Goal: Task Accomplishment & Management: Use online tool/utility

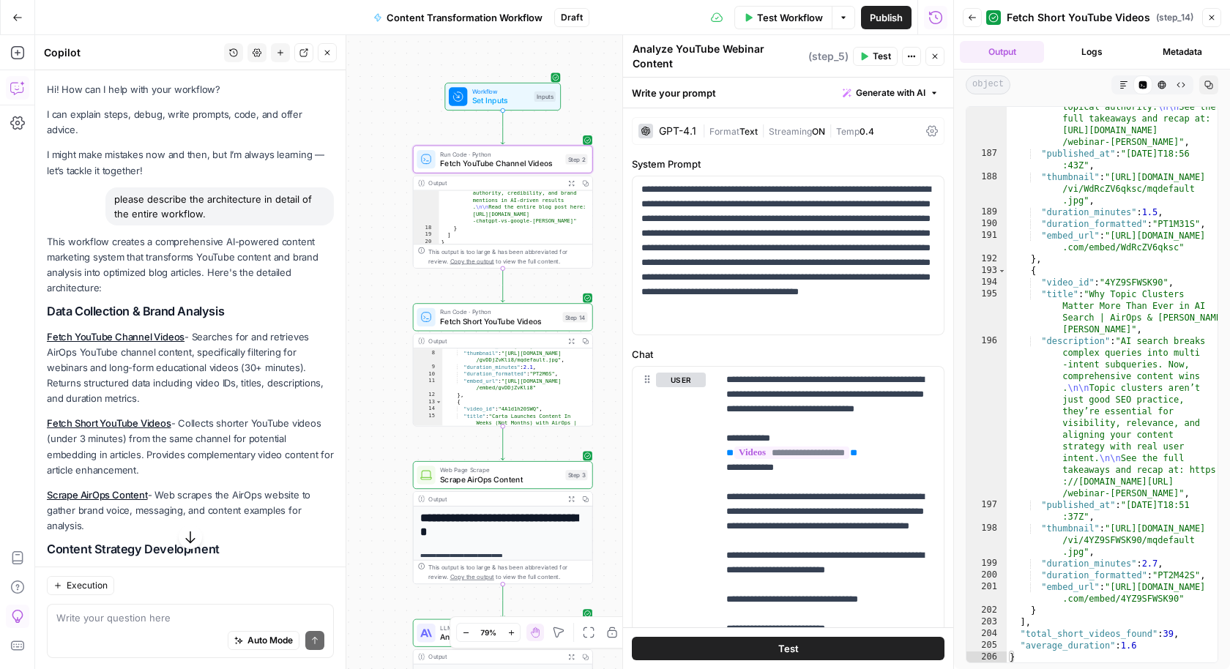
click at [18, 30] on button "Go Back" at bounding box center [17, 17] width 26 height 26
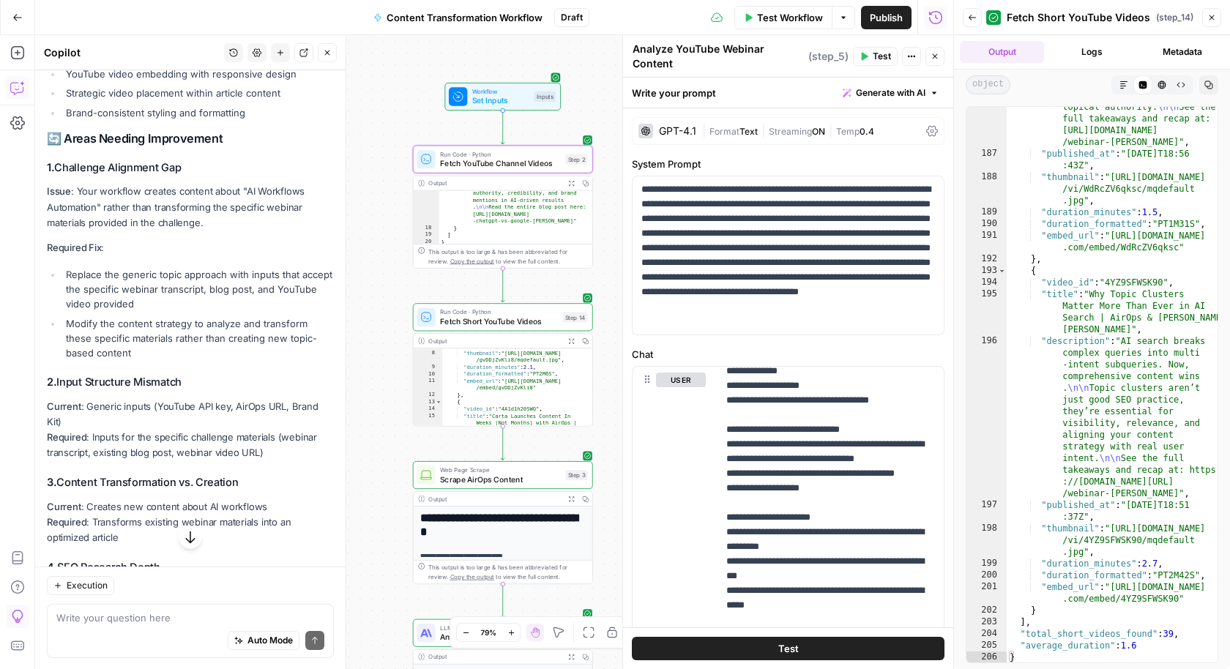
click at [15, 11] on button "Go Back" at bounding box center [17, 17] width 26 height 26
click at [17, 15] on icon "button" at bounding box center [17, 17] width 10 height 10
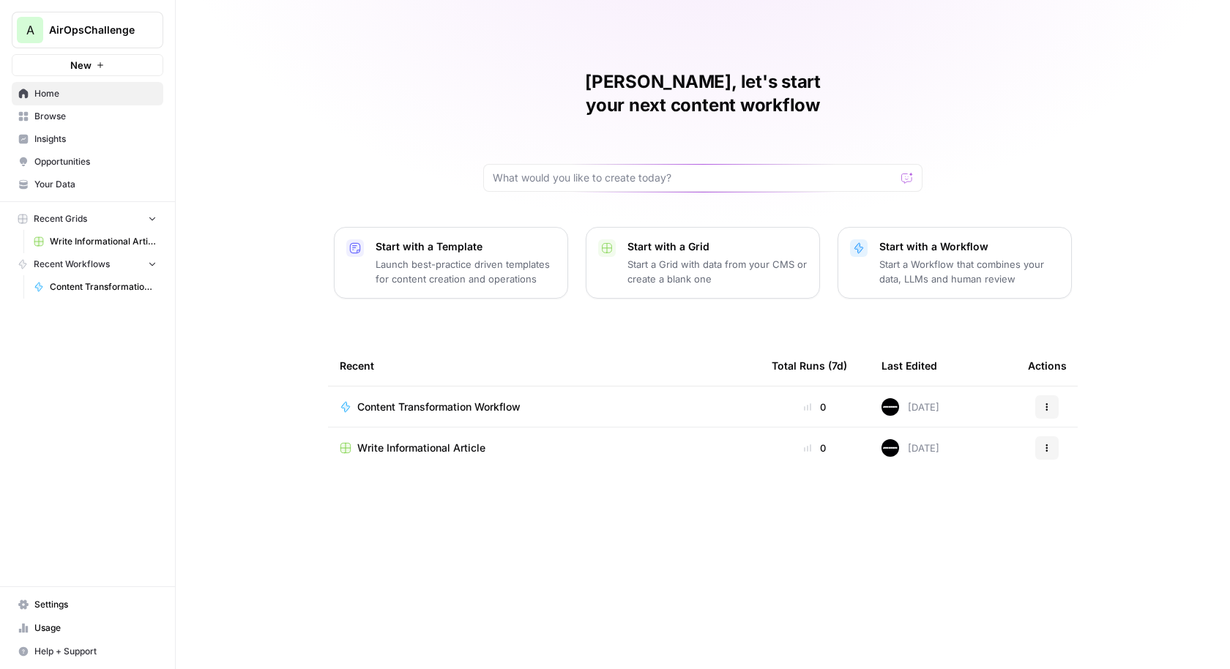
click at [265, 157] on div "Jaime, let's start your next content workflow Start with a Template Launch best…" at bounding box center [703, 334] width 1055 height 669
click at [81, 185] on span "Your Data" at bounding box center [95, 184] width 122 height 13
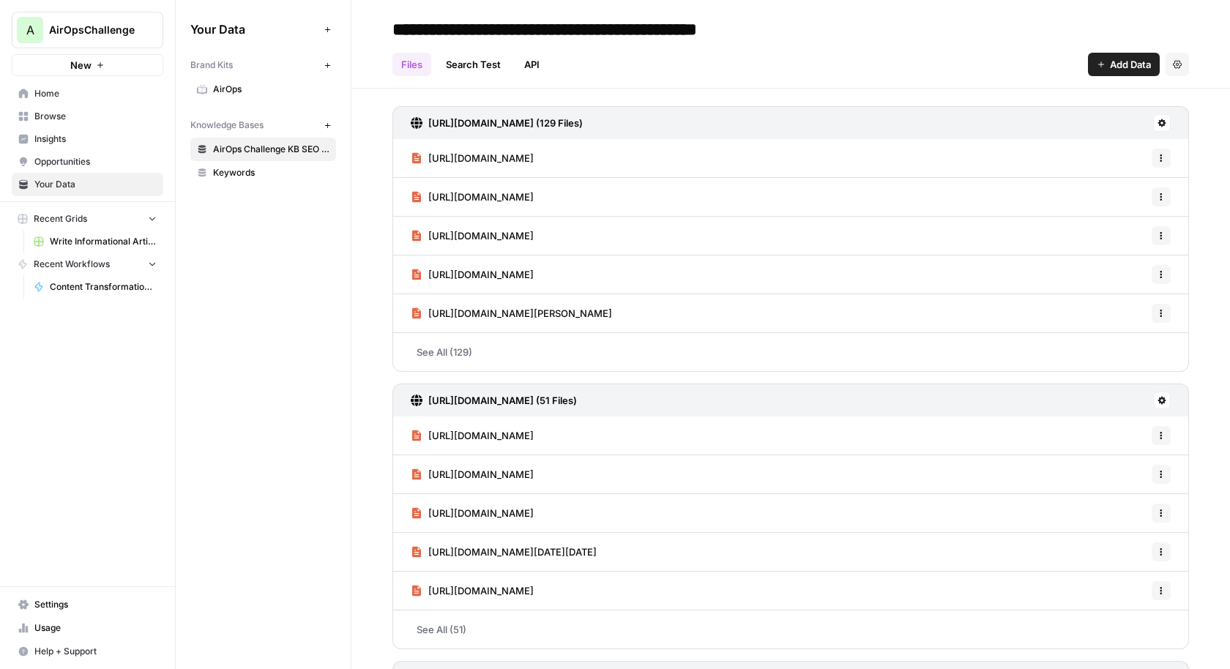
click at [477, 64] on link "Search Test" at bounding box center [473, 64] width 72 height 23
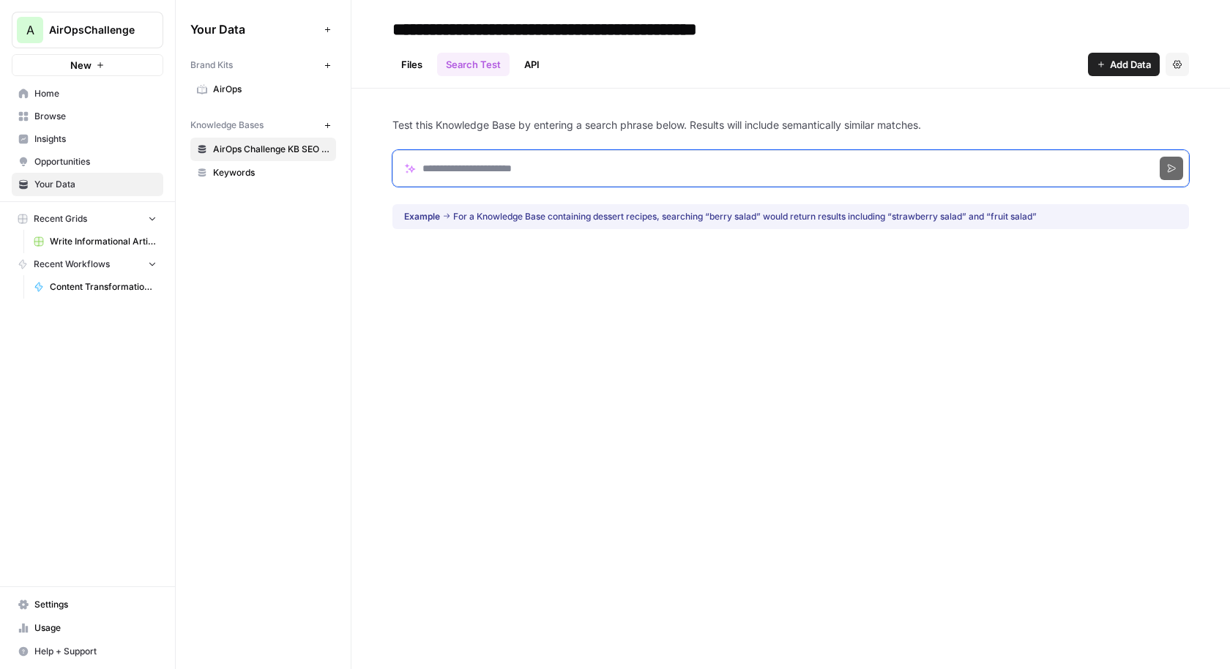
click at [461, 161] on input "Search phrase" at bounding box center [791, 168] width 797 height 37
paste input "**********"
type input "**********"
click button "Search" at bounding box center [1171, 168] width 23 height 23
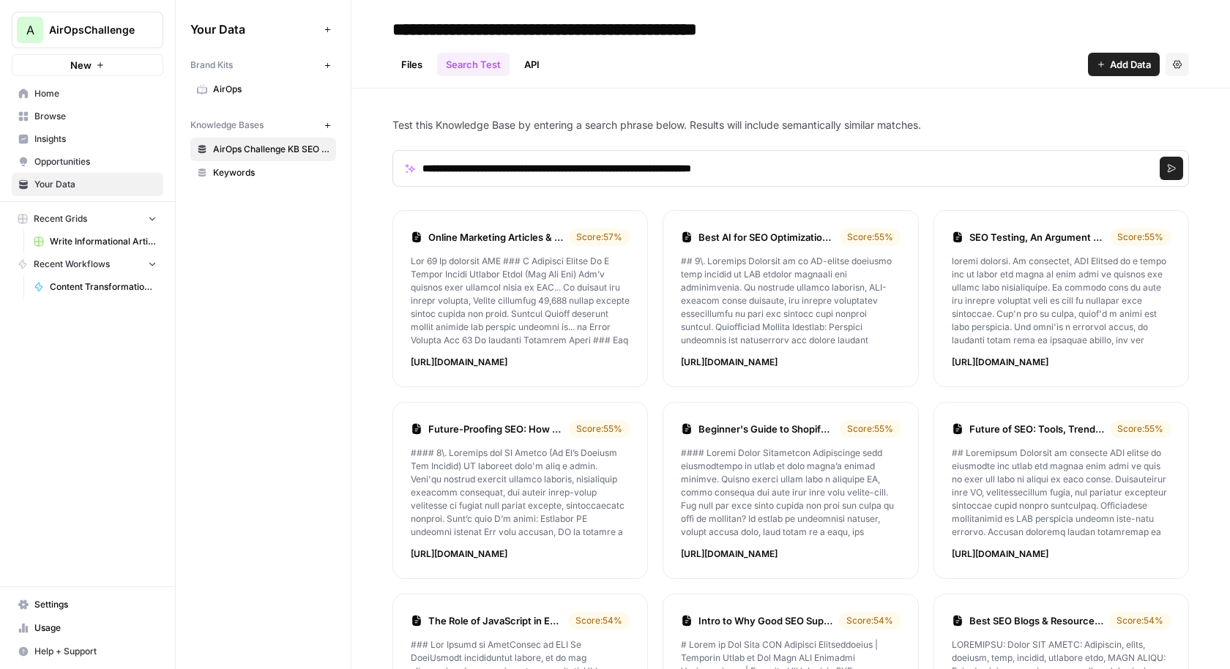
drag, startPoint x: 1167, startPoint y: 494, endPoint x: 391, endPoint y: 224, distance: 821.9
click at [391, 224] on div "**********" at bounding box center [791, 541] width 879 height 904
copy ol "Online Marketing Articles & Guides - Zyppy Marketing Score: 57 % Feb 20 No comm…"
click at [448, 195] on form "**********" at bounding box center [791, 169] width 797 height 72
click at [48, 92] on span "Home" at bounding box center [95, 93] width 122 height 13
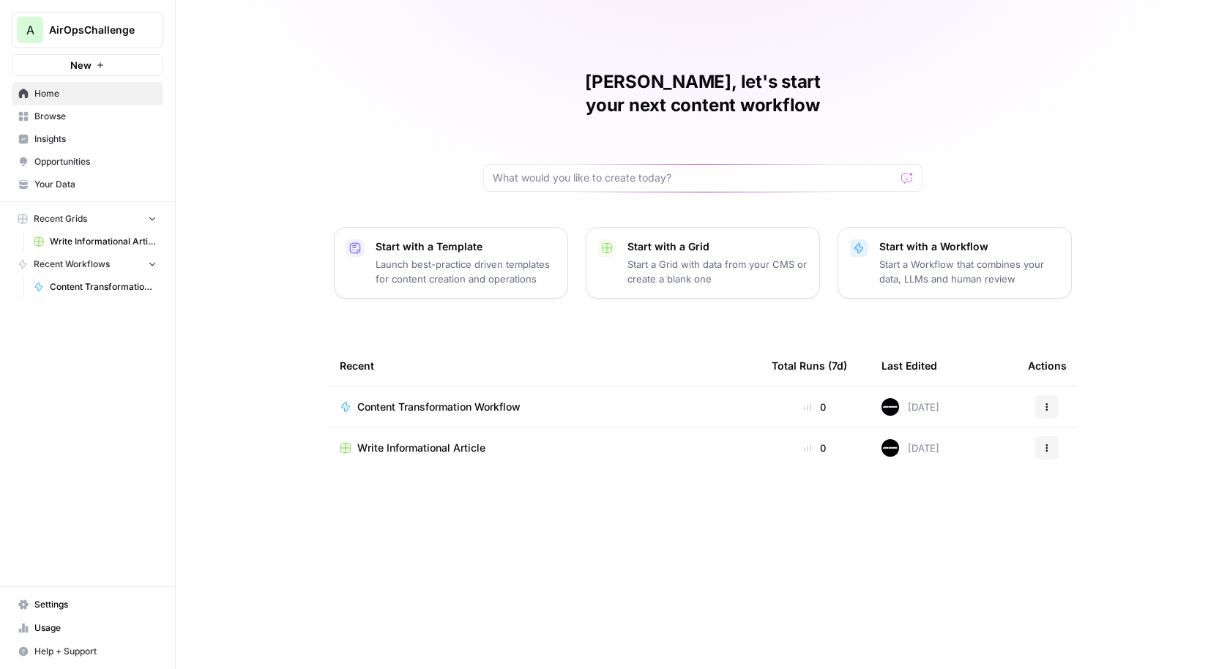
click at [486, 400] on span "Content Transformation Workflow" at bounding box center [438, 407] width 163 height 15
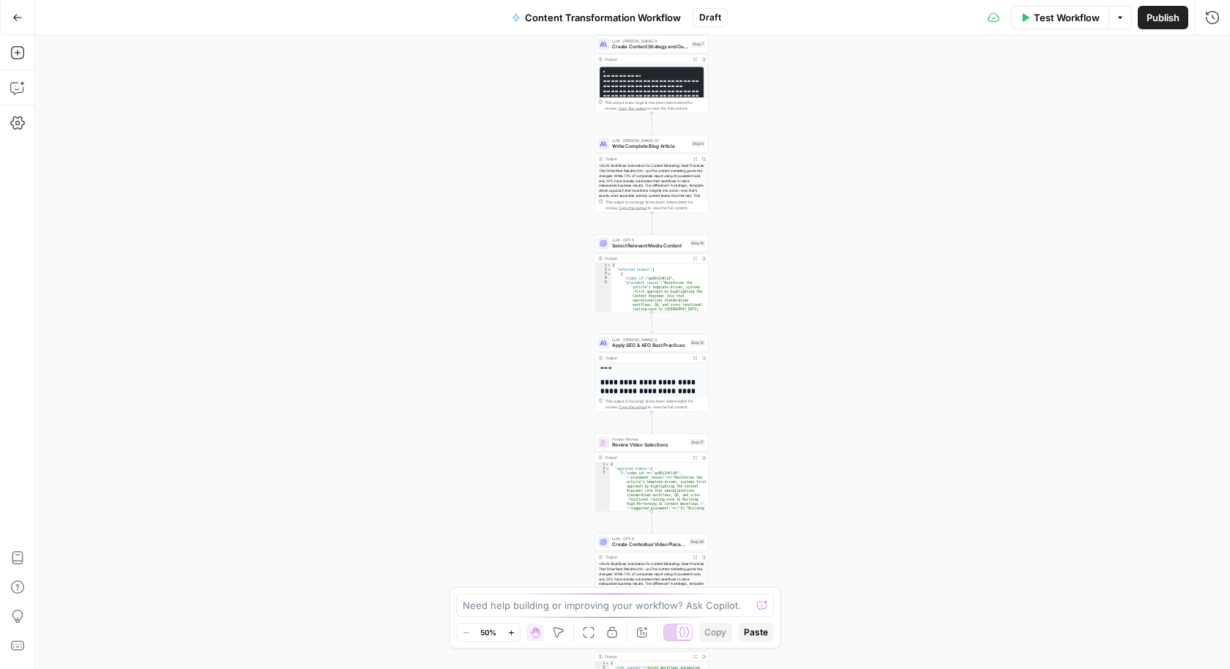
scroll to position [99, 0]
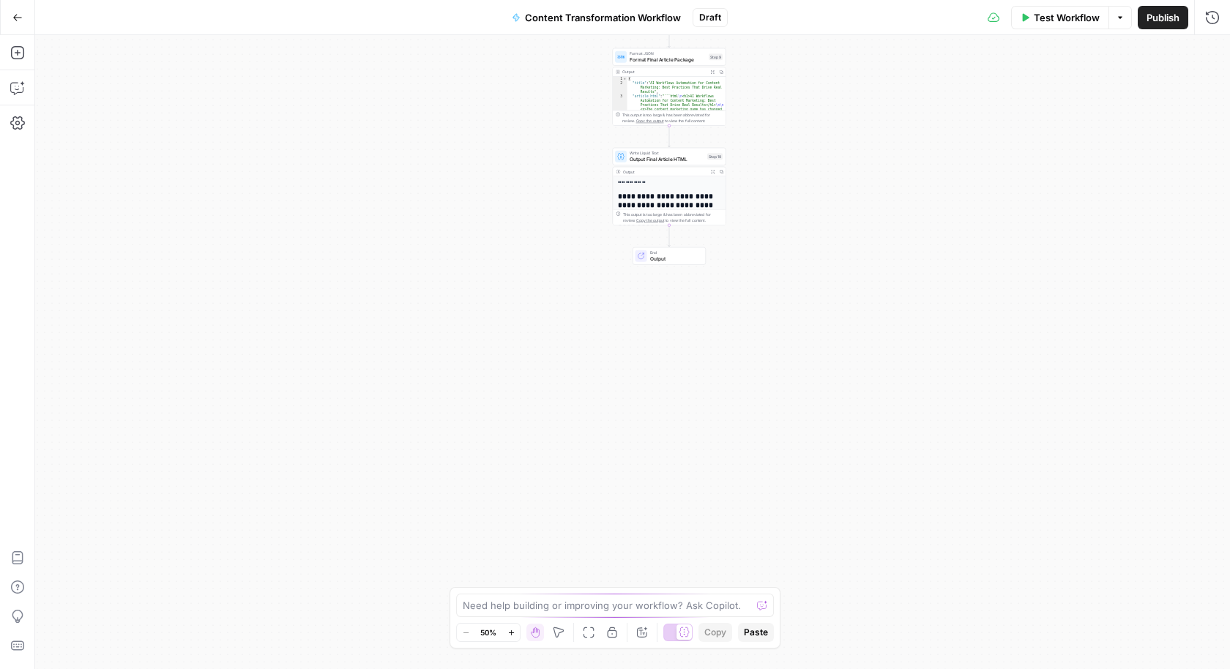
click at [672, 255] on span "Output" at bounding box center [675, 258] width 50 height 7
click at [712, 171] on icon "button" at bounding box center [712, 171] width 4 height 4
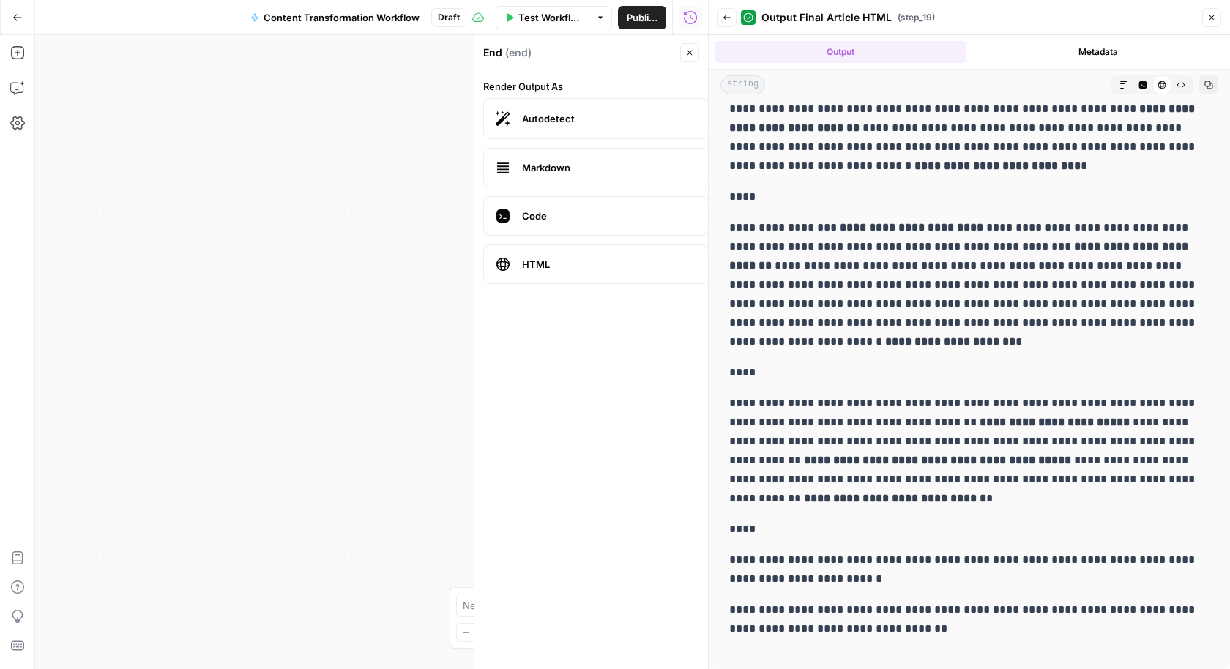
scroll to position [11715, 0]
drag, startPoint x: 726, startPoint y: 116, endPoint x: 869, endPoint y: 650, distance: 552.8
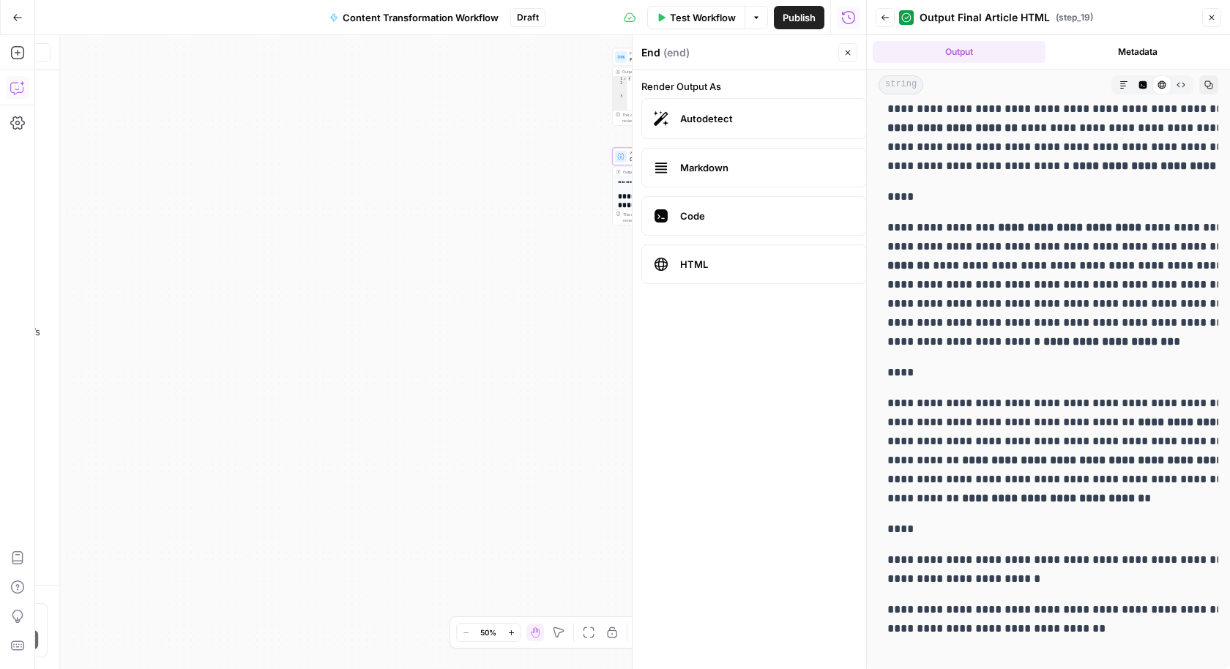
scroll to position [13992, 0]
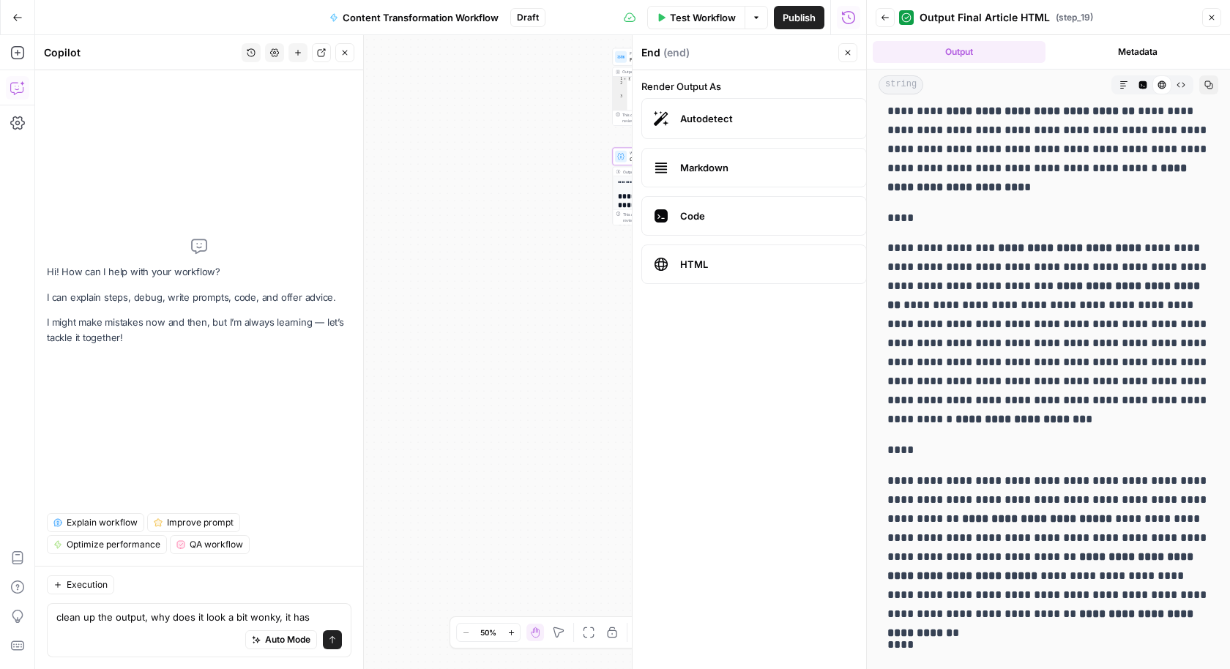
drag, startPoint x: 912, startPoint y: 464, endPoint x: 418, endPoint y: 551, distance: 501.1
copy p "****"
click at [309, 617] on textarea "clean up the output, why does it look a bit wonky, it has" at bounding box center [199, 617] width 286 height 15
paste textarea "\n\n"
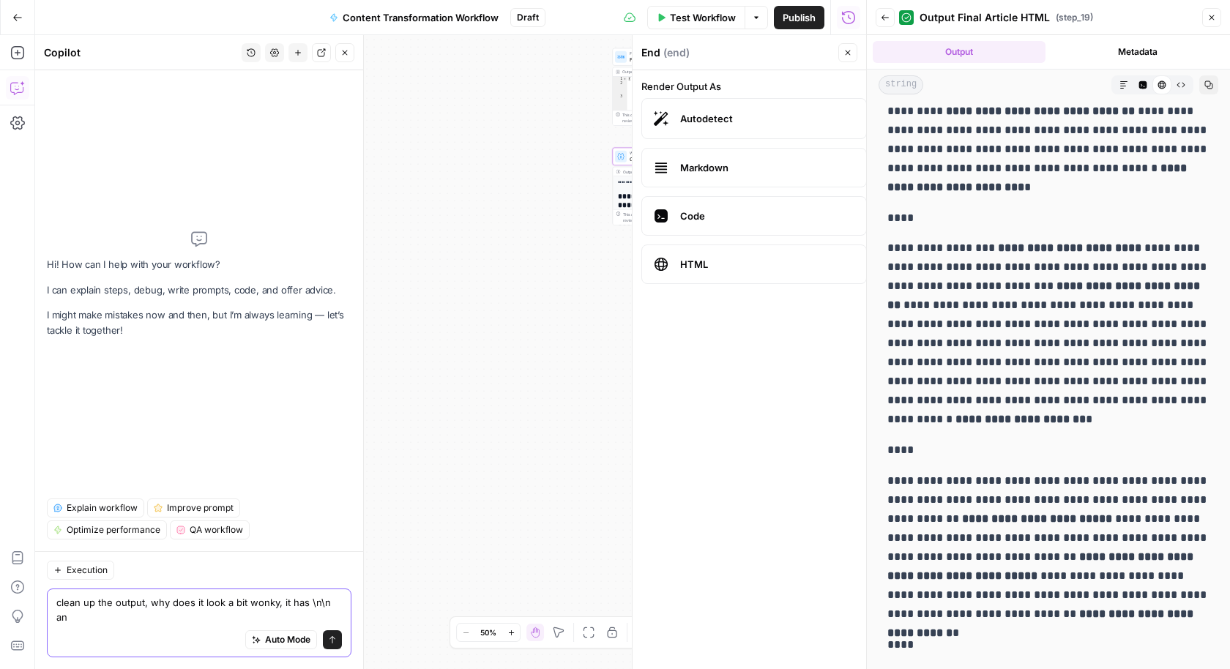
scroll to position [0, 0]
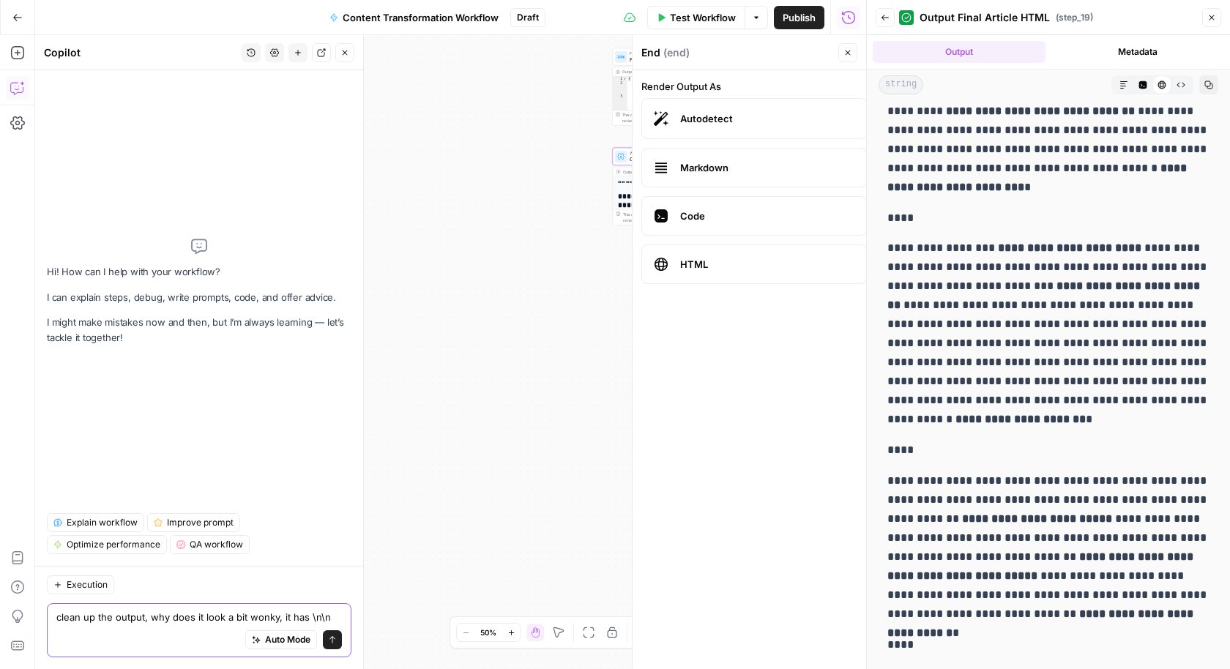
type textarea "clean up the output, why does it look a bit wonky, it has \n\n all over"
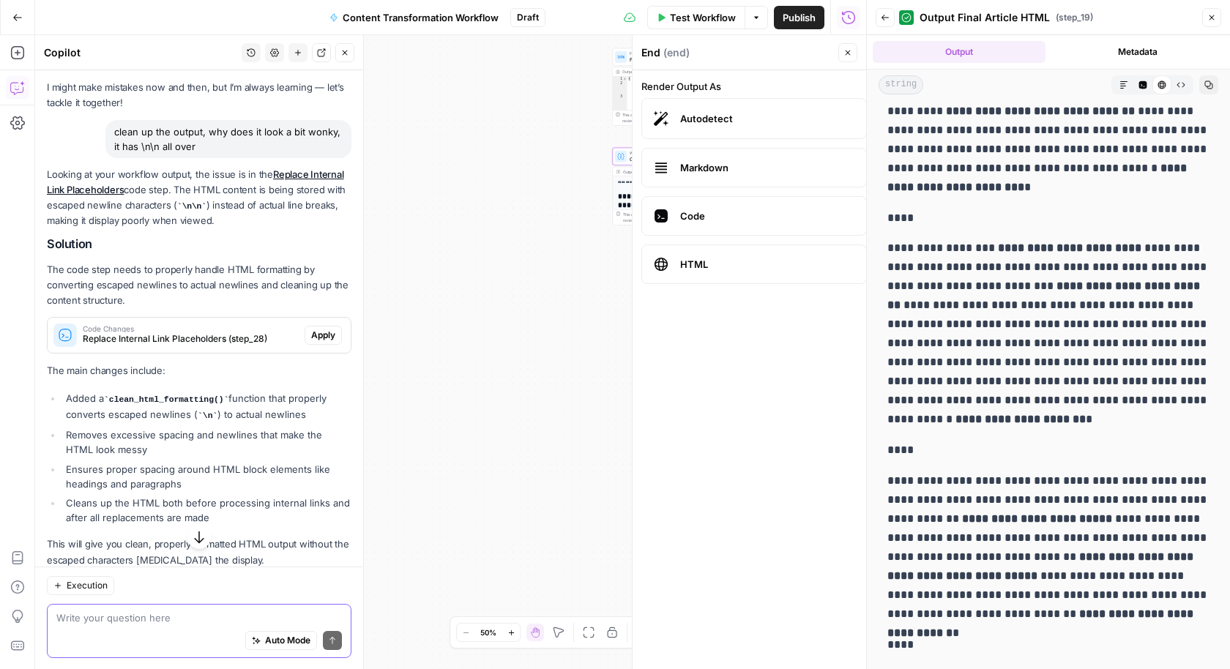
scroll to position [54, 0]
click at [247, 344] on div "Code Changes Replace Internal Link Placeholders (step_28)" at bounding box center [176, 333] width 257 height 35
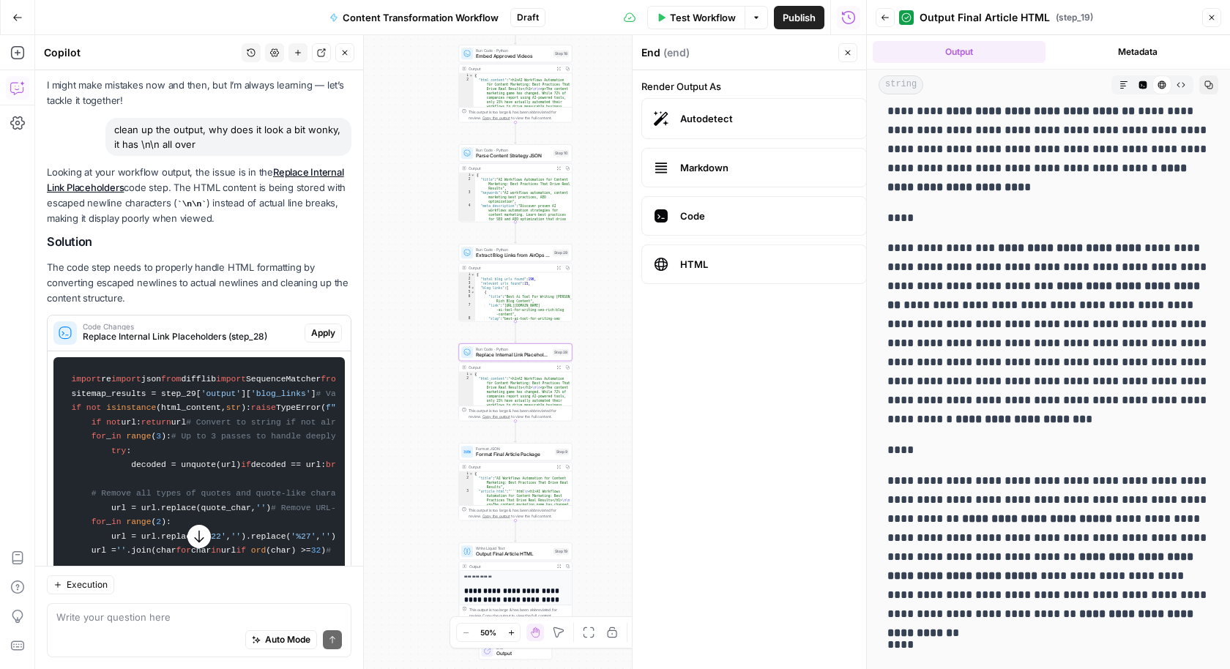
click at [321, 332] on span "Apply" at bounding box center [323, 333] width 24 height 13
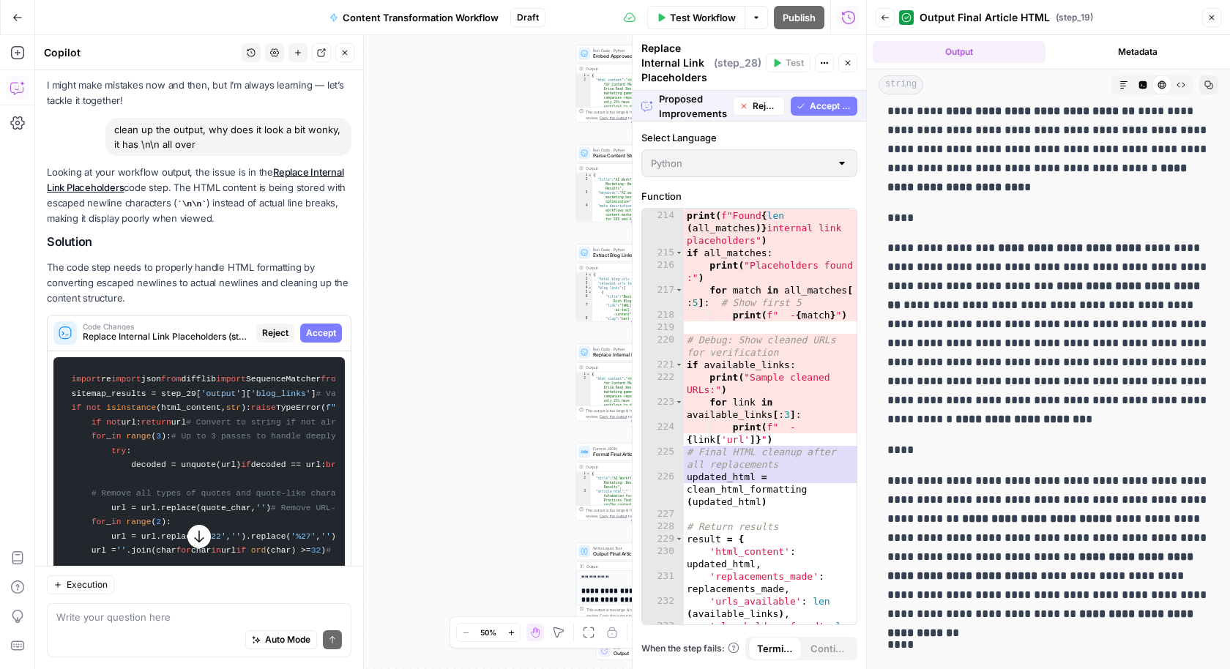
scroll to position [4966, 0]
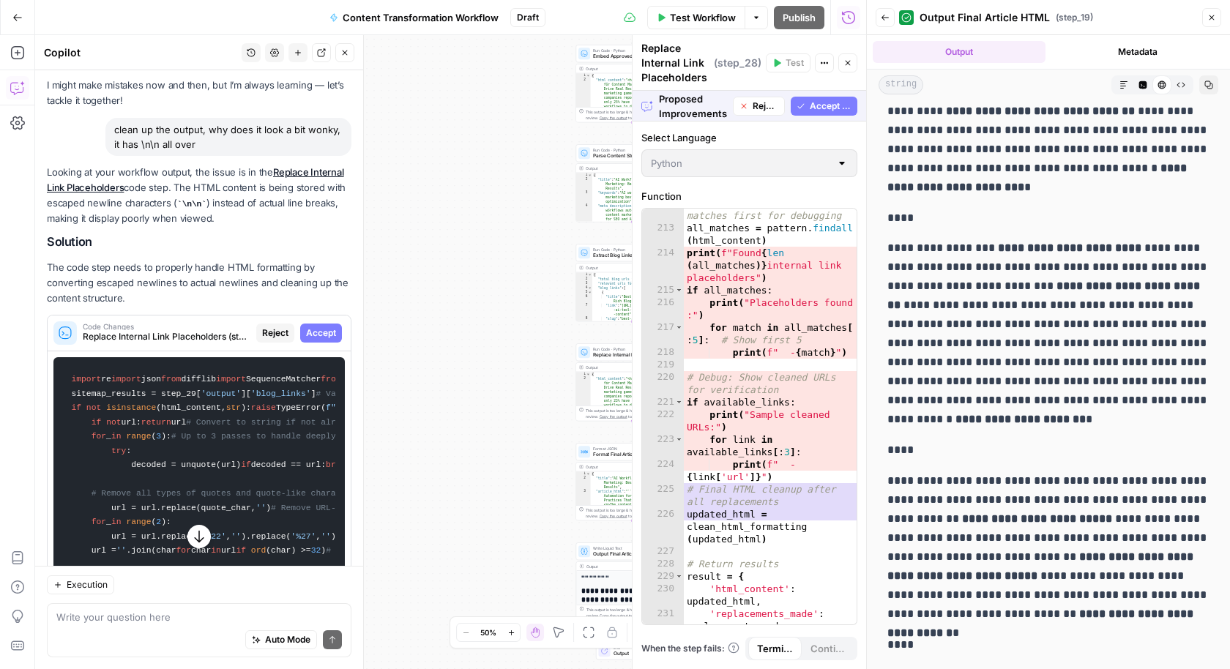
click at [833, 100] on span "Accept All" at bounding box center [831, 106] width 42 height 13
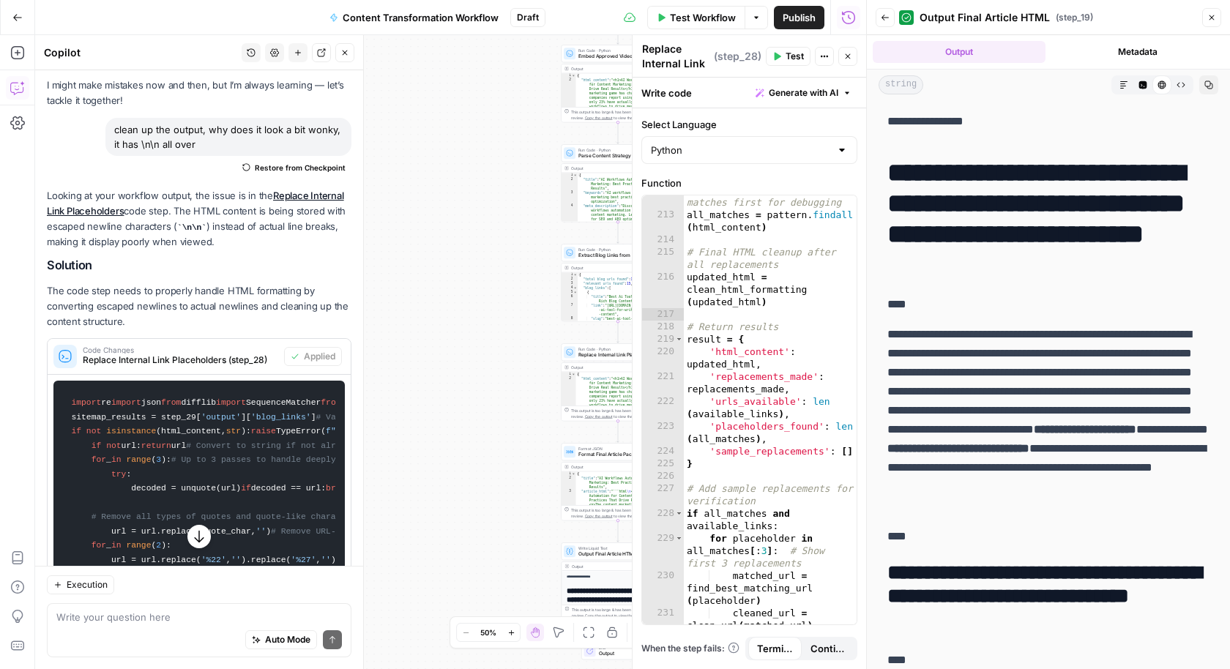
scroll to position [0, 0]
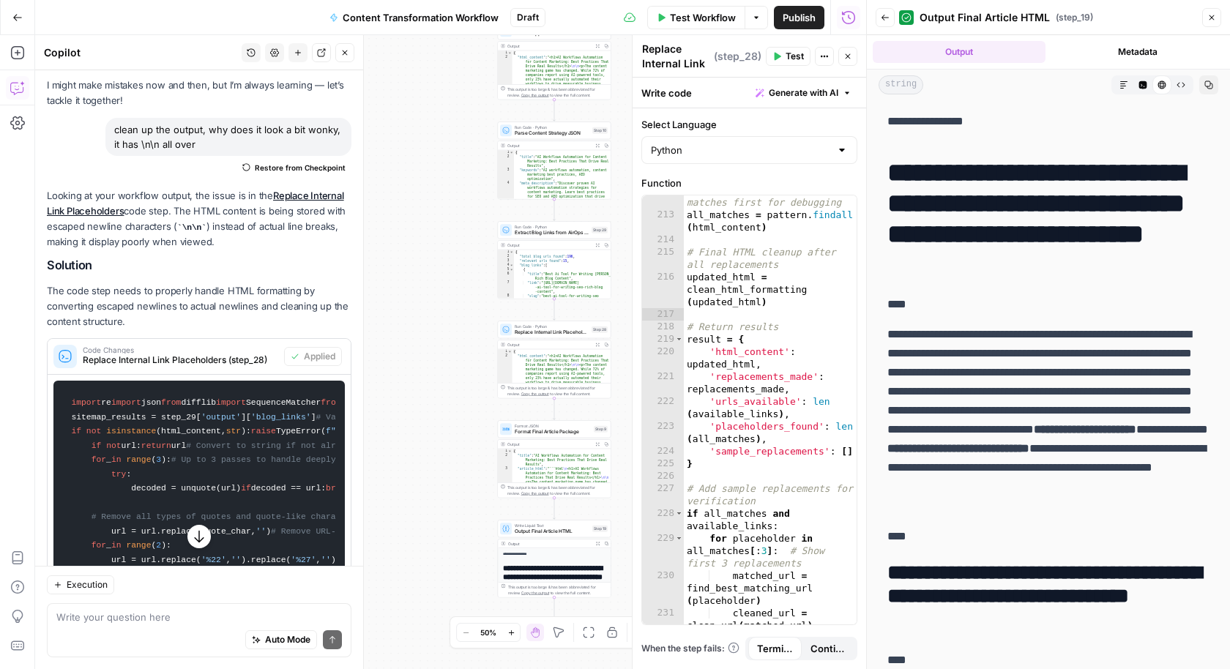
drag, startPoint x: 480, startPoint y: 400, endPoint x: 399, endPoint y: 331, distance: 106.0
click at [405, 338] on div "Workflow Set Inputs Inputs Run Code · Python Fetch YouTube Channel Videos Step …" at bounding box center [450, 352] width 831 height 634
click at [396, 339] on div "Workflow Set Inputs Inputs Run Code · Python Fetch YouTube Channel Videos Step …" at bounding box center [450, 352] width 831 height 634
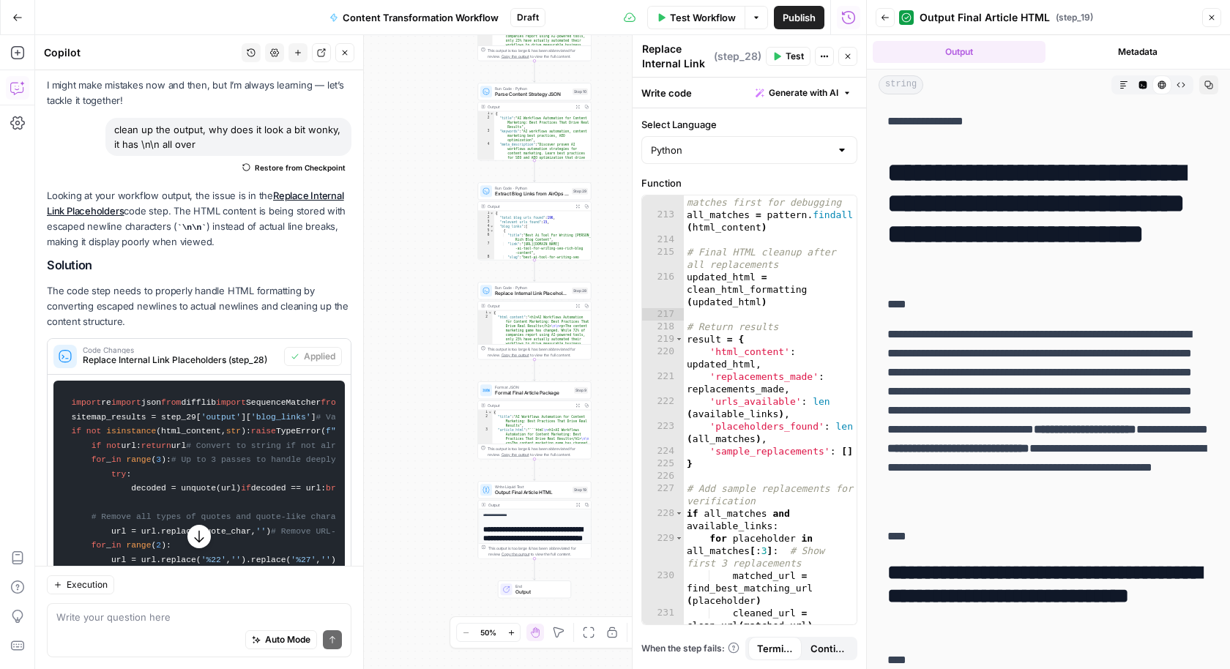
click at [441, 391] on div "Workflow Set Inputs Inputs Run Code · Python Fetch YouTube Channel Videos Step …" at bounding box center [450, 352] width 831 height 634
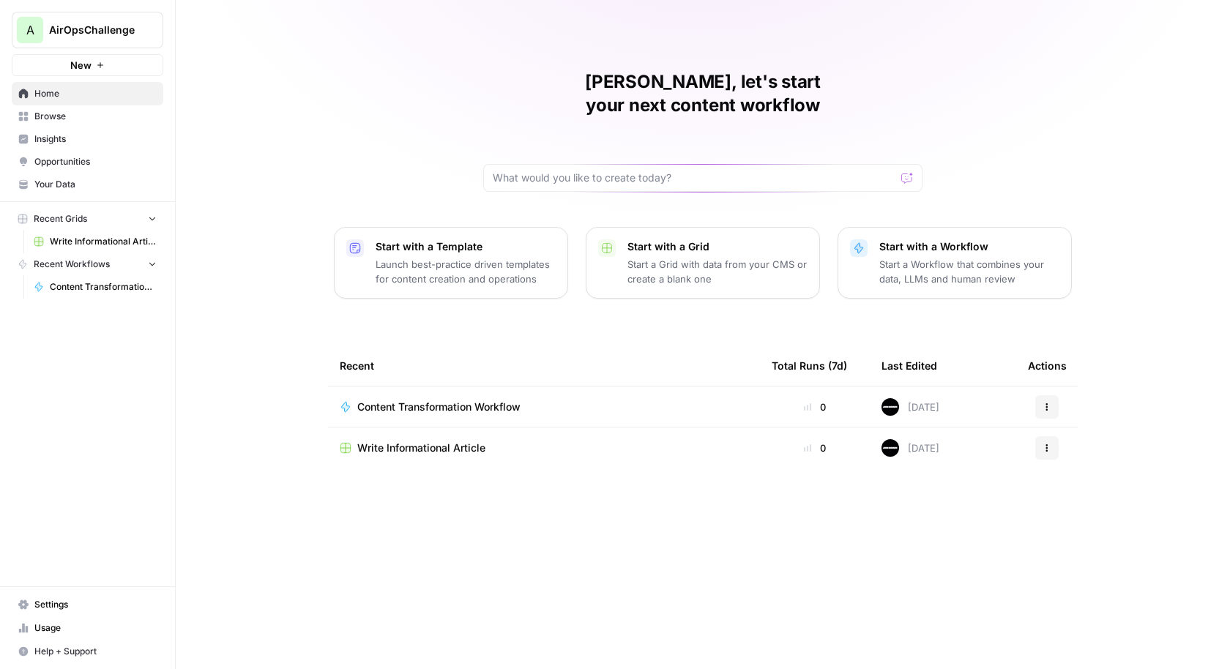
click at [391, 400] on span "Content Transformation Workflow" at bounding box center [438, 407] width 163 height 15
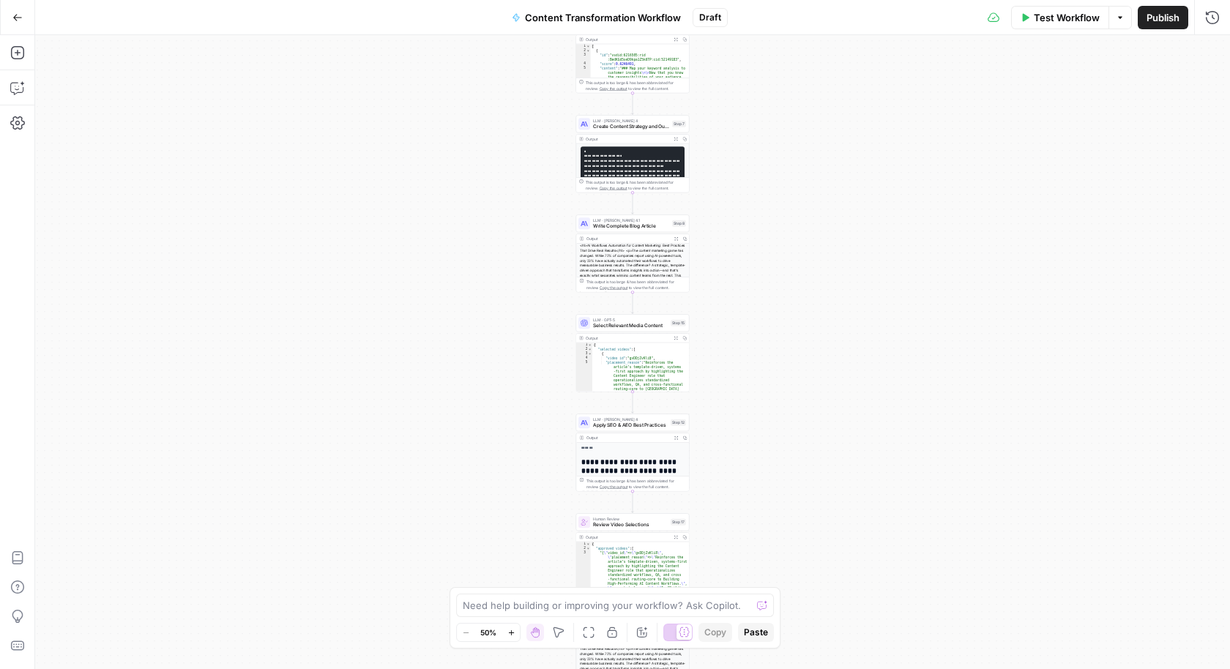
click at [785, 226] on div "Workflow Set Inputs Inputs Run Code · Python Fetch YouTube Channel Videos Step …" at bounding box center [632, 352] width 1195 height 634
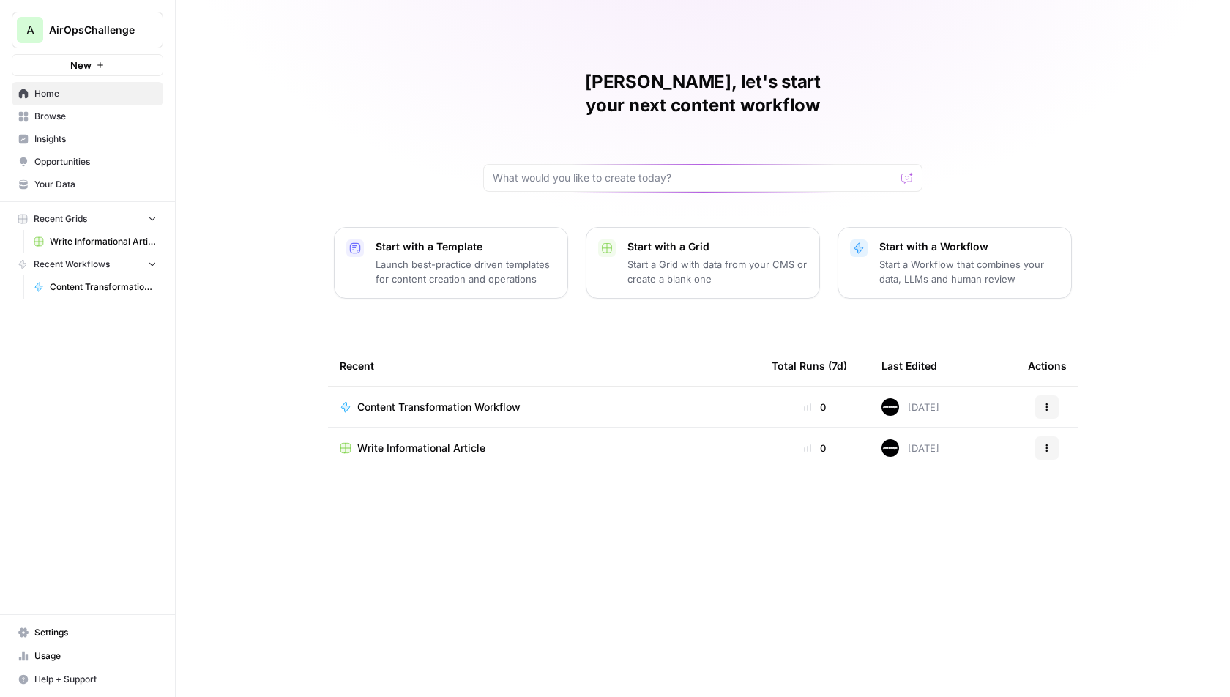
click at [447, 400] on span "Content Transformation Workflow" at bounding box center [438, 407] width 163 height 15
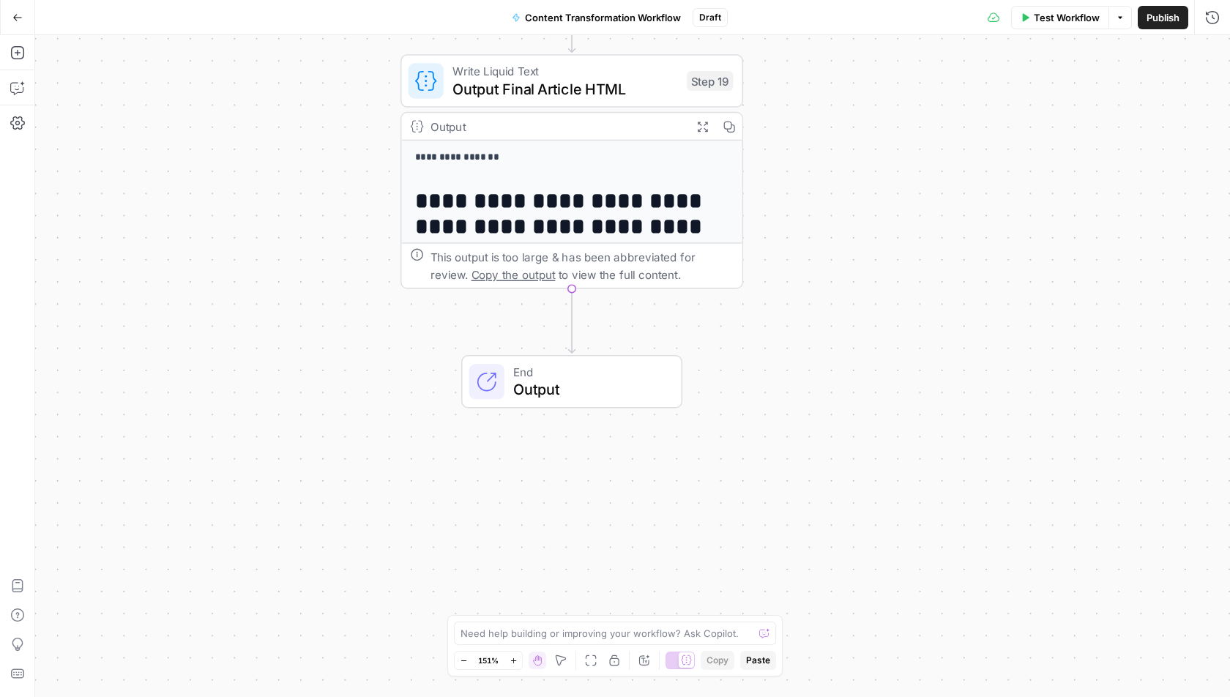
click at [703, 125] on icon "button" at bounding box center [702, 126] width 12 height 12
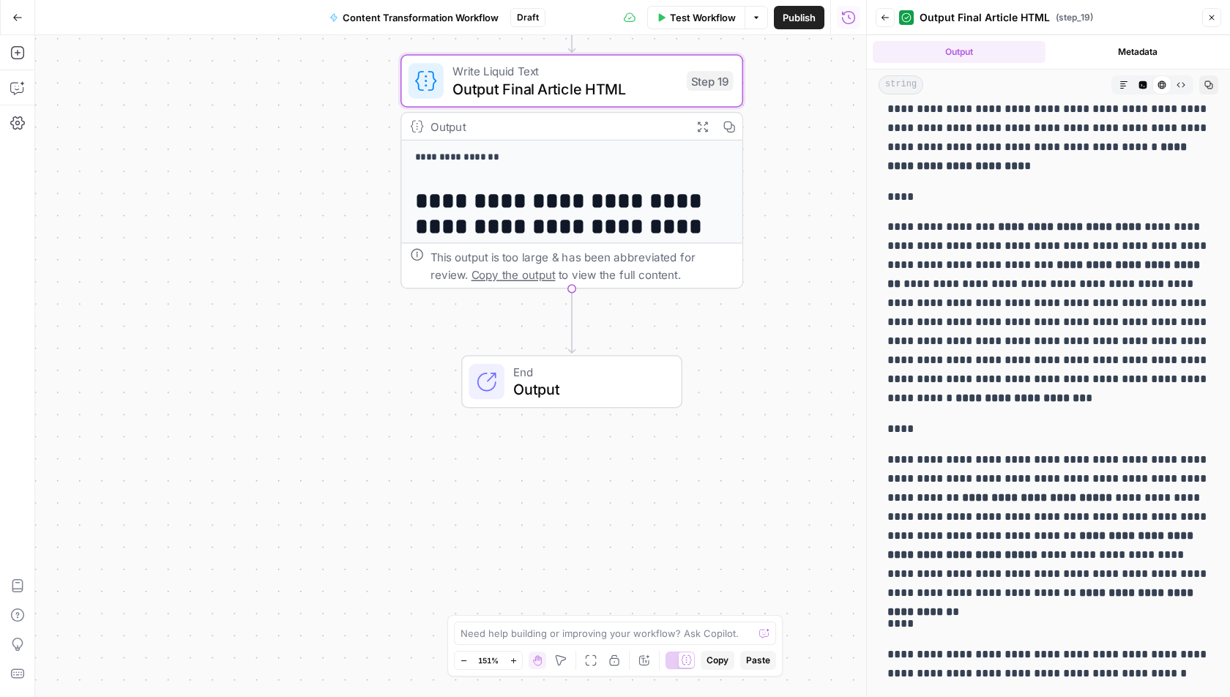
scroll to position [14097, 0]
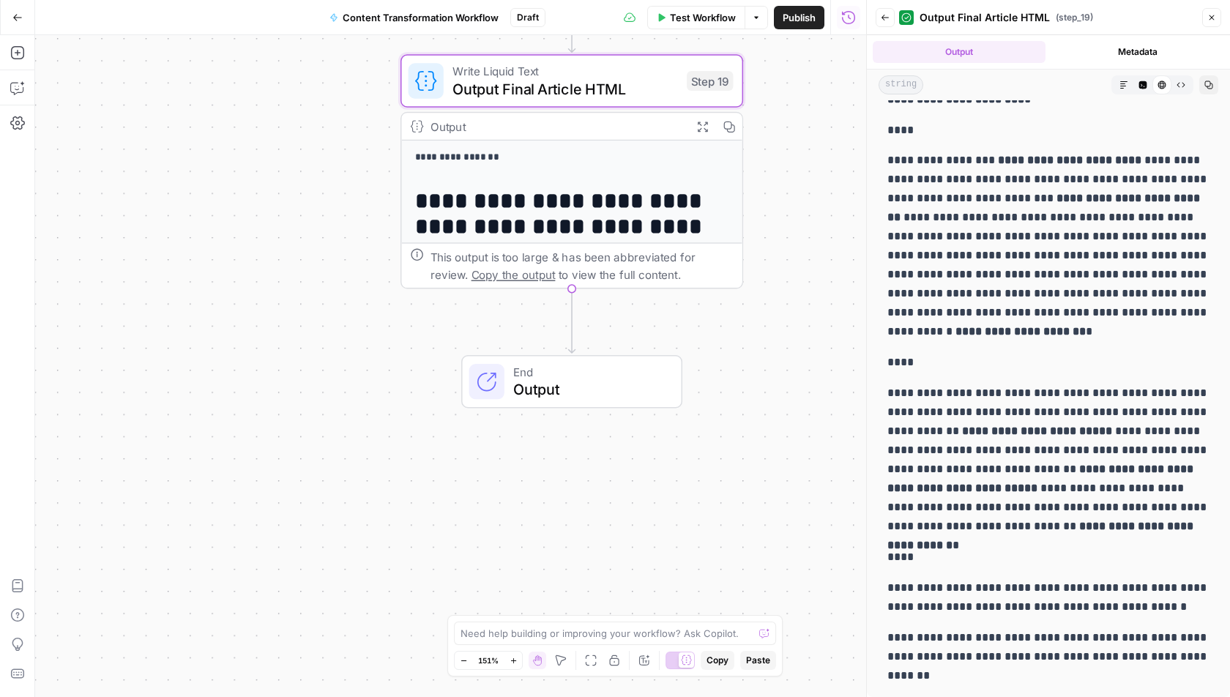
click at [994, 317] on p "**********" at bounding box center [1049, 246] width 322 height 190
click at [1071, 506] on p "**********" at bounding box center [1049, 460] width 322 height 152
click at [1067, 516] on p "**********" at bounding box center [1049, 460] width 322 height 152
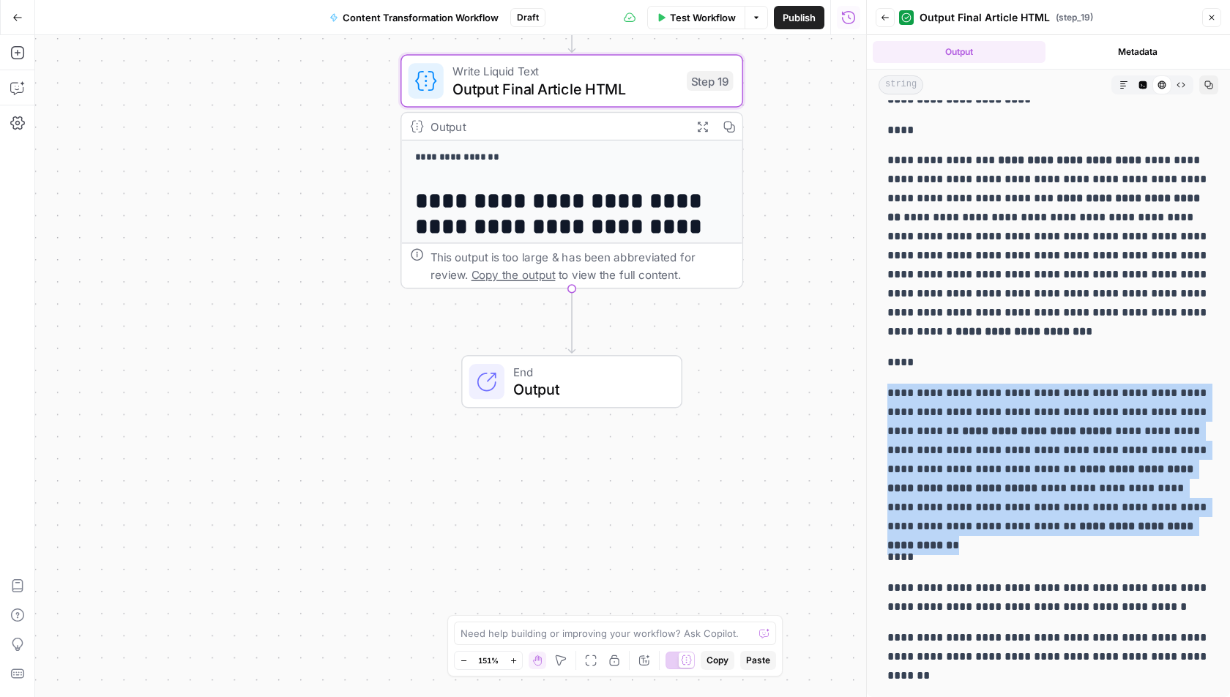
click at [1067, 516] on p "**********" at bounding box center [1049, 460] width 322 height 152
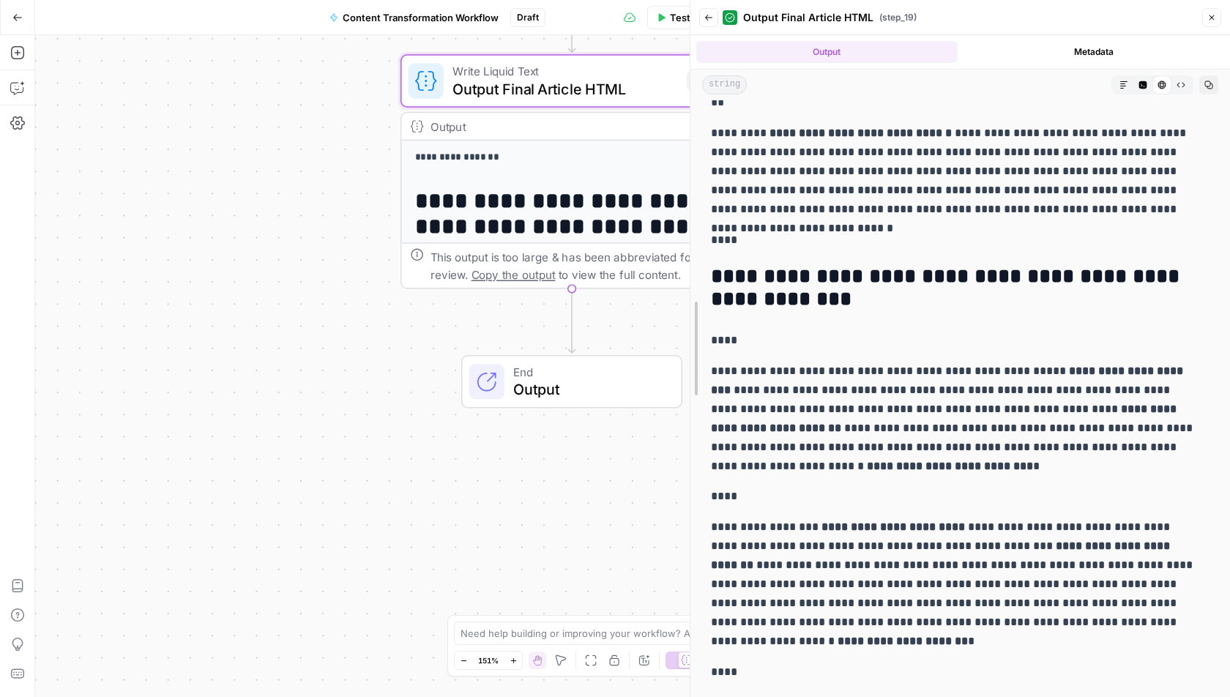
scroll to position [10704, 0]
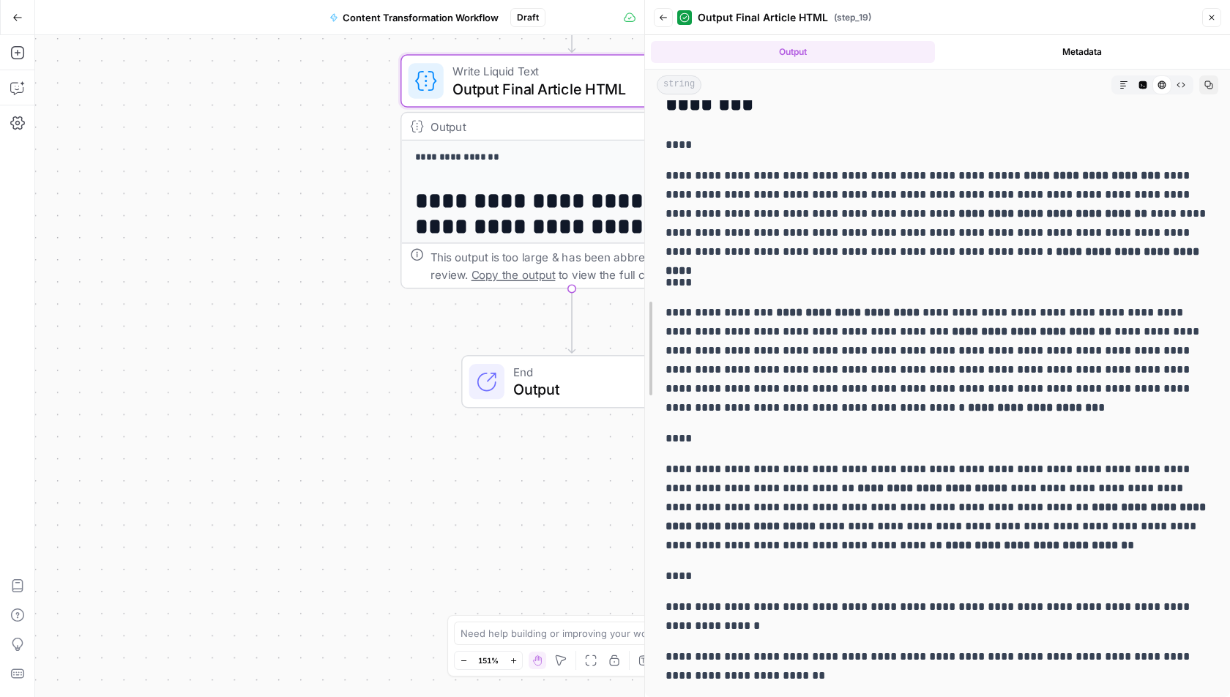
drag, startPoint x: 868, startPoint y: 247, endPoint x: 611, endPoint y: 278, distance: 258.9
click at [611, 278] on body "A AirOpsChallenge New Home Browse Insights Opportunities Your Data Recent Grids…" at bounding box center [615, 348] width 1230 height 697
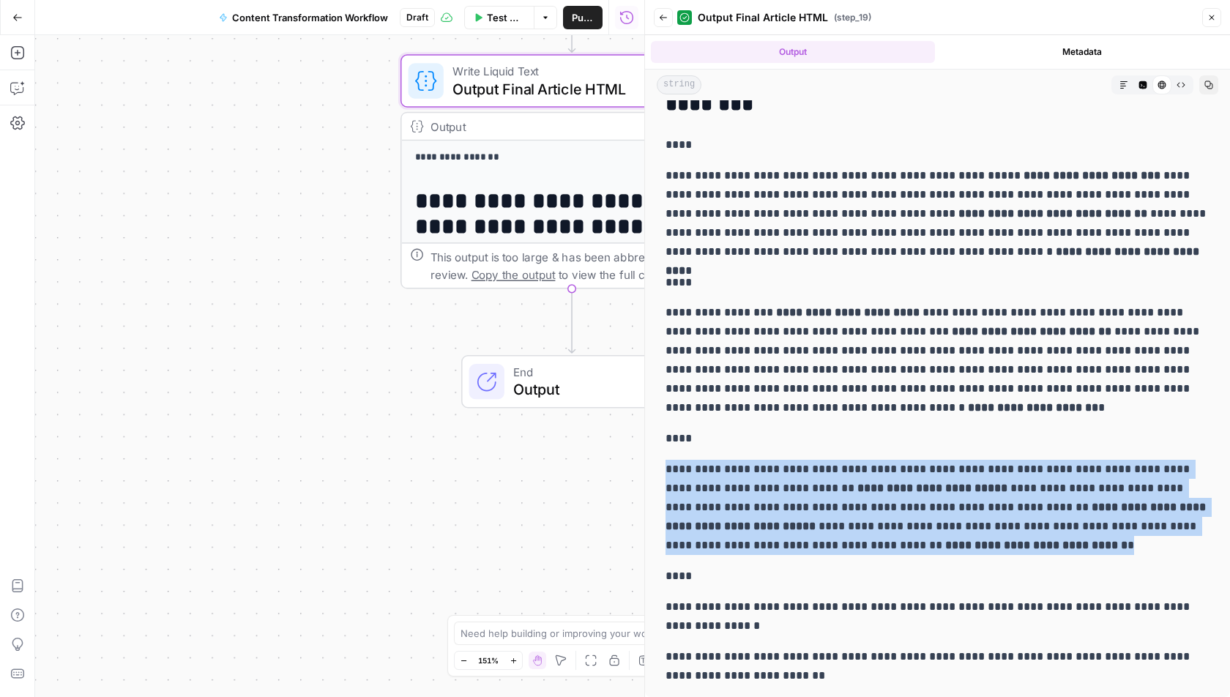
click at [275, 350] on div "Workflow Set Inputs Inputs Run Code · Python Fetch YouTube Channel Videos Step …" at bounding box center [339, 366] width 609 height 662
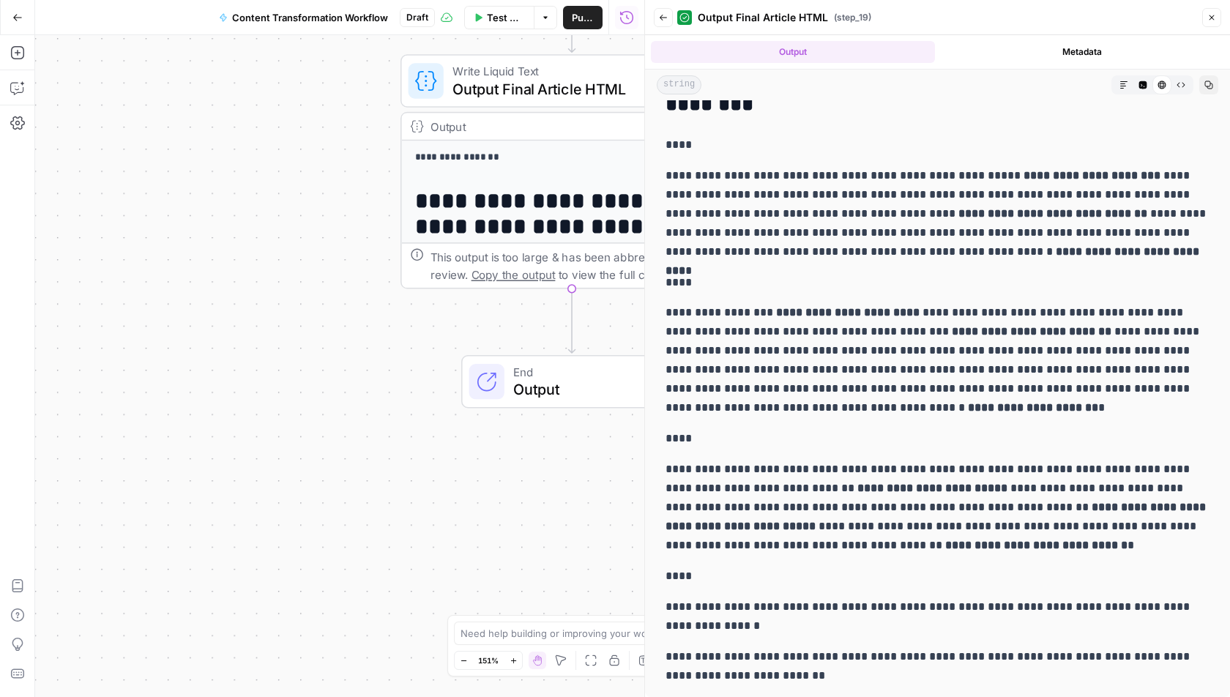
click at [711, 367] on p "**********" at bounding box center [938, 360] width 544 height 114
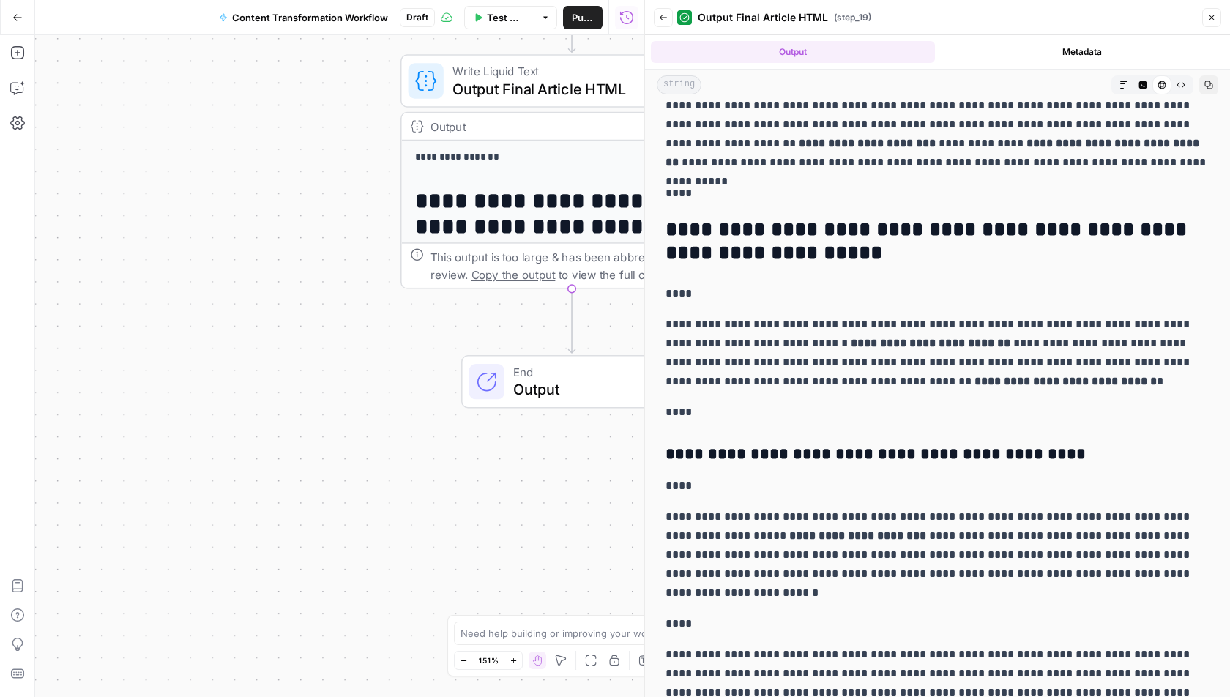
scroll to position [122, 0]
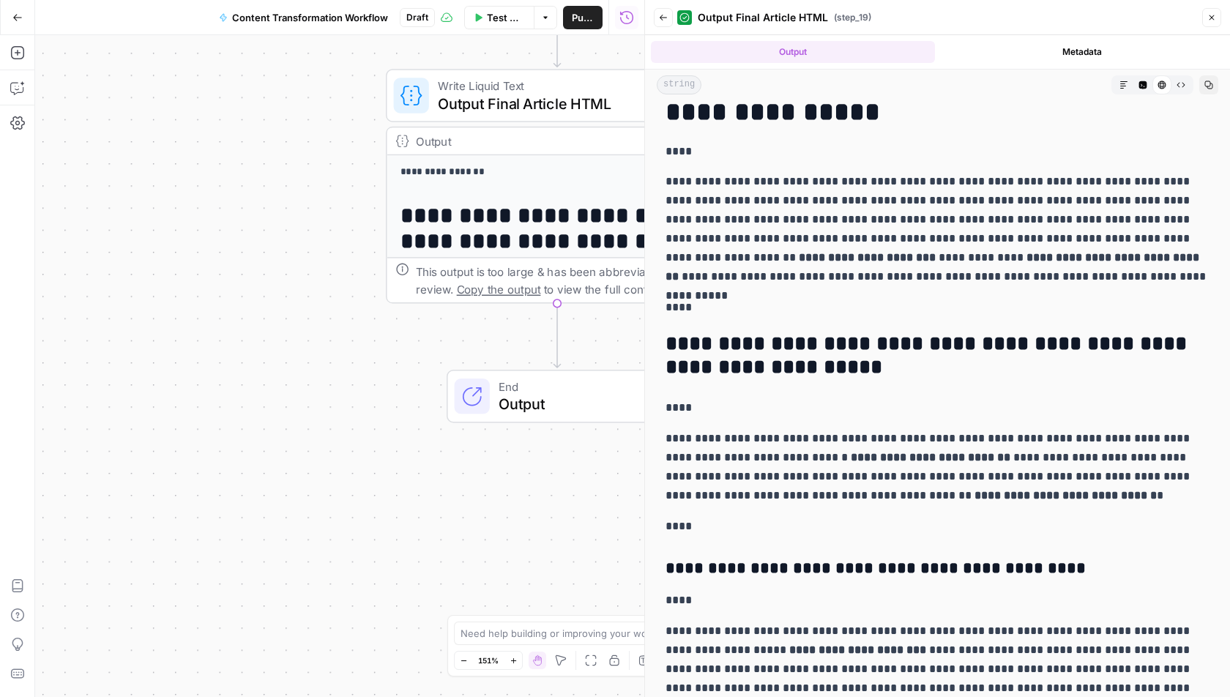
drag, startPoint x: 352, startPoint y: 387, endPoint x: 256, endPoint y: 480, distance: 133.6
click at [256, 480] on div "Workflow Set Inputs Inputs Run Code · Python Fetch YouTube Channel Videos Step …" at bounding box center [339, 366] width 609 height 662
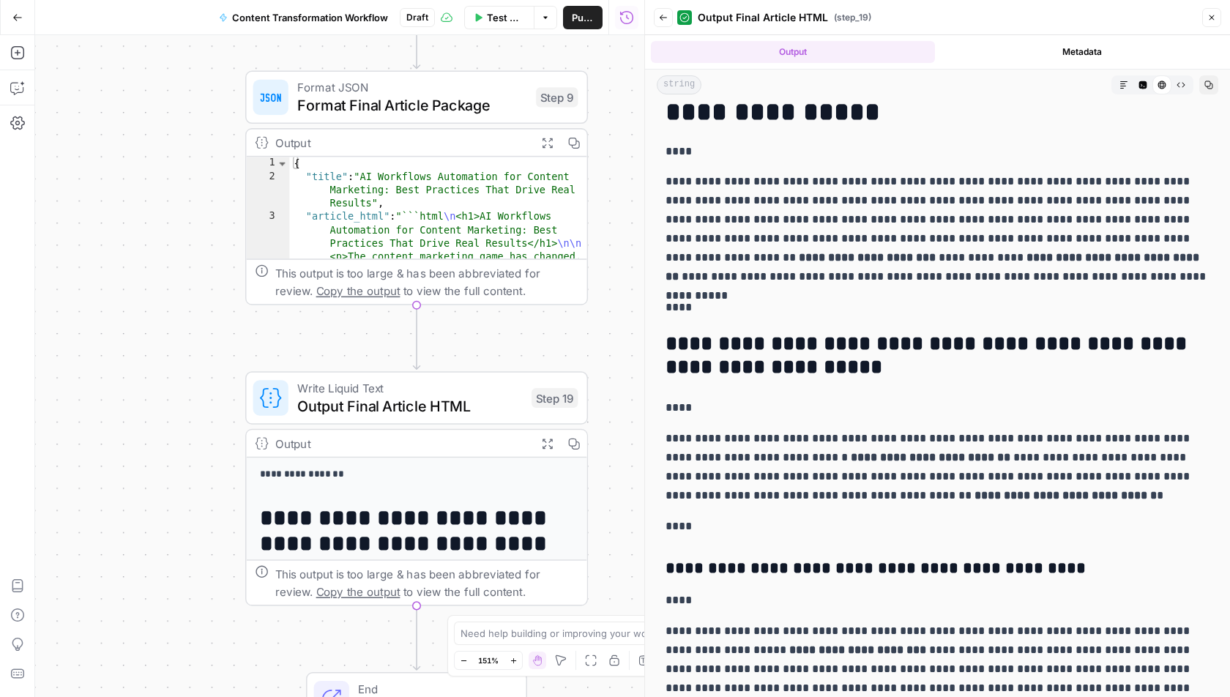
drag, startPoint x: 203, startPoint y: 488, endPoint x: 198, endPoint y: 514, distance: 26.0
click at [198, 514] on div "Workflow Set Inputs Inputs Run Code · Python Fetch YouTube Channel Videos Step …" at bounding box center [339, 366] width 609 height 662
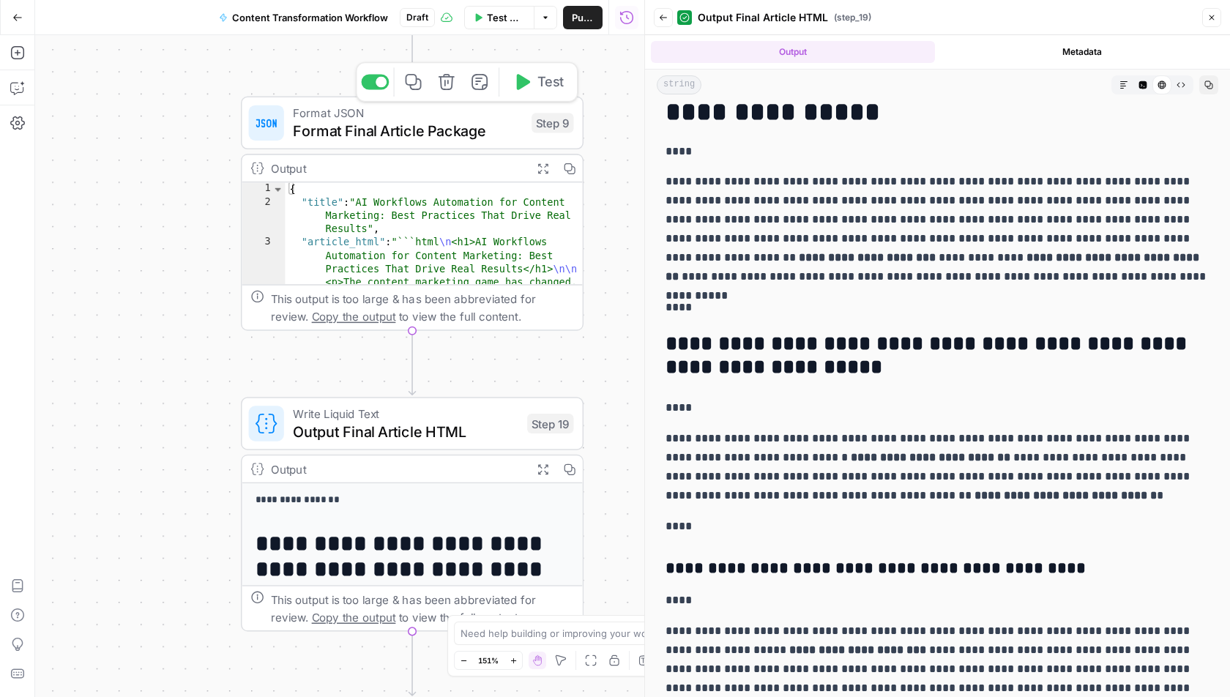
click at [458, 128] on span "Format Final Article Package" at bounding box center [408, 130] width 230 height 22
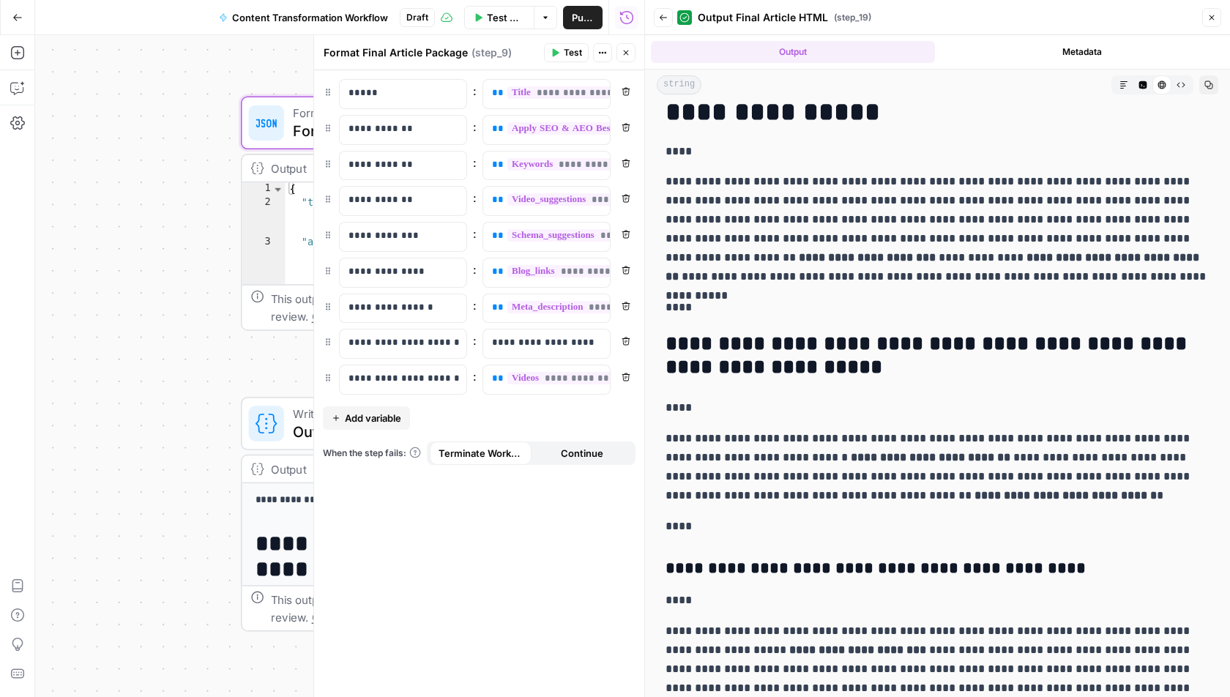
click at [1149, 89] on button "Code Editor" at bounding box center [1143, 84] width 19 height 19
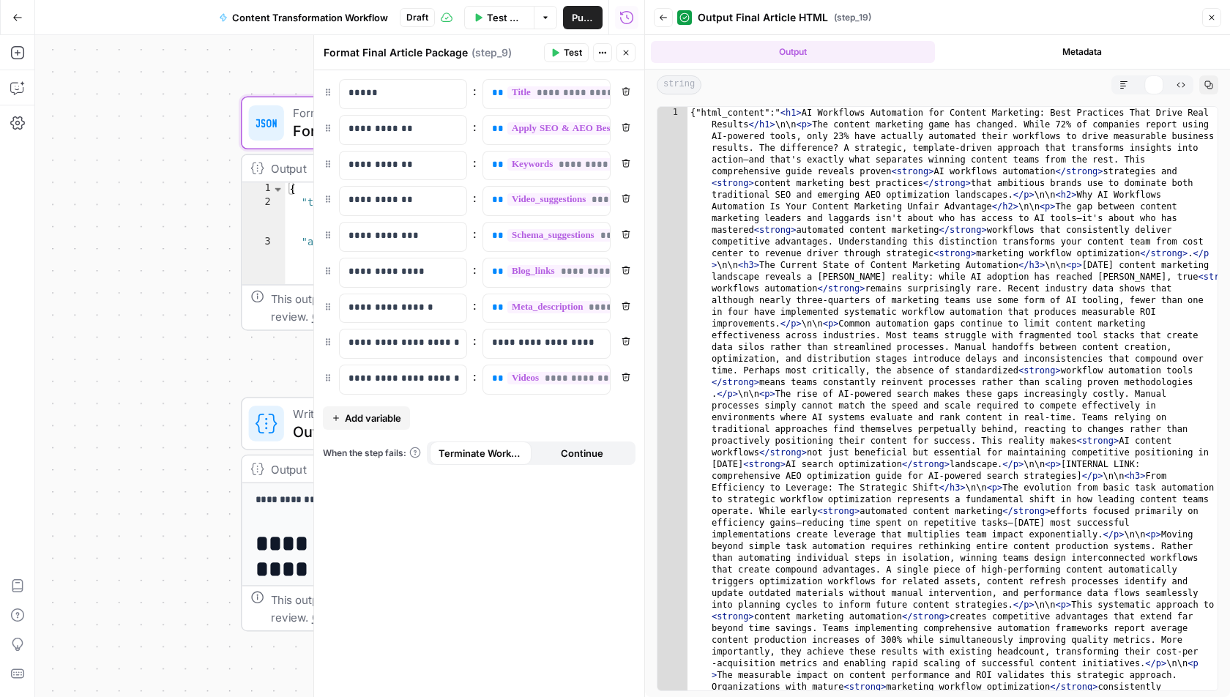
scroll to position [0, 0]
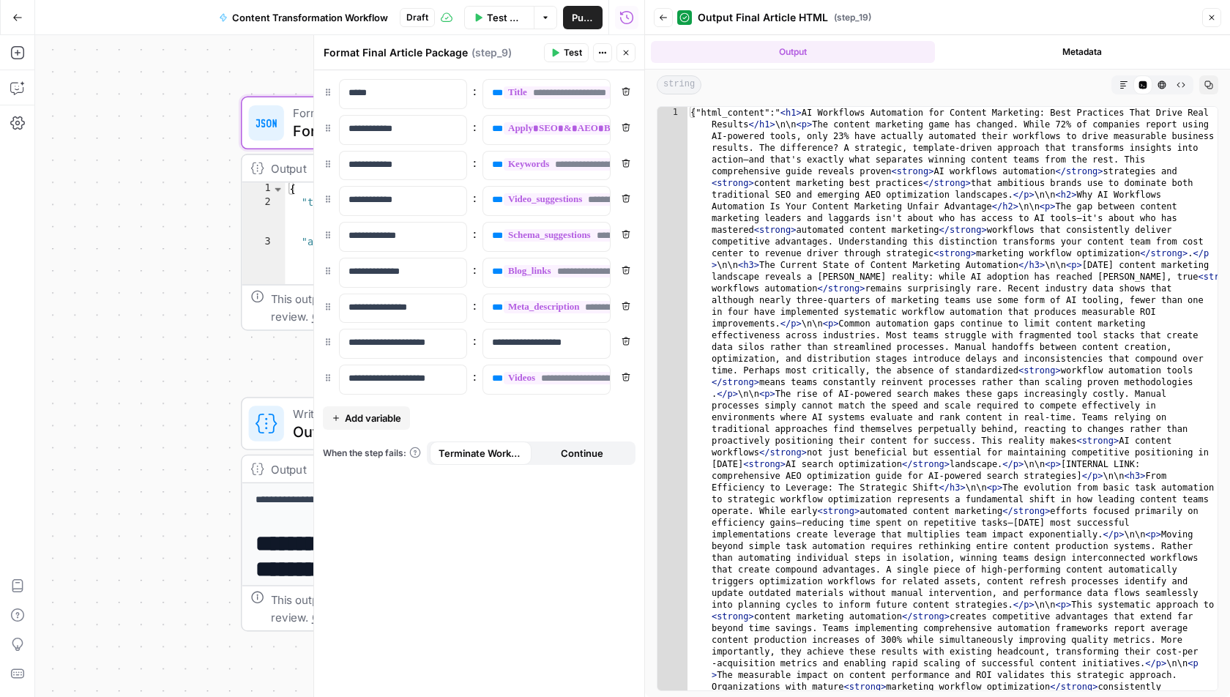
click at [1133, 87] on button "Markdown" at bounding box center [1124, 84] width 19 height 19
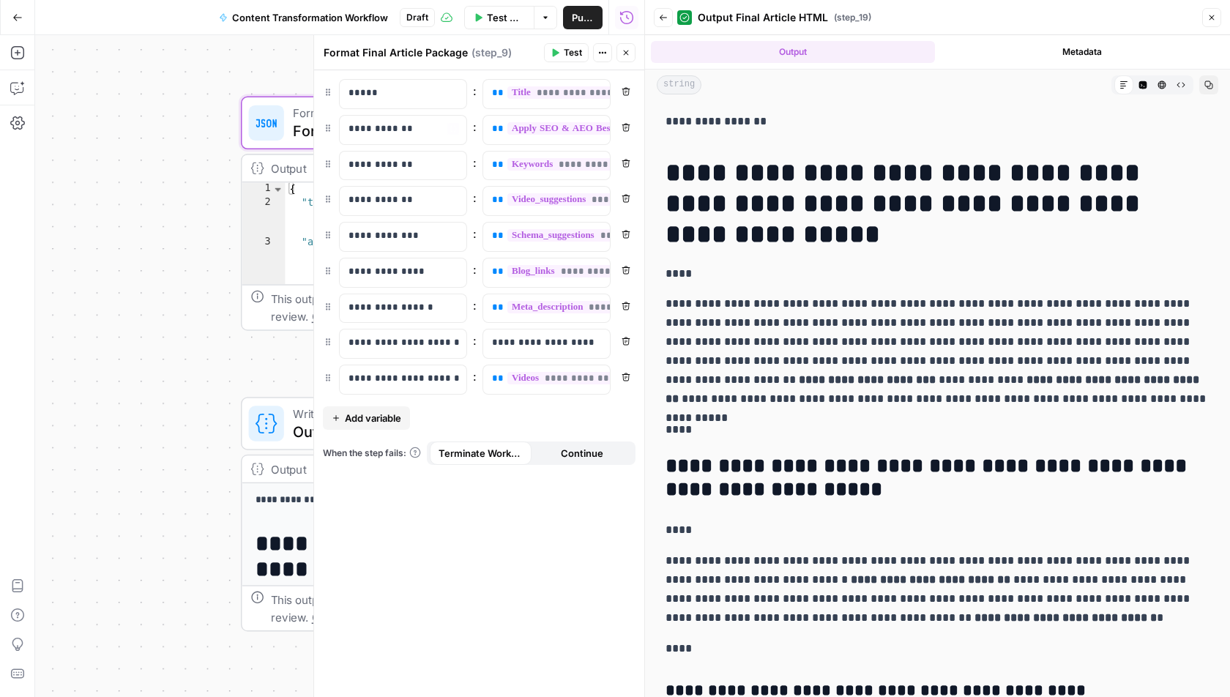
click at [143, 134] on div "Workflow Set Inputs Inputs Run Code · Python Fetch YouTube Channel Videos Step …" at bounding box center [339, 366] width 609 height 662
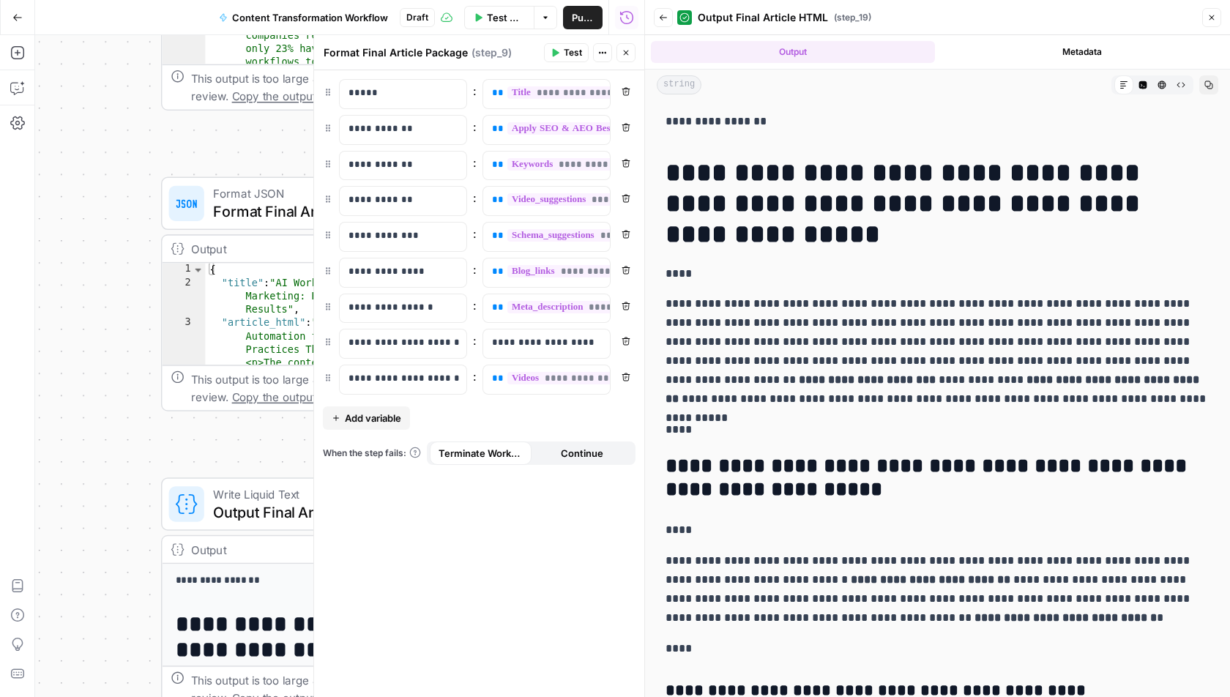
drag, startPoint x: 196, startPoint y: 270, endPoint x: 104, endPoint y: 342, distance: 116.9
click at [104, 342] on div "Workflow Set Inputs Inputs Run Code · Python Fetch YouTube Channel Videos Step …" at bounding box center [339, 366] width 609 height 662
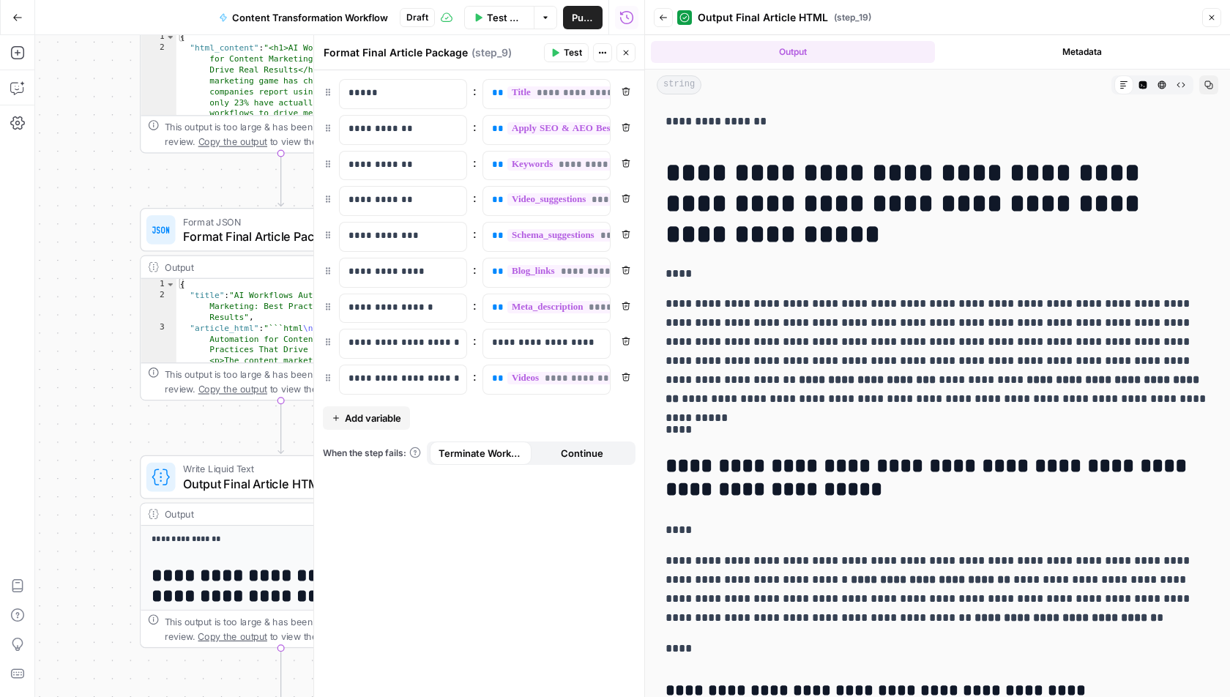
click at [28, 97] on div "Add Steps Copilot Settings AirOps Academy Help Give Feedback Shortcuts" at bounding box center [17, 366] width 35 height 662
click at [23, 94] on button "Copilot" at bounding box center [17, 87] width 23 height 23
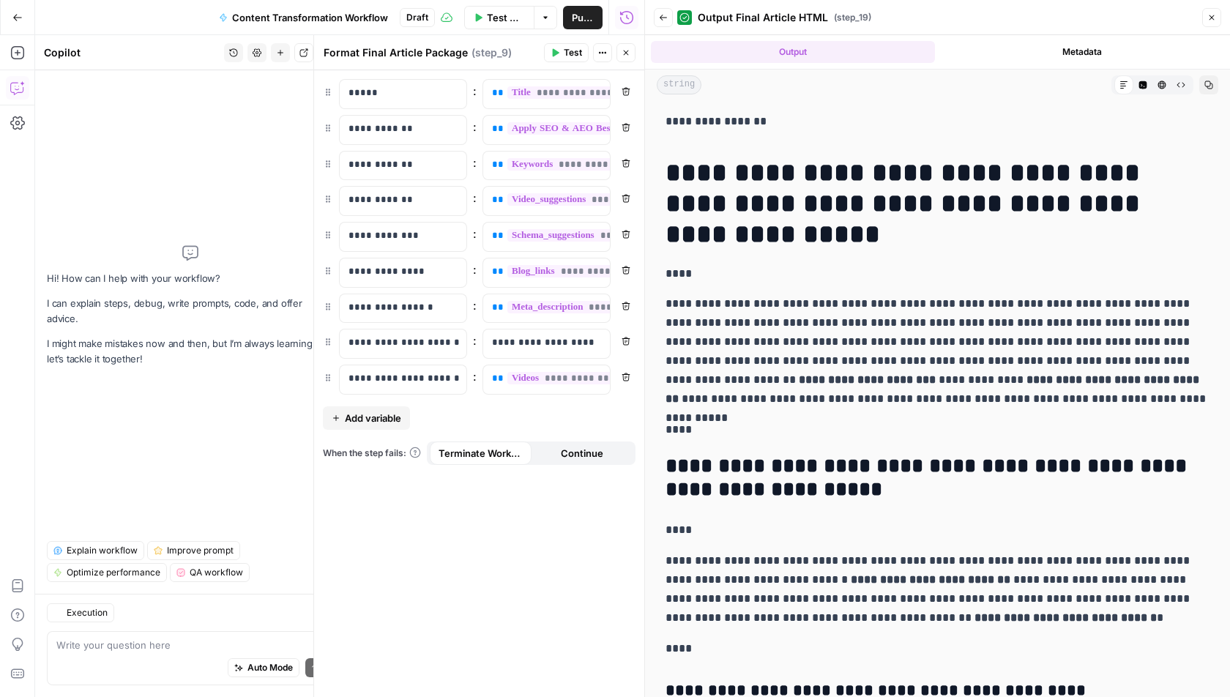
click at [23, 94] on button "Copilot" at bounding box center [17, 87] width 23 height 23
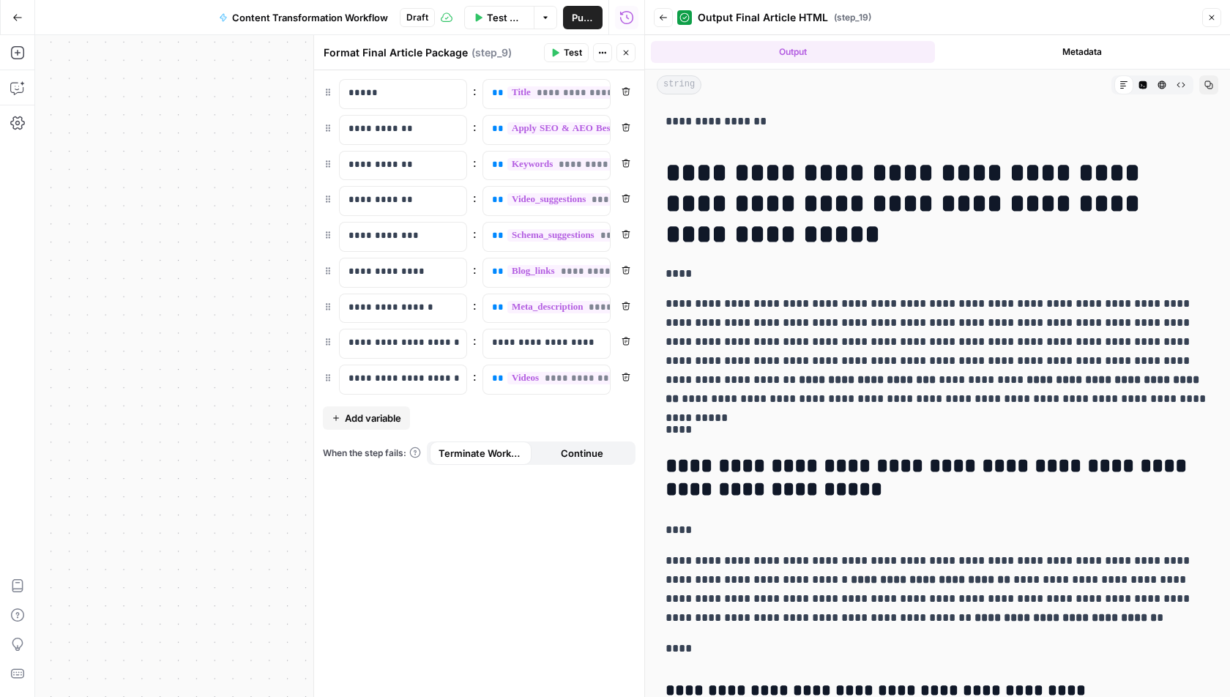
drag, startPoint x: 218, startPoint y: 220, endPoint x: 165, endPoint y: 286, distance: 83.8
click at [165, 286] on div "Workflow Set Inputs Inputs Run Code · Python Fetch YouTube Channel Videos Step …" at bounding box center [339, 366] width 609 height 662
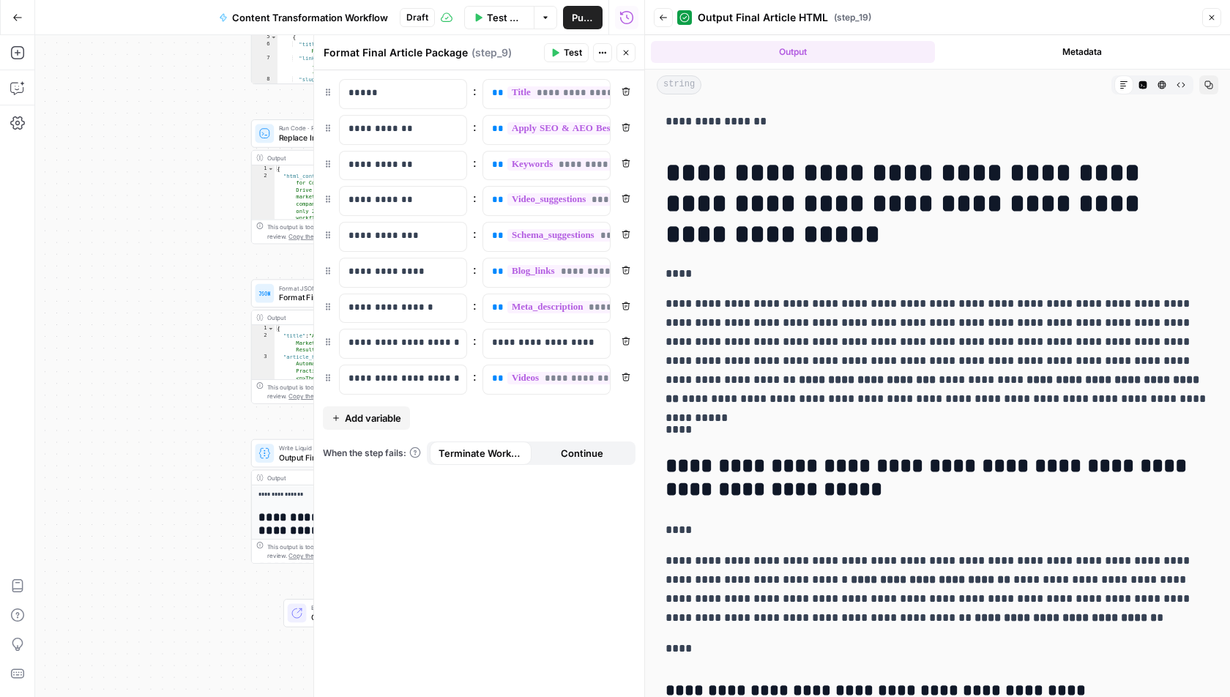
click at [625, 56] on icon "button" at bounding box center [626, 52] width 9 height 9
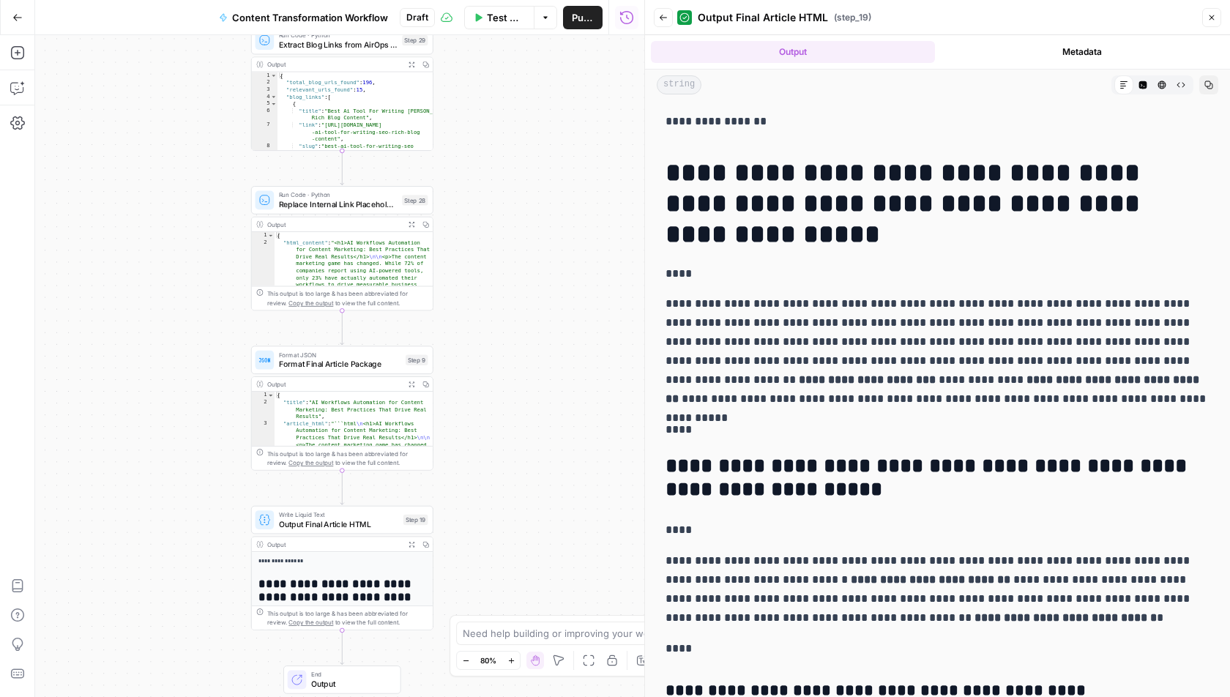
drag, startPoint x: 483, startPoint y: 193, endPoint x: 482, endPoint y: 256, distance: 63.0
click at [482, 256] on div "Workflow Set Inputs Inputs Run Code · Python Fetch YouTube Channel Videos Step …" at bounding box center [339, 366] width 609 height 662
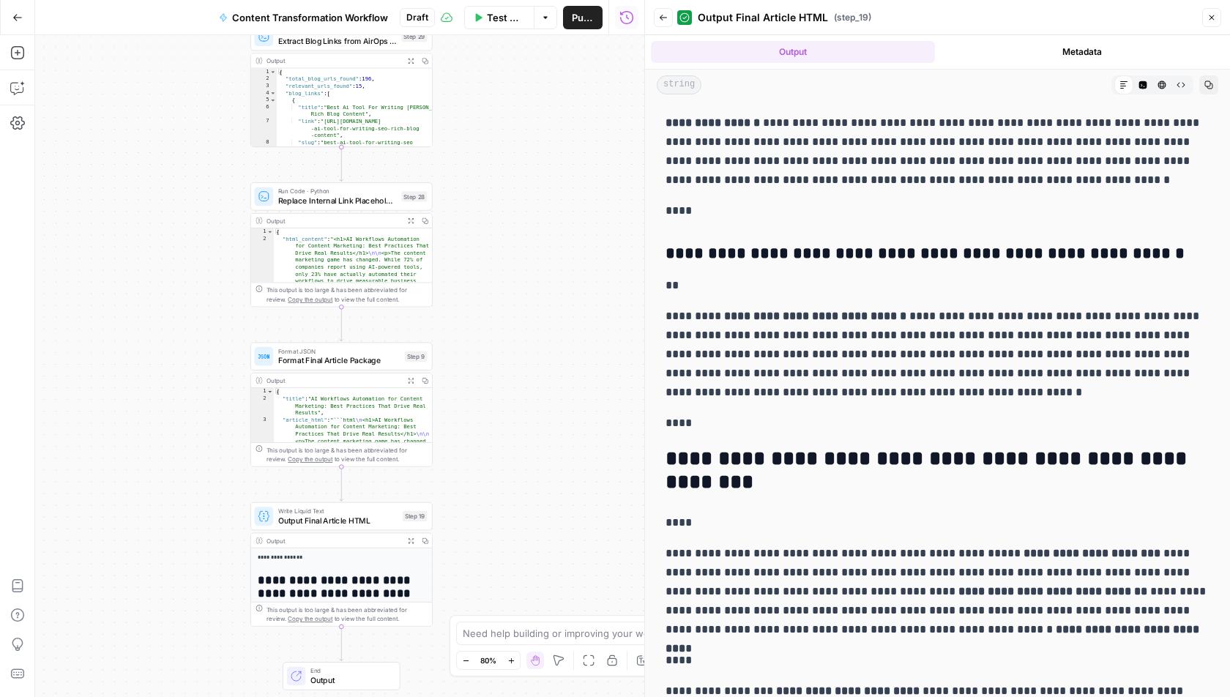
scroll to position [9720, 0]
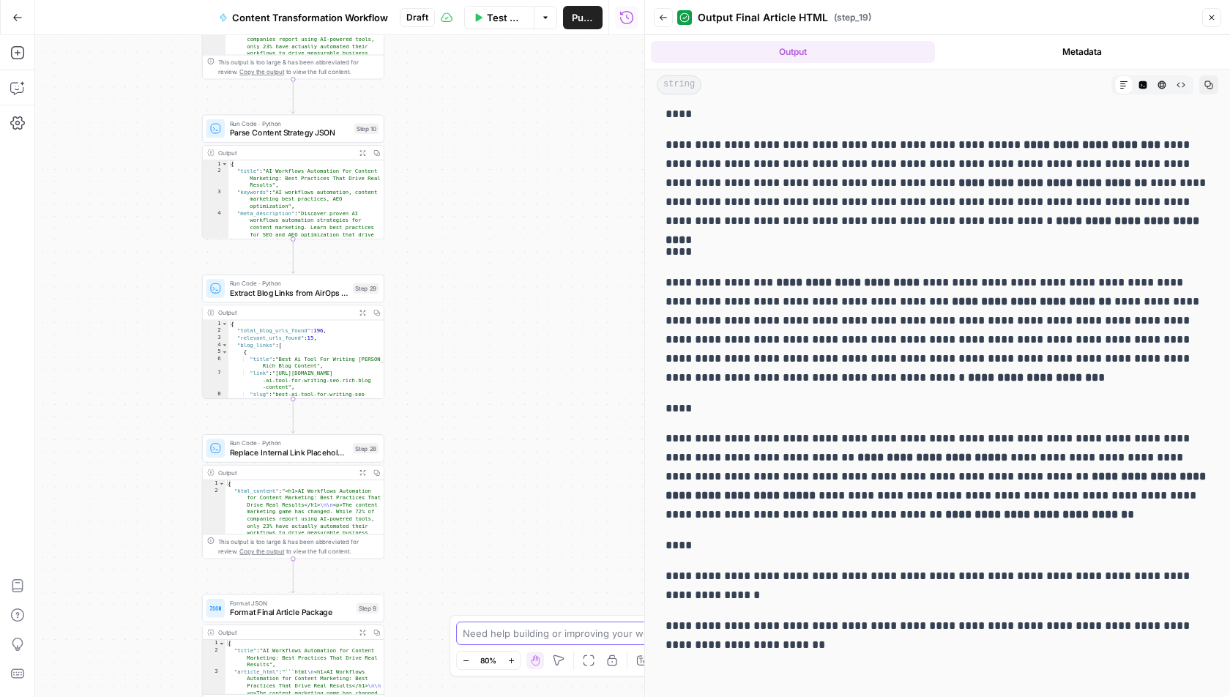
drag, startPoint x: 517, startPoint y: 398, endPoint x: 469, endPoint y: 650, distance: 256.4
click at [469, 650] on body "A AirOpsChallenge New Home Browse Insights Opportunities Your Data Recent Grids…" at bounding box center [615, 348] width 1230 height 697
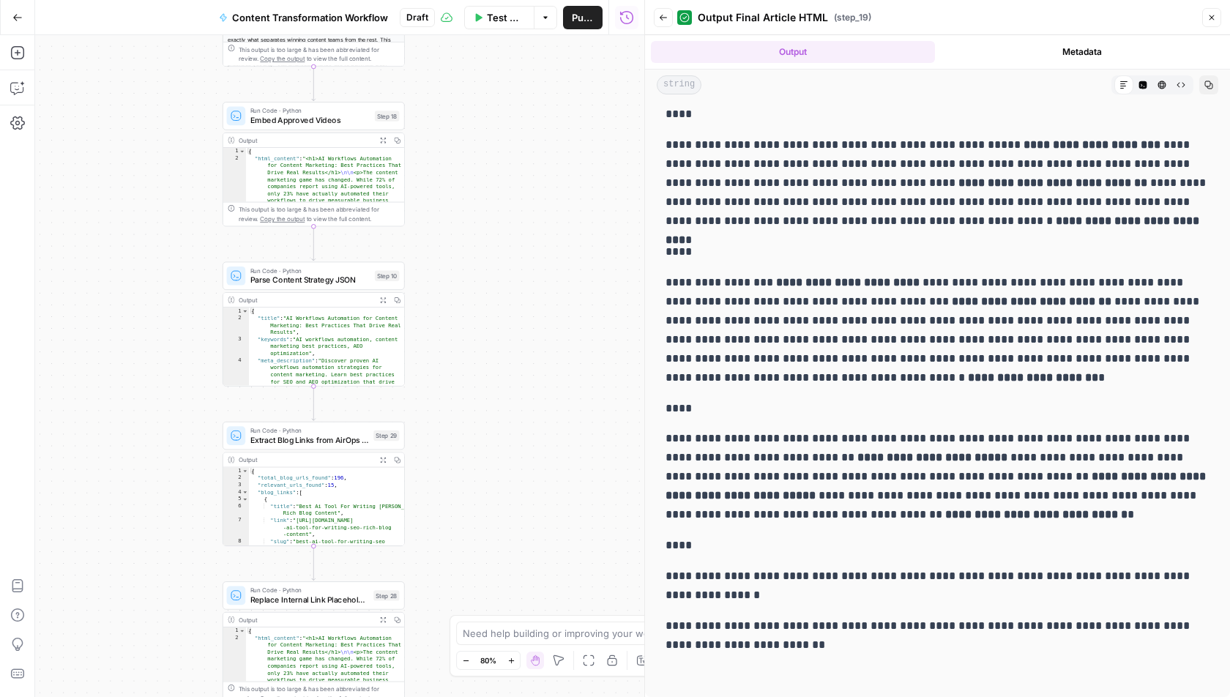
drag, startPoint x: 469, startPoint y: 426, endPoint x: 496, endPoint y: 587, distance: 162.6
click at [496, 587] on div "Workflow Set Inputs Inputs Run Code · Python Fetch YouTube Channel Videos Step …" at bounding box center [339, 366] width 609 height 662
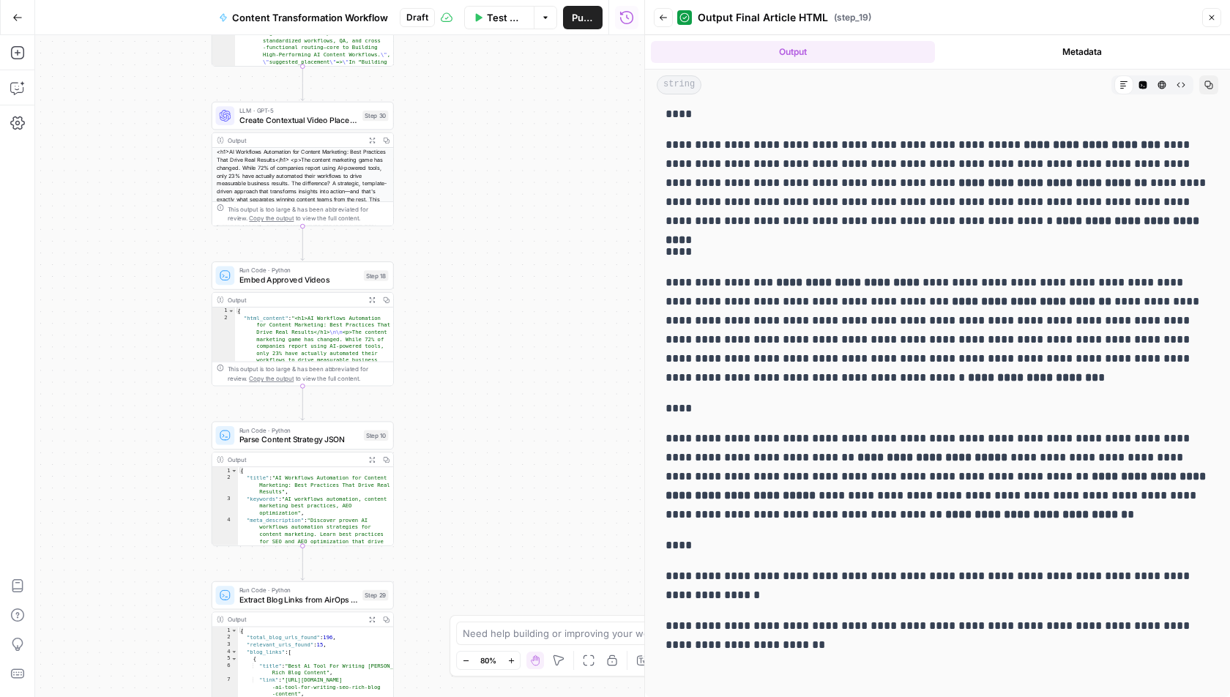
drag, startPoint x: 505, startPoint y: 447, endPoint x: 486, endPoint y: 584, distance: 137.4
click at [486, 584] on div "Workflow Set Inputs Inputs Run Code · Python Fetch YouTube Channel Videos Step …" at bounding box center [339, 366] width 609 height 662
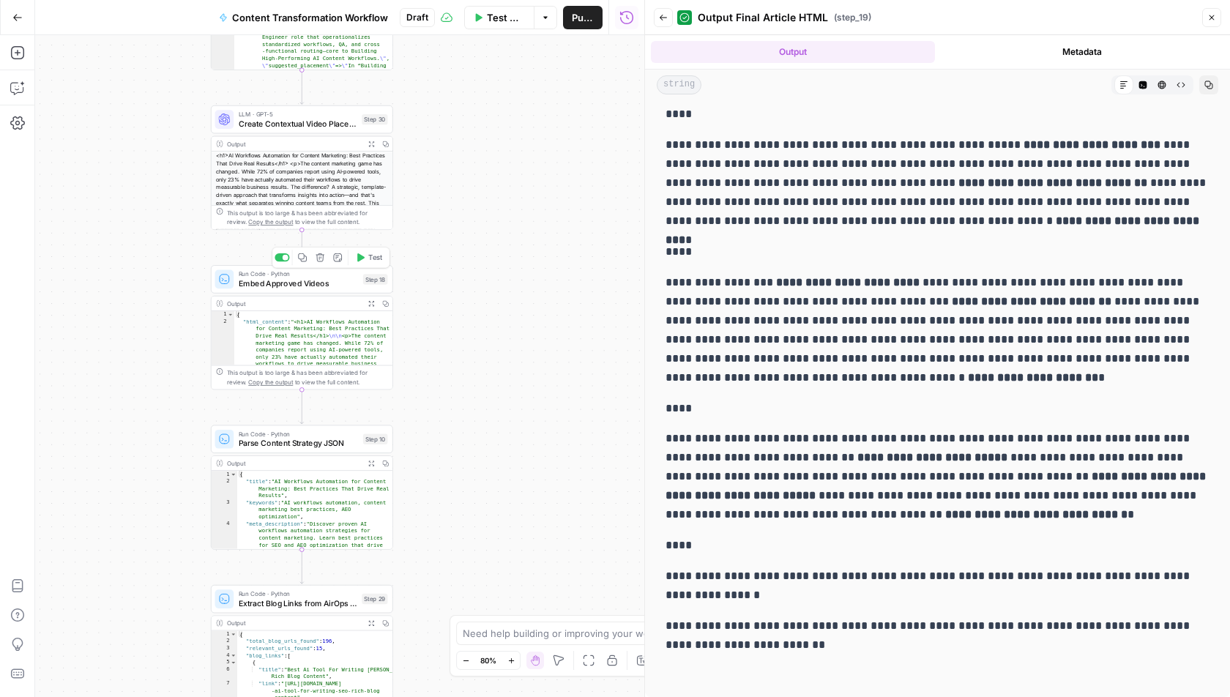
click at [371, 258] on span "Test" at bounding box center [375, 258] width 14 height 10
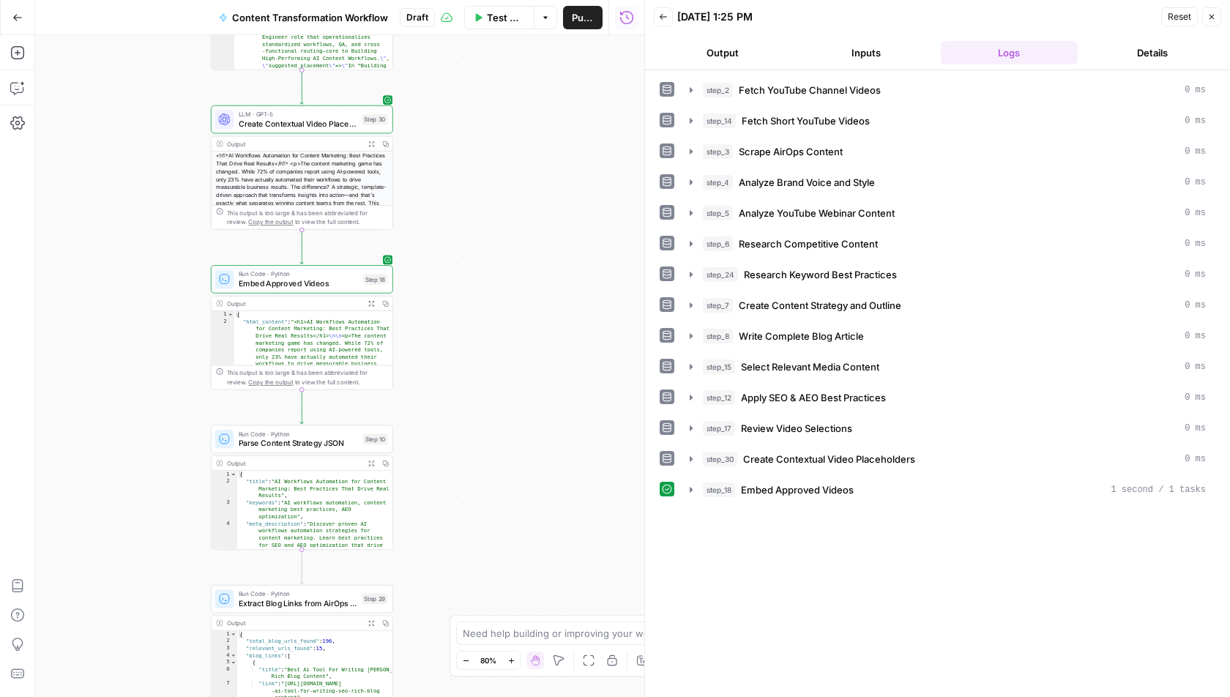
click at [372, 302] on icon "button" at bounding box center [371, 303] width 7 height 7
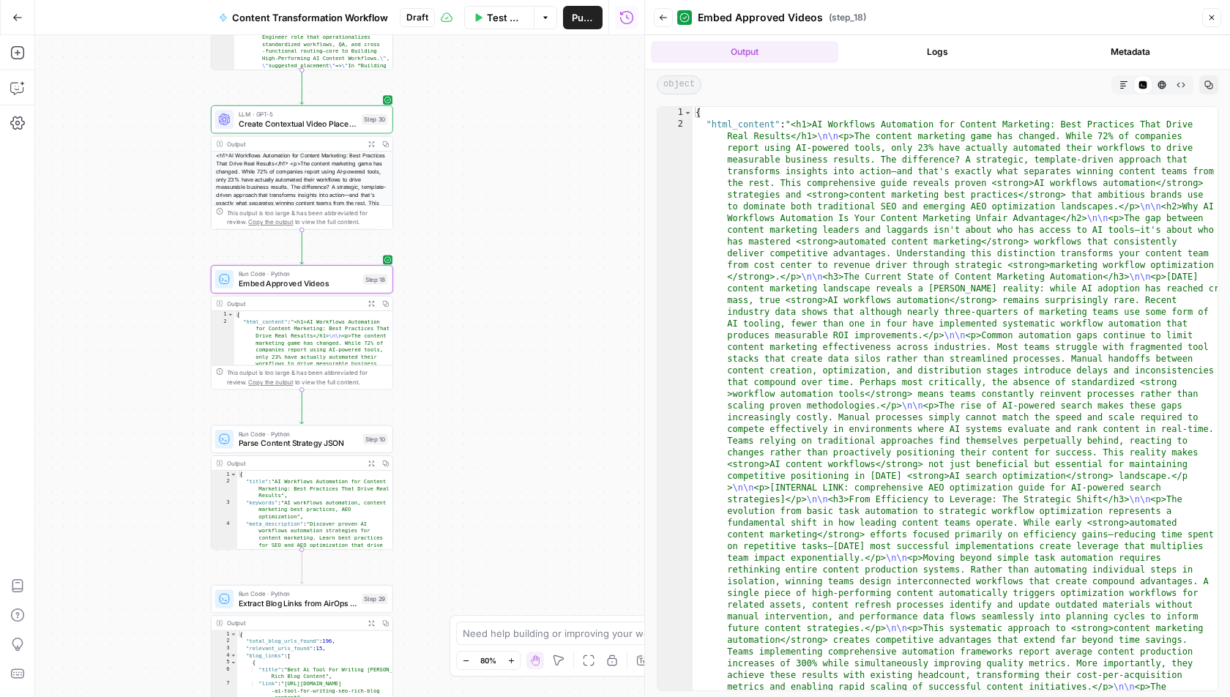
click at [1113, 52] on button "Metadata" at bounding box center [1130, 52] width 187 height 22
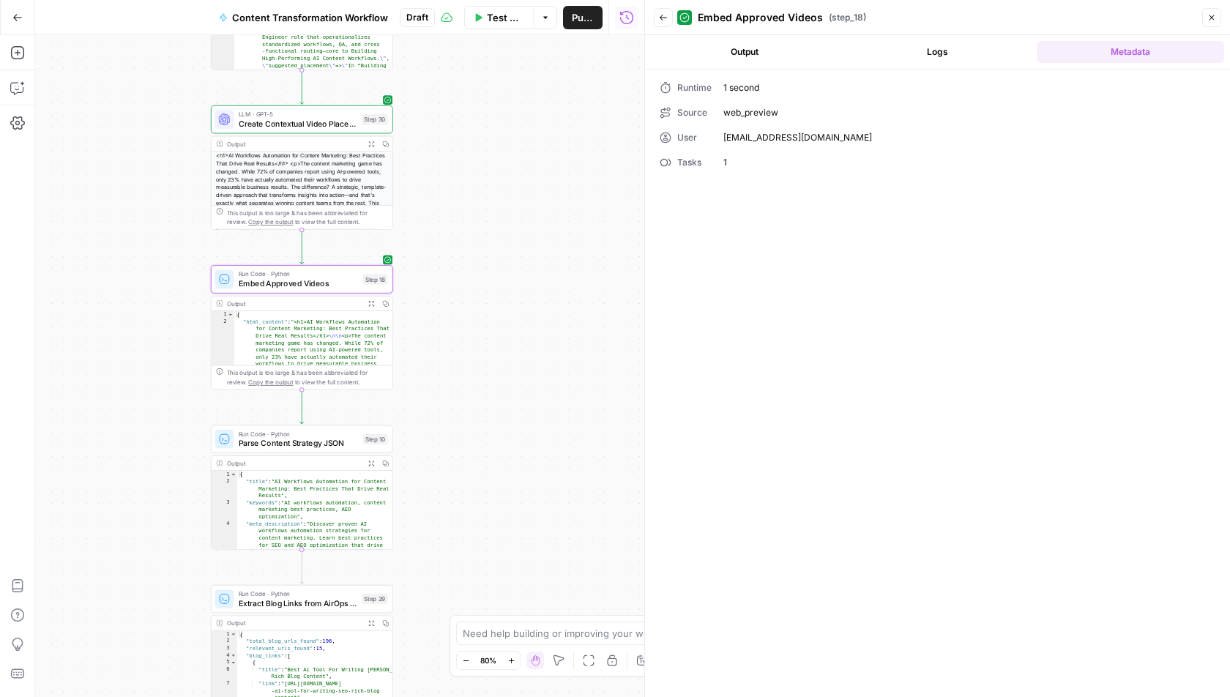
click at [957, 52] on button "Logs" at bounding box center [937, 52] width 187 height 22
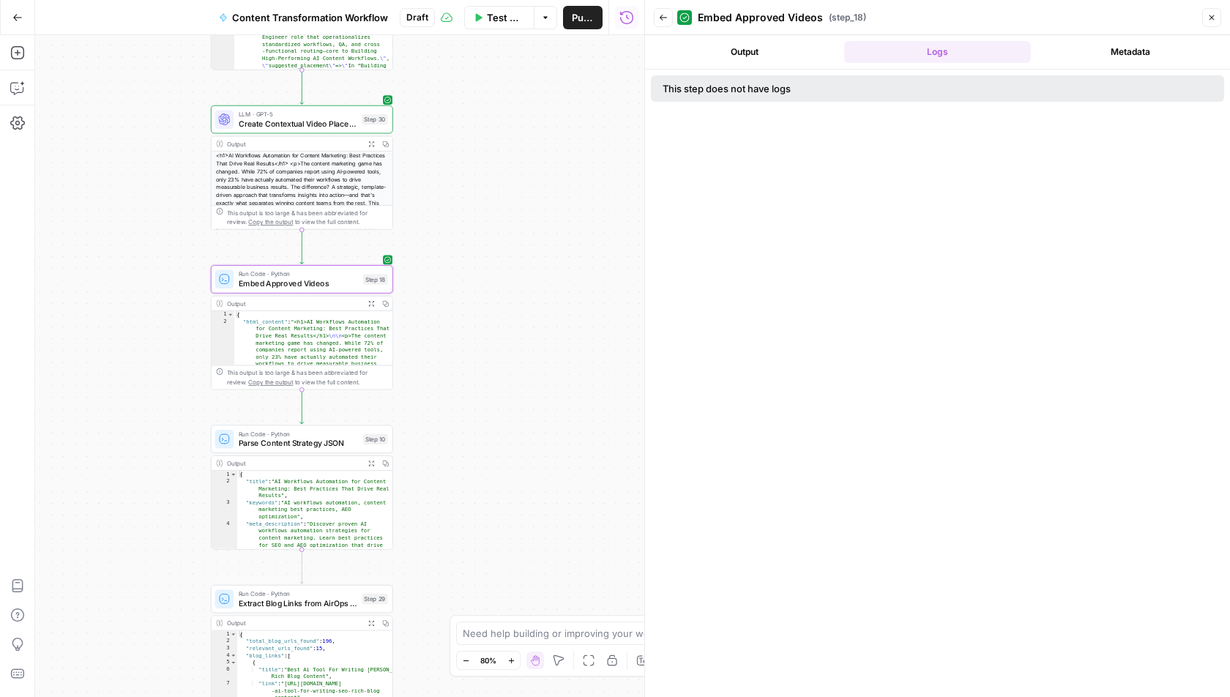
click at [729, 43] on button "Output" at bounding box center [744, 52] width 187 height 22
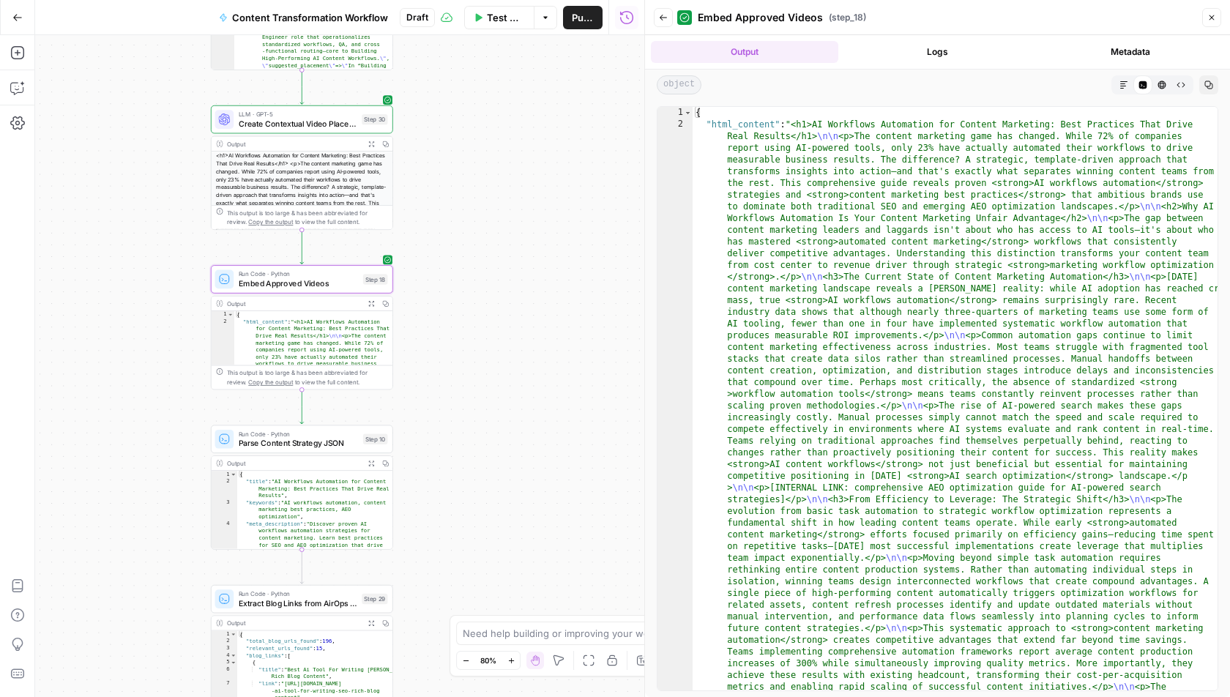
click at [1159, 82] on icon "button" at bounding box center [1162, 85] width 9 height 9
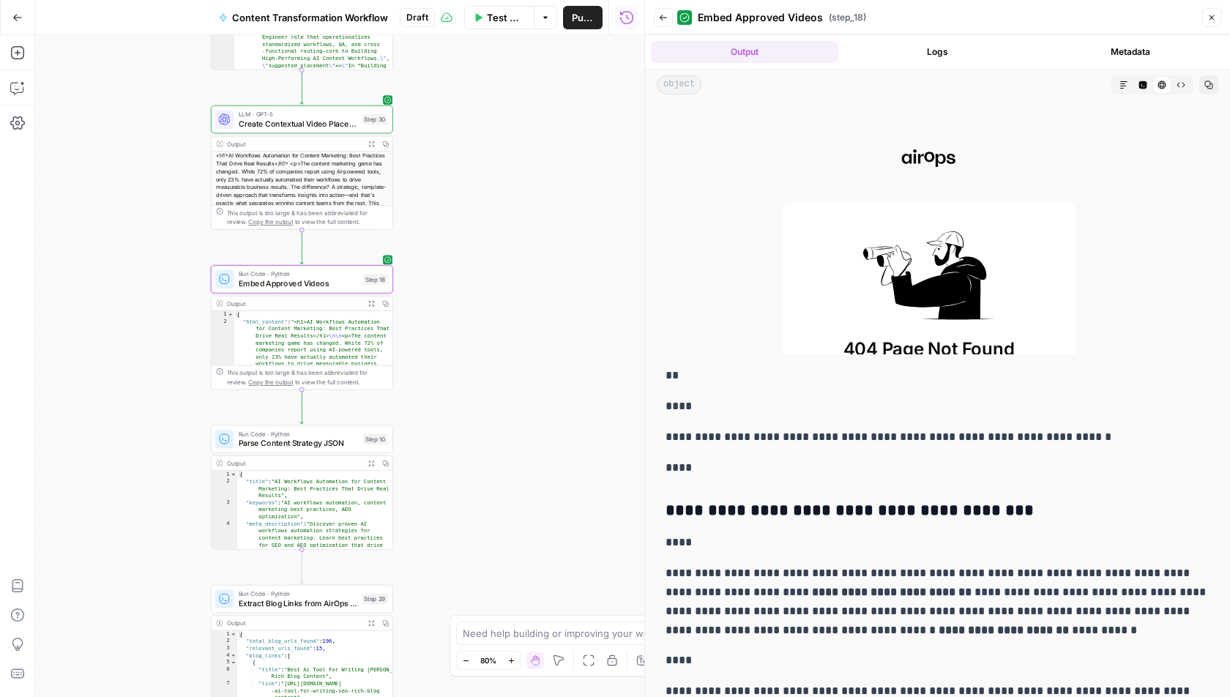
scroll to position [3027, 0]
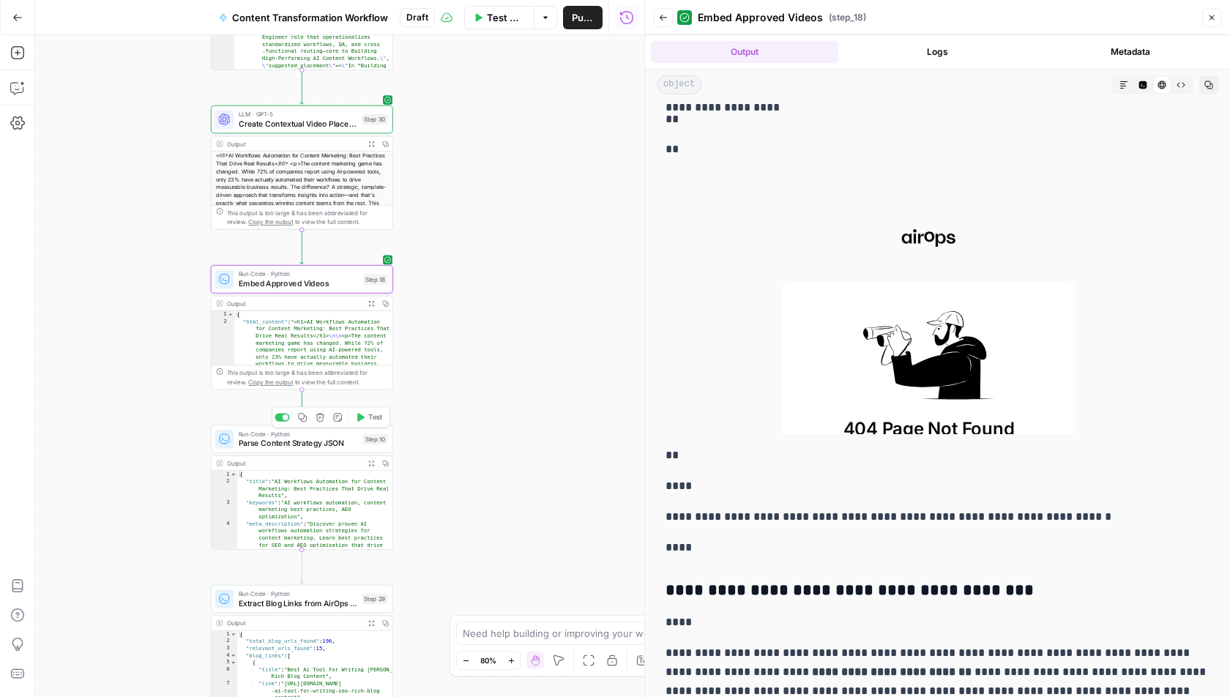
click at [365, 420] on button "Test" at bounding box center [369, 417] width 37 height 15
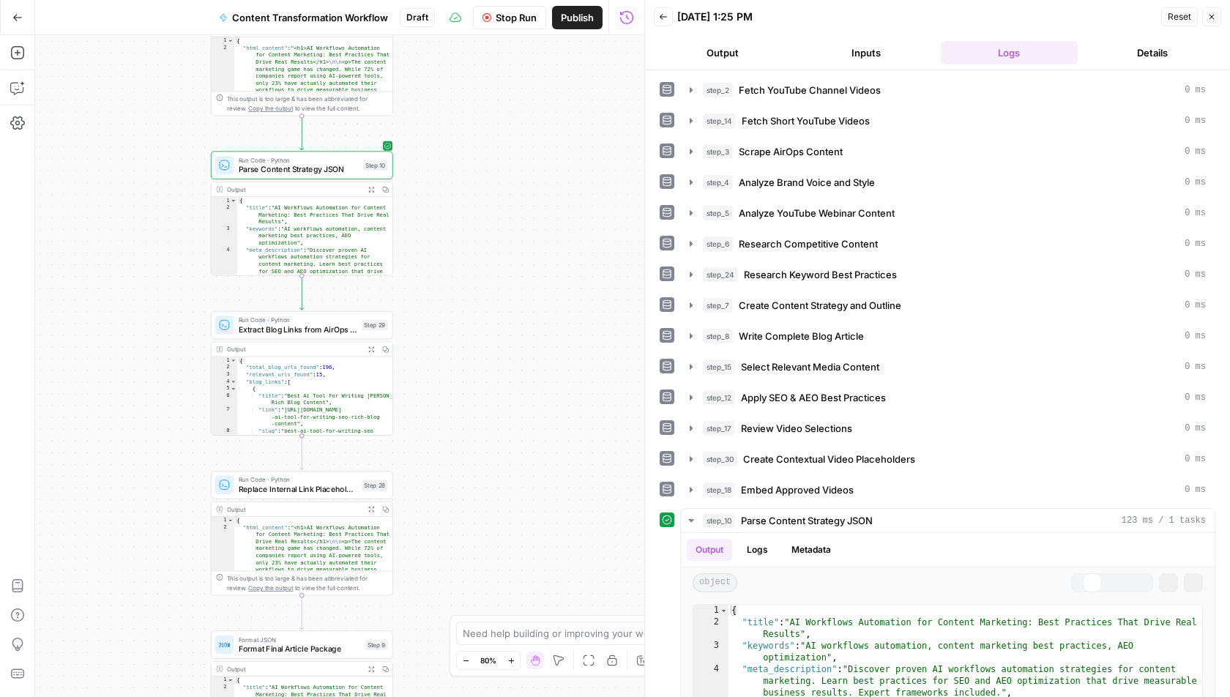
drag, startPoint x: 465, startPoint y: 501, endPoint x: 465, endPoint y: 233, distance: 268.0
click at [465, 232] on div "Workflow Set Inputs Inputs Run Code · Python Fetch YouTube Channel Videos Step …" at bounding box center [339, 366] width 609 height 662
click at [376, 305] on span "Test" at bounding box center [375, 304] width 14 height 10
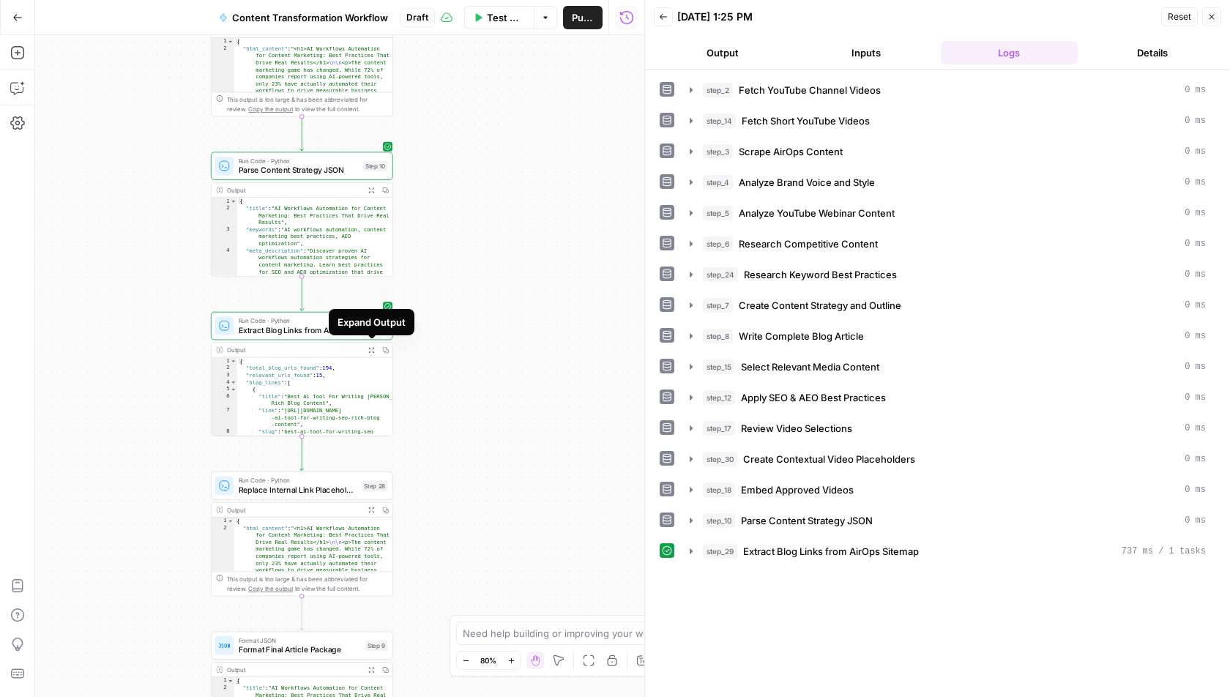
click at [374, 347] on icon "button" at bounding box center [371, 350] width 7 height 7
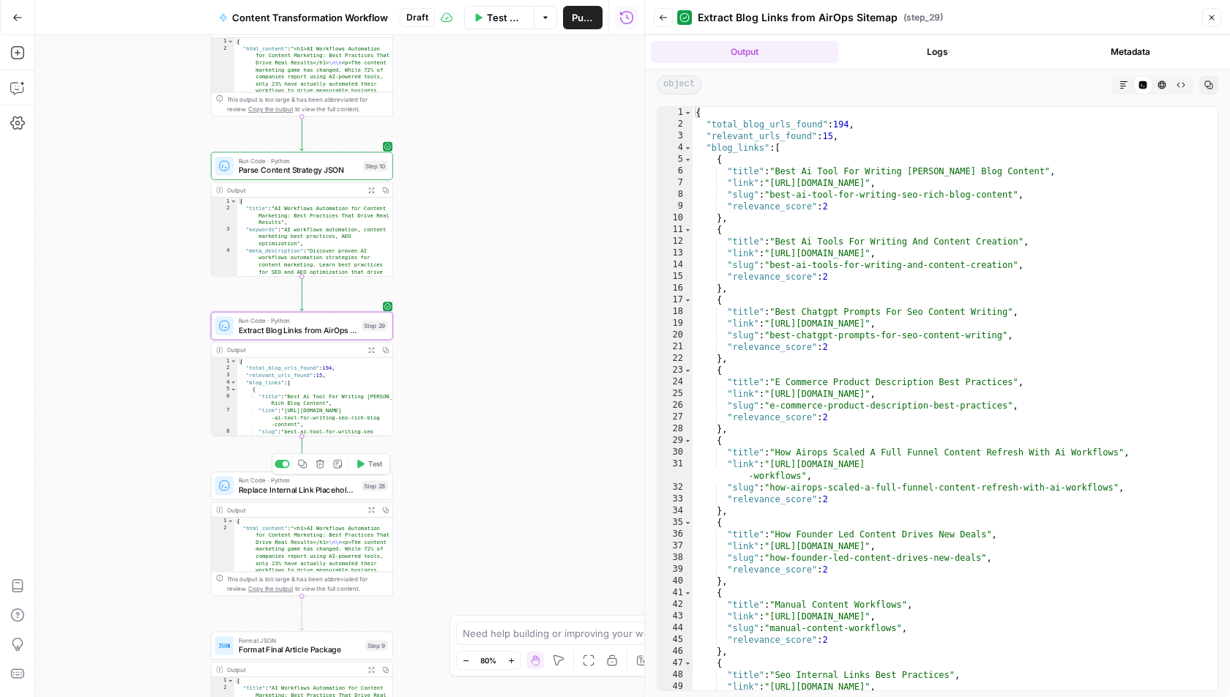
click at [371, 467] on span "Test" at bounding box center [375, 463] width 14 height 10
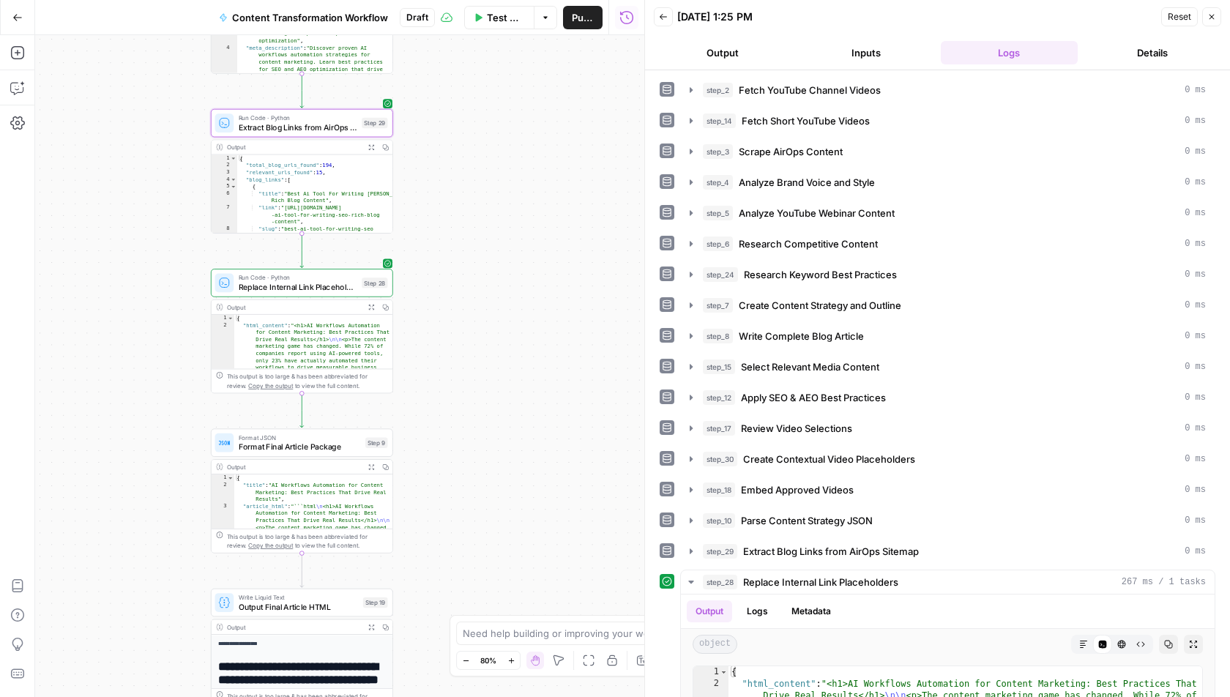
drag, startPoint x: 452, startPoint y: 518, endPoint x: 480, endPoint y: 233, distance: 287.0
click at [480, 233] on div "Workflow Set Inputs Inputs Run Code · Python Fetch YouTube Channel Videos Step …" at bounding box center [339, 366] width 609 height 662
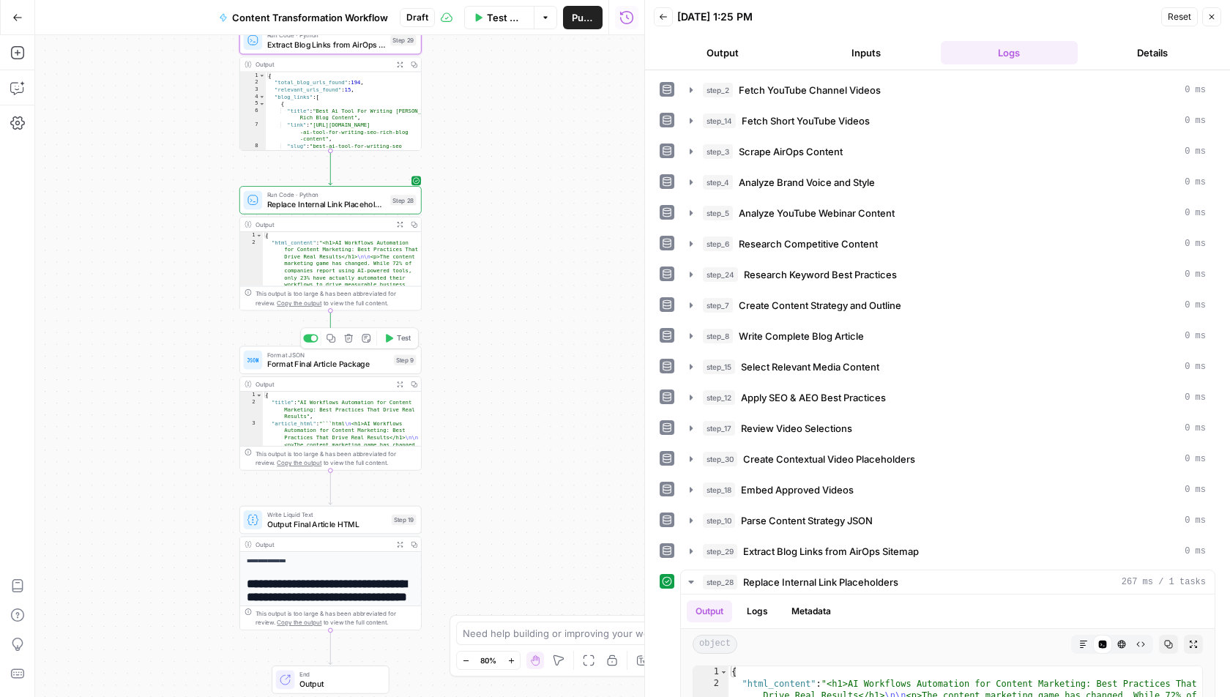
click at [393, 334] on icon "button" at bounding box center [389, 339] width 10 height 10
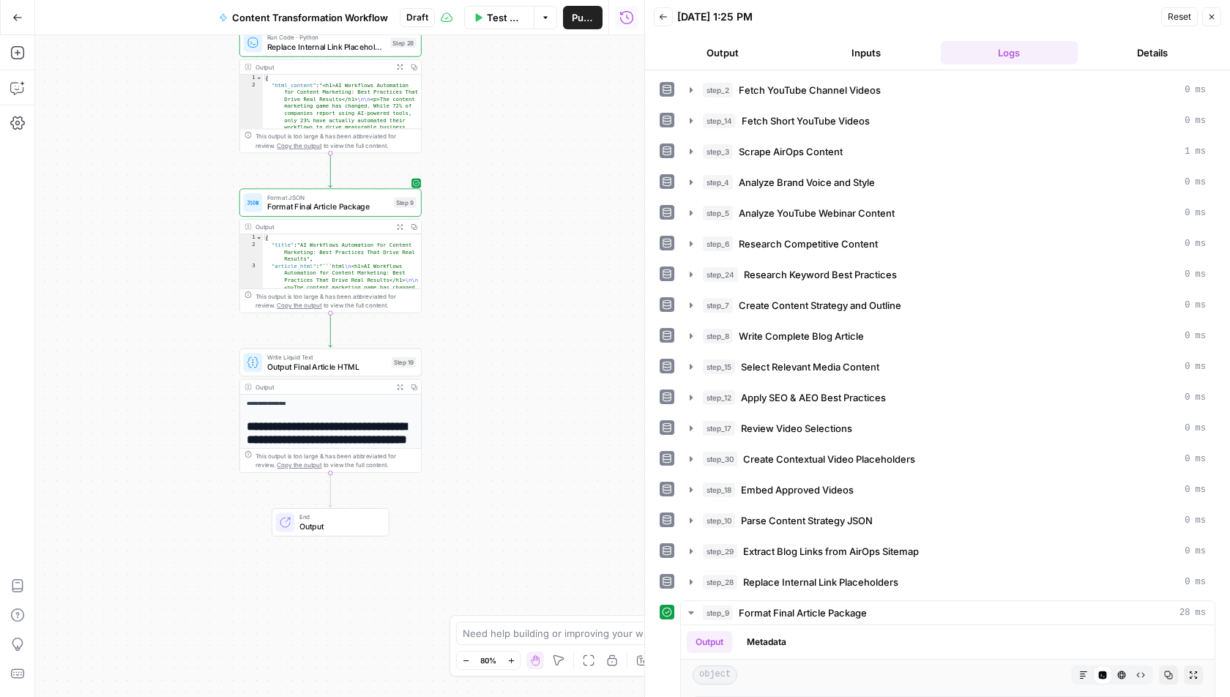
drag, startPoint x: 477, startPoint y: 442, endPoint x: 477, endPoint y: 285, distance: 157.4
click at [477, 285] on div "Workflow Set Inputs Inputs Run Code · Python Fetch YouTube Channel Videos Step …" at bounding box center [339, 366] width 609 height 662
click at [393, 342] on icon "button" at bounding box center [389, 341] width 10 height 10
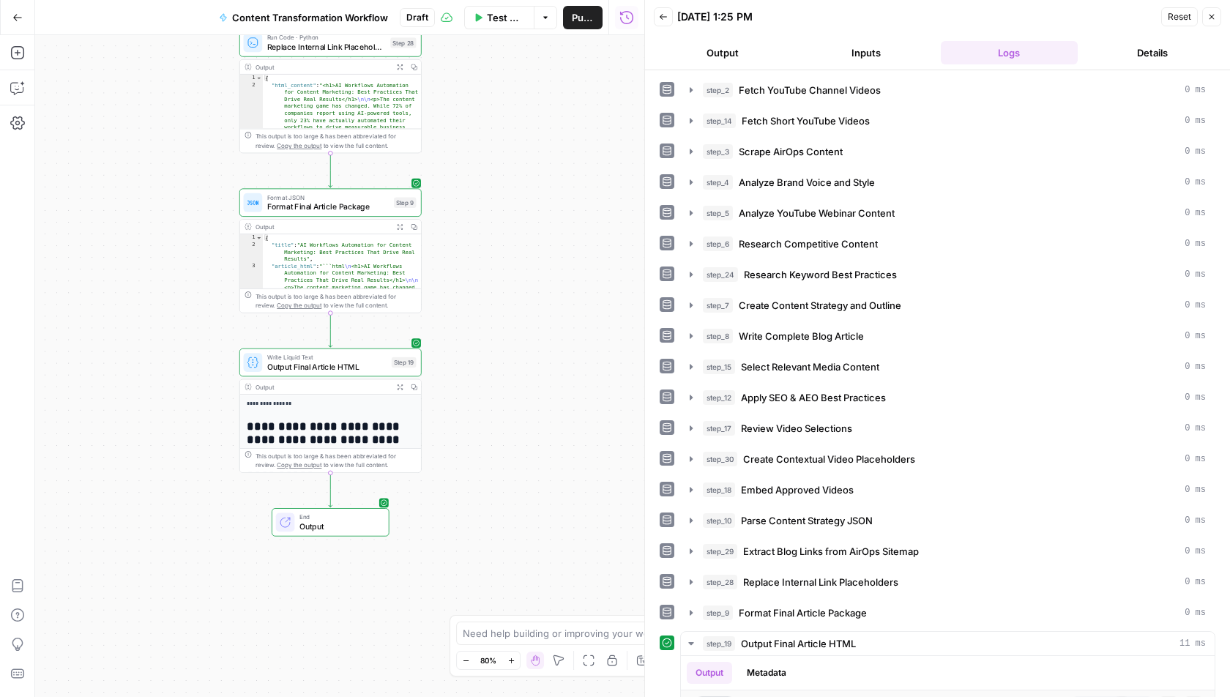
click at [354, 519] on span "End" at bounding box center [340, 518] width 80 height 10
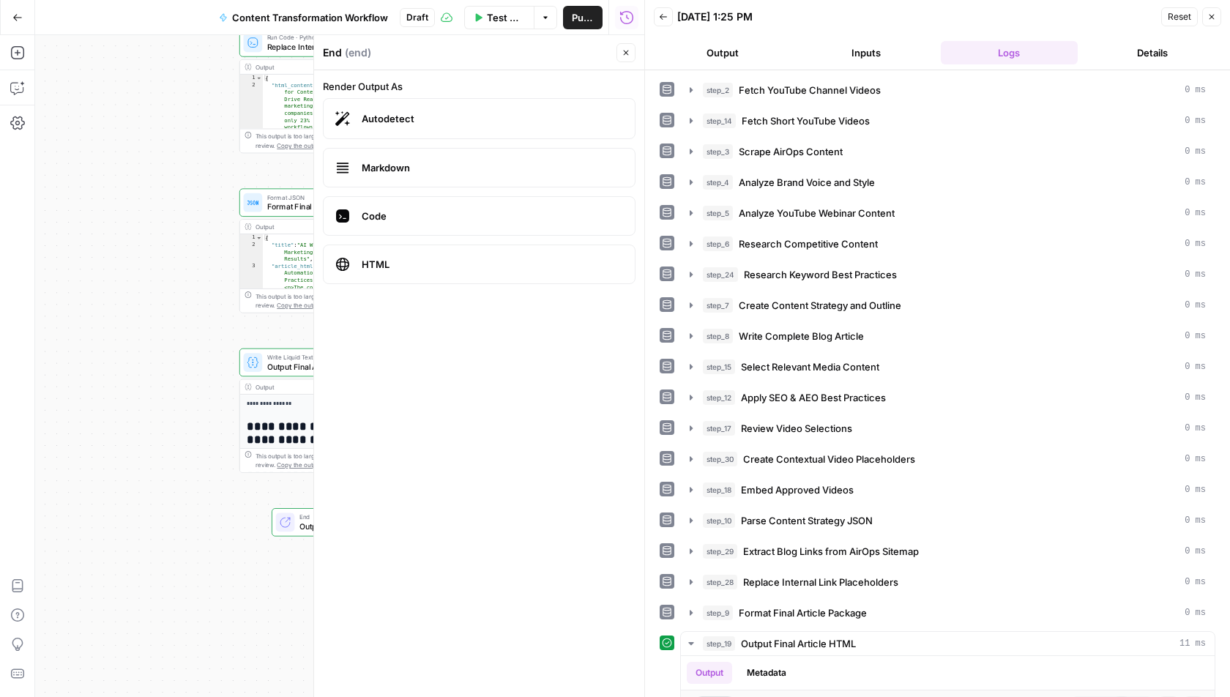
click at [759, 60] on button "Output" at bounding box center [723, 52] width 138 height 23
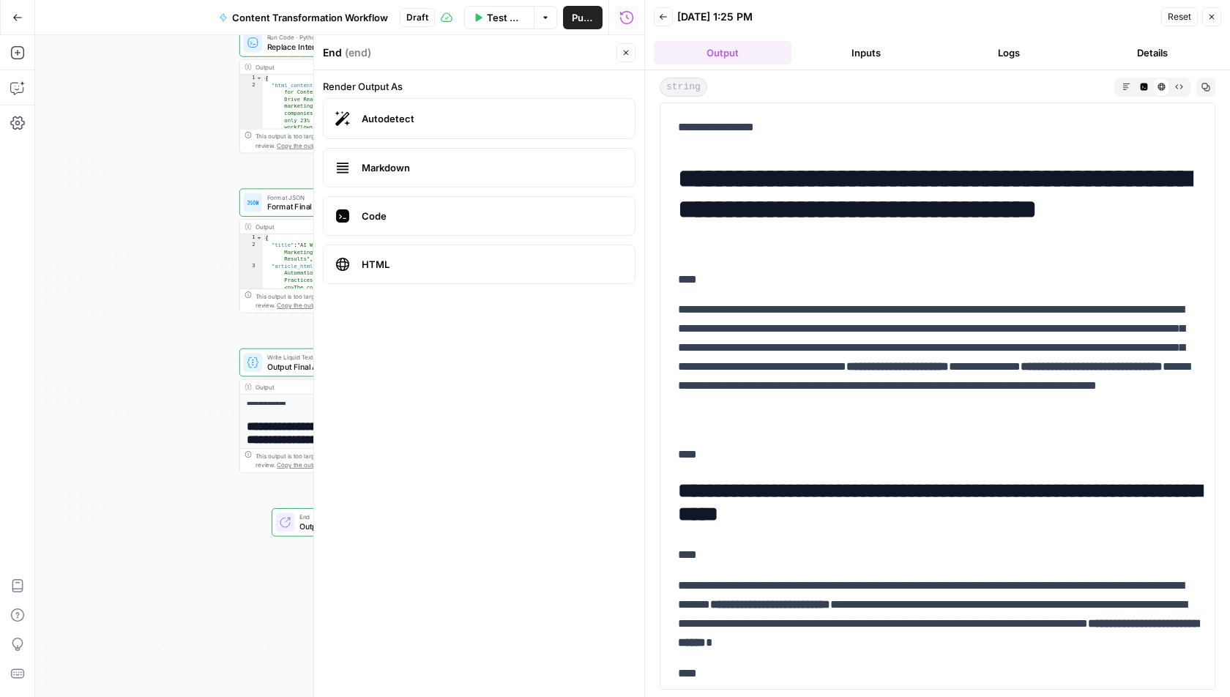
click at [635, 54] on button "Close" at bounding box center [626, 52] width 19 height 19
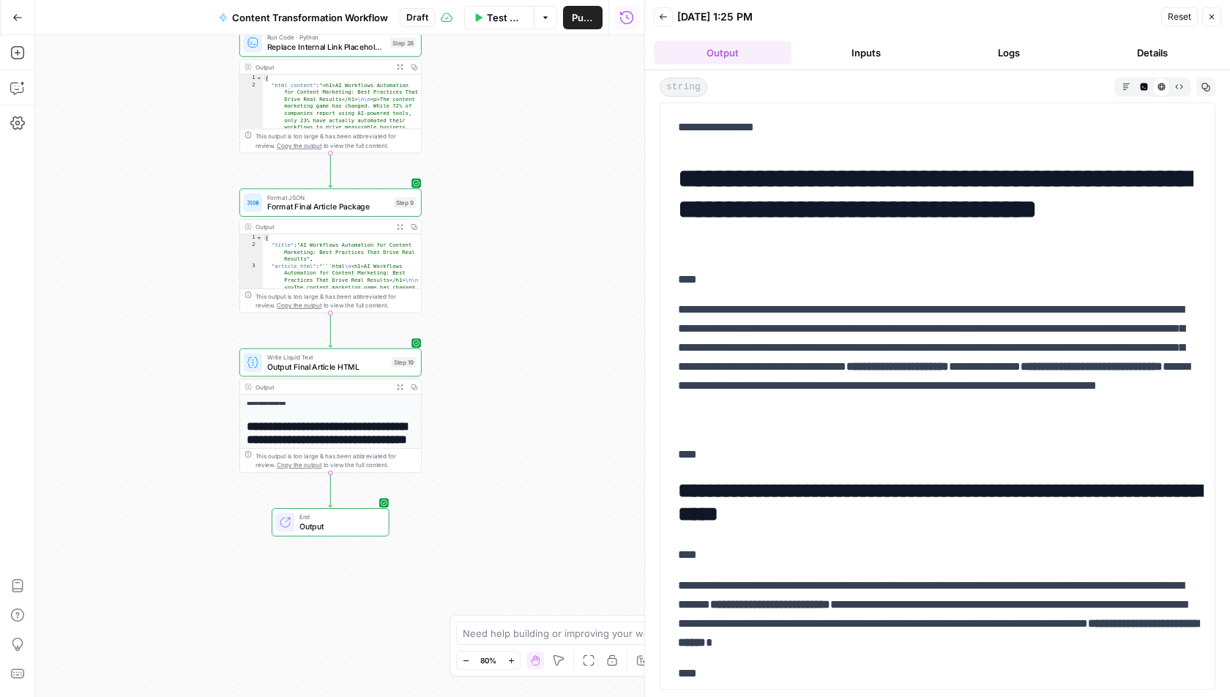
click at [1191, 79] on div "Markdown Code Editor HTML Viewer Raw Output Copy" at bounding box center [1165, 87] width 101 height 19
click at [1186, 80] on button "Raw Output" at bounding box center [1179, 87] width 18 height 18
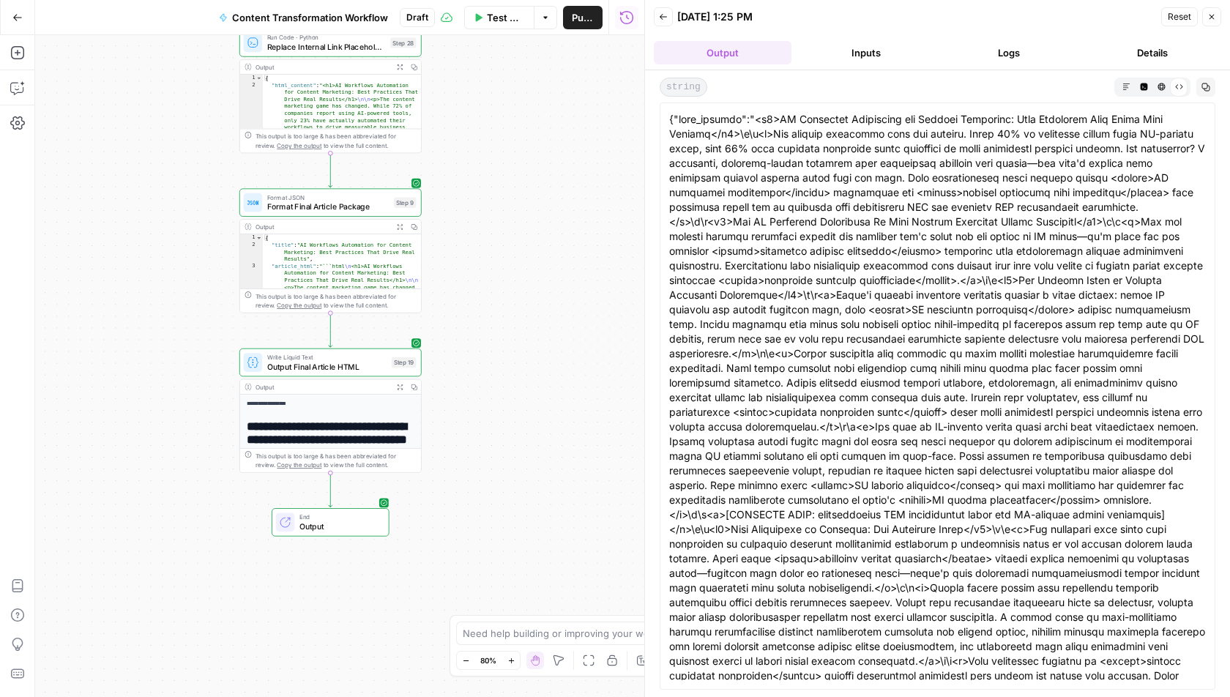
click at [1170, 89] on div "Raw Output" at bounding box center [1179, 87] width 18 height 18
click at [1158, 89] on button "HTML Viewer" at bounding box center [1162, 87] width 18 height 18
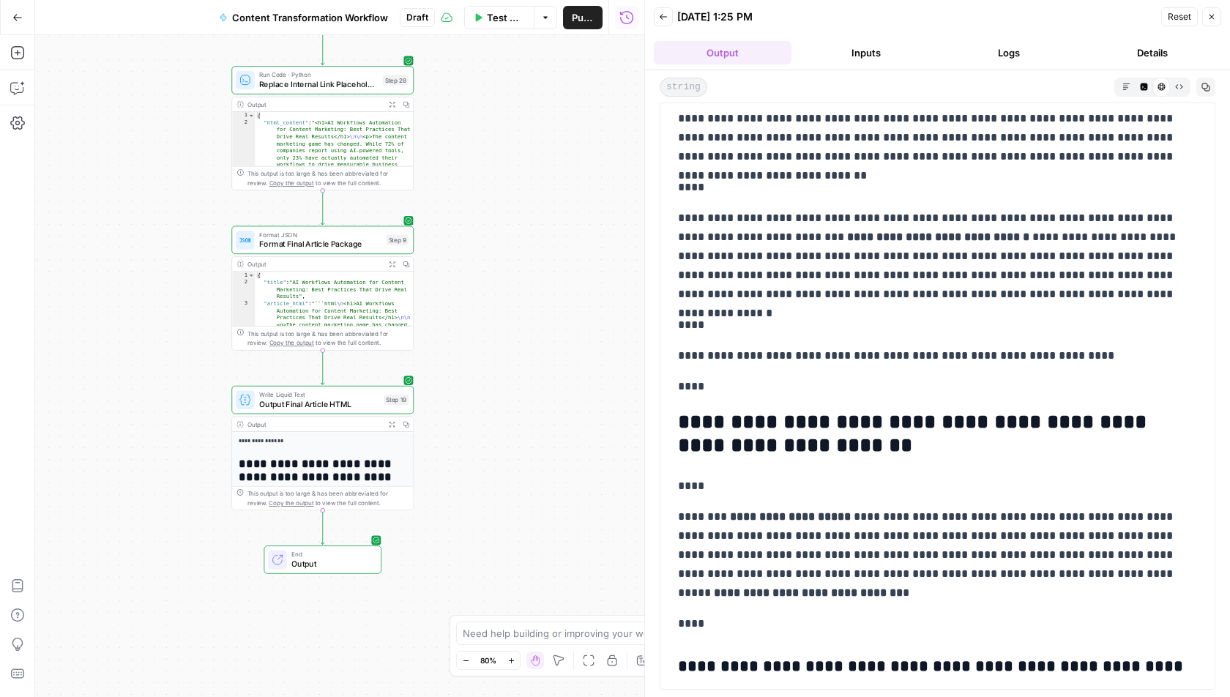
drag, startPoint x: 1095, startPoint y: 353, endPoint x: 667, endPoint y: 353, distance: 427.7
click at [667, 353] on div "**********" at bounding box center [938, 396] width 556 height 587
copy p "**********"
click at [21, 92] on icon "button" at bounding box center [16, 89] width 12 height 12
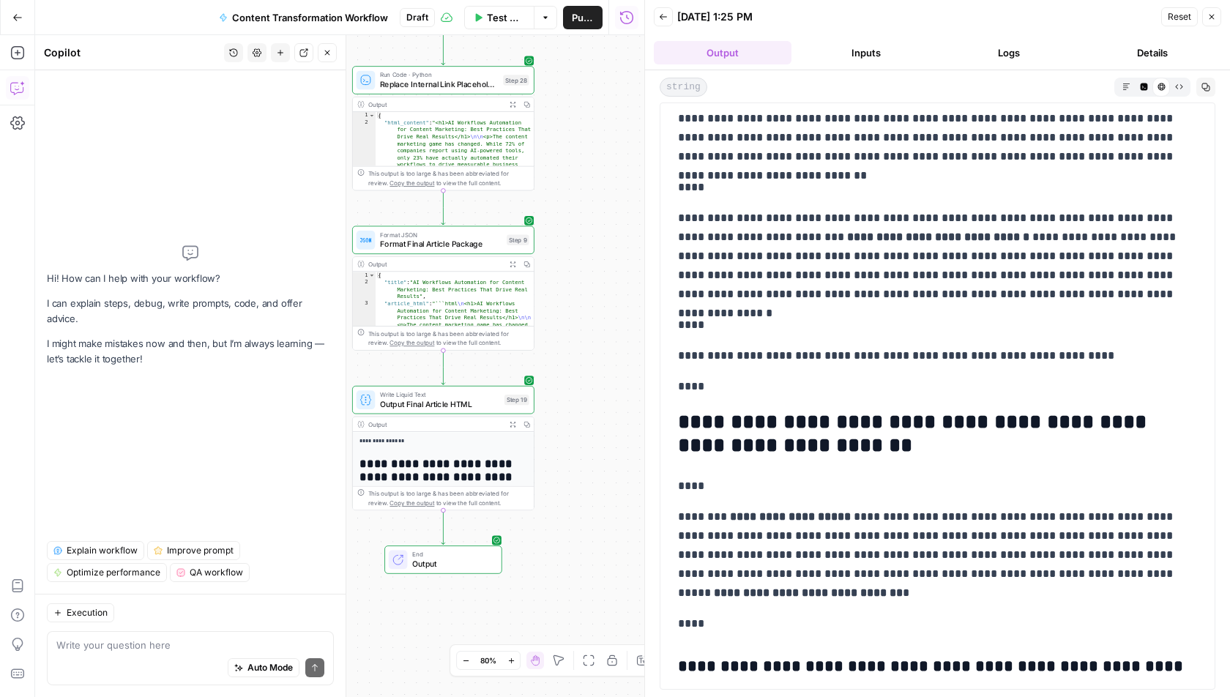
click at [163, 658] on div "Auto Mode Send" at bounding box center [190, 668] width 268 height 32
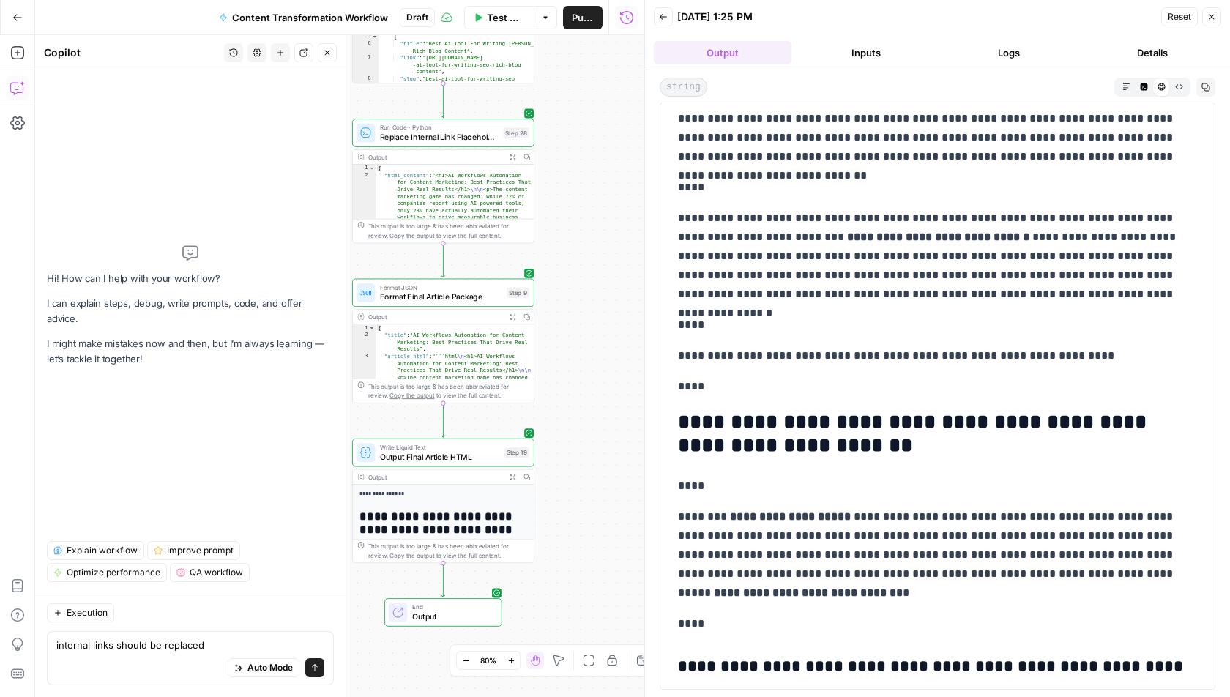
drag, startPoint x: 568, startPoint y: 199, endPoint x: 568, endPoint y: 324, distance: 124.5
click at [568, 324] on div "Workflow Set Inputs Inputs Run Code · Python Fetch YouTube Channel Videos Step …" at bounding box center [339, 366] width 609 height 662
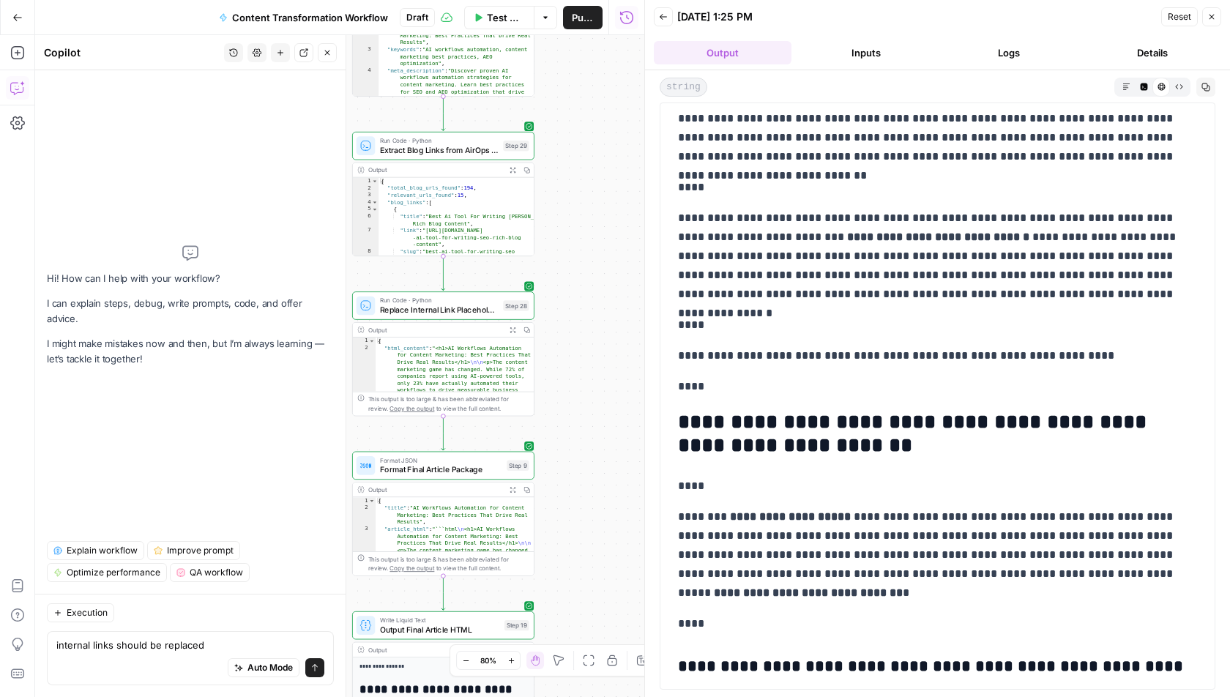
drag, startPoint x: 589, startPoint y: 226, endPoint x: 589, endPoint y: 270, distance: 43.9
click at [589, 270] on div "Workflow Set Inputs Inputs Run Code · Python Fetch YouTube Channel Videos Step …" at bounding box center [339, 366] width 609 height 662
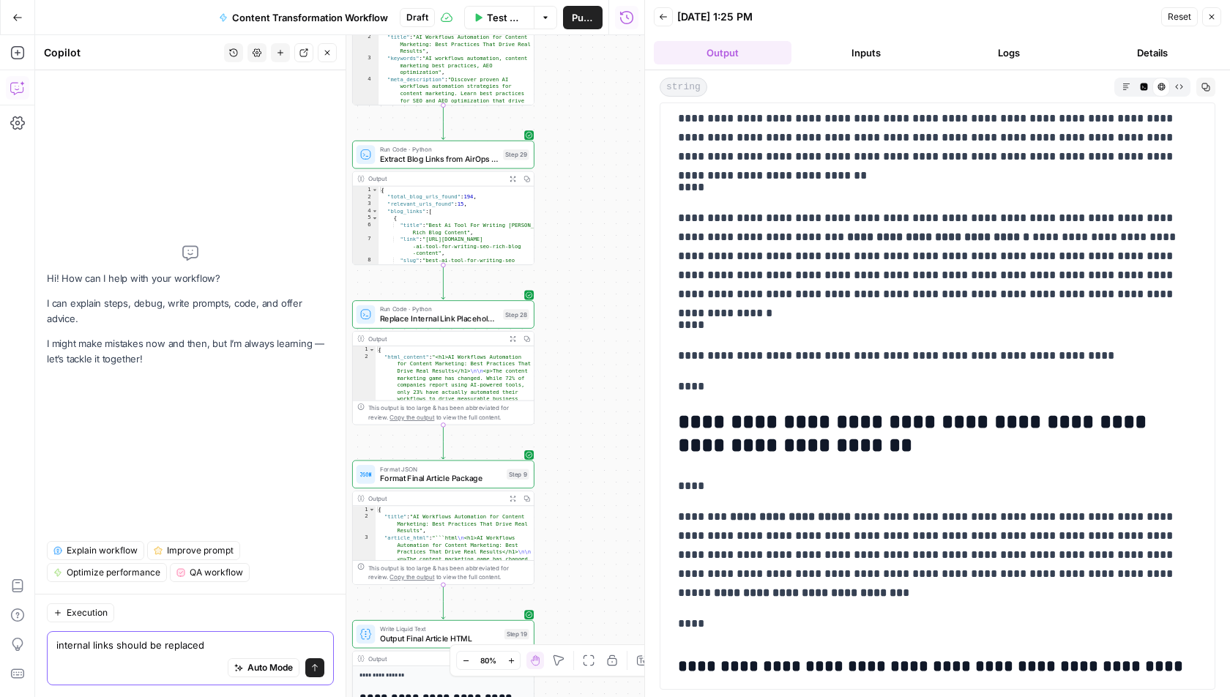
click at [222, 642] on textarea "internal links should be replaced" at bounding box center [190, 645] width 268 height 15
paste textarea "[INTERNAL LINK: workflow automation case studies and ROI calculator tools]"
type textarea "internal links should be replaced with blog links properly: [INTERNAL LINK: wor…"
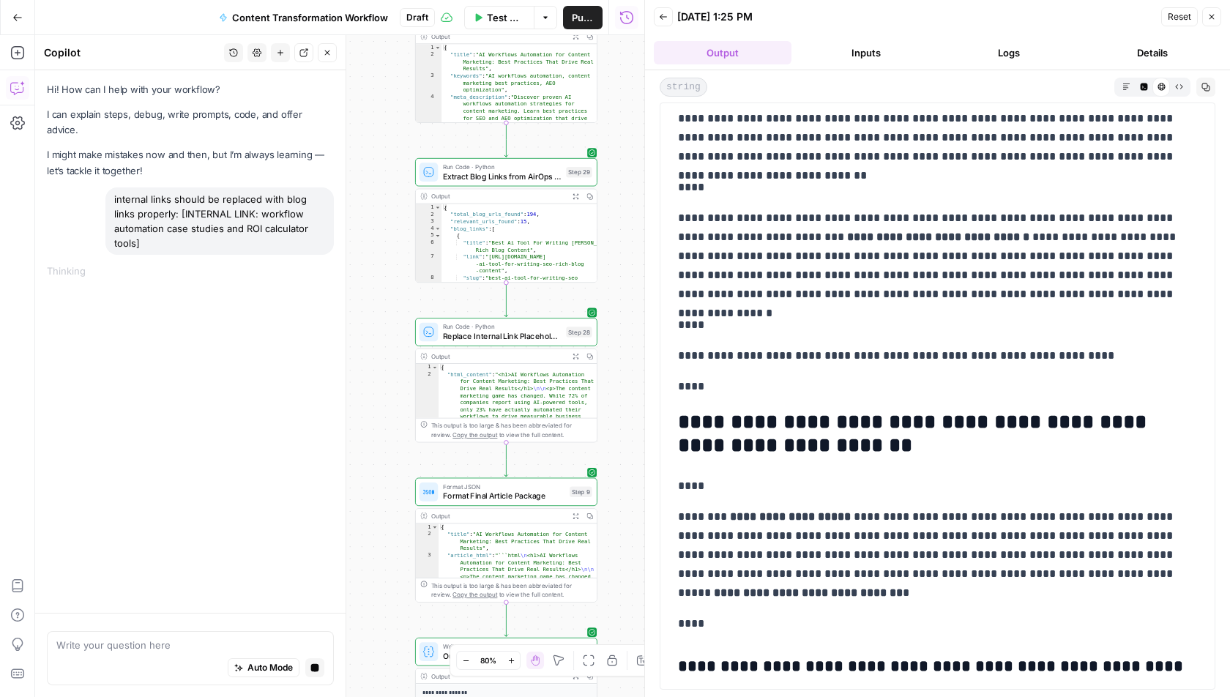
drag, startPoint x: 573, startPoint y: 219, endPoint x: 632, endPoint y: 239, distance: 62.1
click at [632, 239] on div "Workflow Set Inputs Inputs Run Code · Python Fetch YouTube Channel Videos Step …" at bounding box center [339, 366] width 609 height 662
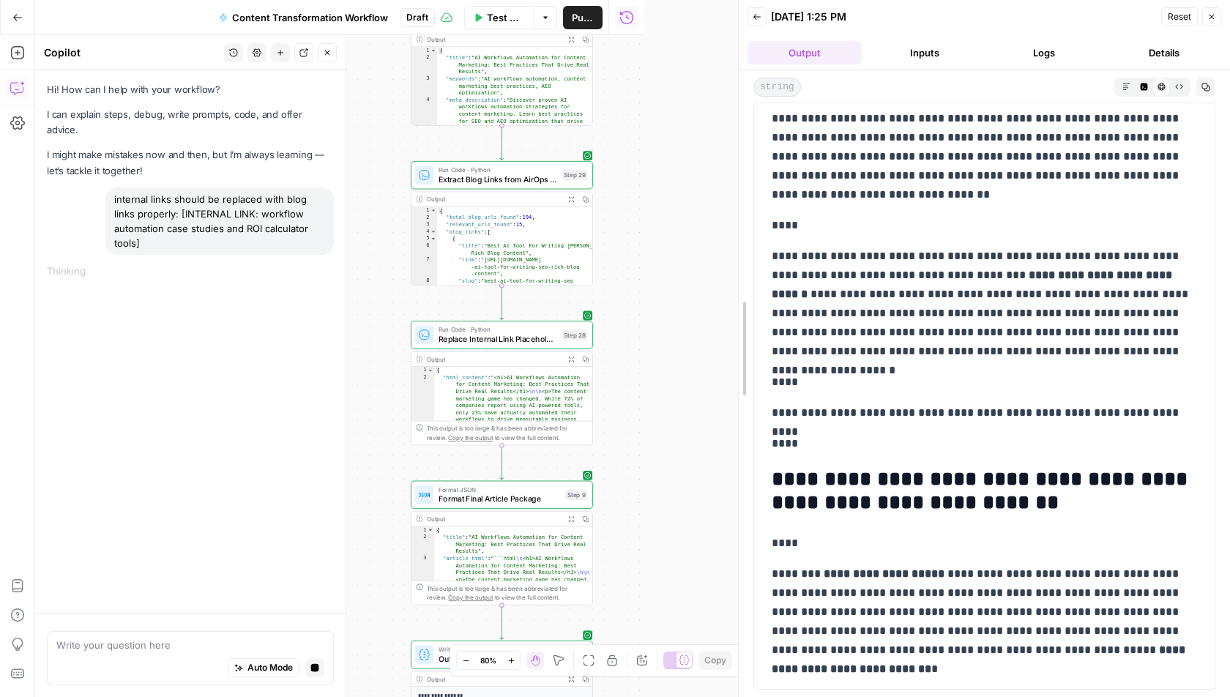
scroll to position [1877, 0]
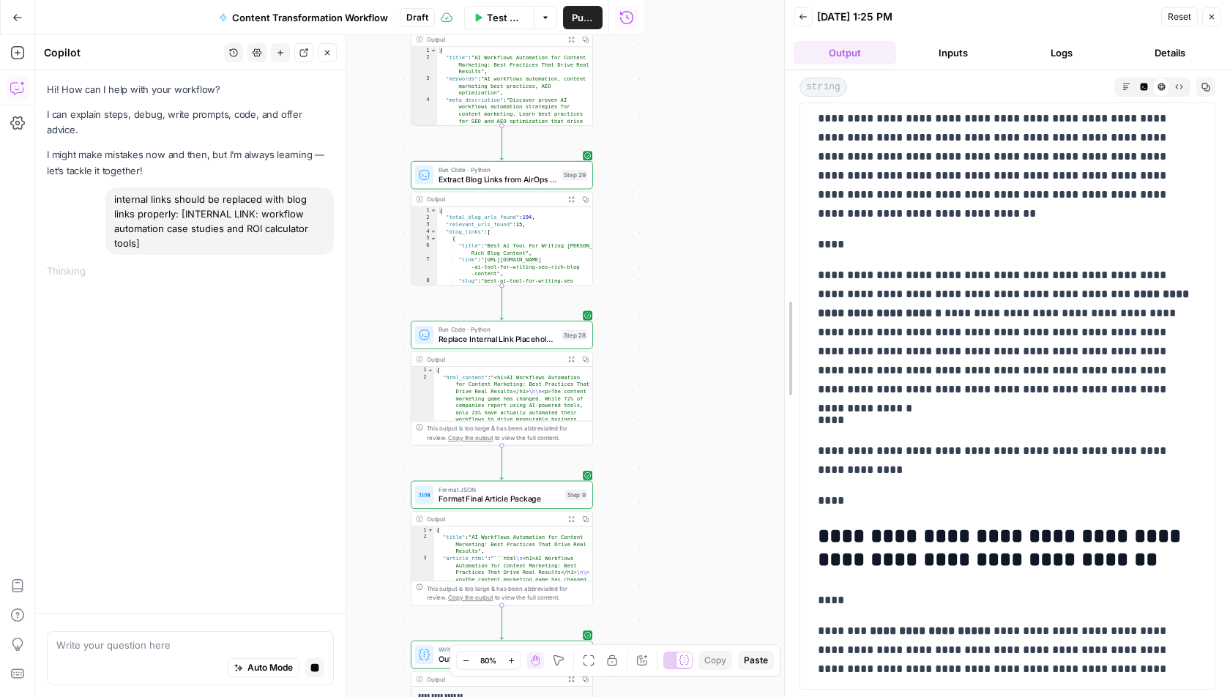
drag, startPoint x: 645, startPoint y: 237, endPoint x: 785, endPoint y: 234, distance: 139.9
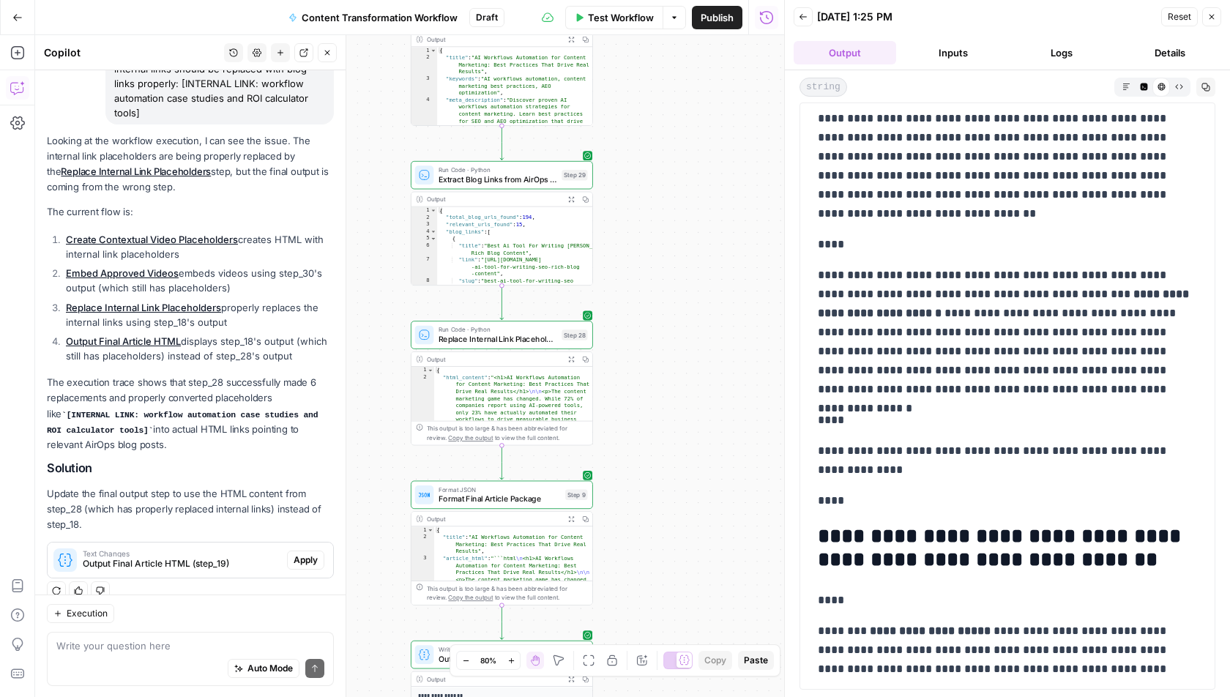
scroll to position [131, 0]
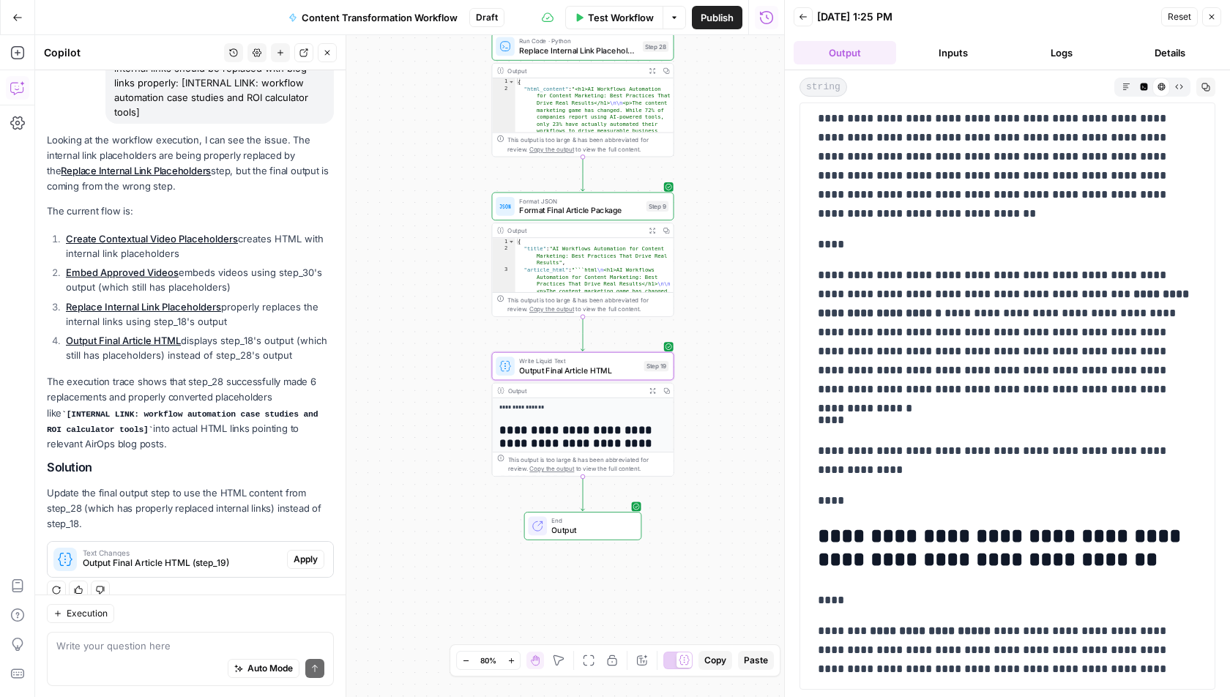
click at [306, 553] on span "Apply" at bounding box center [306, 559] width 24 height 13
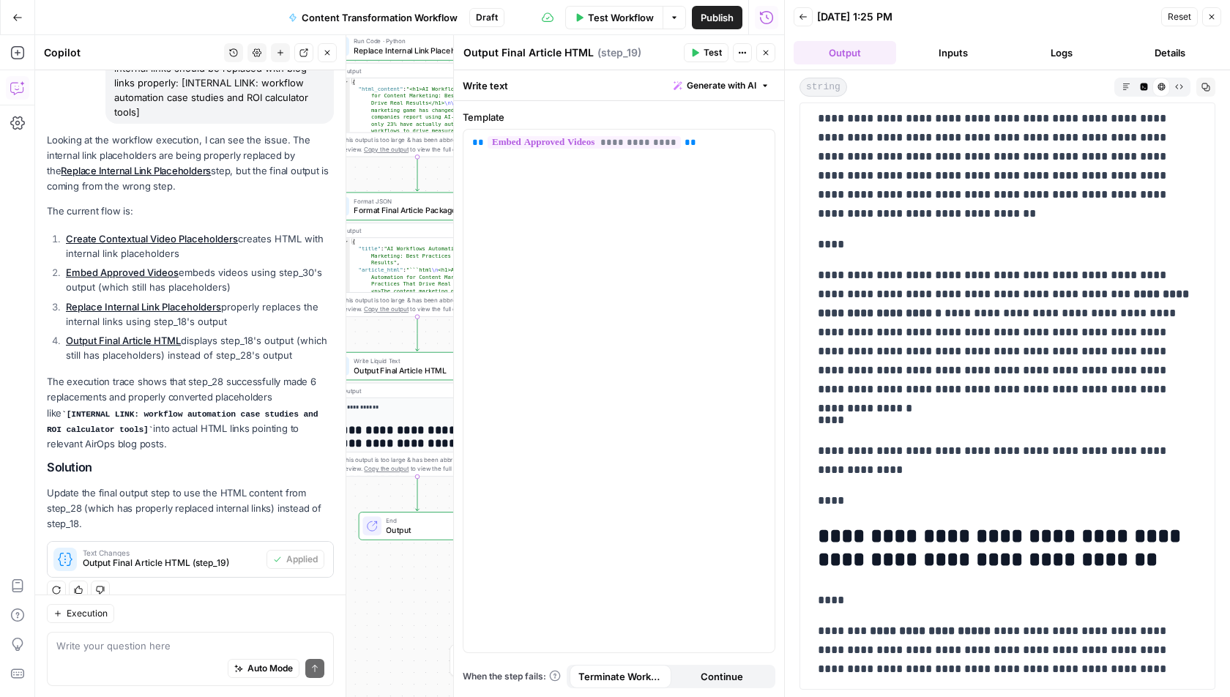
click at [699, 54] on icon "button" at bounding box center [695, 52] width 9 height 9
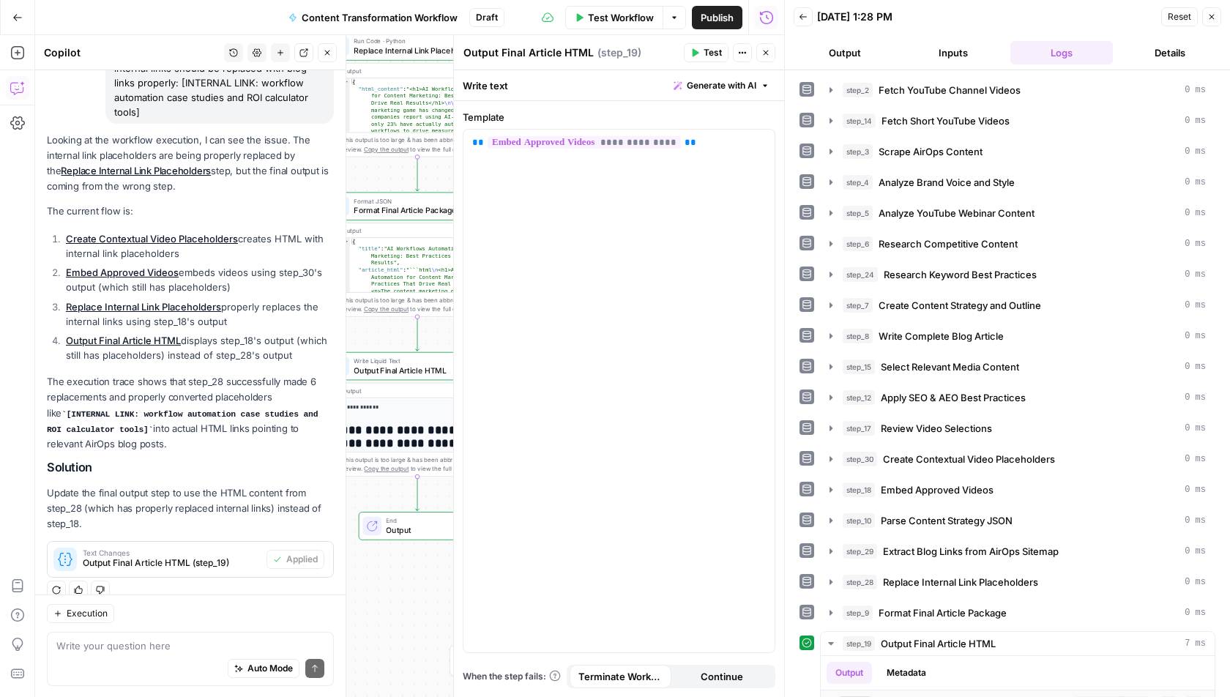
scroll to position [0, 0]
click at [768, 53] on icon "button" at bounding box center [766, 52] width 9 height 9
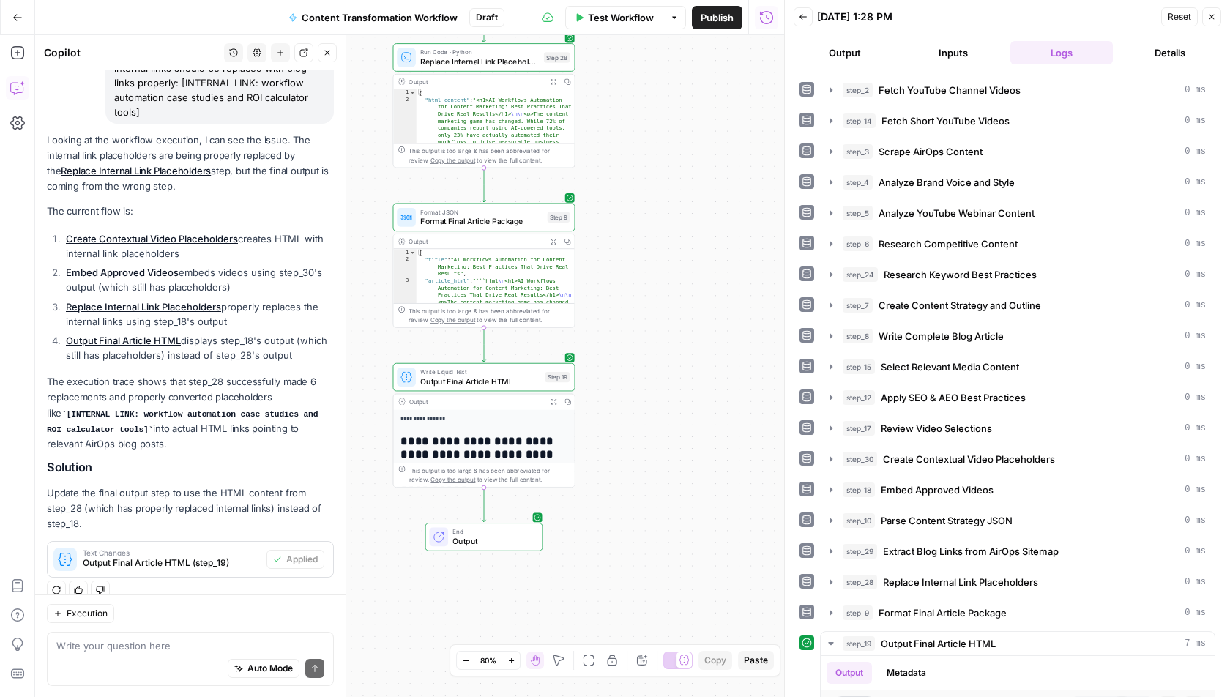
drag, startPoint x: 641, startPoint y: 384, endPoint x: 707, endPoint y: 395, distance: 66.1
click at [707, 395] on div "Workflow Set Inputs Inputs Run Code · Python Fetch YouTube Channel Videos Step …" at bounding box center [409, 366] width 749 height 662
click at [501, 382] on span "Output Final Article HTML" at bounding box center [480, 382] width 120 height 12
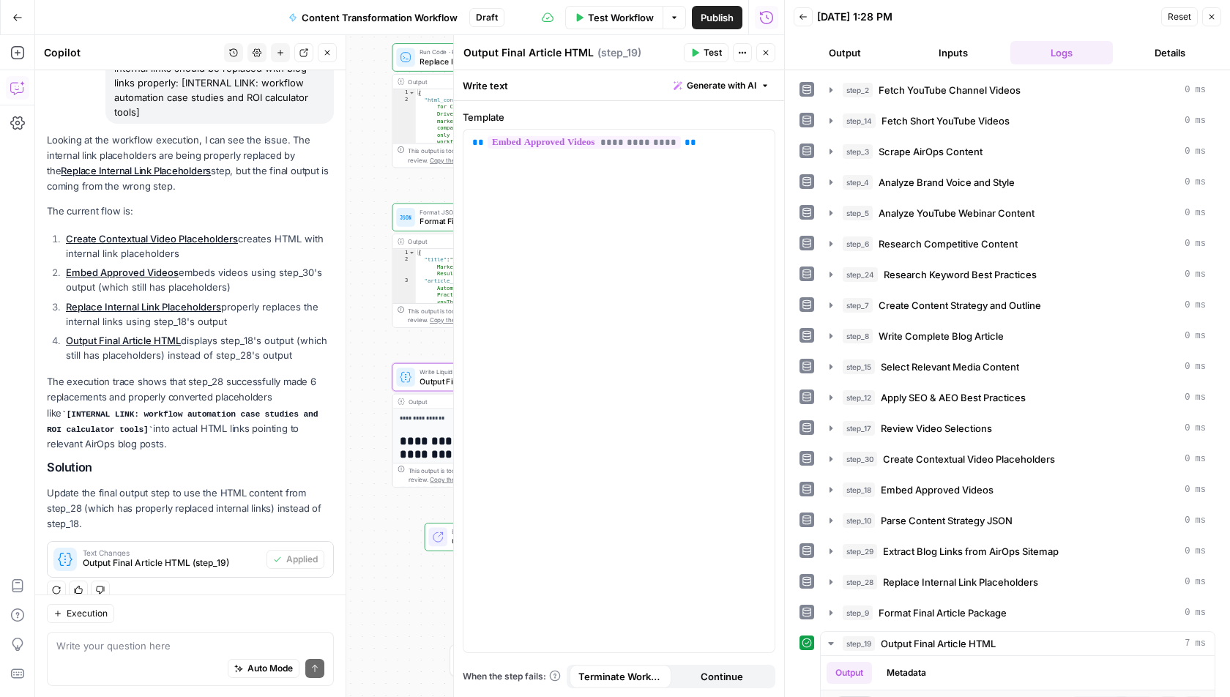
click at [841, 47] on button "Output" at bounding box center [845, 52] width 103 height 23
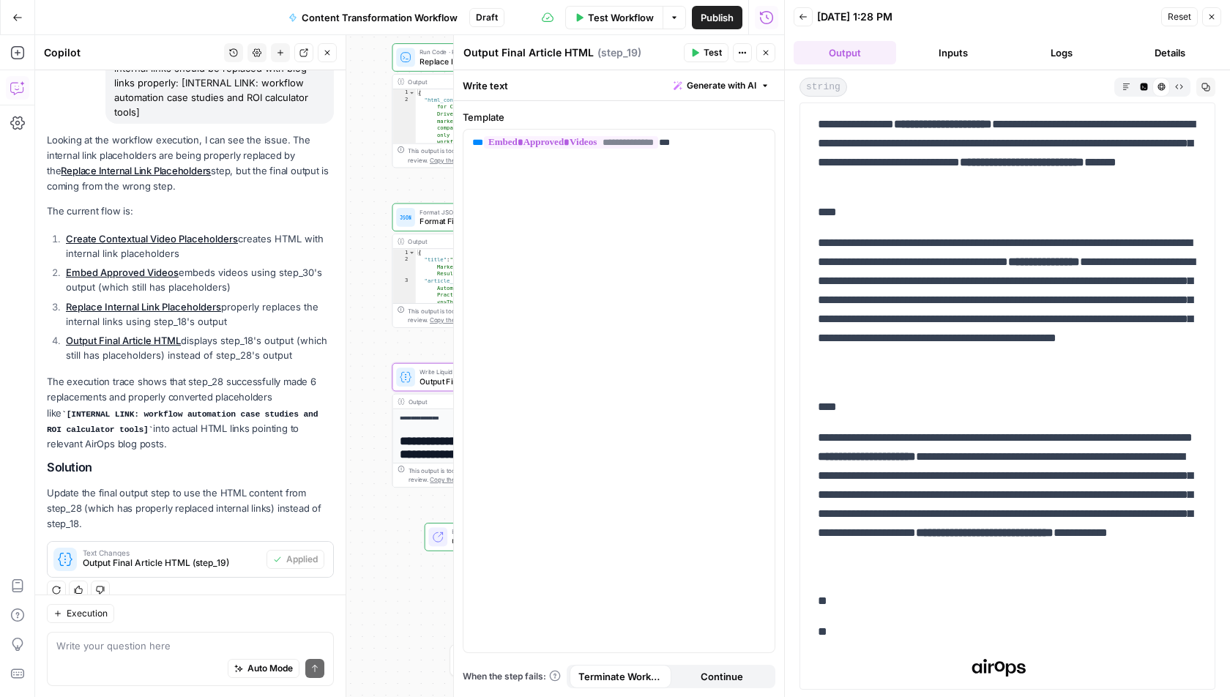
scroll to position [5907, 0]
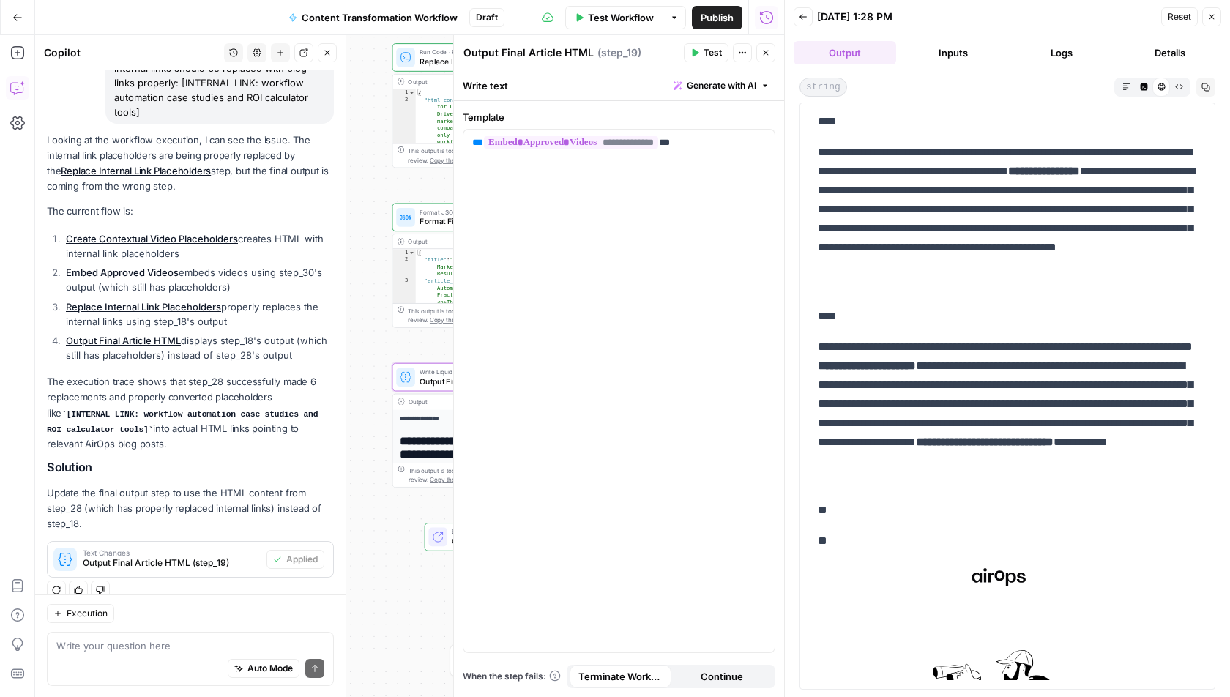
click at [766, 48] on button "Close" at bounding box center [765, 52] width 19 height 19
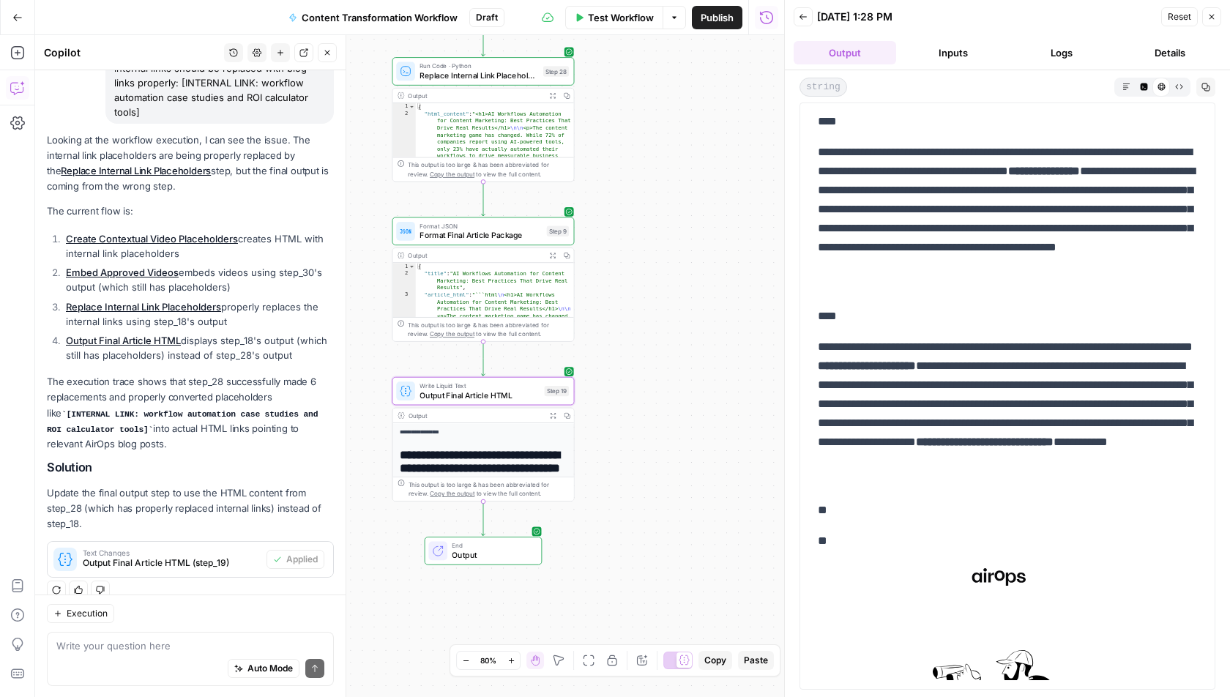
drag, startPoint x: 683, startPoint y: 297, endPoint x: 678, endPoint y: 480, distance: 182.4
click at [680, 477] on div "Workflow Set Inputs Inputs Run Code · Python Fetch YouTube Channel Videos Step …" at bounding box center [409, 366] width 749 height 662
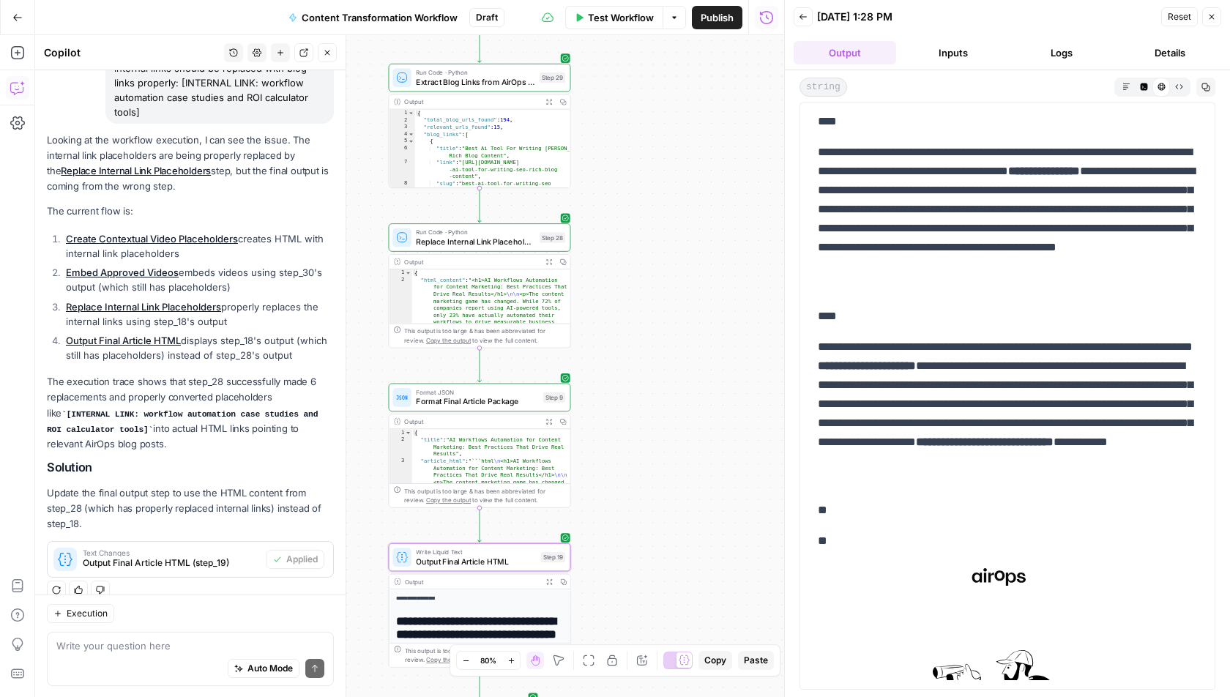
click at [551, 266] on button "Expand Output" at bounding box center [549, 262] width 14 height 14
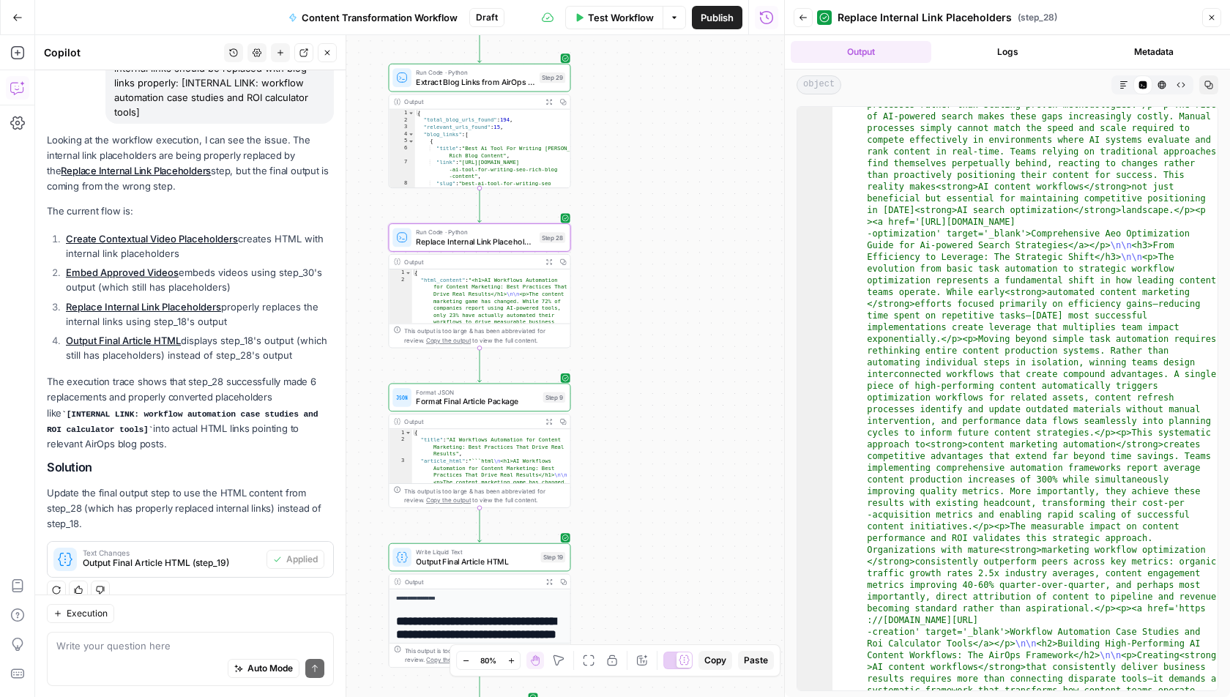
scroll to position [432, 0]
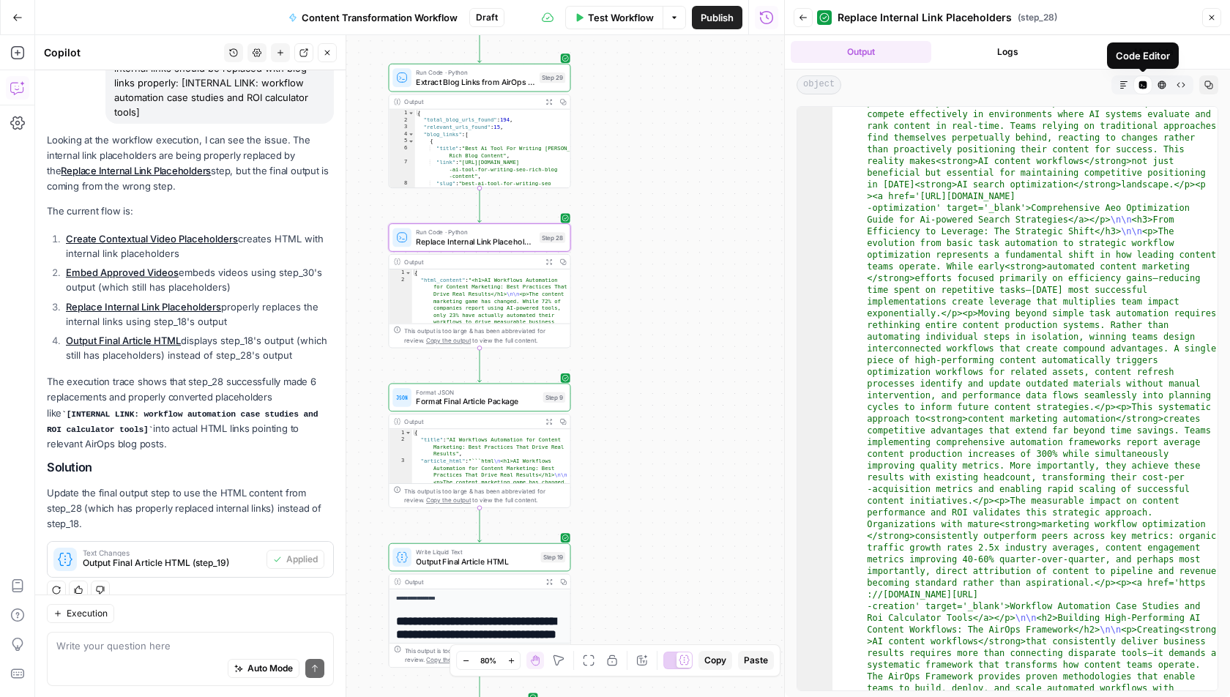
click at [1158, 82] on icon "button" at bounding box center [1162, 85] width 9 height 9
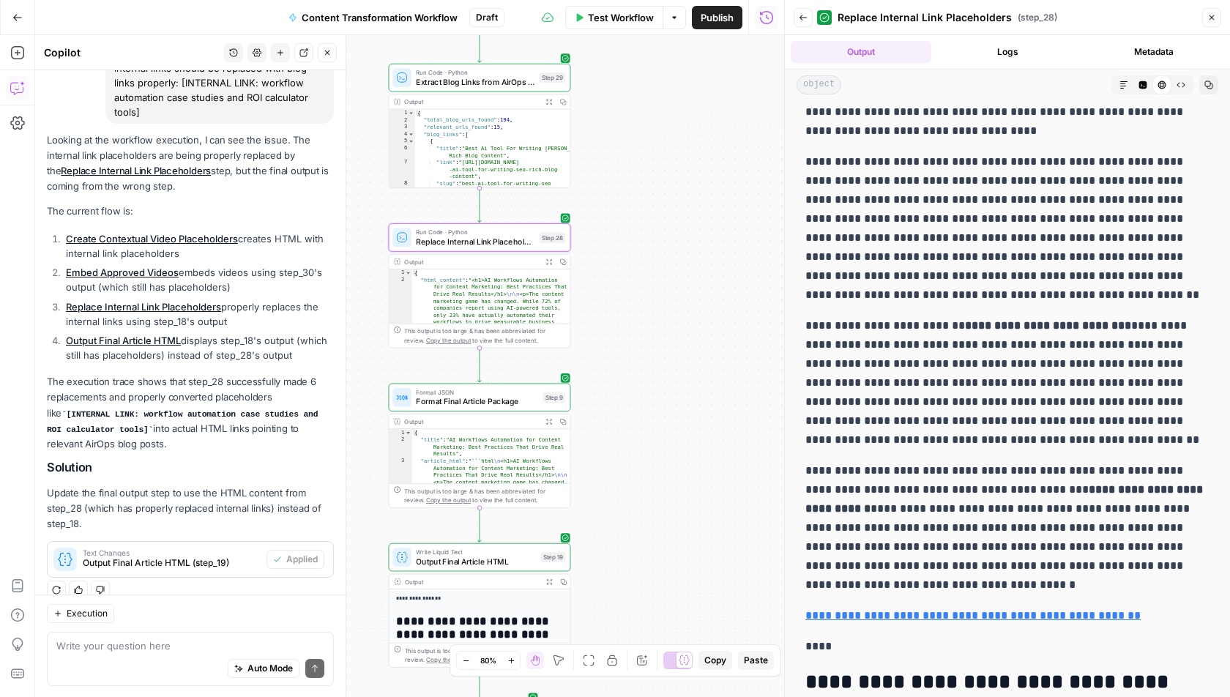
scroll to position [0, 0]
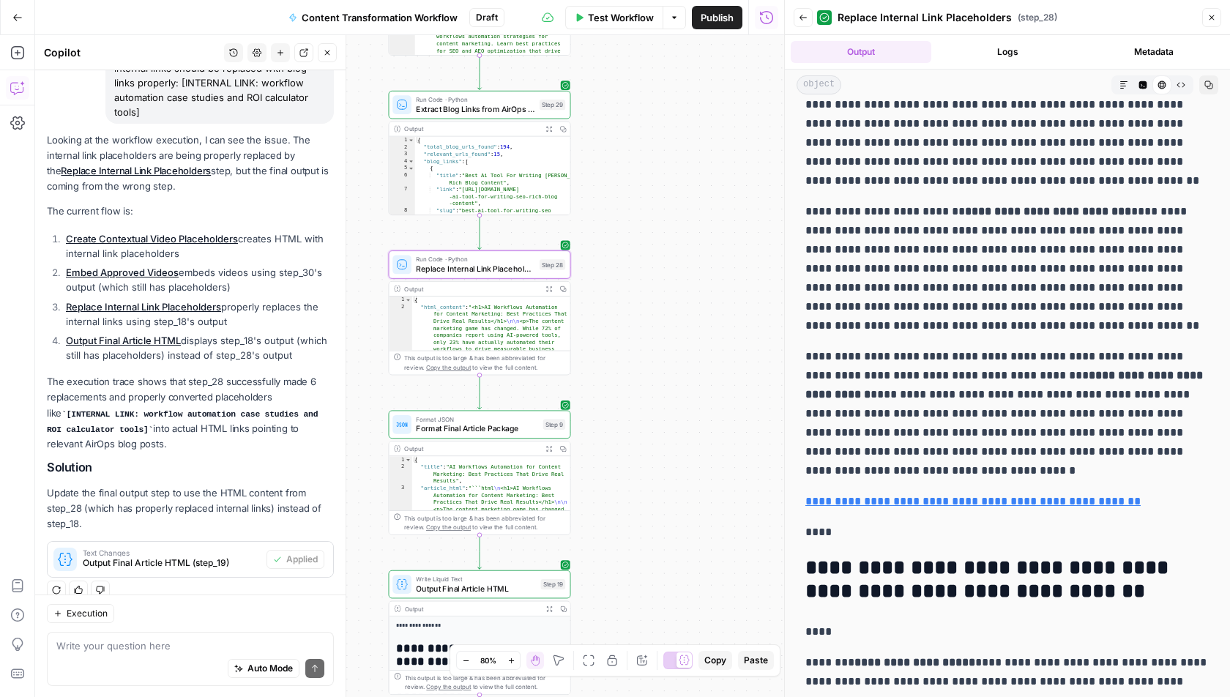
drag, startPoint x: 654, startPoint y: 267, endPoint x: 654, endPoint y: 308, distance: 41.0
click at [654, 309] on div "Workflow Set Inputs Inputs Run Code · Python Fetch YouTube Channel Videos Step …" at bounding box center [409, 366] width 749 height 662
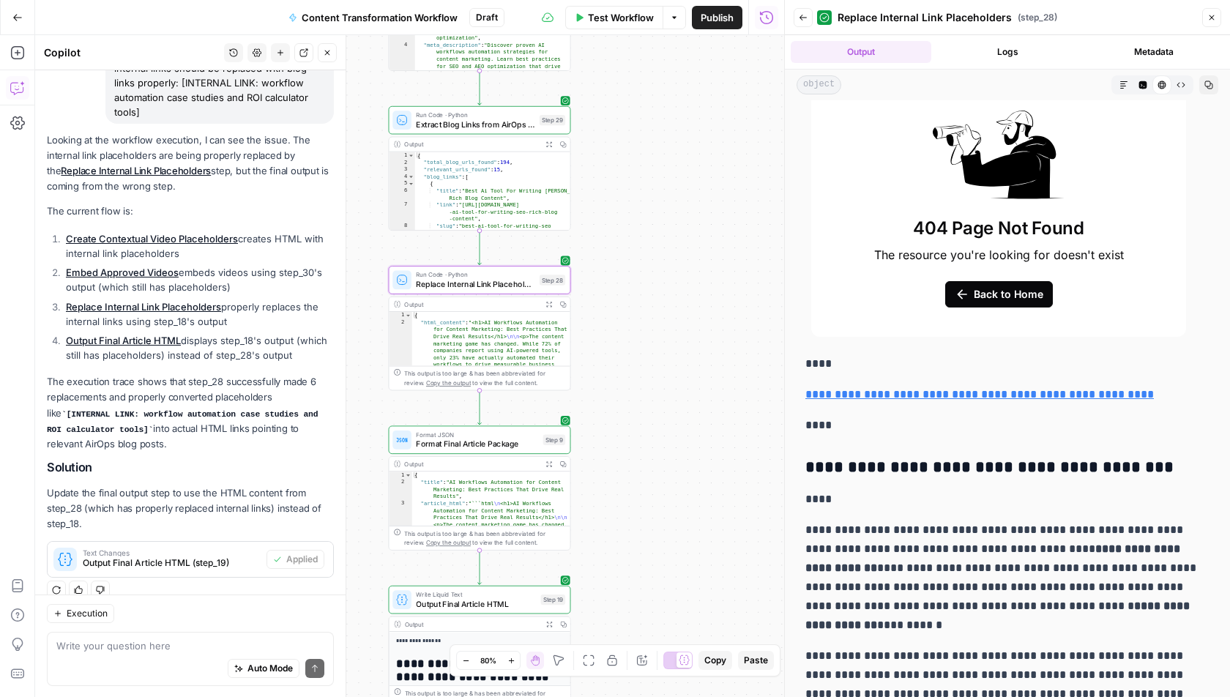
click at [983, 389] on link "**********" at bounding box center [980, 394] width 349 height 11
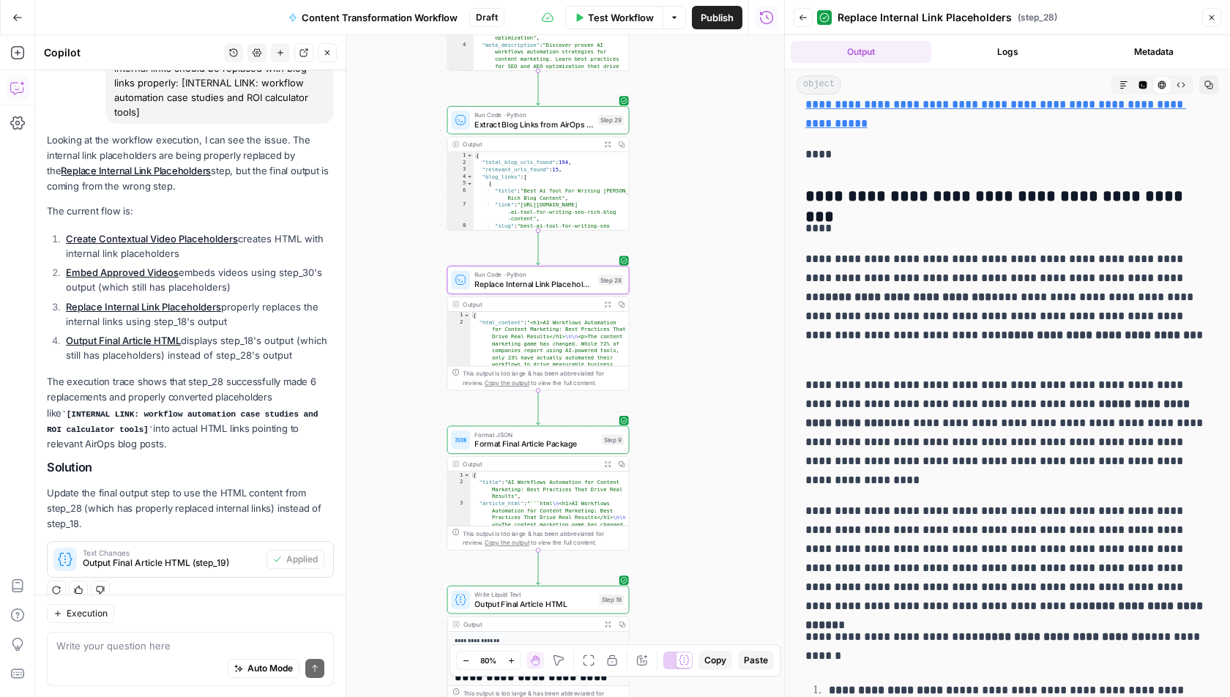
drag, startPoint x: 674, startPoint y: 225, endPoint x: 753, endPoint y: 233, distance: 79.5
click at [754, 233] on div "Workflow Set Inputs Inputs Run Code · Python Fetch YouTube Channel Videos Step …" at bounding box center [409, 366] width 749 height 662
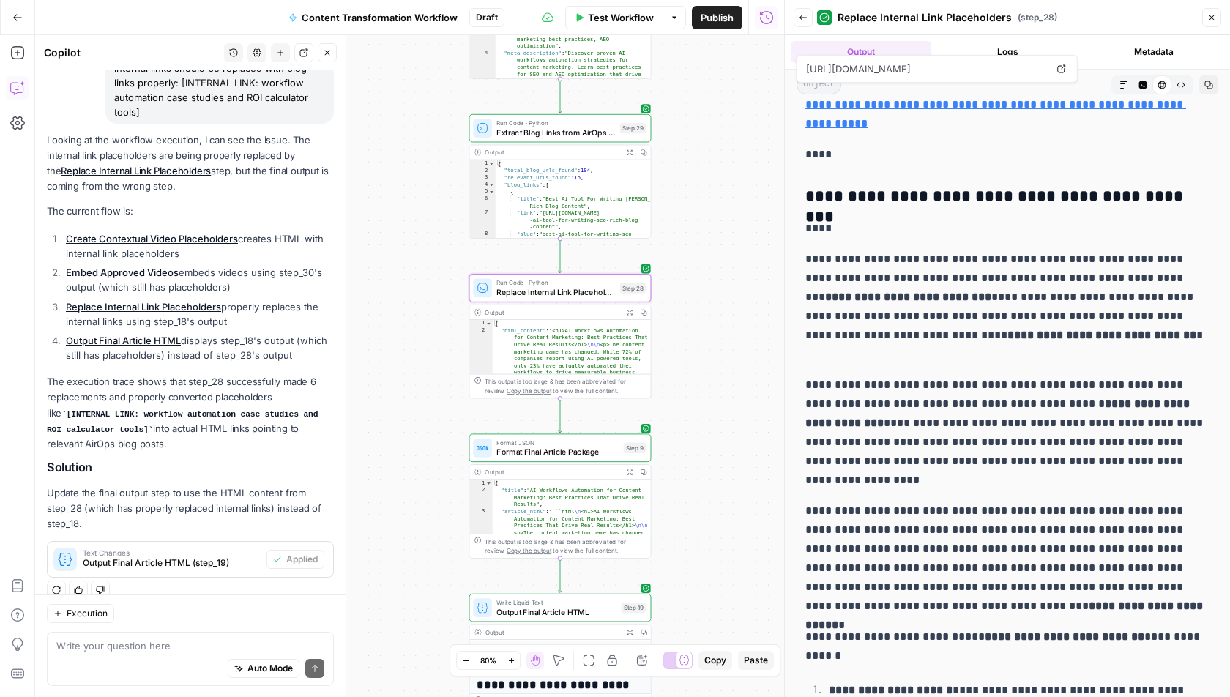
click at [806, 18] on icon "button" at bounding box center [803, 17] width 9 height 9
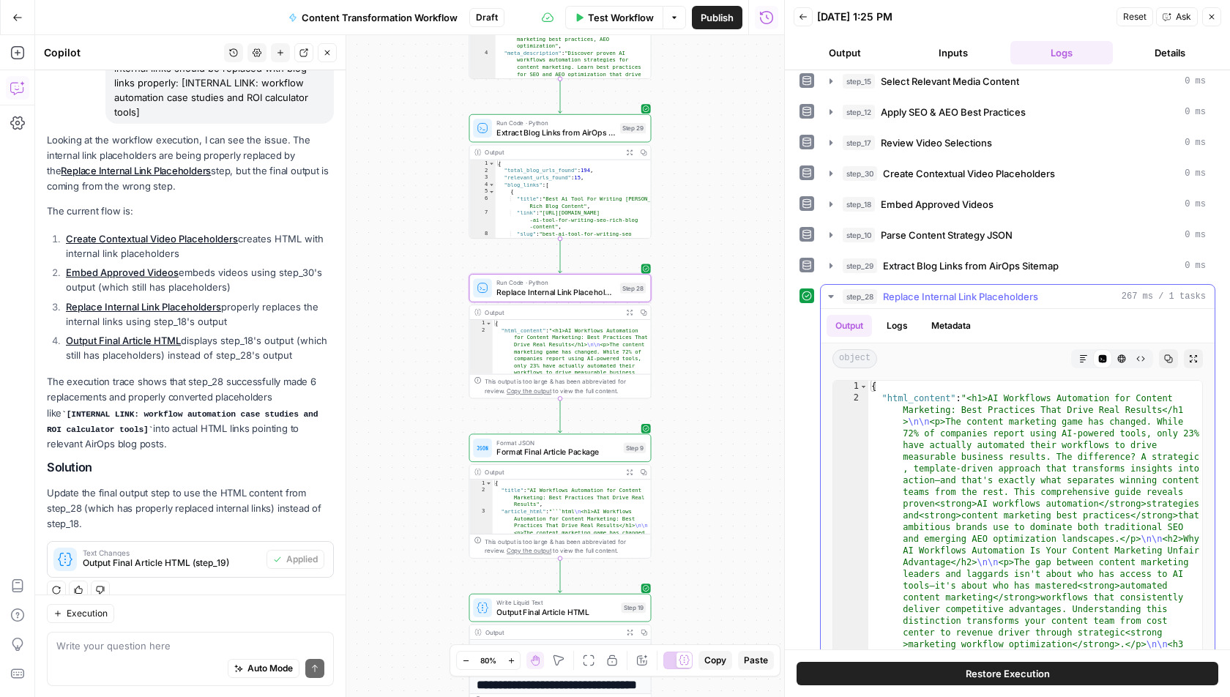
click at [829, 291] on icon "button" at bounding box center [831, 297] width 12 height 12
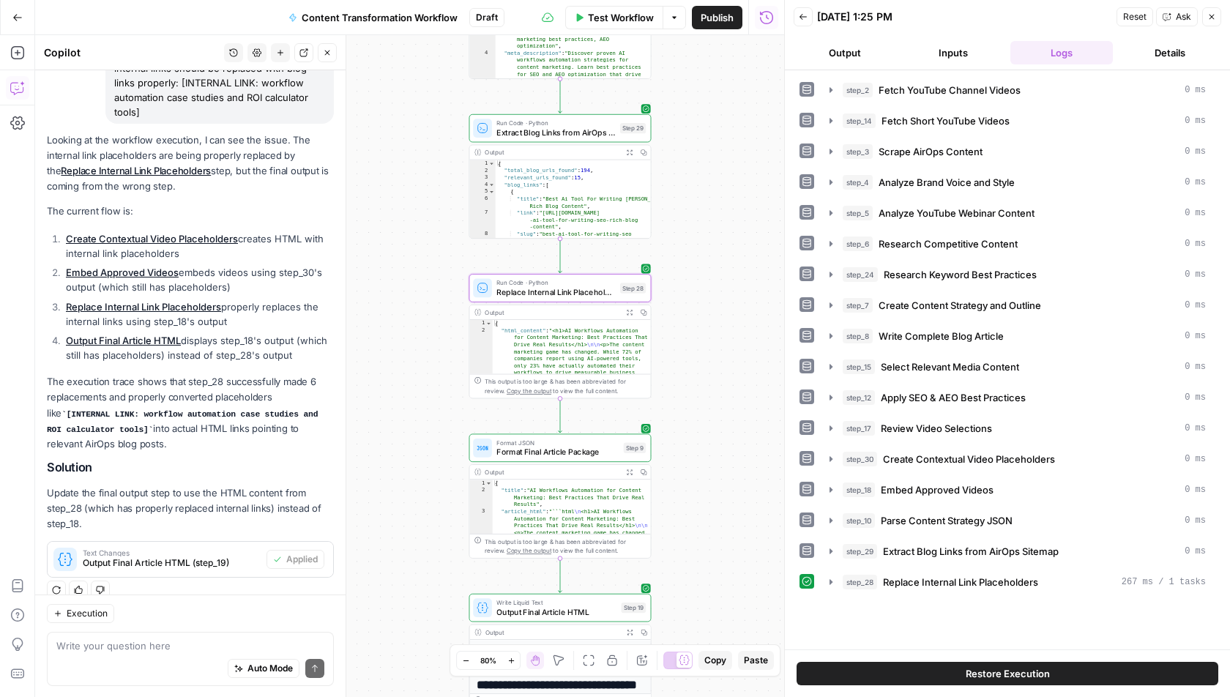
click at [330, 52] on icon "button" at bounding box center [327, 52] width 9 height 9
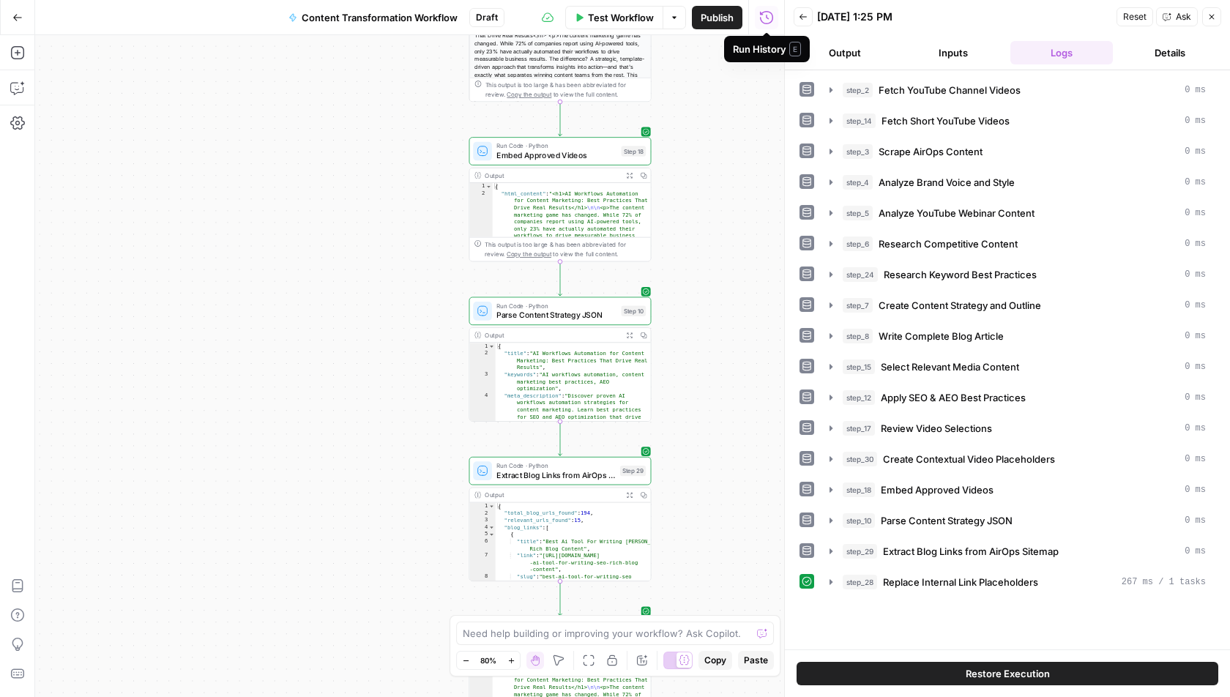
drag, startPoint x: 725, startPoint y: 135, endPoint x: 728, endPoint y: 615, distance: 479.7
click at [728, 615] on div "Workflow Set Inputs Inputs Run Code · Python Fetch YouTube Channel Videos Step …" at bounding box center [409, 366] width 749 height 662
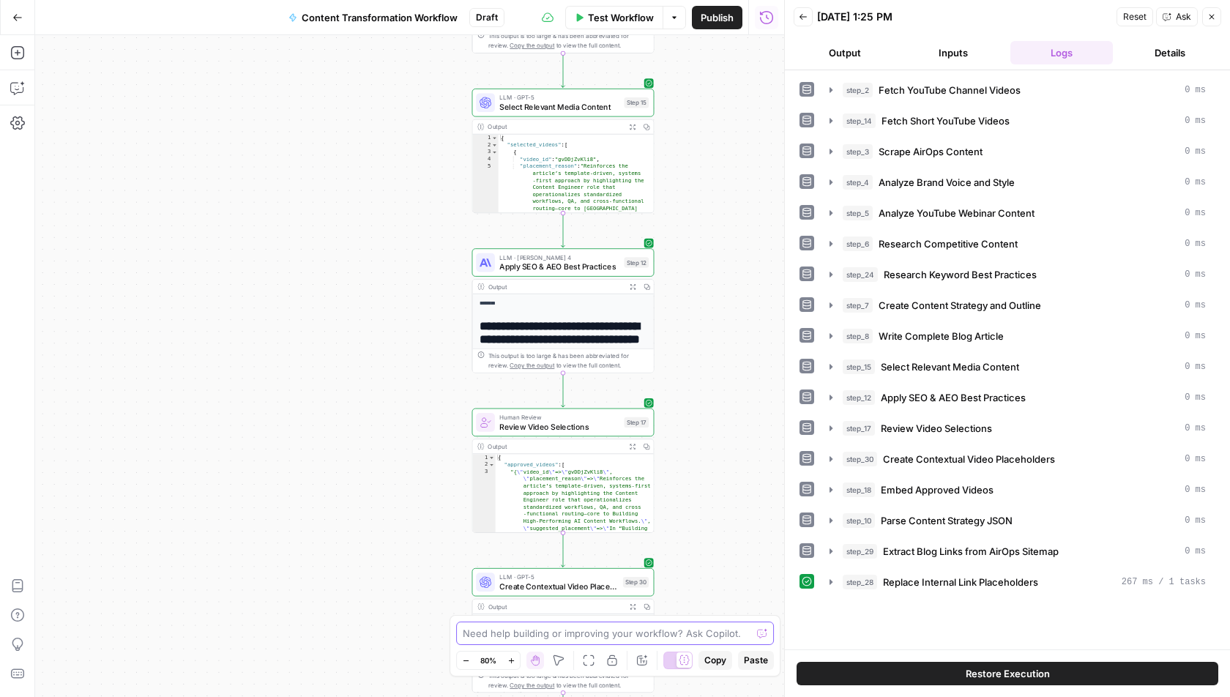
drag, startPoint x: 700, startPoint y: 199, endPoint x: 700, endPoint y: 663, distance: 463.5
click at [700, 663] on body "A AirOpsChallenge New Home Browse Insights Opportunities Your Data Recent Grids…" at bounding box center [615, 348] width 1230 height 697
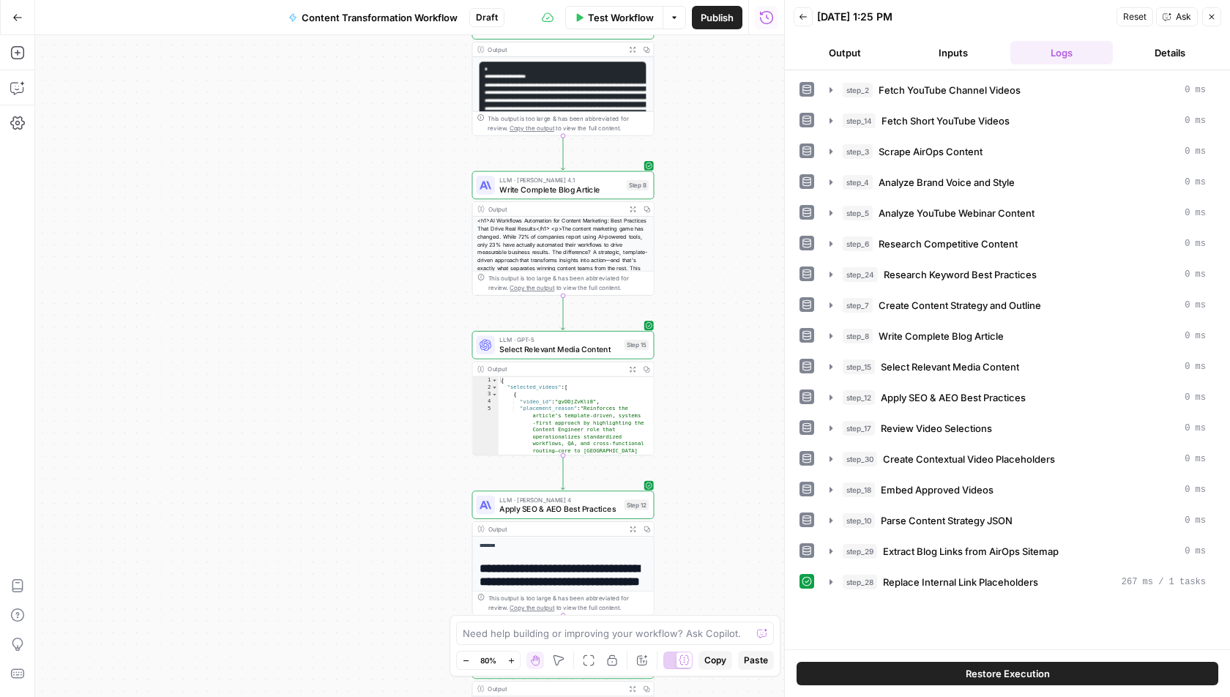
drag, startPoint x: 694, startPoint y: 482, endPoint x: 694, endPoint y: 502, distance: 20.5
click at [694, 502] on div "Workflow Set Inputs Inputs Run Code · Python Fetch YouTube Channel Videos Step …" at bounding box center [409, 366] width 749 height 662
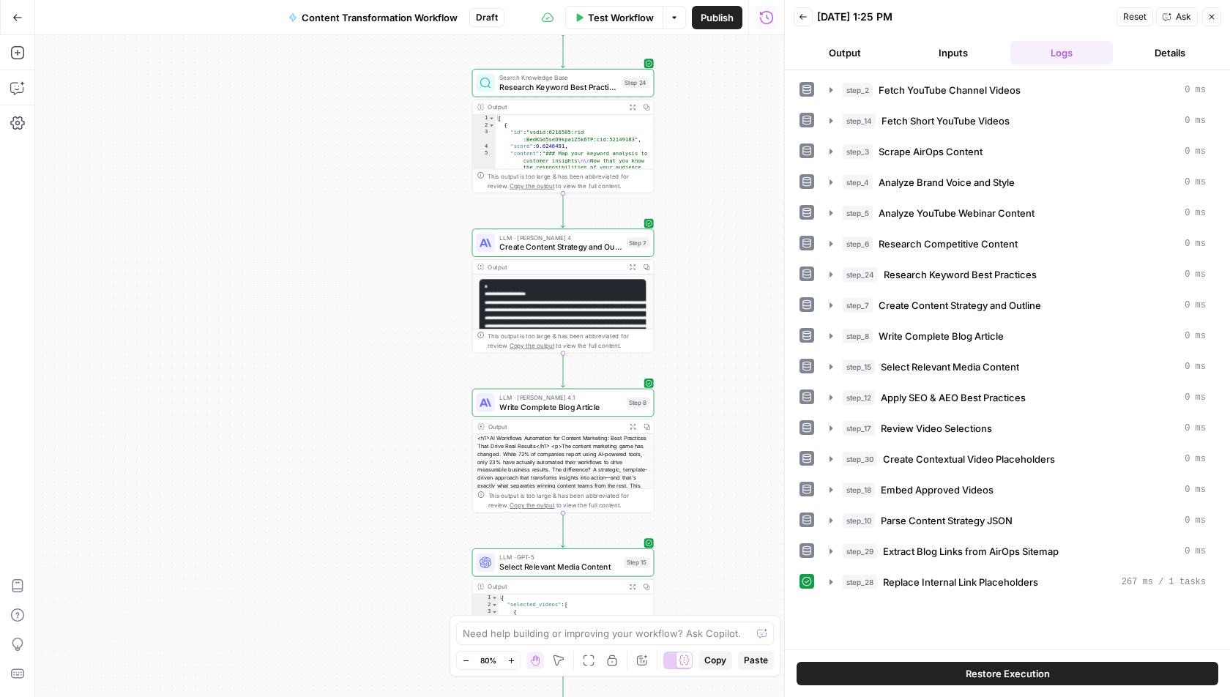
drag, startPoint x: 663, startPoint y: 172, endPoint x: 654, endPoint y: 422, distance: 249.9
click at [657, 412] on div "Workflow Set Inputs Inputs Run Code · Python Fetch YouTube Channel Videos Step …" at bounding box center [409, 366] width 749 height 662
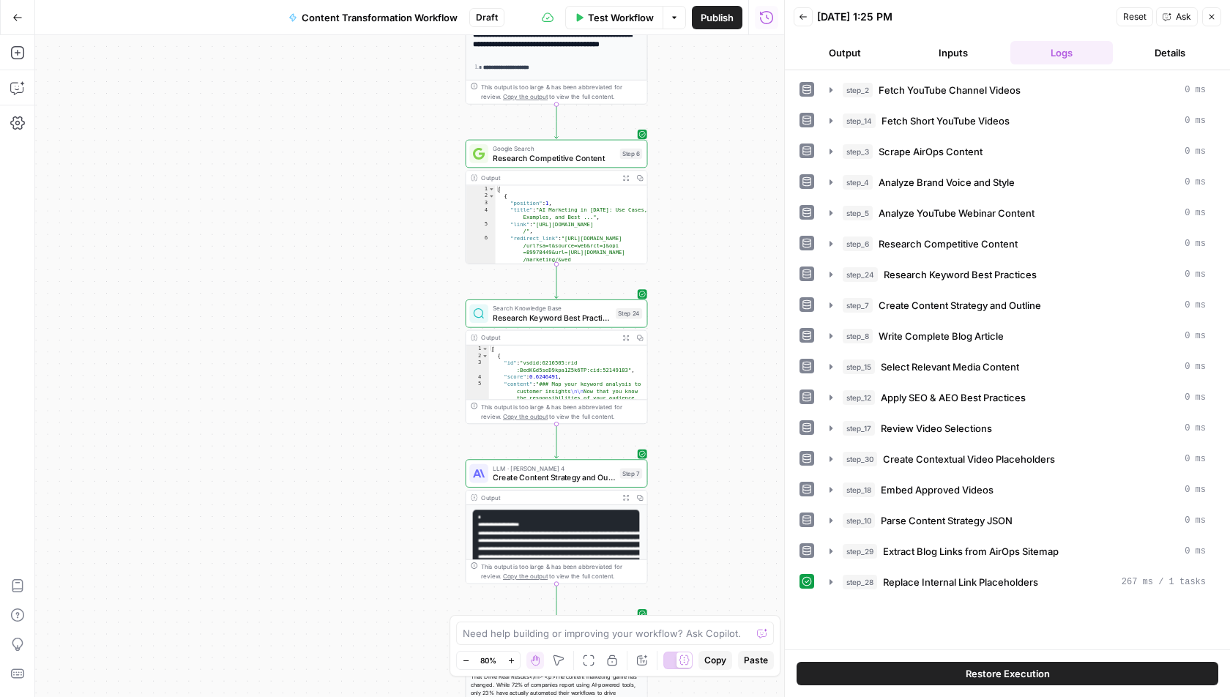
drag, startPoint x: 701, startPoint y: 136, endPoint x: 701, endPoint y: 475, distance: 338.3
click at [701, 475] on div "Workflow Set Inputs Inputs Run Code · Python Fetch YouTube Channel Videos Step …" at bounding box center [409, 366] width 749 height 662
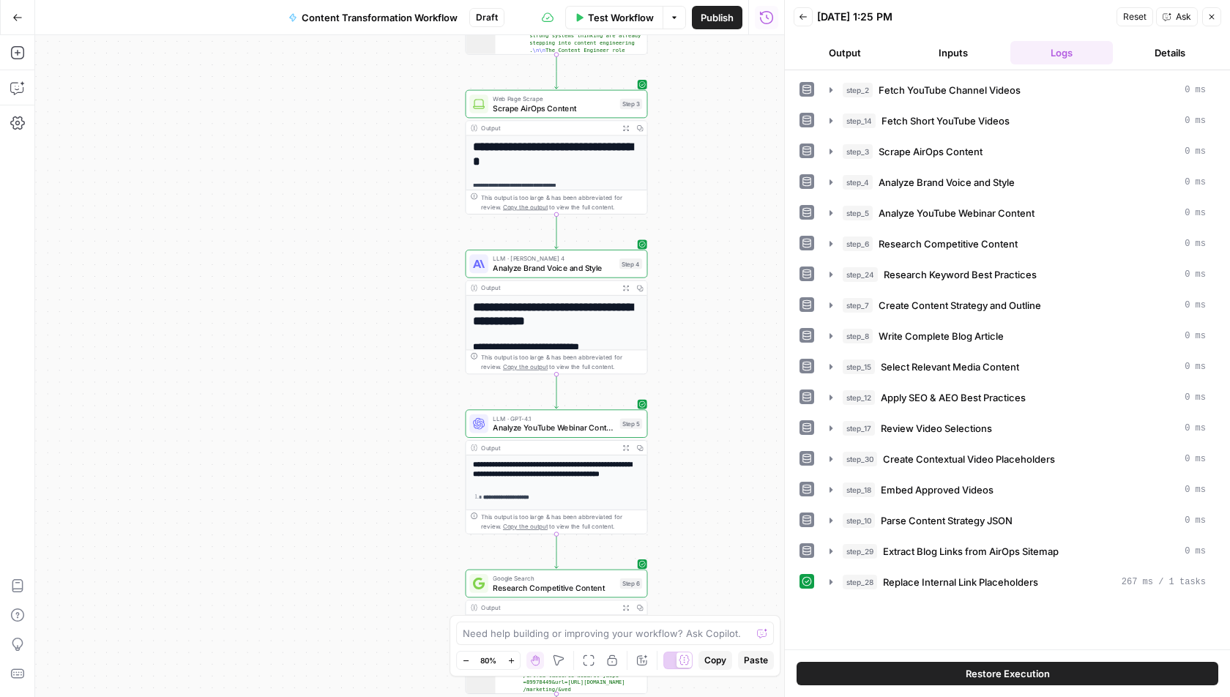
drag, startPoint x: 691, startPoint y: 342, endPoint x: 691, endPoint y: 656, distance: 314.2
click at [691, 656] on body "A AirOpsChallenge New Home Browse Insights Opportunities Your Data Recent Grids…" at bounding box center [615, 348] width 1230 height 697
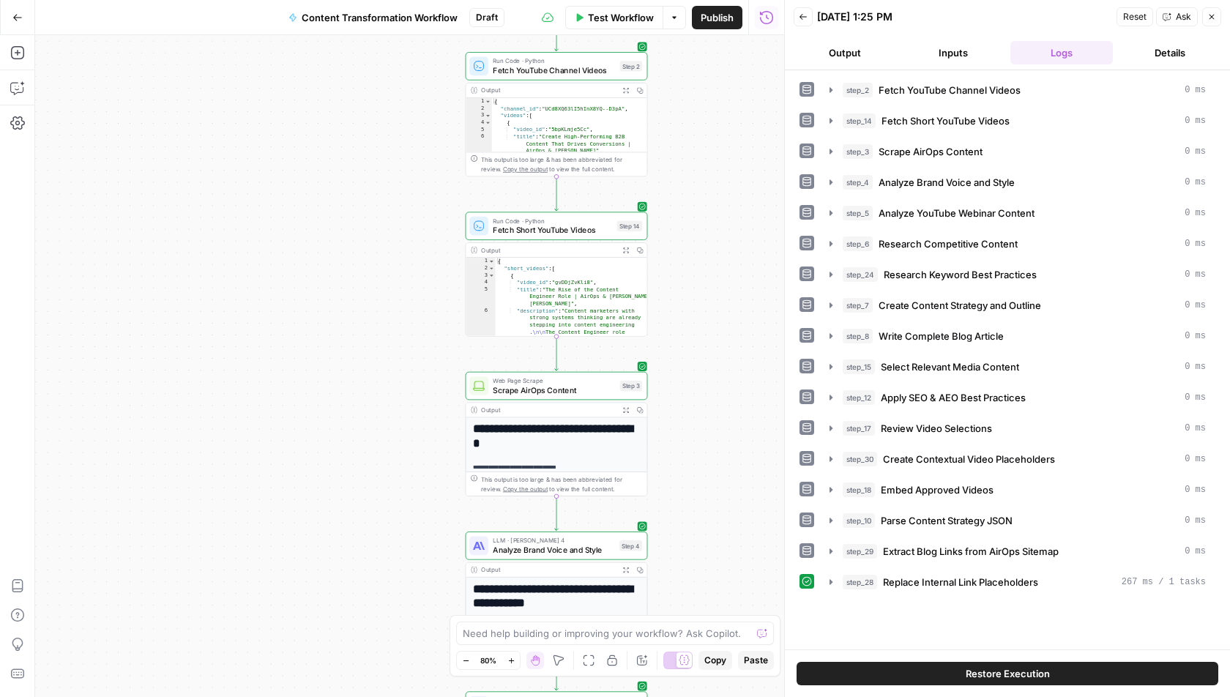
drag, startPoint x: 702, startPoint y: 283, endPoint x: 702, endPoint y: 518, distance: 235.1
click at [702, 518] on div "Workflow Set Inputs Inputs Run Code · Python Fetch YouTube Channel Videos Step …" at bounding box center [409, 366] width 749 height 662
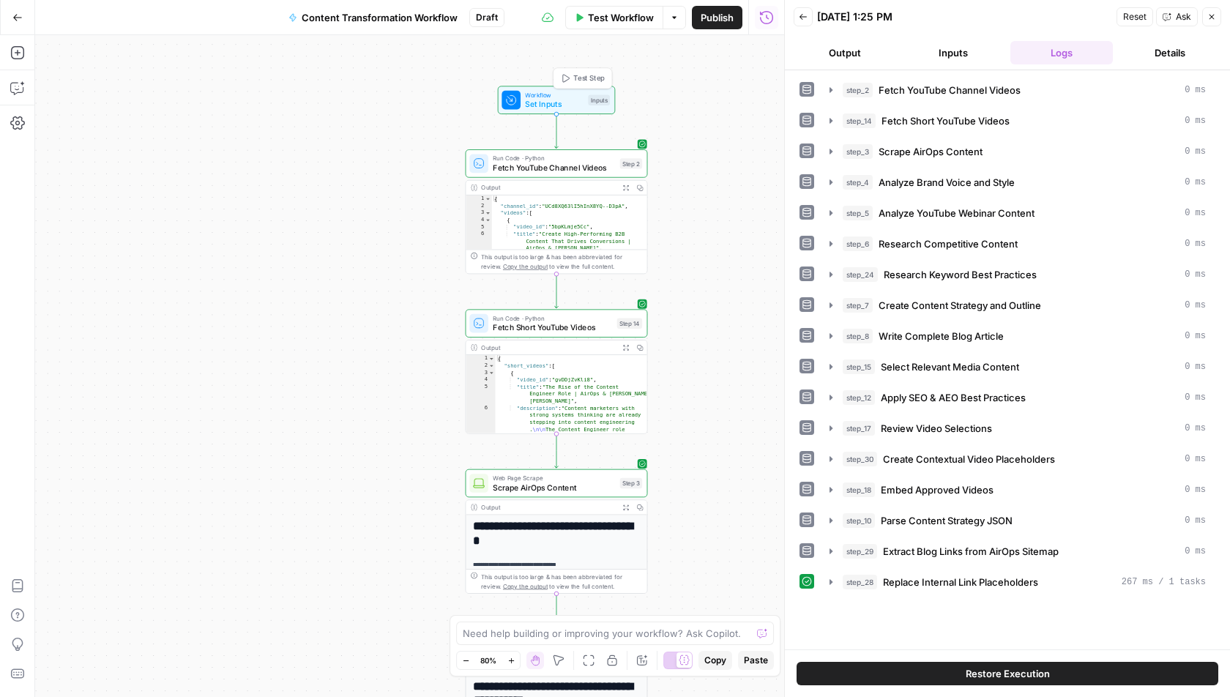
click at [555, 98] on span "Set Inputs" at bounding box center [554, 104] width 58 height 12
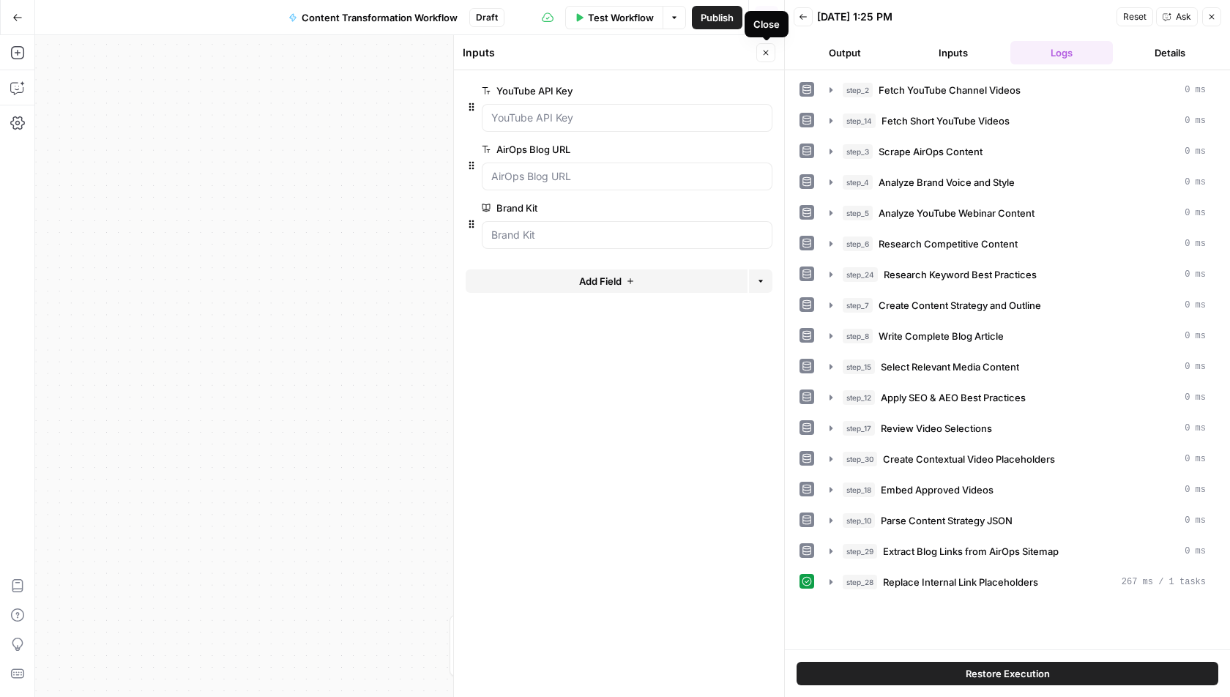
click at [762, 58] on button "Close" at bounding box center [765, 52] width 19 height 19
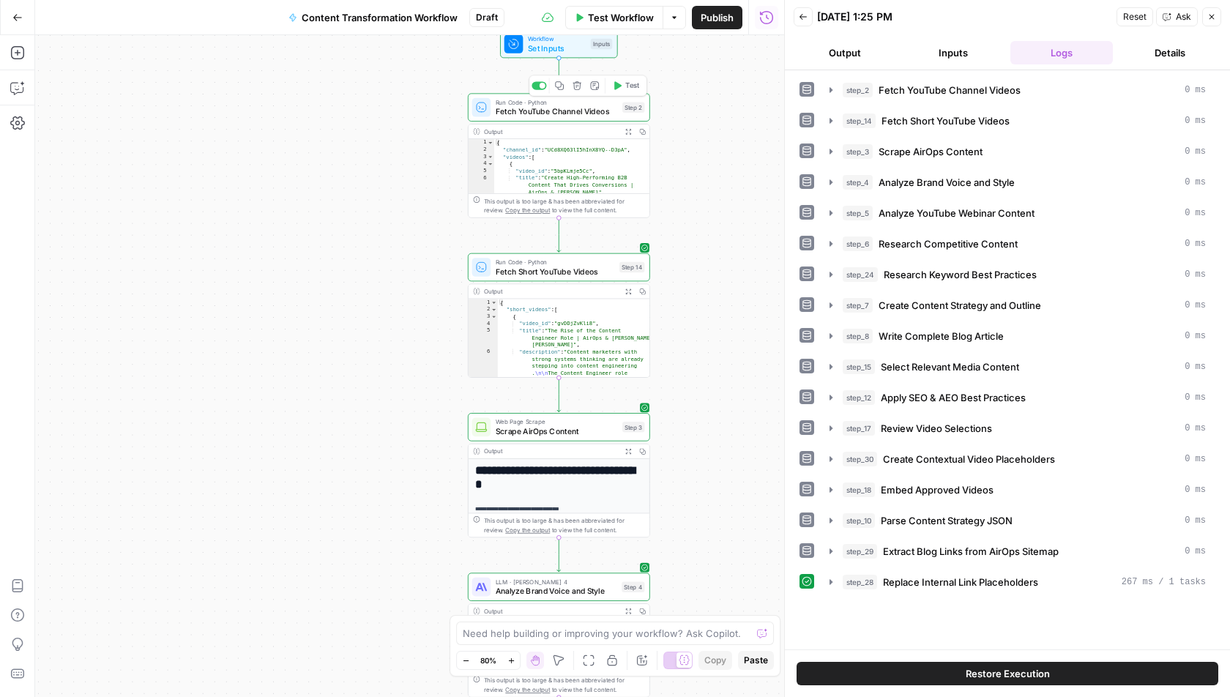
click at [562, 112] on span "Fetch YouTube Channel Videos" at bounding box center [557, 111] width 122 height 12
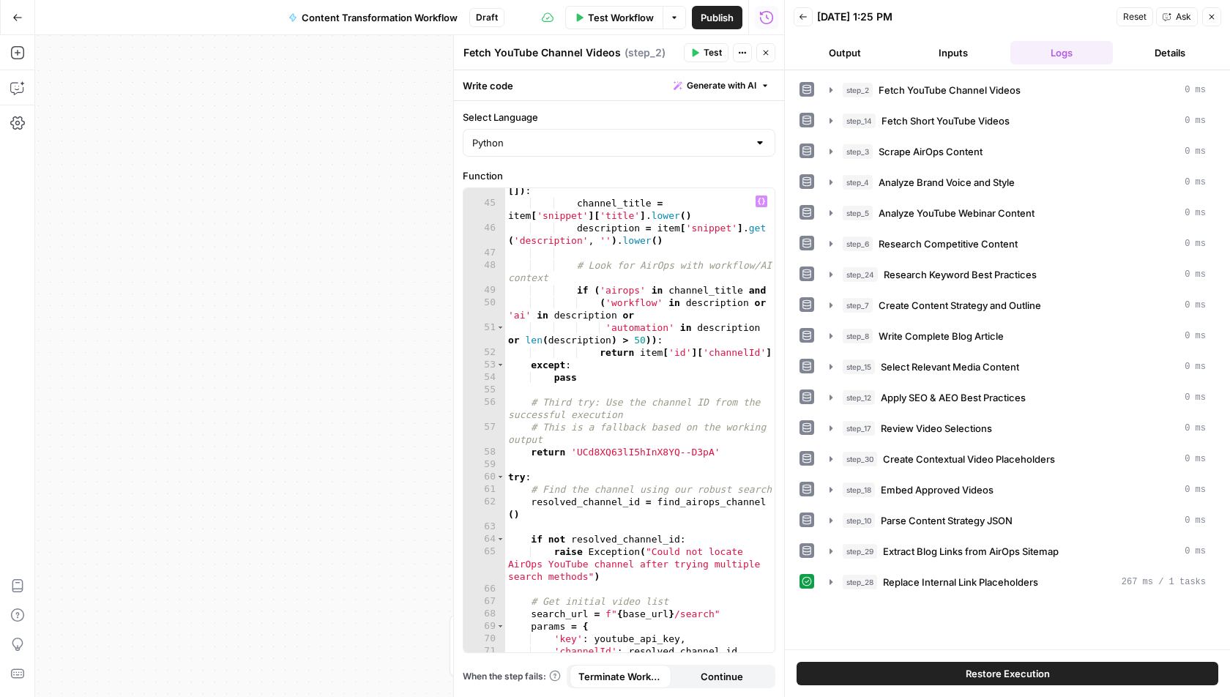
click at [619, 392] on div "for item in search_data . get ( 'items' , [ ]) : channel_title = item [ 'snippe…" at bounding box center [640, 423] width 270 height 503
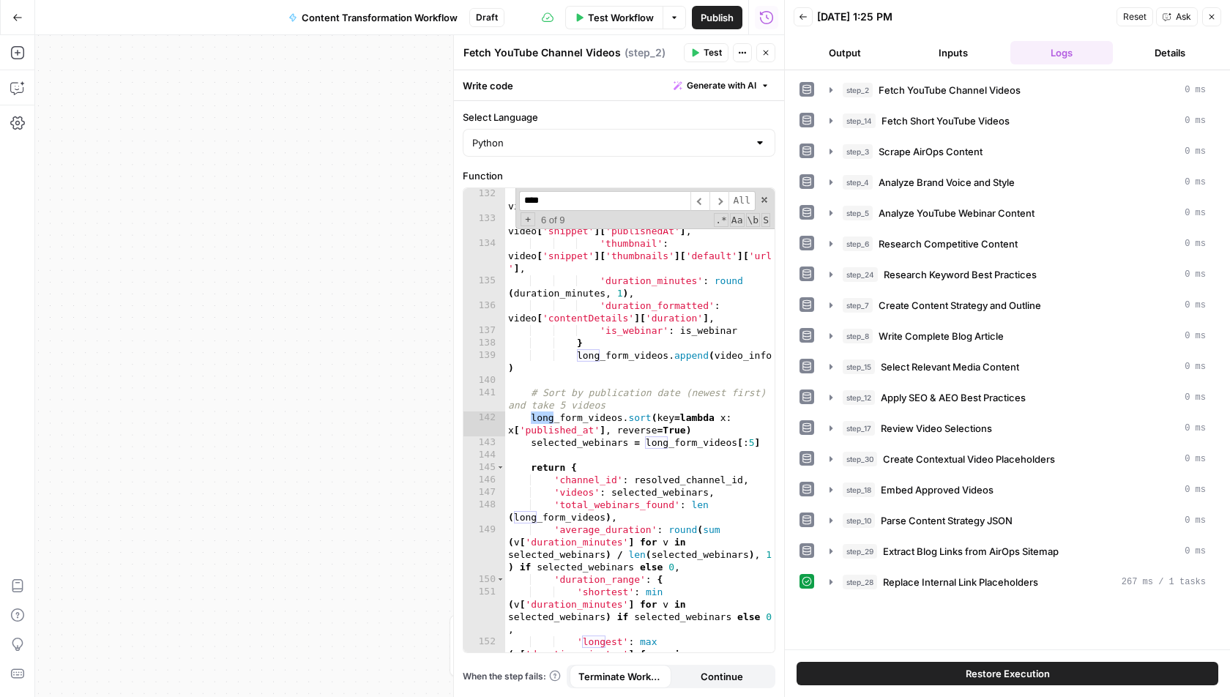
scroll to position [2272, 0]
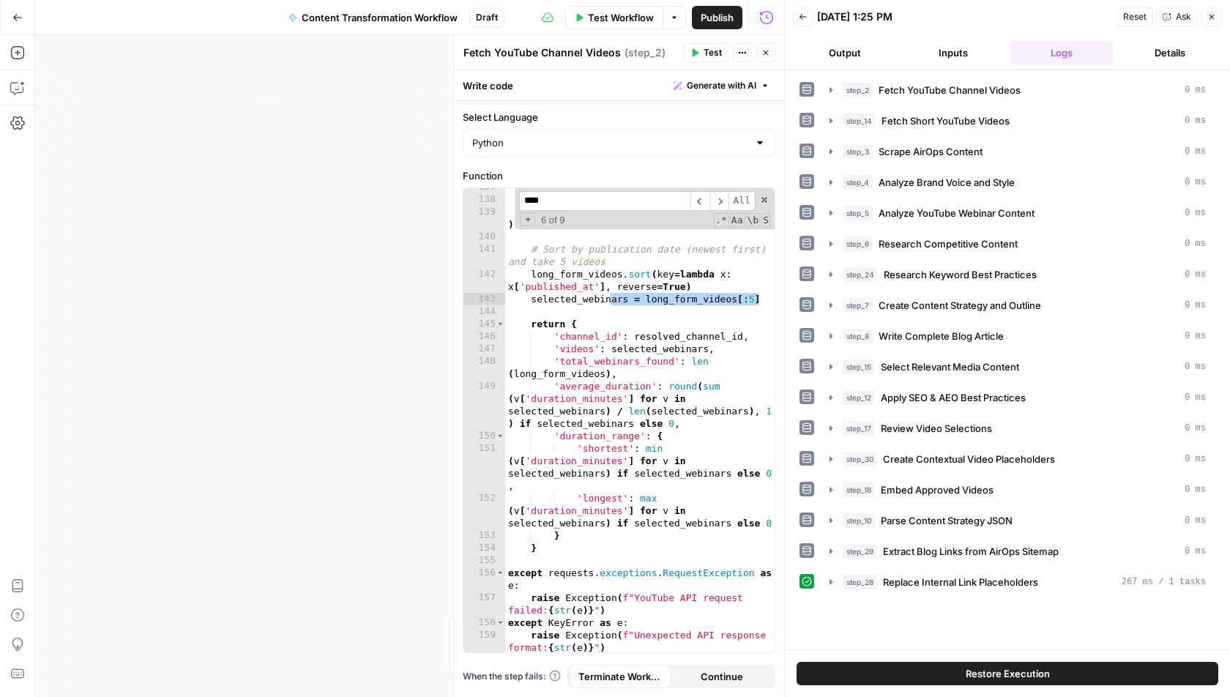
drag, startPoint x: 760, startPoint y: 298, endPoint x: 533, endPoint y: 303, distance: 227.1
click at [533, 303] on div "137 138 139 140 141 142 143 144 145 146 147 148 149 150 151 152 153 154 155 156…" at bounding box center [619, 420] width 311 height 464
type input "****"
click at [773, 55] on button "Close" at bounding box center [765, 52] width 19 height 19
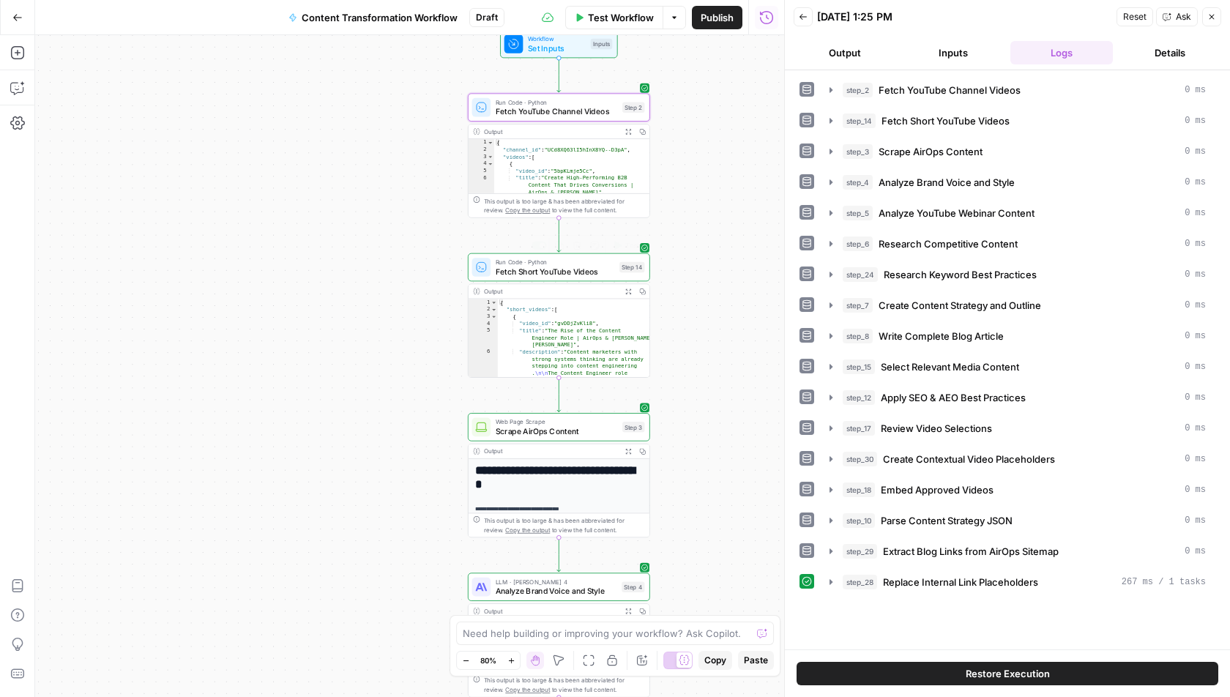
click at [527, 275] on span "Fetch Short YouTube Videos" at bounding box center [555, 272] width 119 height 12
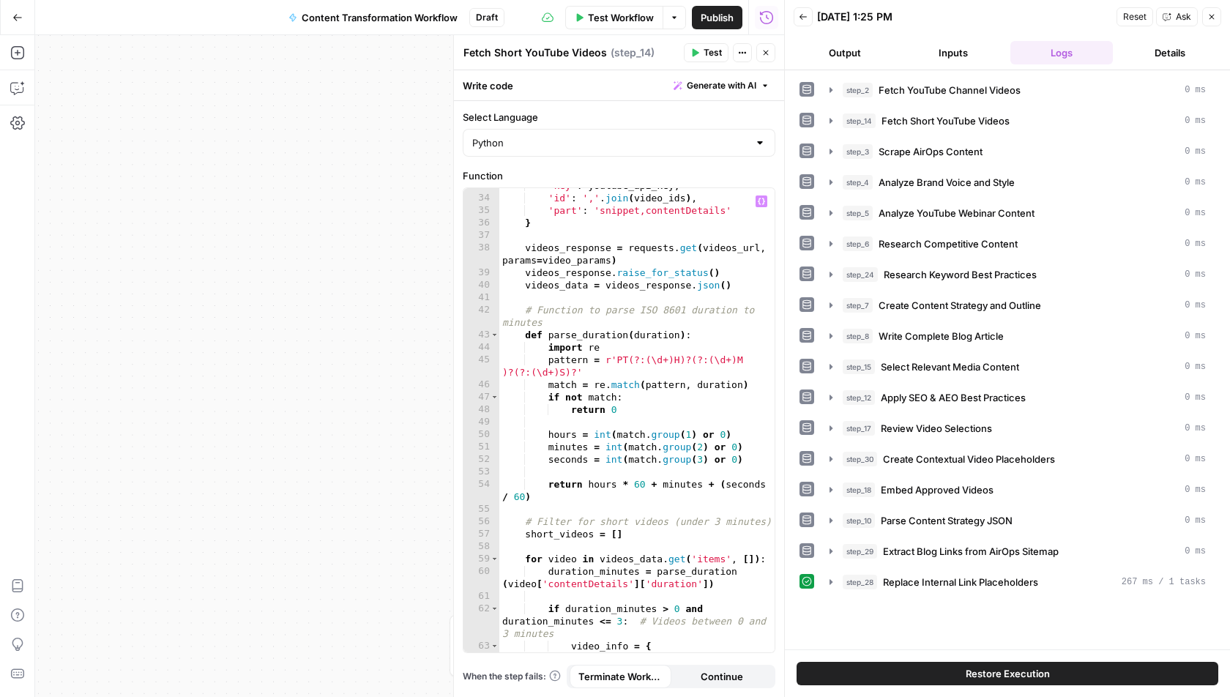
scroll to position [617, 0]
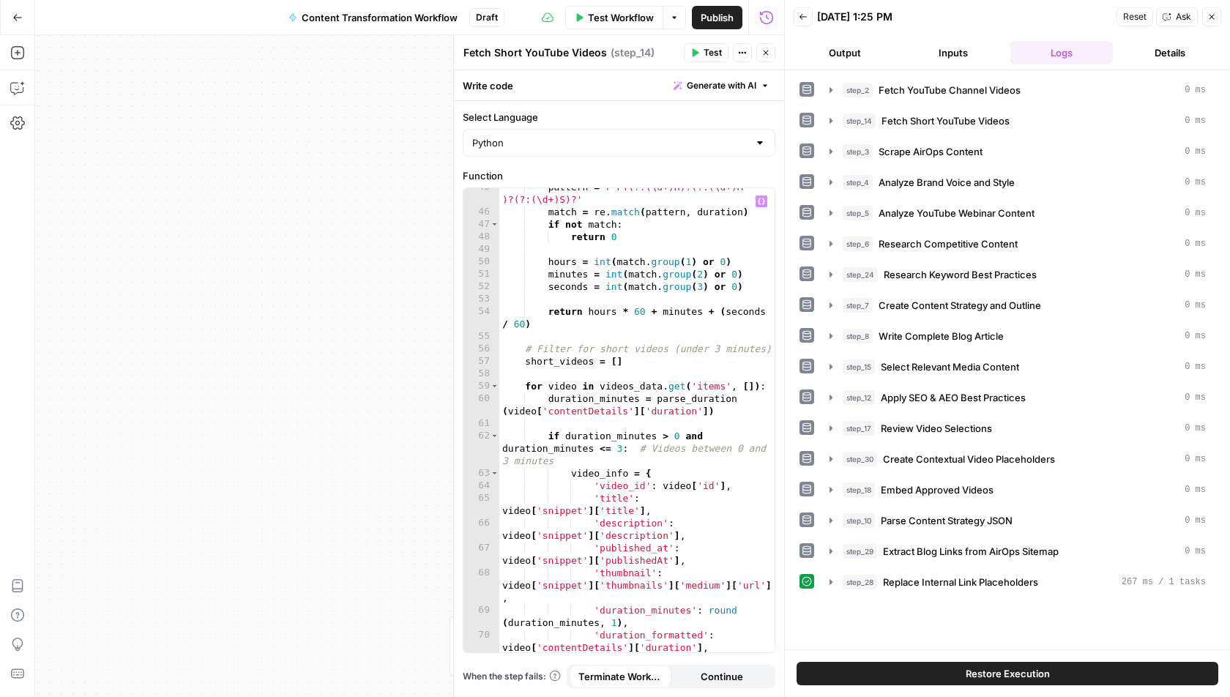
type textarea "**********"
drag, startPoint x: 624, startPoint y: 446, endPoint x: 578, endPoint y: 447, distance: 46.1
click at [578, 447] on div "pattern = r'PT(?:(\d+)H)?(?:(\d+)M )?(?:(\d+)S)?' match = re . match ( pattern …" at bounding box center [637, 439] width 276 height 516
click at [765, 52] on icon "button" at bounding box center [766, 53] width 5 height 5
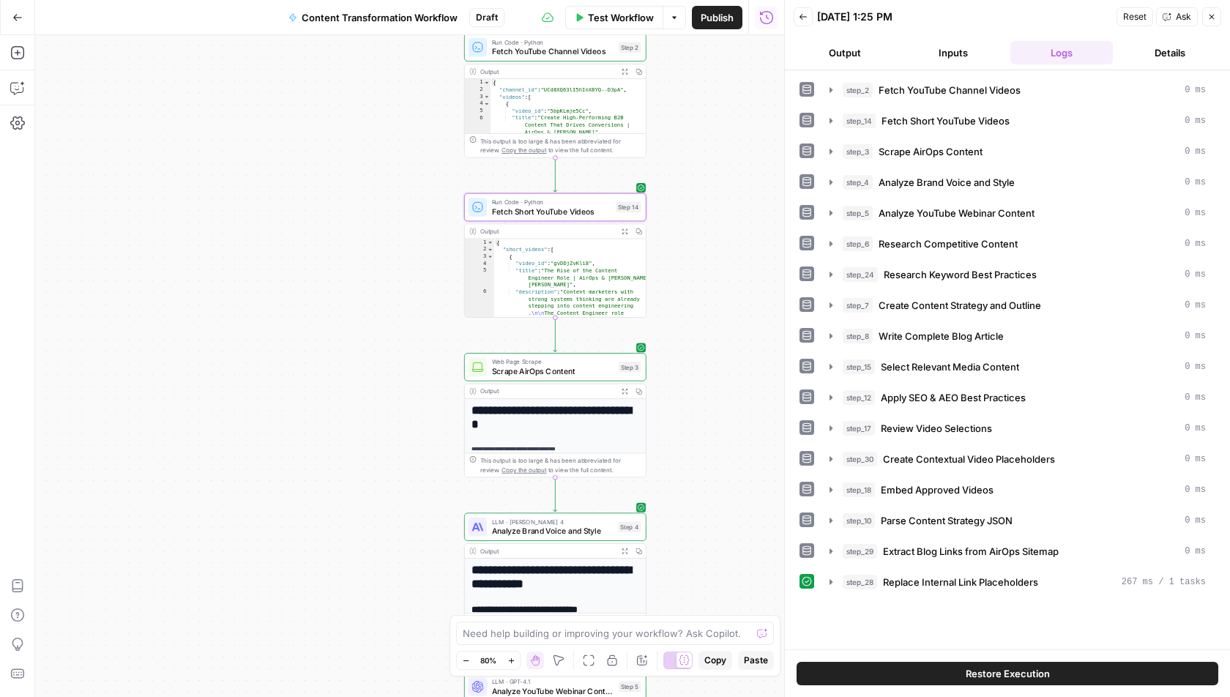
drag, startPoint x: 713, startPoint y: 319, endPoint x: 705, endPoint y: 262, distance: 57.7
click at [710, 259] on div "Workflow Set Inputs Inputs Run Code · Python Fetch YouTube Channel Videos Step …" at bounding box center [409, 366] width 749 height 662
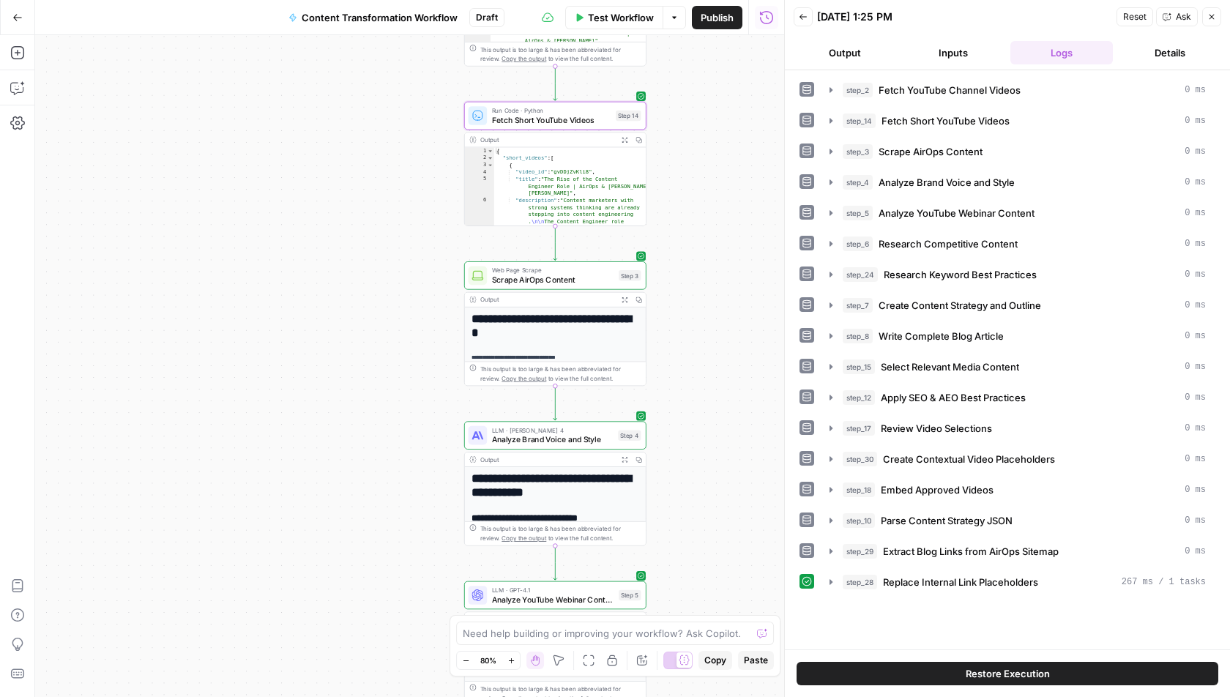
drag, startPoint x: 688, startPoint y: 269, endPoint x: 688, endPoint y: 178, distance: 91.5
click at [688, 178] on div "Workflow Set Inputs Inputs Run Code · Python Fetch YouTube Channel Videos Step …" at bounding box center [409, 366] width 749 height 662
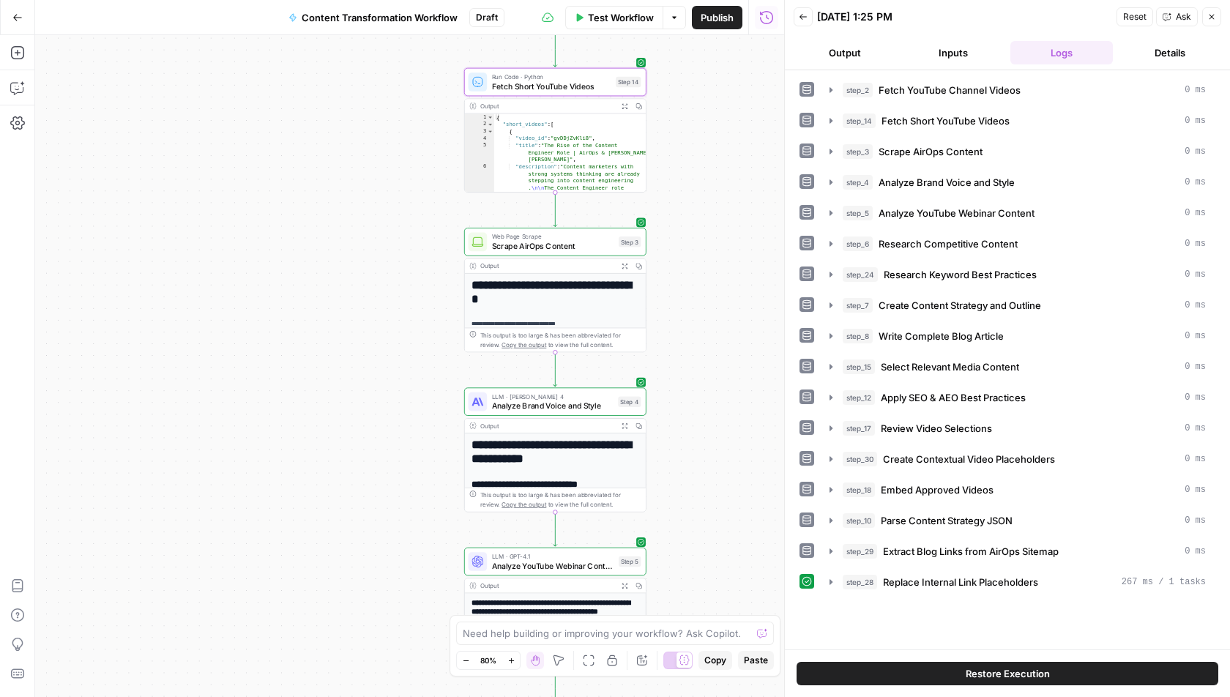
drag, startPoint x: 680, startPoint y: 307, endPoint x: 680, endPoint y: 273, distance: 33.7
click at [680, 273] on div "Workflow Set Inputs Inputs Run Code · Python Fetch YouTube Channel Videos Step …" at bounding box center [409, 366] width 749 height 662
click at [580, 249] on span "Scrape AirOps Content" at bounding box center [553, 246] width 122 height 12
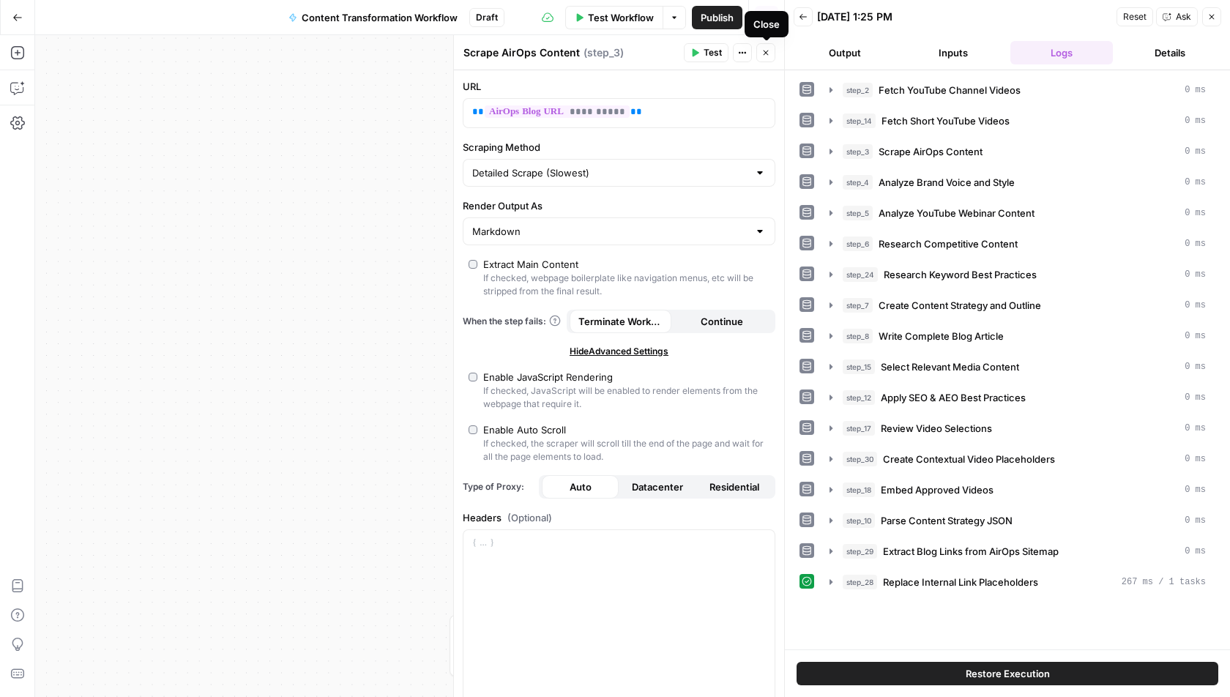
click at [770, 53] on icon "button" at bounding box center [766, 52] width 9 height 9
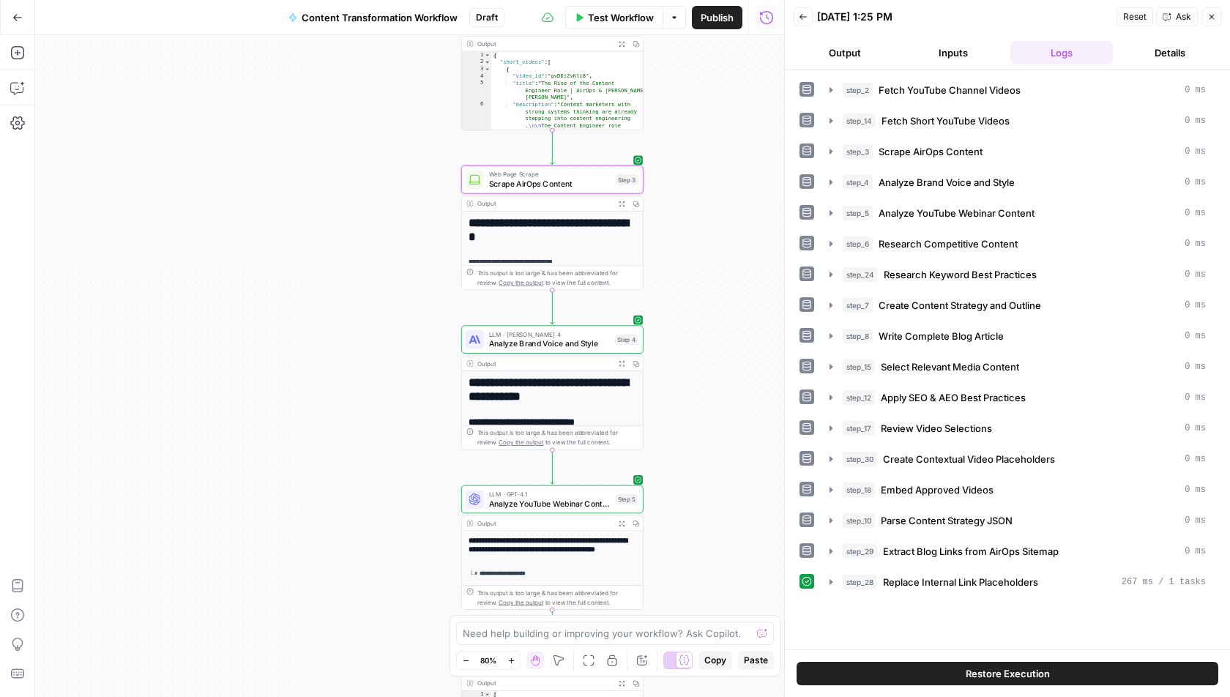
drag, startPoint x: 715, startPoint y: 295, endPoint x: 711, endPoint y: 233, distance: 62.4
click at [711, 233] on div "Workflow Set Inputs Inputs Run Code · Python Fetch YouTube Channel Videos Step …" at bounding box center [409, 366] width 749 height 662
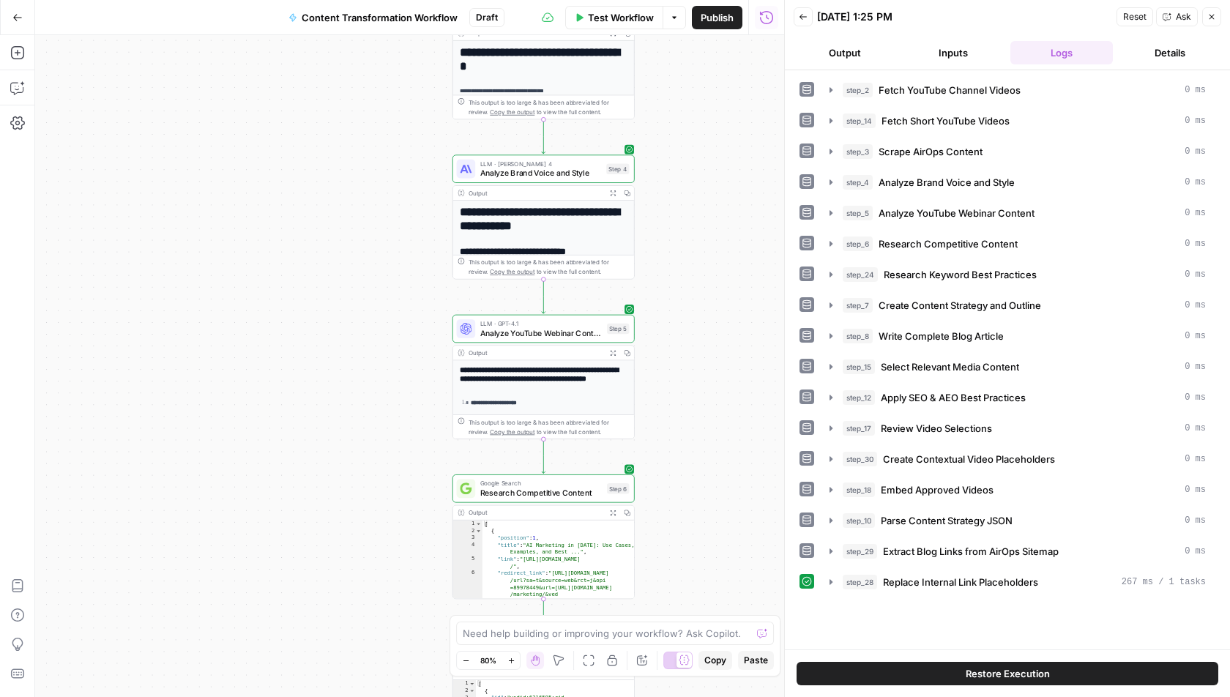
drag, startPoint x: 681, startPoint y: 455, endPoint x: 674, endPoint y: 284, distance: 170.8
click at [673, 284] on div "Workflow Set Inputs Inputs Run Code · Python Fetch YouTube Channel Videos Step …" at bounding box center [409, 366] width 749 height 662
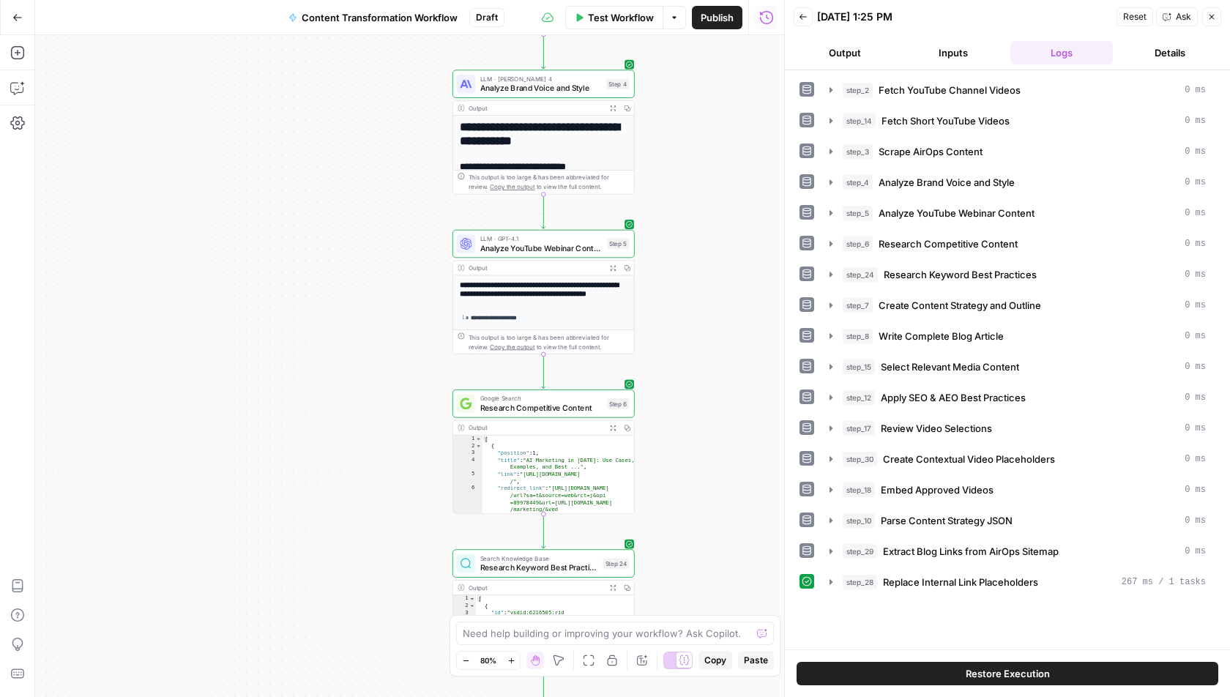
drag, startPoint x: 703, startPoint y: 452, endPoint x: 703, endPoint y: 365, distance: 86.4
click at [703, 365] on div "Workflow Set Inputs Inputs Run Code · Python Fetch YouTube Channel Videos Step …" at bounding box center [409, 366] width 749 height 662
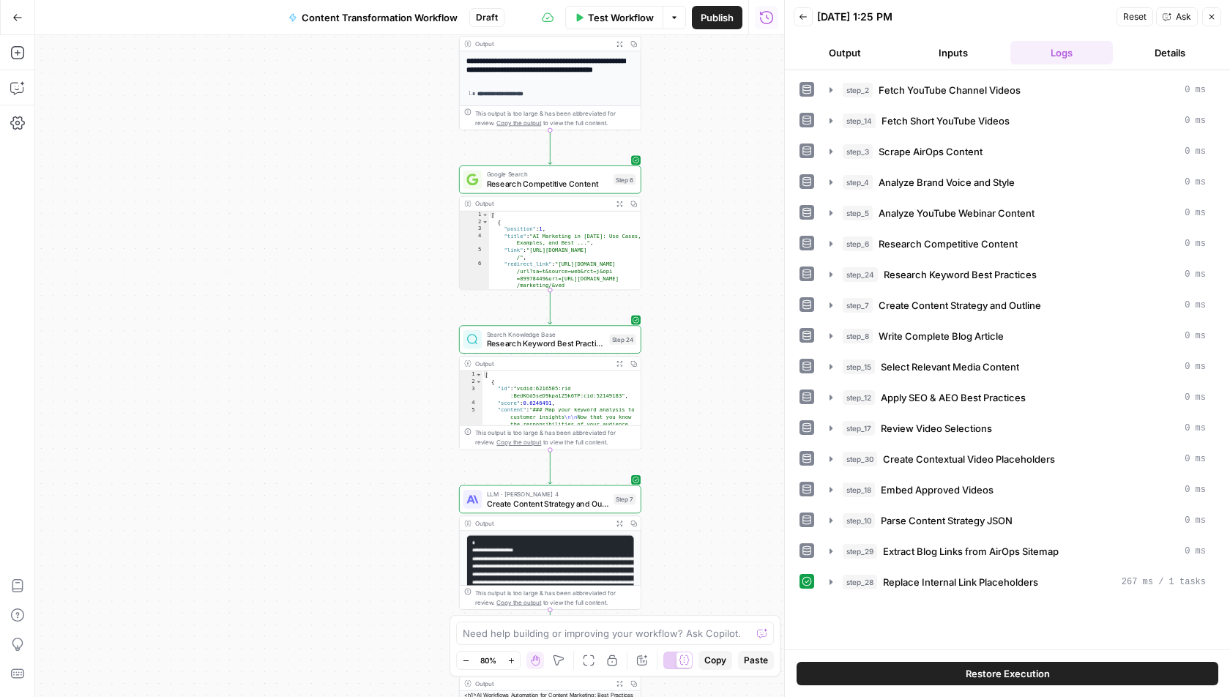
drag, startPoint x: 692, startPoint y: 441, endPoint x: 707, endPoint y: 218, distance: 223.1
click at [707, 218] on div "Workflow Set Inputs Inputs Run Code · Python Fetch YouTube Channel Videos Step …" at bounding box center [409, 366] width 749 height 662
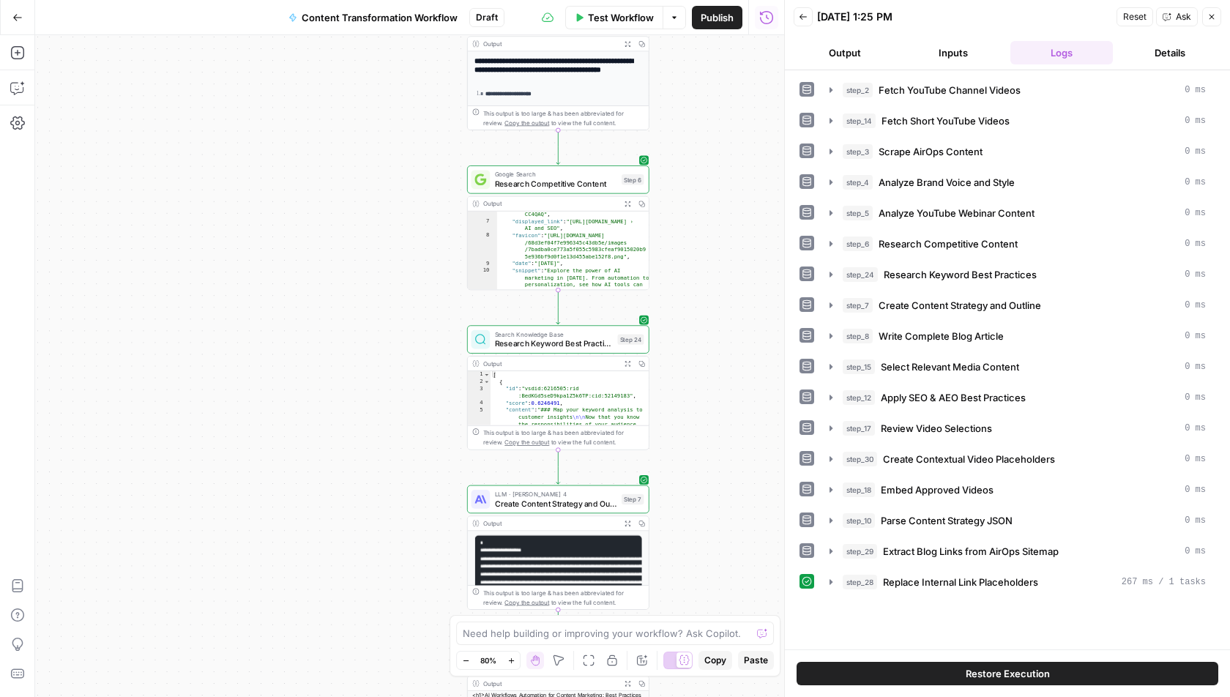
scroll to position [106, 0]
click at [631, 204] on icon "button" at bounding box center [628, 204] width 7 height 7
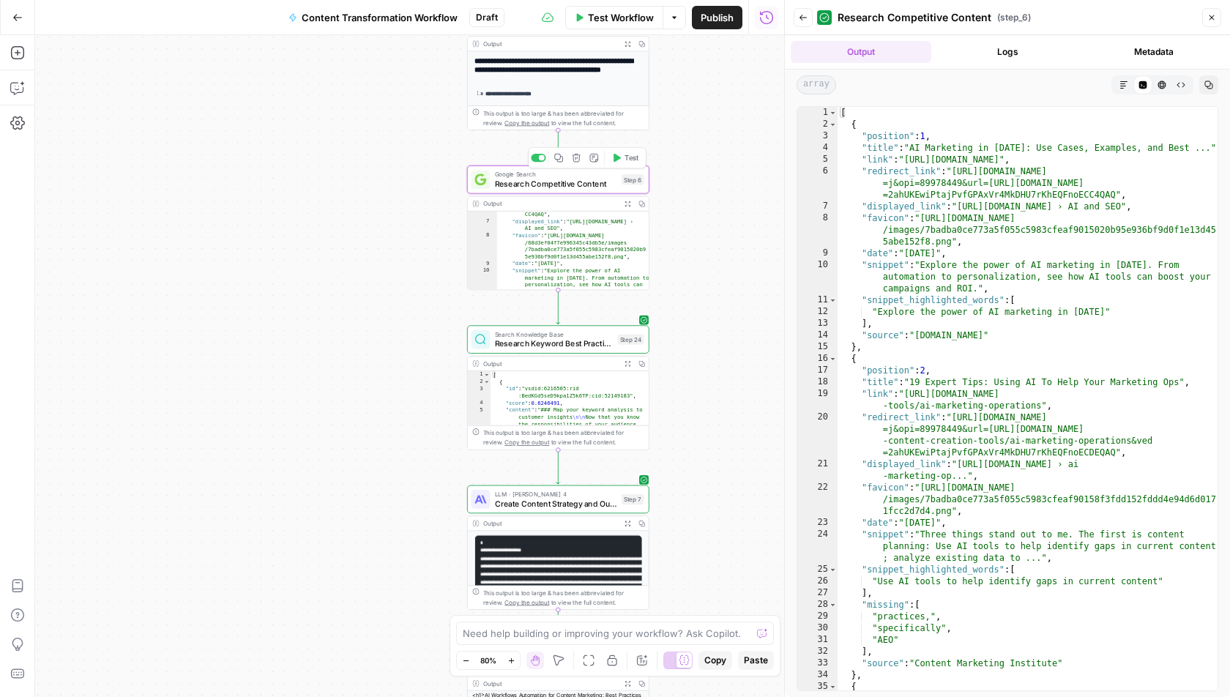
click at [606, 188] on span "Research Competitive Content" at bounding box center [556, 184] width 122 height 12
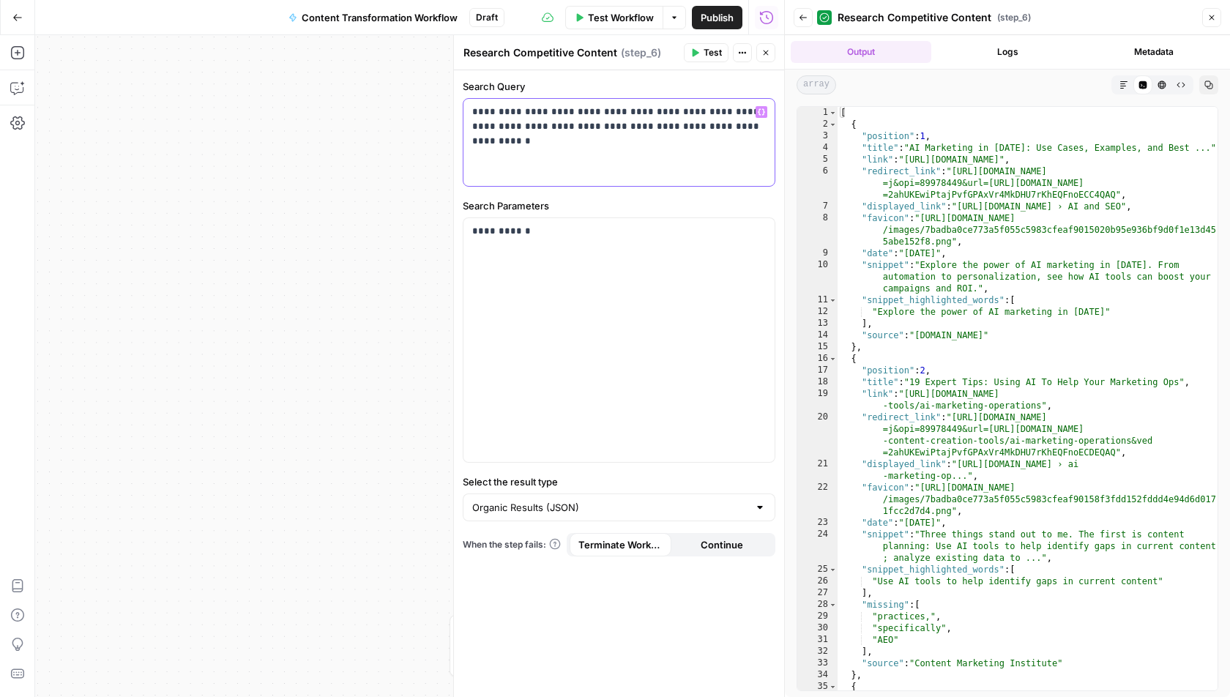
drag, startPoint x: 761, startPoint y: 135, endPoint x: 453, endPoint y: 116, distance: 308.9
click at [453, 116] on div "**********" at bounding box center [618, 366] width 331 height 662
click at [765, 45] on button "Close" at bounding box center [765, 52] width 19 height 19
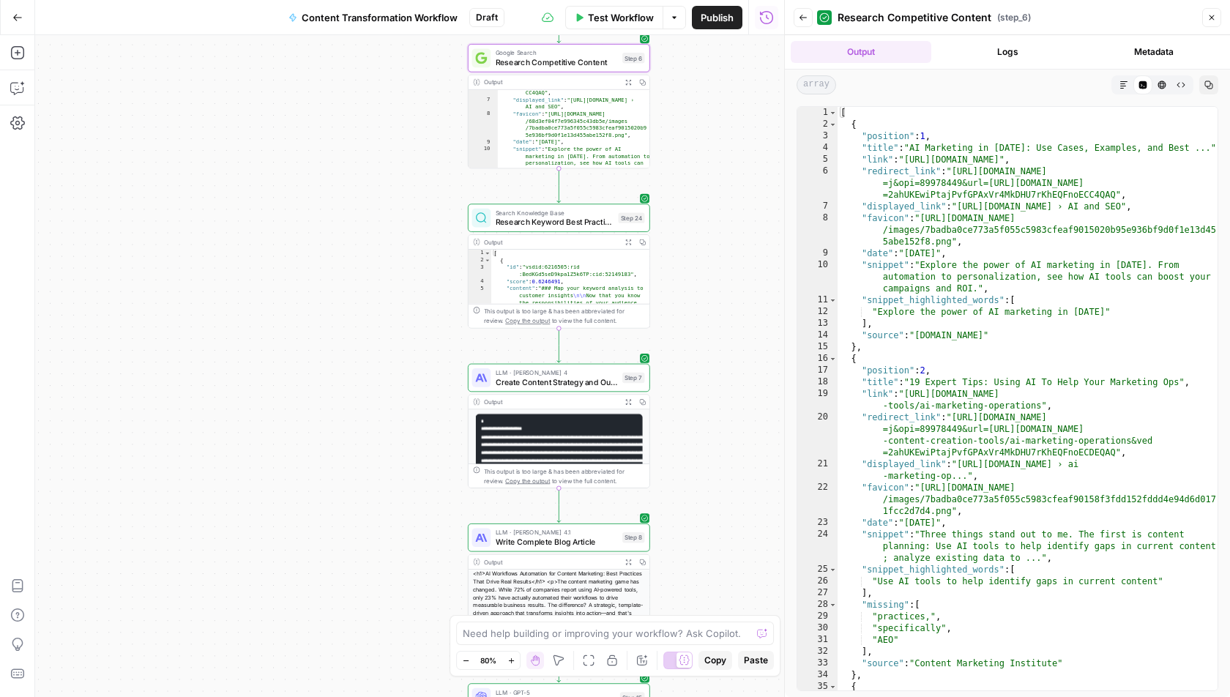
drag, startPoint x: 704, startPoint y: 339, endPoint x: 703, endPoint y: 206, distance: 133.3
click at [703, 206] on div "Workflow Set Inputs Inputs Run Code · Python Fetch YouTube Channel Videos Step …" at bounding box center [409, 366] width 749 height 662
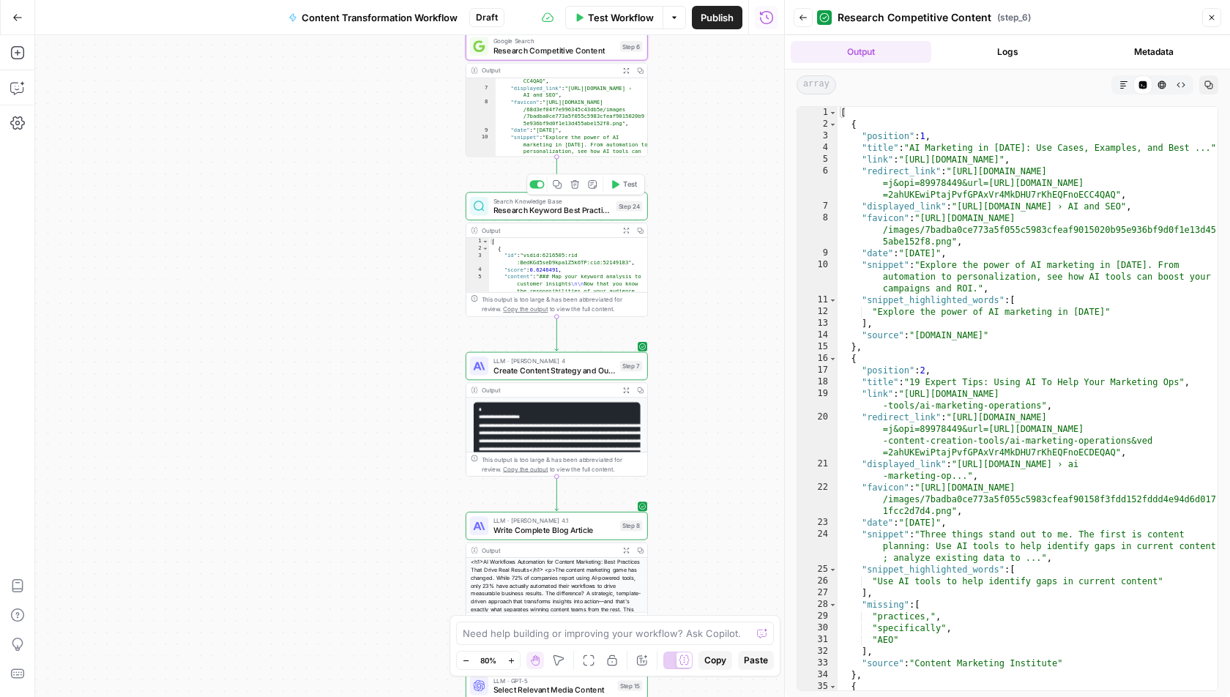
click at [510, 213] on span "Research Keyword Best Practices" at bounding box center [553, 210] width 118 height 12
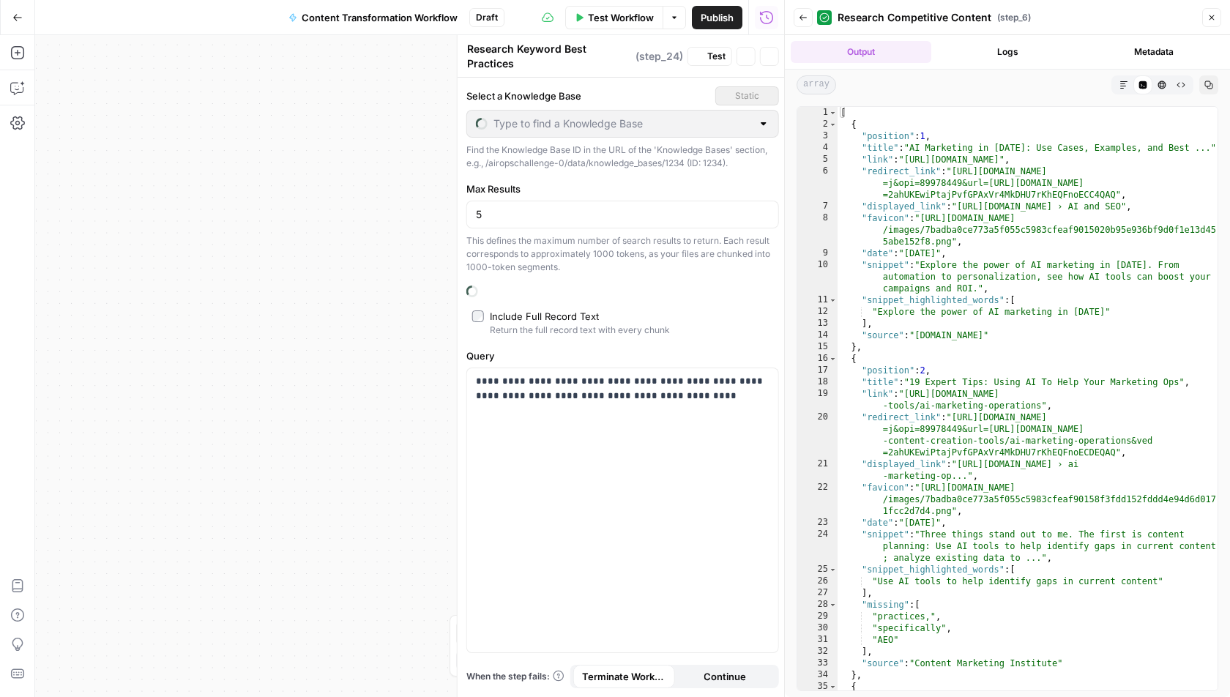
type input "Keywords"
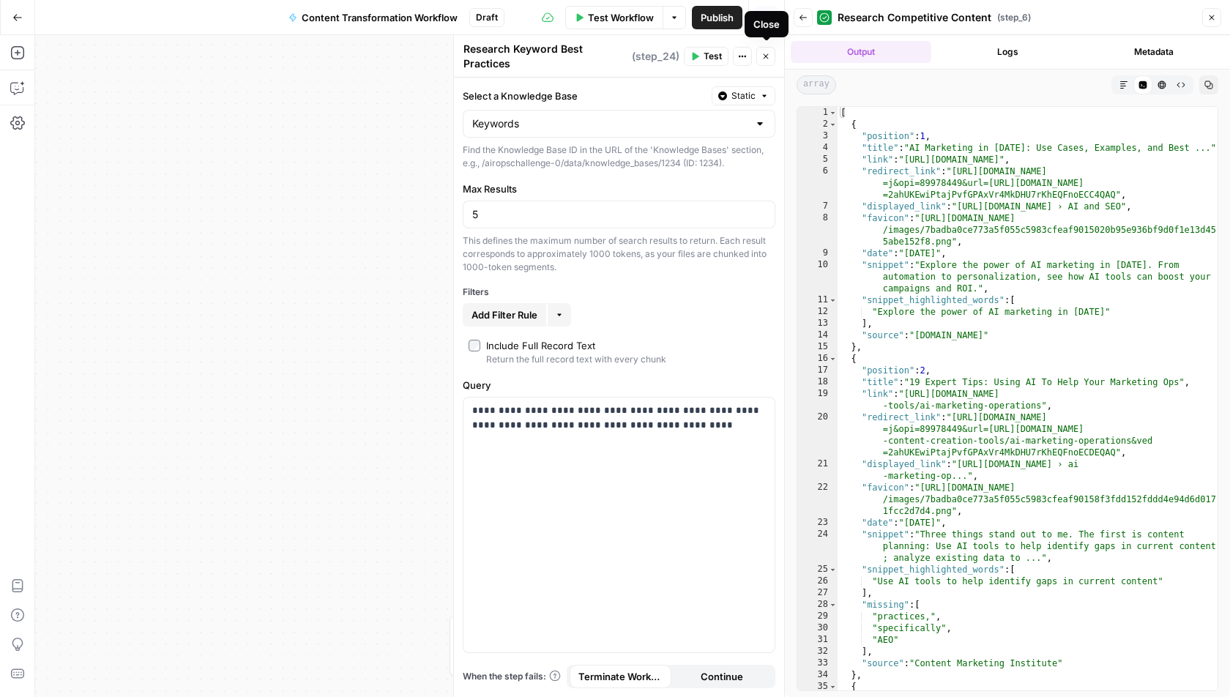
click at [768, 54] on icon "button" at bounding box center [766, 56] width 9 height 9
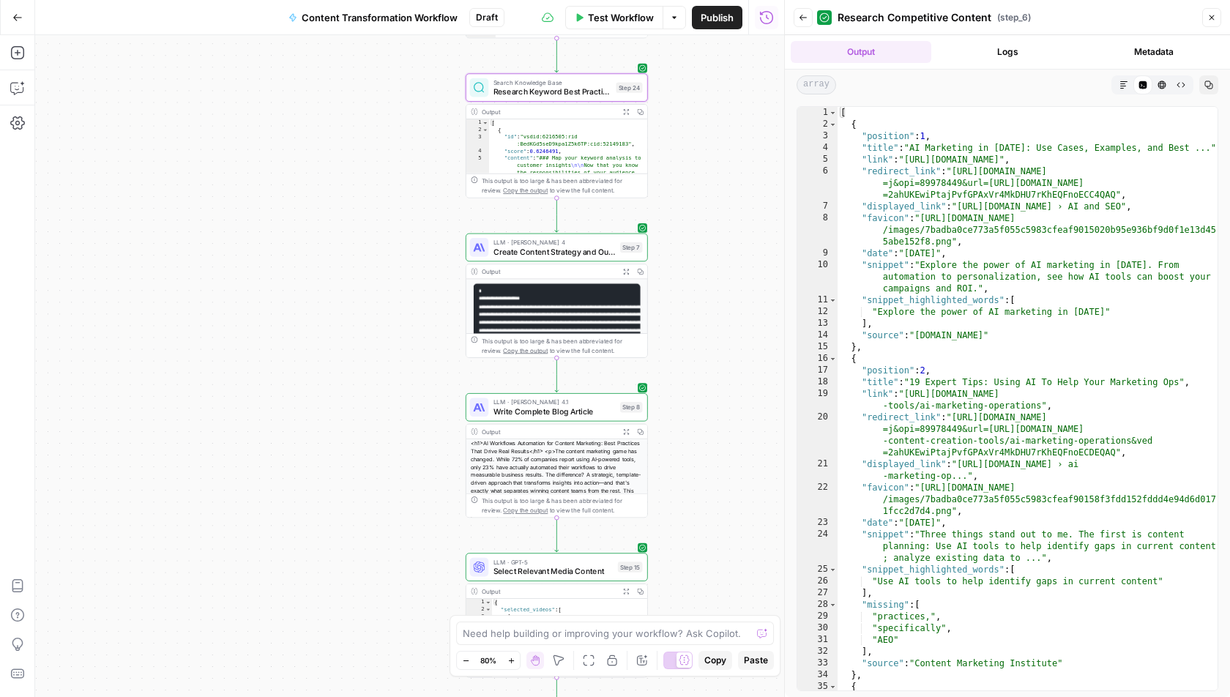
drag, startPoint x: 714, startPoint y: 379, endPoint x: 713, endPoint y: 239, distance: 140.6
click at [713, 239] on div "Workflow Set Inputs Inputs Run Code · Python Fetch YouTube Channel Videos Step …" at bounding box center [409, 366] width 749 height 662
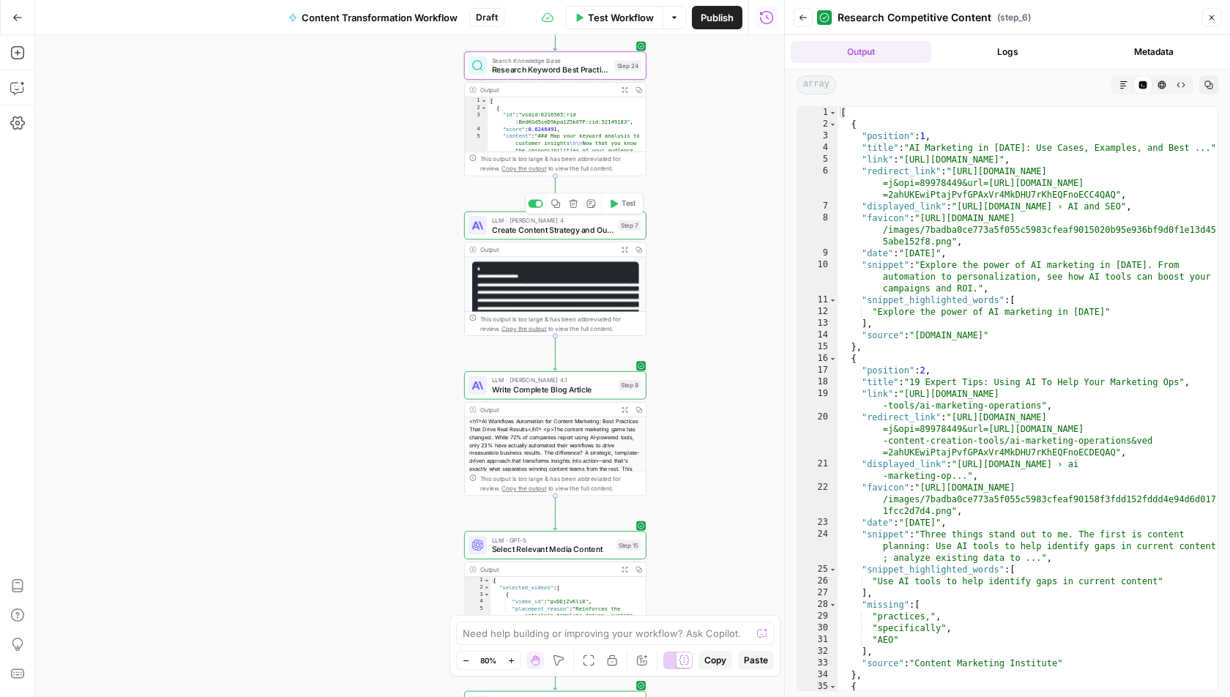
click at [553, 232] on span "Create Content Strategy and Outline" at bounding box center [553, 230] width 122 height 12
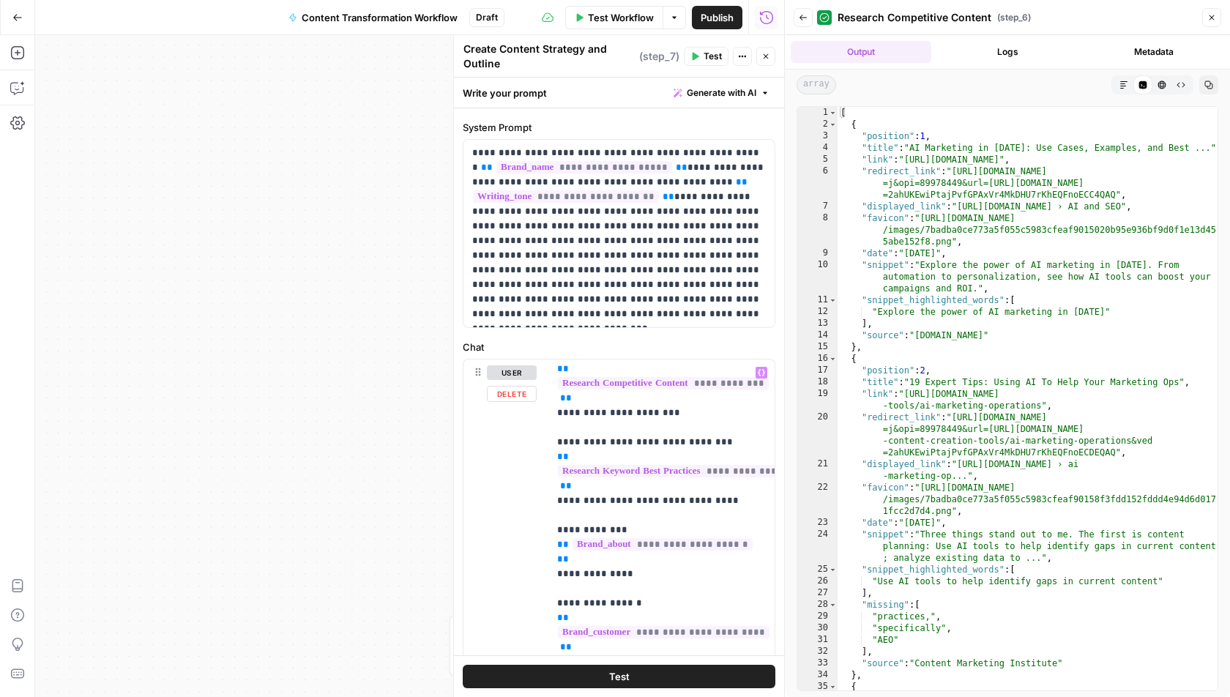
scroll to position [283, 0]
click at [765, 60] on button "Close" at bounding box center [765, 56] width 19 height 19
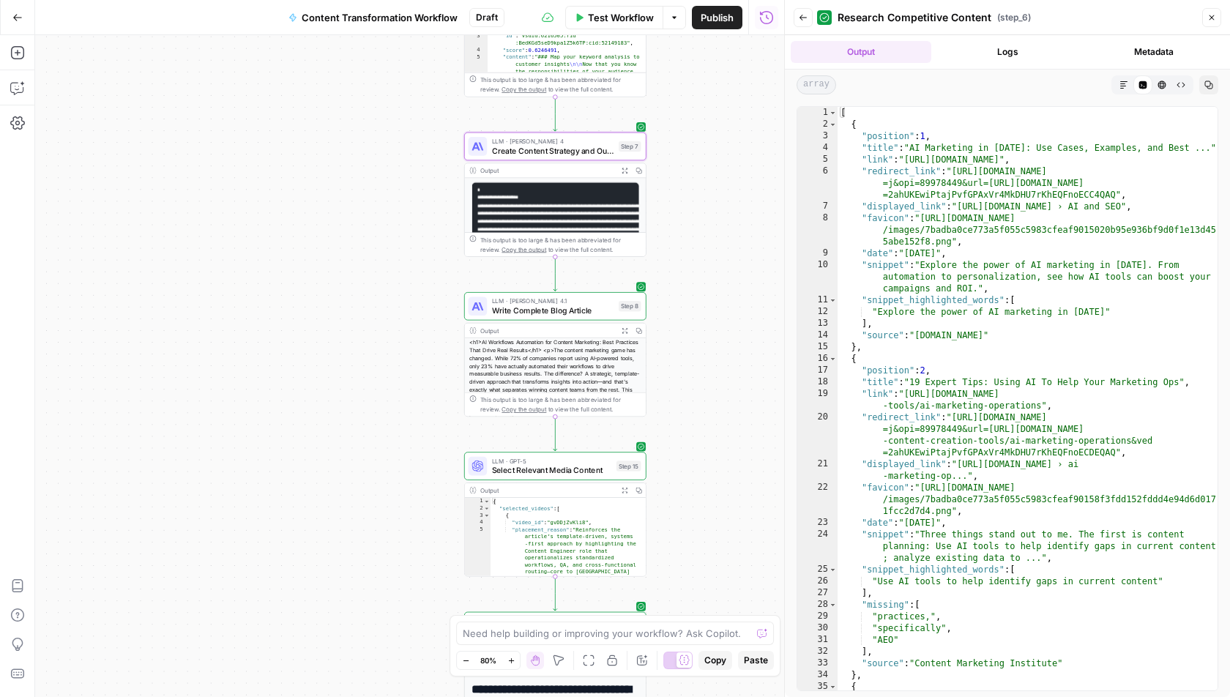
drag, startPoint x: 685, startPoint y: 420, endPoint x: 685, endPoint y: 310, distance: 110.6
click at [685, 310] on div "Workflow Set Inputs Inputs Run Code · Python Fetch YouTube Channel Videos Step …" at bounding box center [409, 366] width 749 height 662
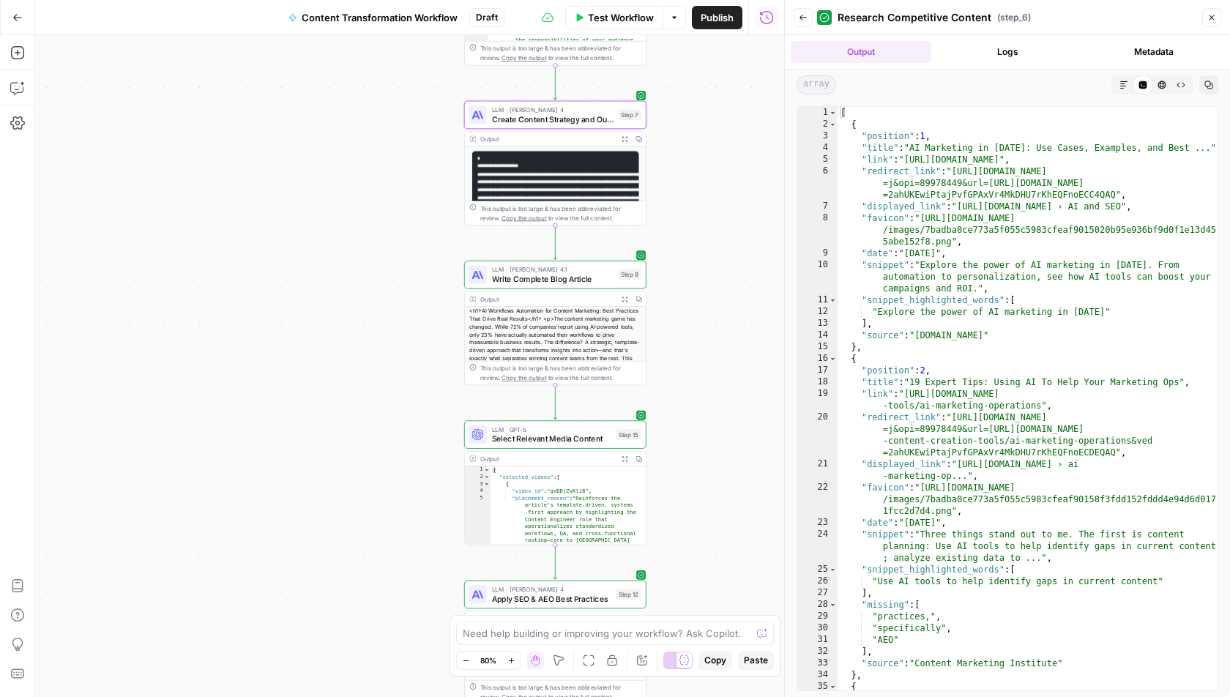
click at [511, 283] on span "Write Complete Blog Article" at bounding box center [553, 279] width 122 height 12
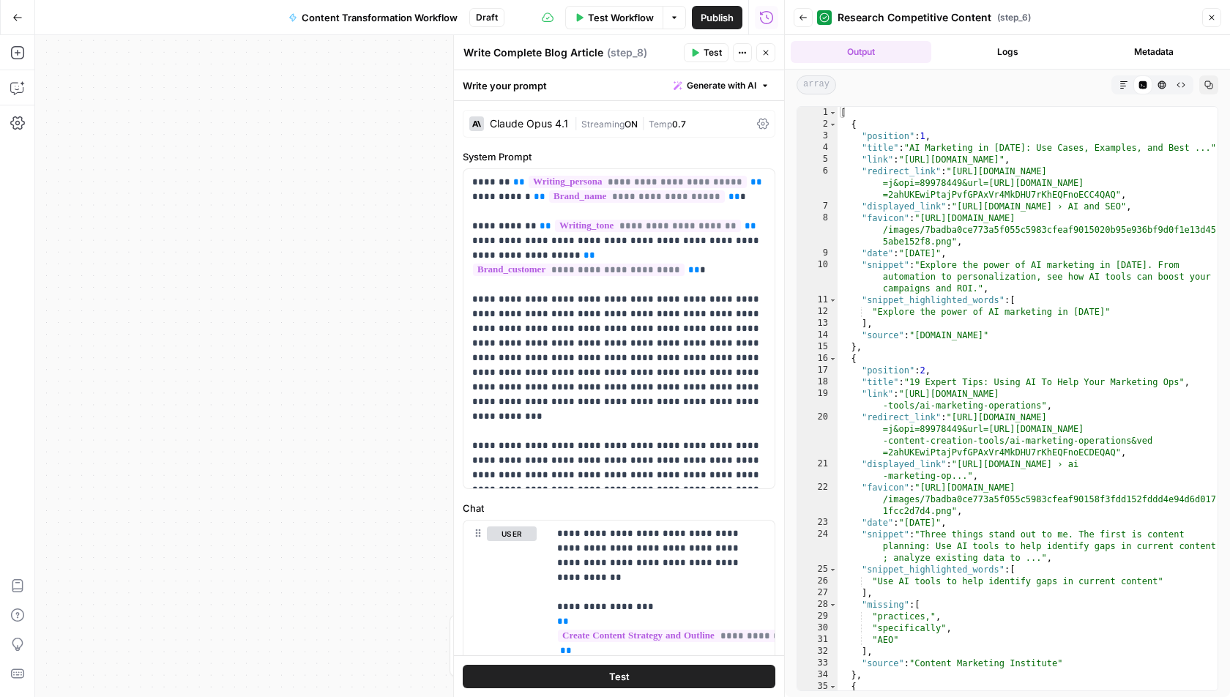
click at [745, 118] on div "| Streaming ON | Temp 0.7" at bounding box center [662, 124] width 177 height 14
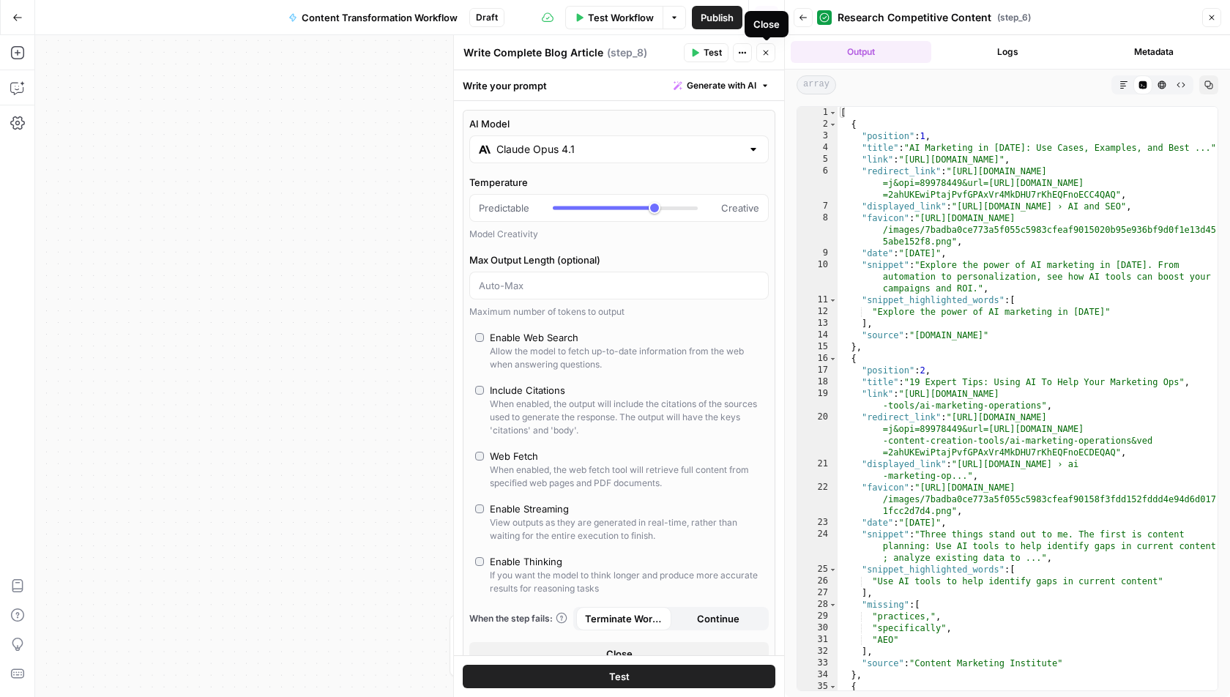
click at [771, 48] on button "Close" at bounding box center [765, 52] width 19 height 19
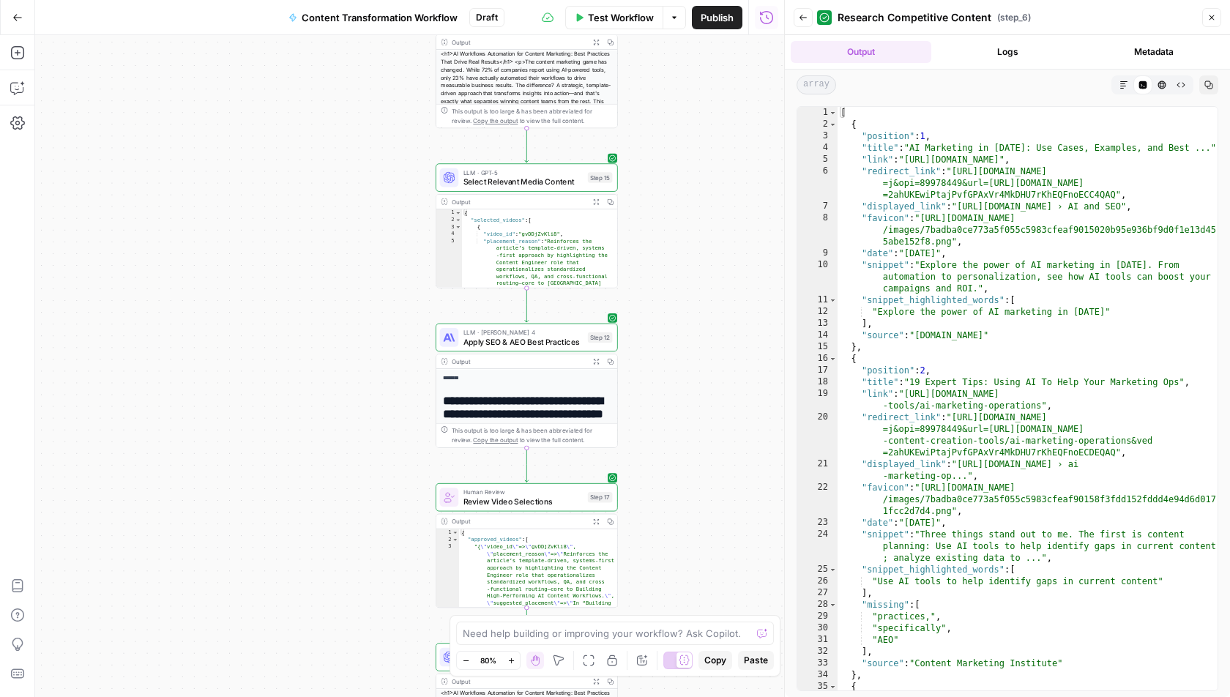
drag, startPoint x: 718, startPoint y: 393, endPoint x: 689, endPoint y: 137, distance: 257.2
click at [689, 137] on div "Workflow Set Inputs Inputs Run Code · Python Fetch YouTube Channel Videos Step …" at bounding box center [409, 366] width 749 height 662
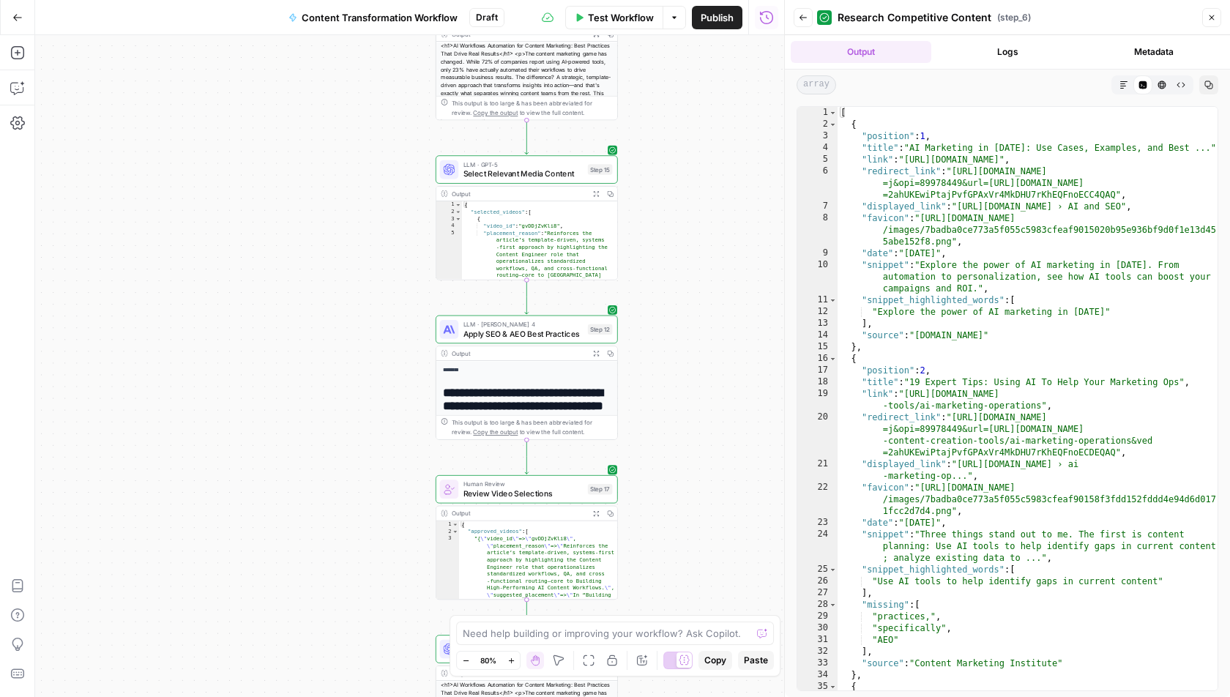
drag, startPoint x: 666, startPoint y: 283, endPoint x: 669, endPoint y: 270, distance: 12.8
click at [669, 270] on div "Workflow Set Inputs Inputs Run Code · Python Fetch YouTube Channel Videos Step …" at bounding box center [409, 366] width 749 height 662
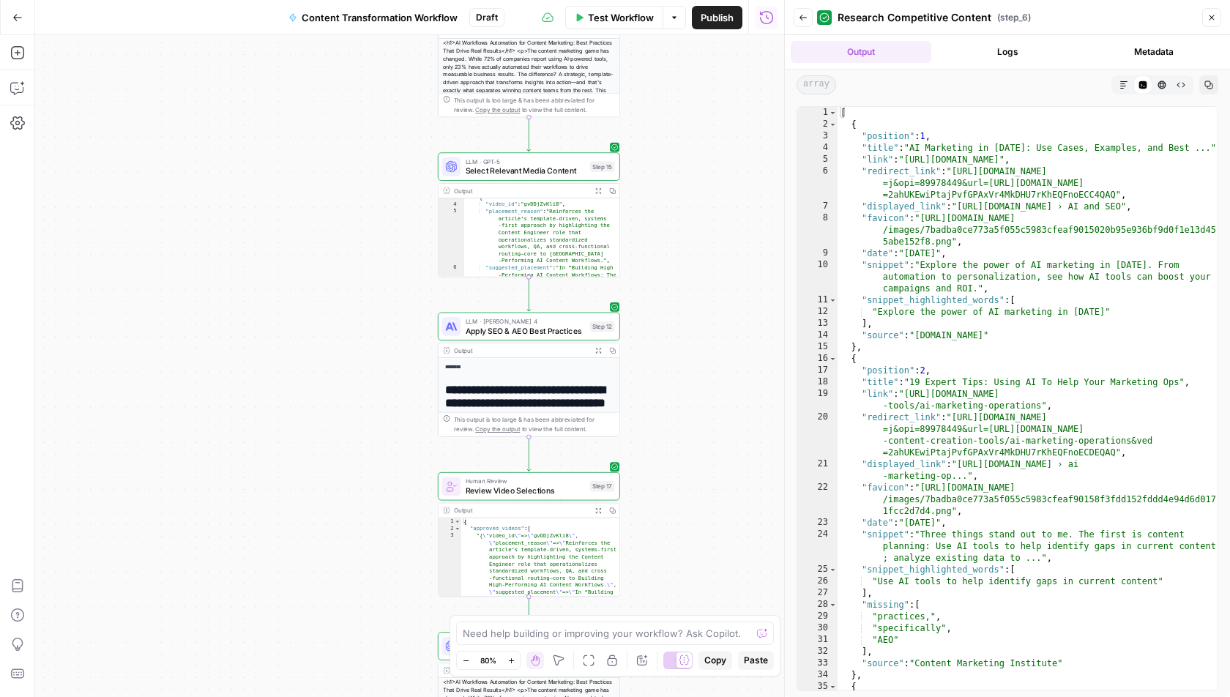
scroll to position [24, 0]
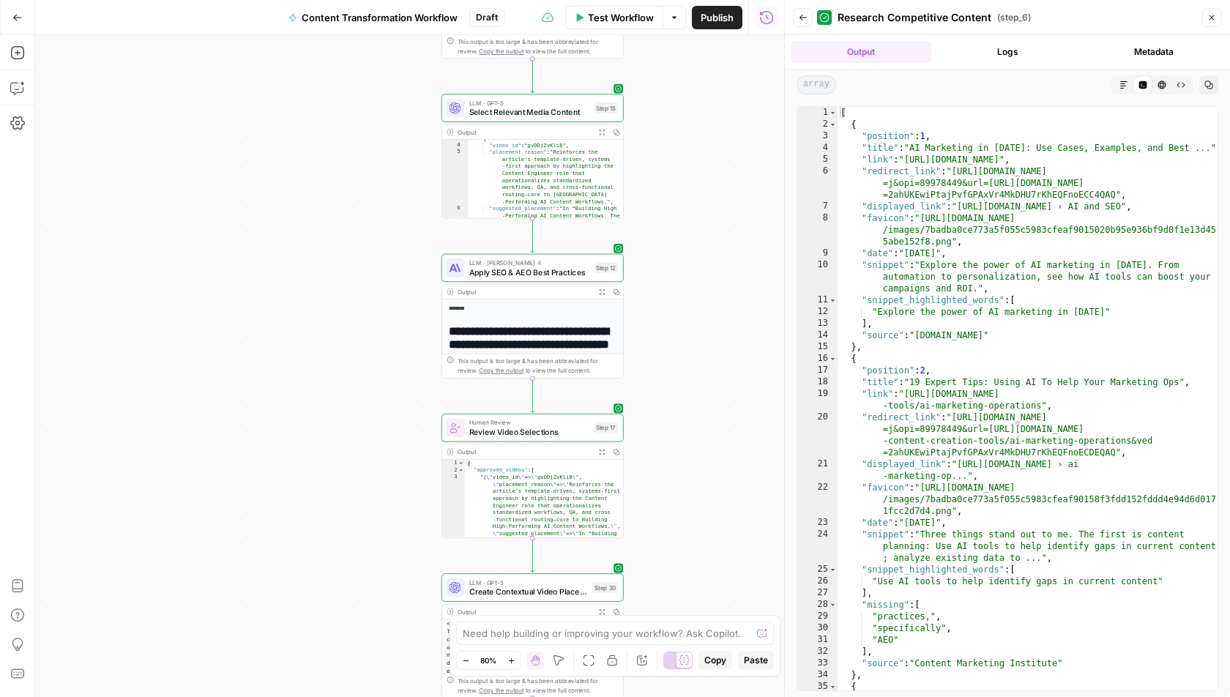
drag, startPoint x: 692, startPoint y: 346, endPoint x: 693, endPoint y: 288, distance: 58.6
click at [696, 288] on div "Workflow Set Inputs Inputs Run Code · Python Fetch YouTube Channel Videos Step …" at bounding box center [409, 366] width 749 height 662
click at [598, 289] on button "Expand Output" at bounding box center [602, 292] width 14 height 14
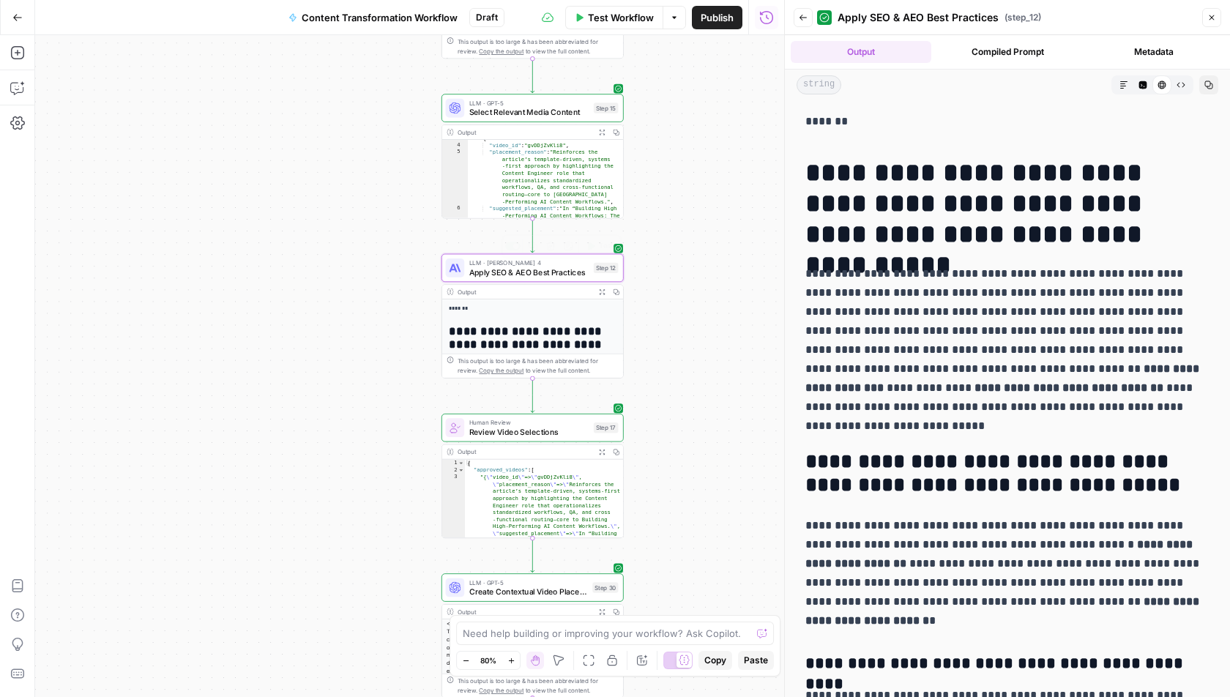
click at [567, 275] on span "Apply SEO & AEO Best Practices" at bounding box center [529, 272] width 120 height 12
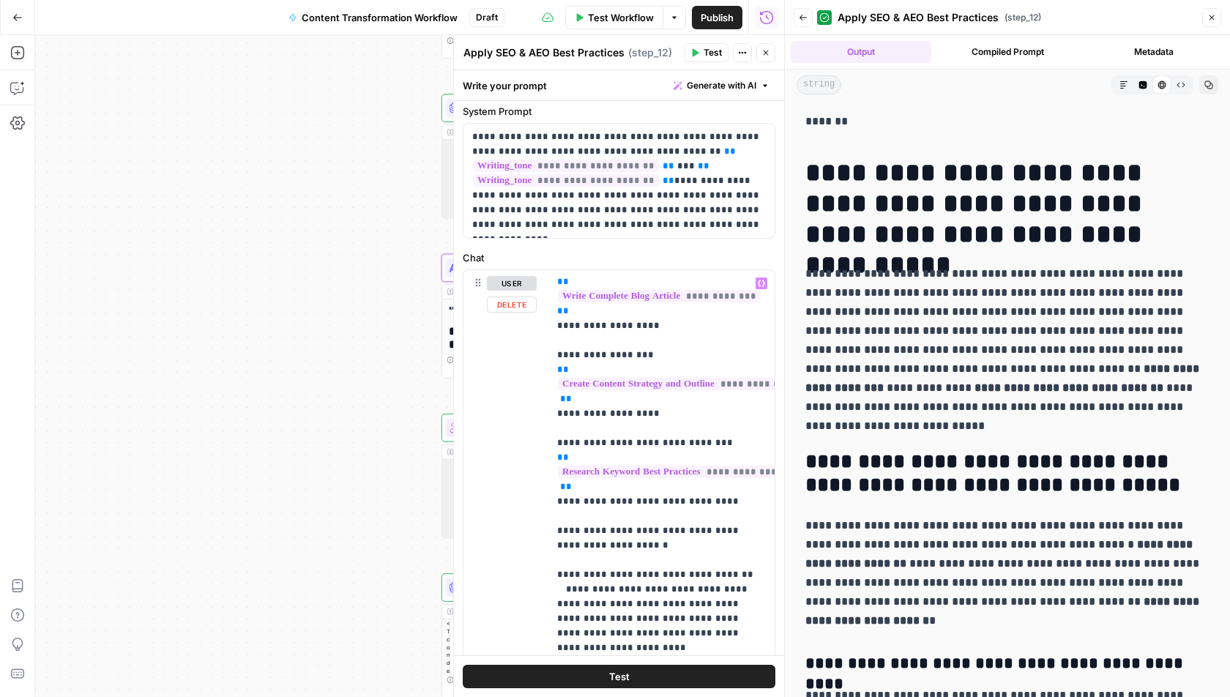
scroll to position [273, 0]
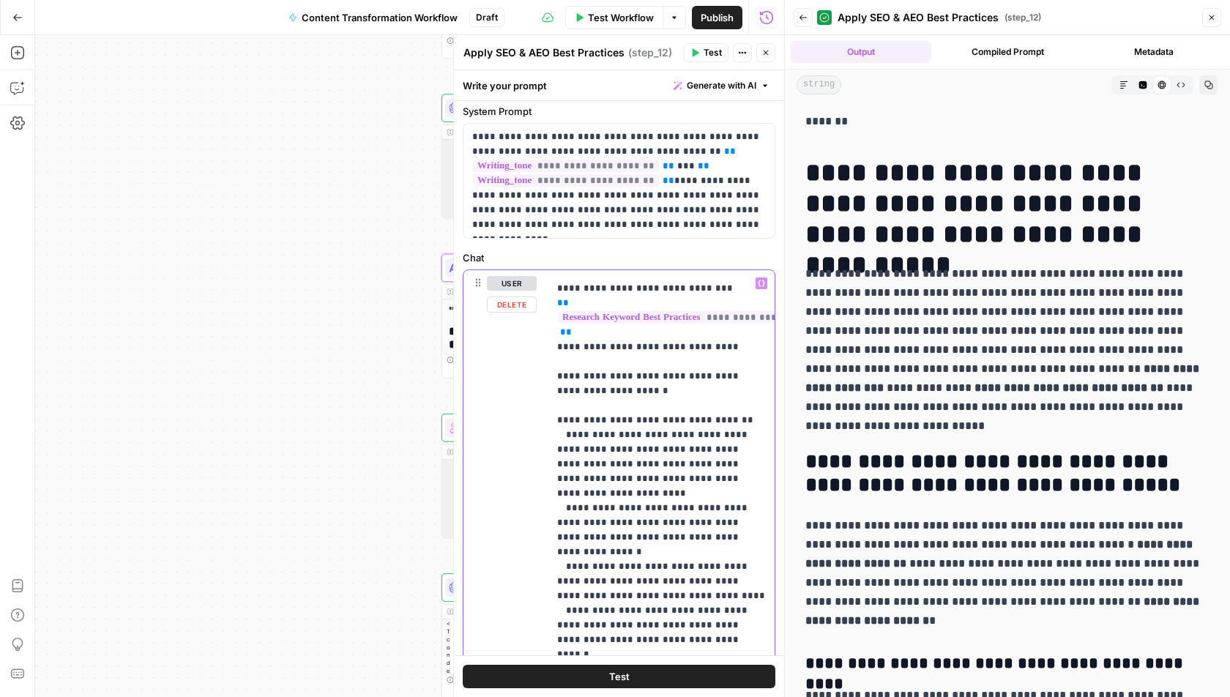
drag, startPoint x: 557, startPoint y: 403, endPoint x: 486, endPoint y: 404, distance: 71.0
click at [486, 404] on div "**********" at bounding box center [619, 585] width 311 height 631
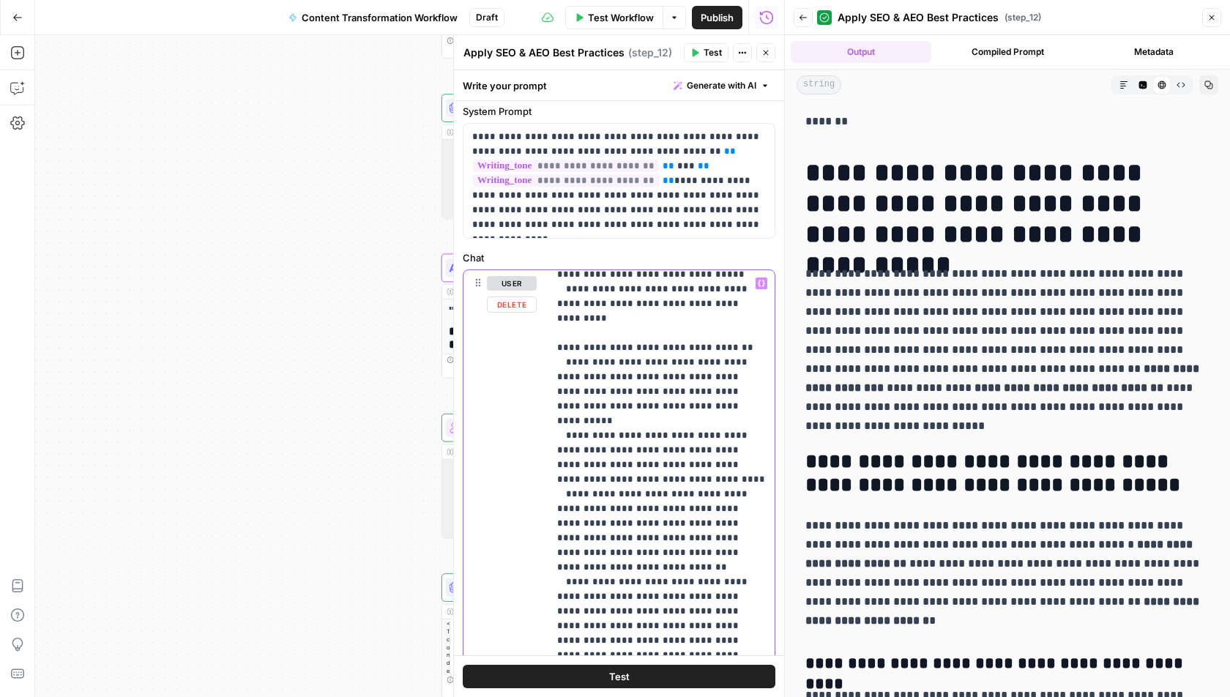
scroll to position [726, 0]
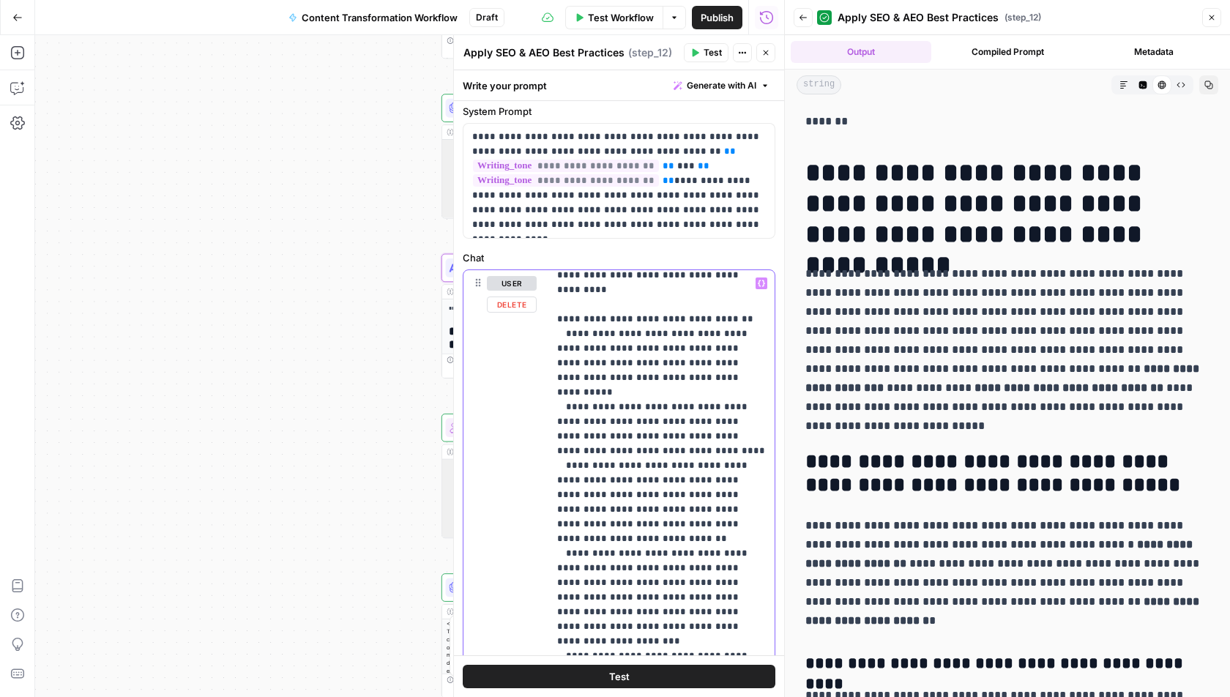
drag, startPoint x: 663, startPoint y: 300, endPoint x: 661, endPoint y: 323, distance: 23.6
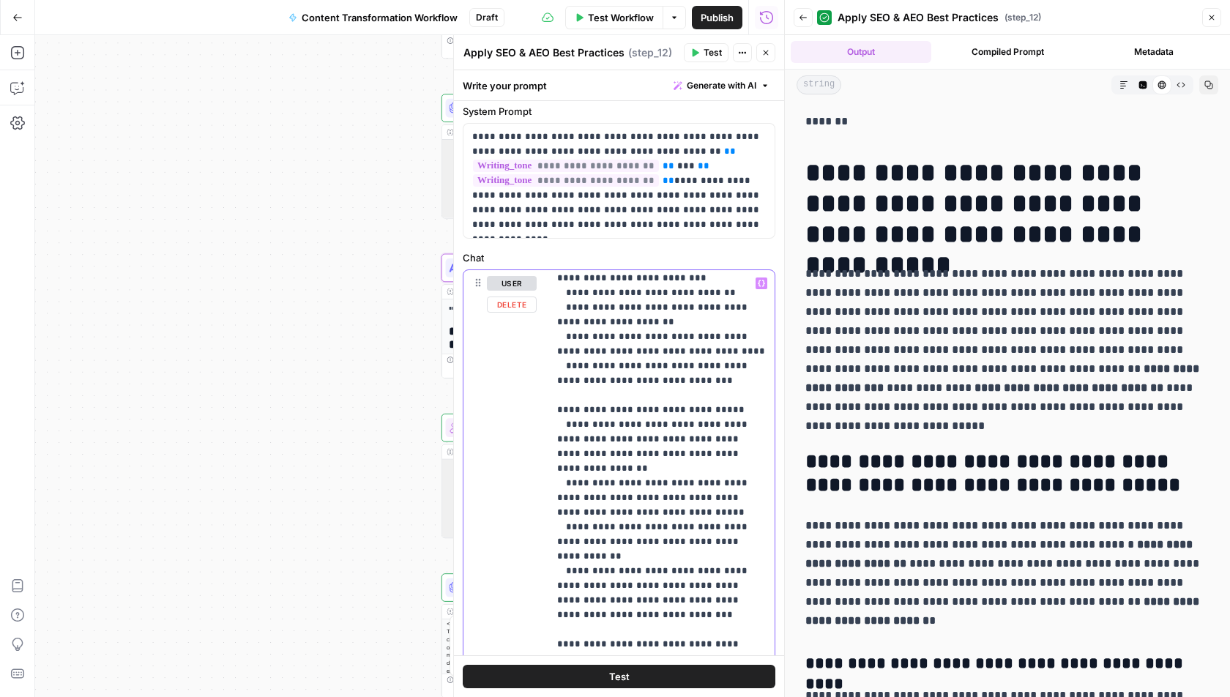
scroll to position [1513, 0]
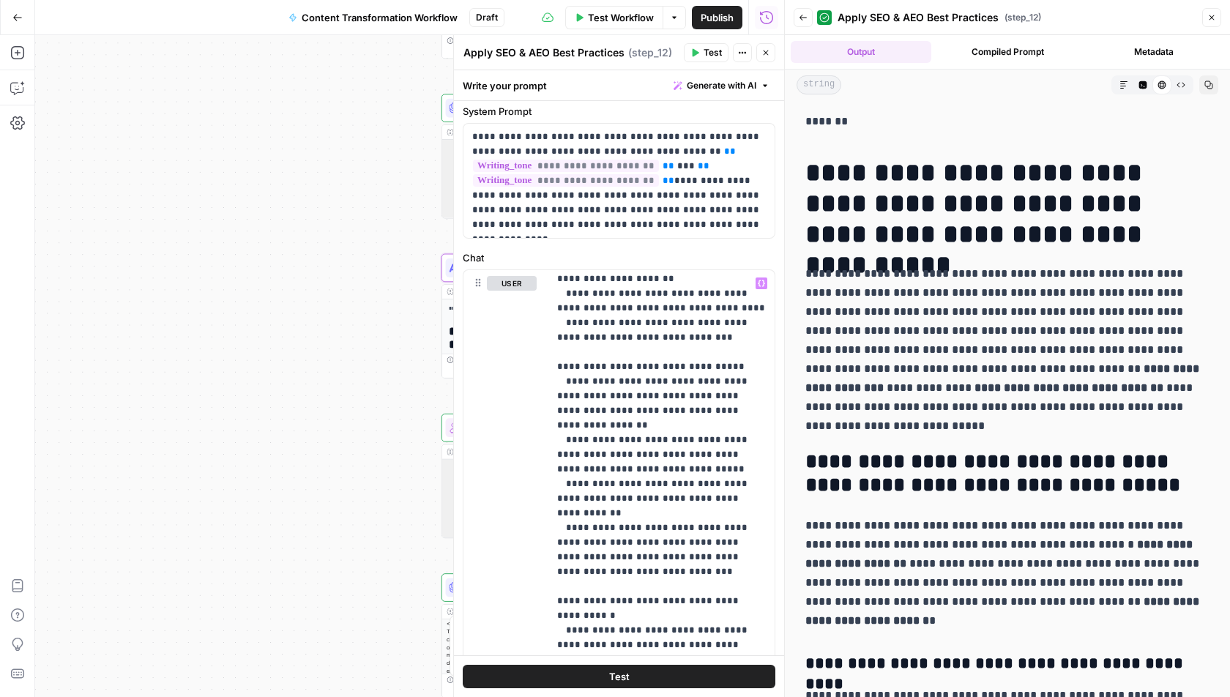
click at [765, 57] on button "Close" at bounding box center [765, 52] width 19 height 19
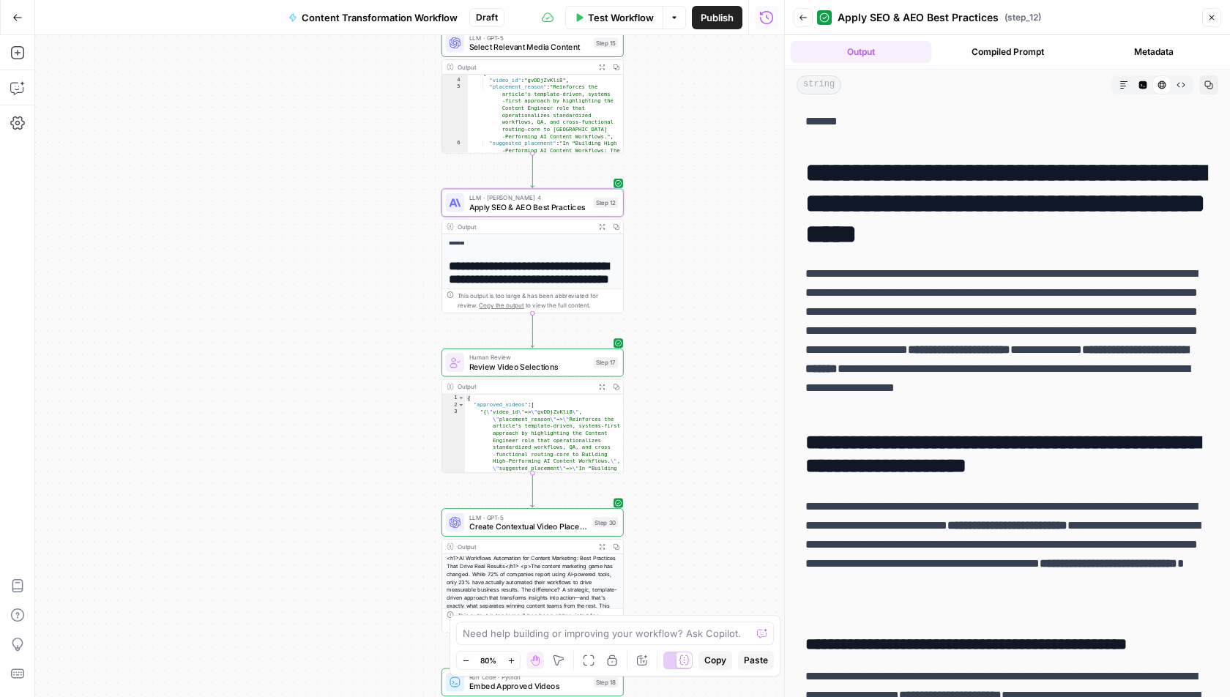
drag, startPoint x: 657, startPoint y: 349, endPoint x: 655, endPoint y: 191, distance: 157.5
click at [655, 190] on div "Workflow Set Inputs Inputs Run Code · Python Fetch YouTube Channel Videos Step …" at bounding box center [409, 366] width 749 height 662
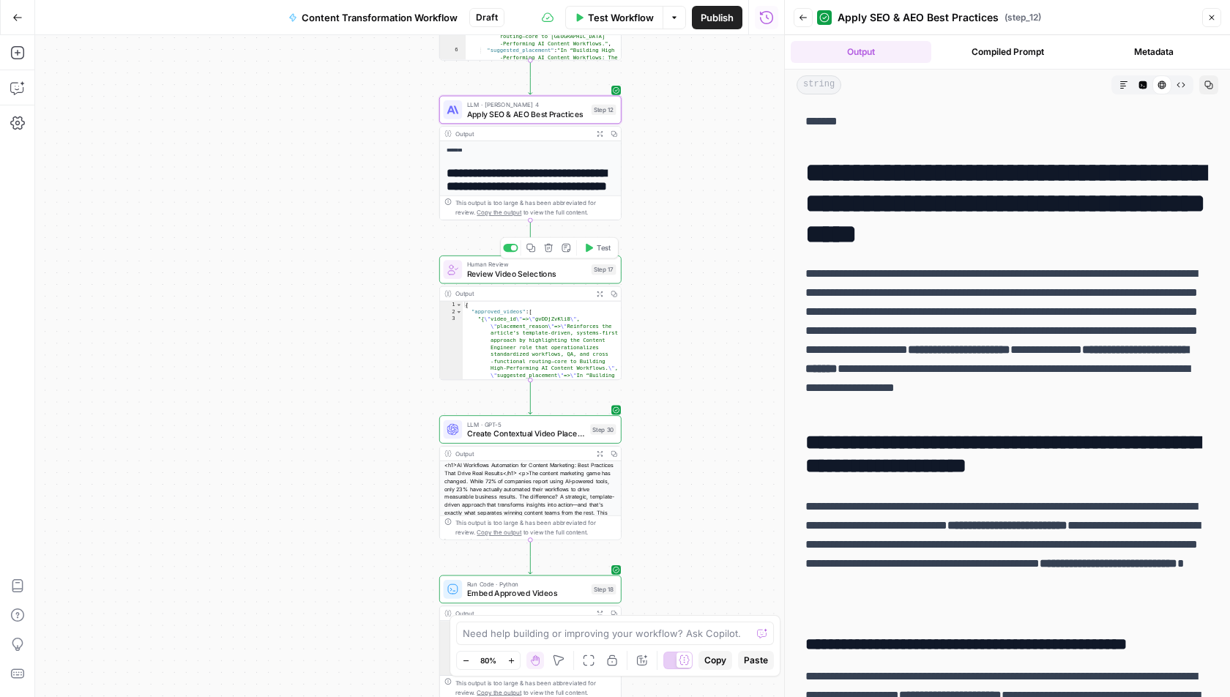
click at [523, 278] on span "Review Video Selections" at bounding box center [527, 274] width 120 height 12
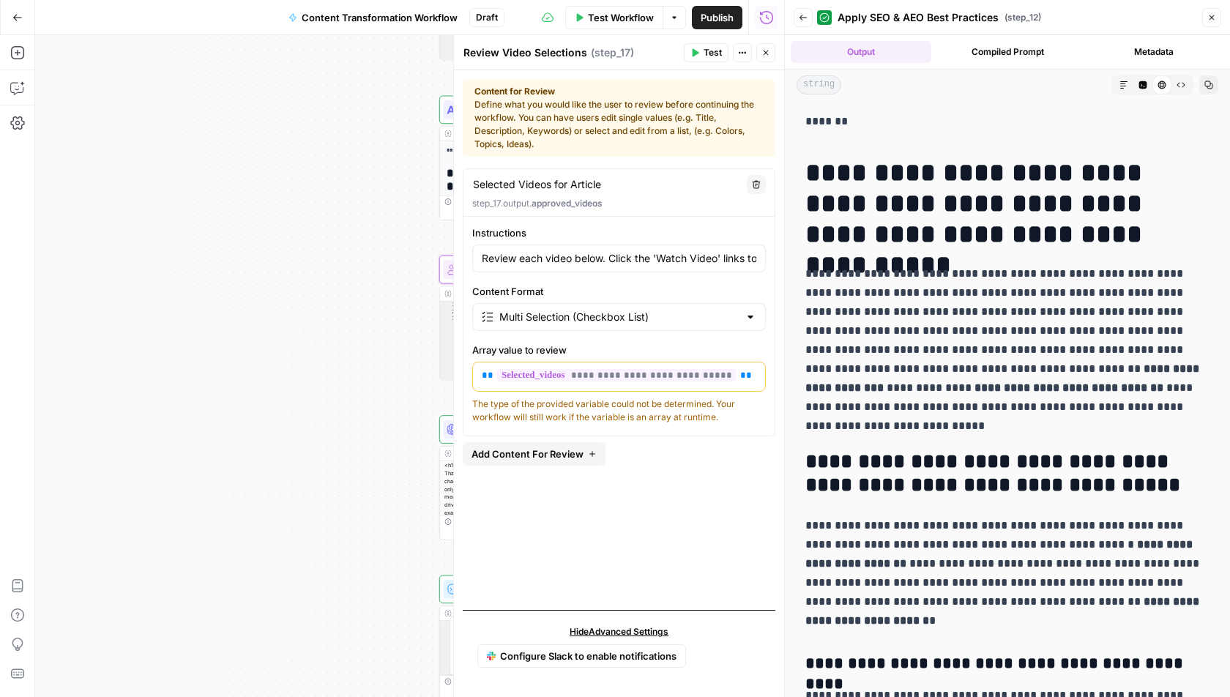
click at [772, 55] on button "Close" at bounding box center [765, 52] width 19 height 19
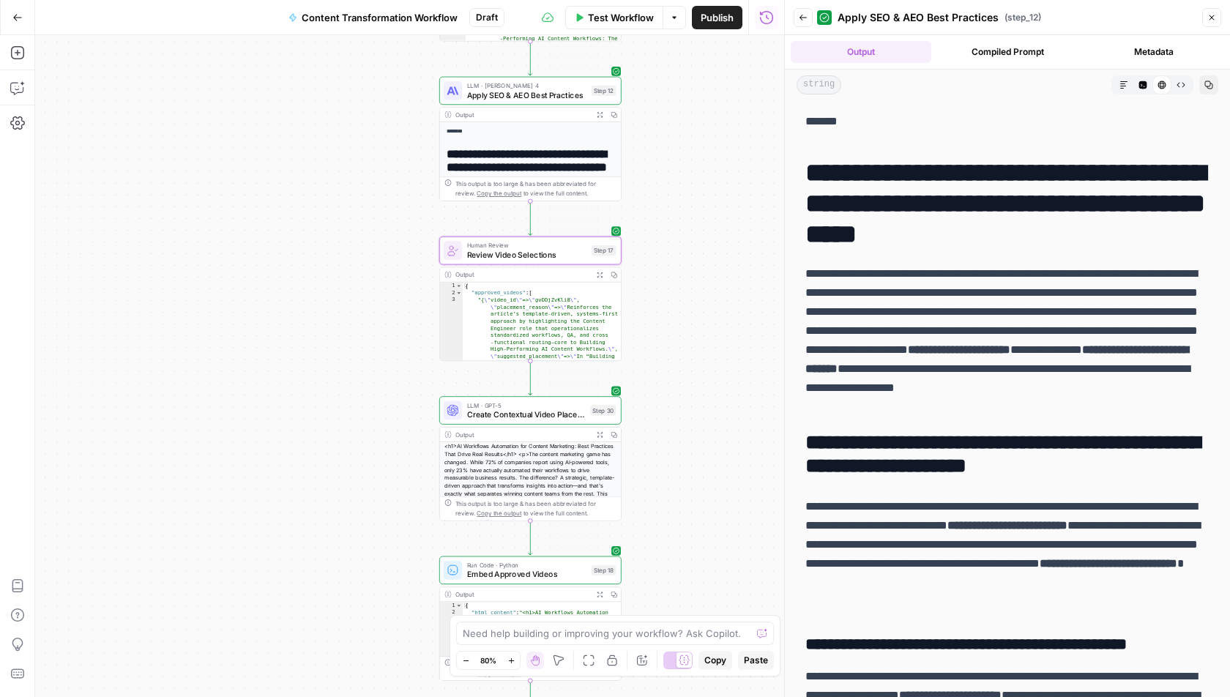
drag, startPoint x: 702, startPoint y: 304, endPoint x: 702, endPoint y: 285, distance: 19.0
click at [702, 285] on div "Workflow Set Inputs Inputs Run Code · Python Fetch YouTube Channel Videos Step …" at bounding box center [409, 366] width 749 height 662
click at [601, 272] on icon "button" at bounding box center [600, 275] width 7 height 7
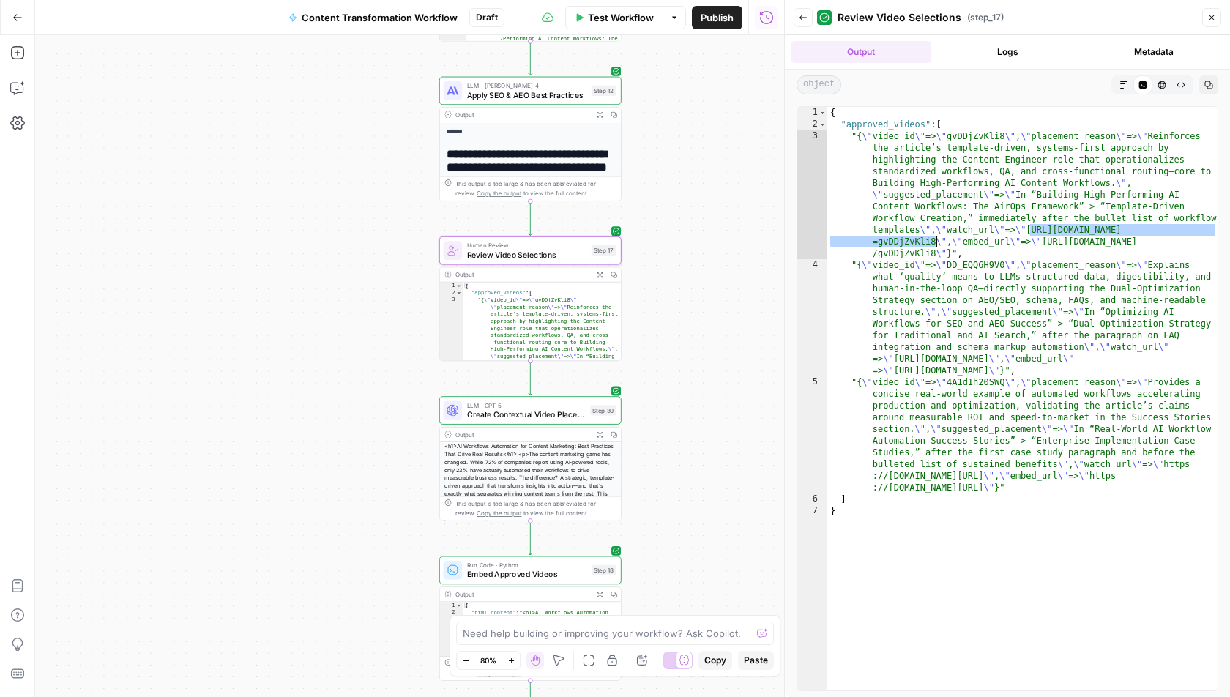
drag, startPoint x: 1030, startPoint y: 228, endPoint x: 937, endPoint y: 244, distance: 95.0
click at [937, 244] on div "{ "approved_videos" : [ "{ \" video_id \" => \" gvDDjZvKli8 \" , \" placement_r…" at bounding box center [1022, 411] width 391 height 608
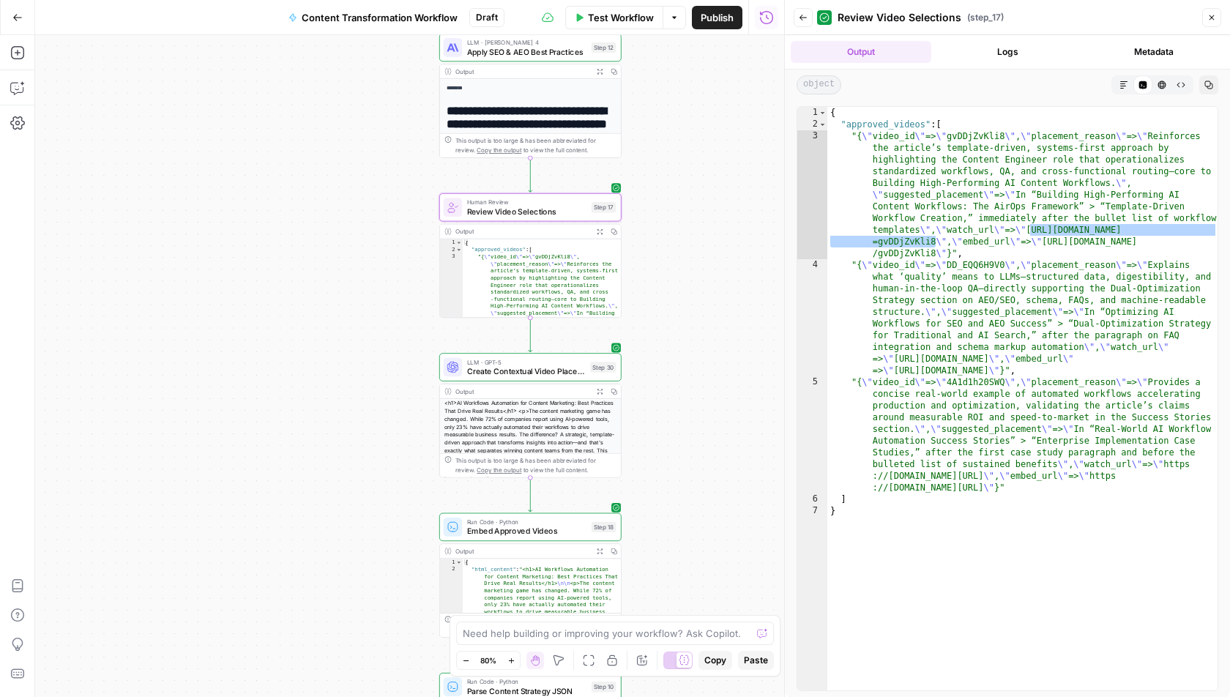
drag, startPoint x: 723, startPoint y: 302, endPoint x: 723, endPoint y: 253, distance: 49.8
click at [723, 253] on div "Workflow Set Inputs Inputs Run Code · Python Fetch YouTube Channel Videos Step …" at bounding box center [409, 366] width 749 height 662
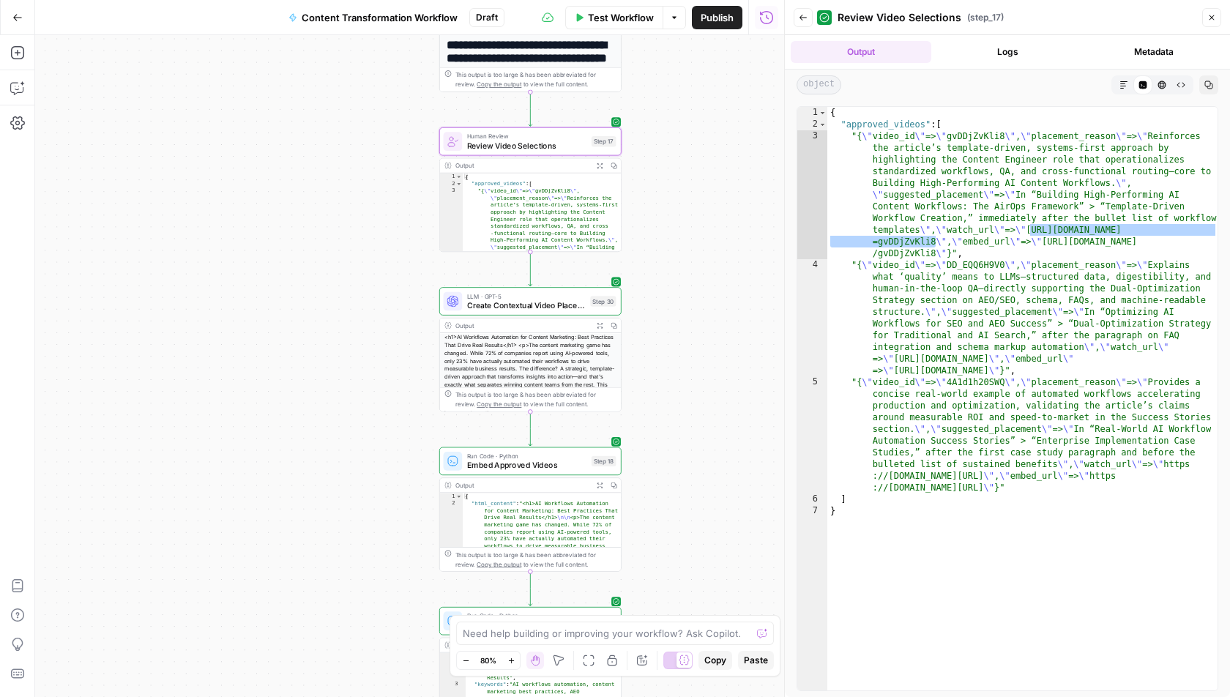
drag, startPoint x: 673, startPoint y: 389, endPoint x: 672, endPoint y: 321, distance: 67.4
click at [672, 321] on div "Workflow Set Inputs Inputs Run Code · Python Fetch YouTube Channel Videos Step …" at bounding box center [409, 366] width 749 height 662
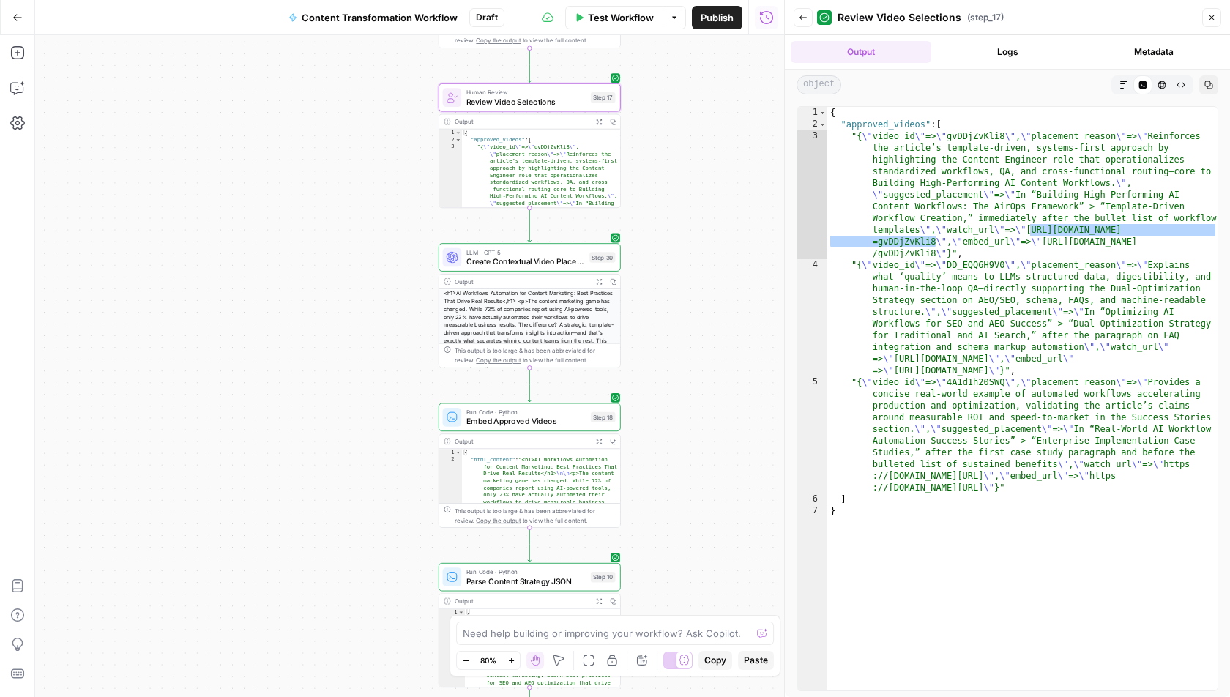
drag, startPoint x: 681, startPoint y: 429, endPoint x: 681, endPoint y: 393, distance: 35.9
click at [681, 393] on div "Workflow Set Inputs Inputs Run Code · Python Fetch YouTube Channel Videos Step …" at bounding box center [409, 366] width 749 height 662
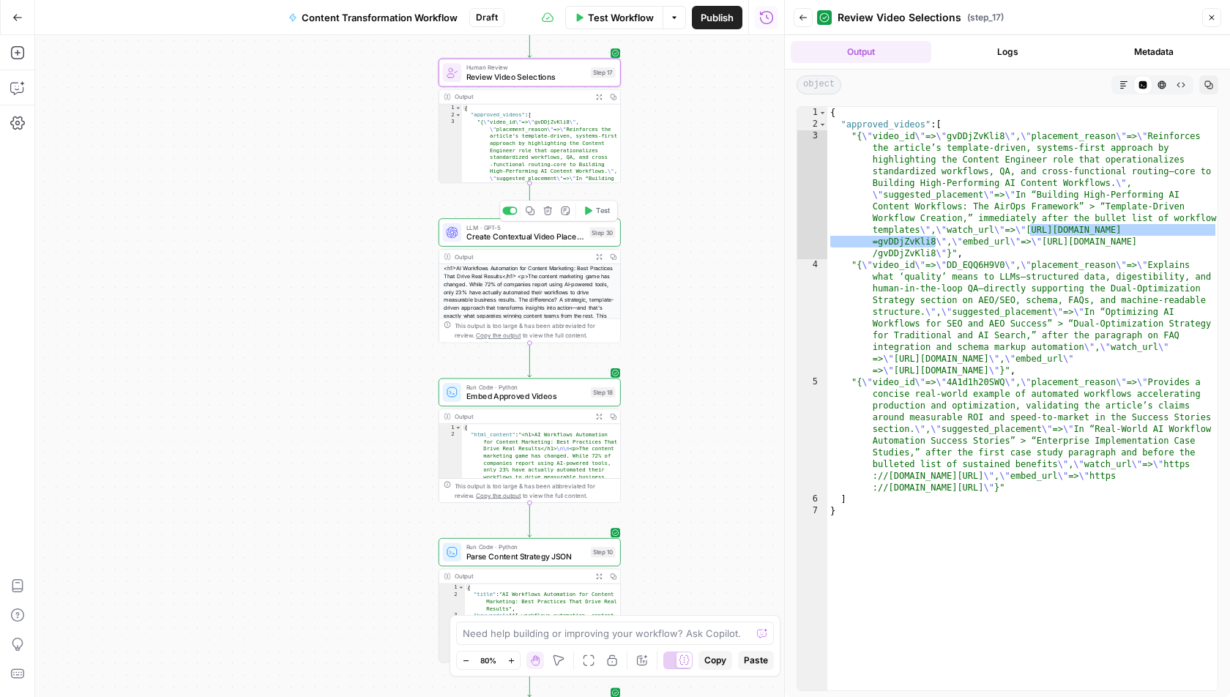
click at [507, 241] on span "Create Contextual Video Placeholders" at bounding box center [525, 237] width 119 height 12
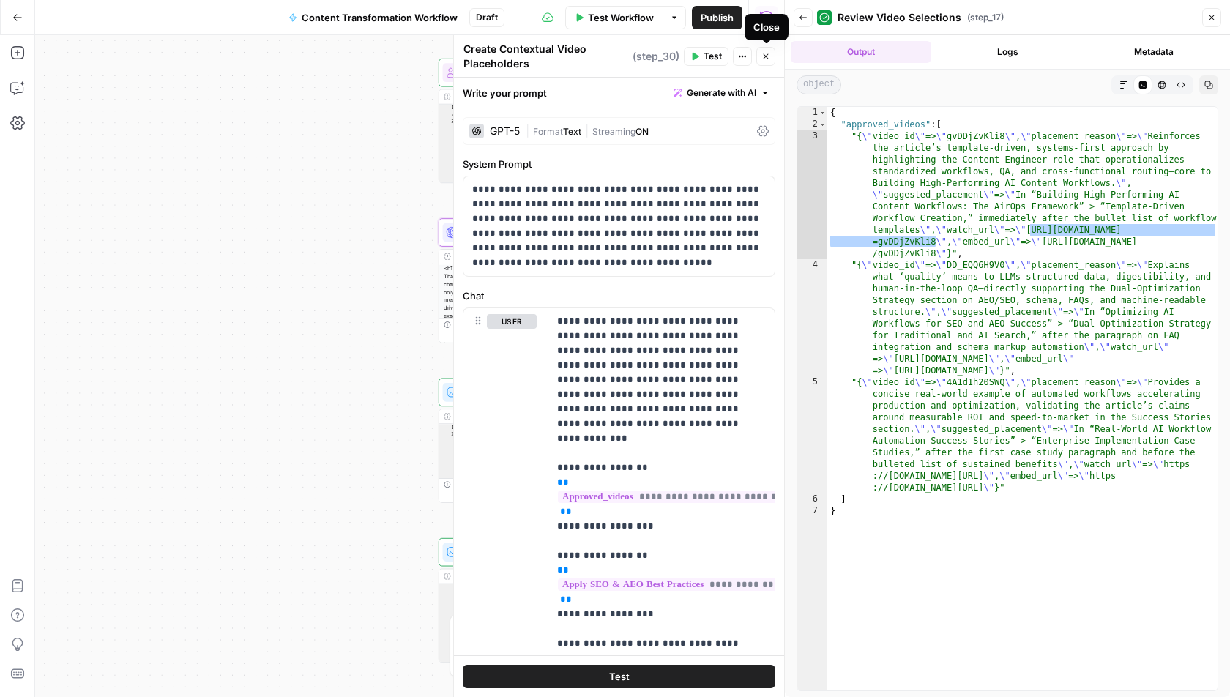
click at [765, 55] on icon "button" at bounding box center [766, 56] width 5 height 5
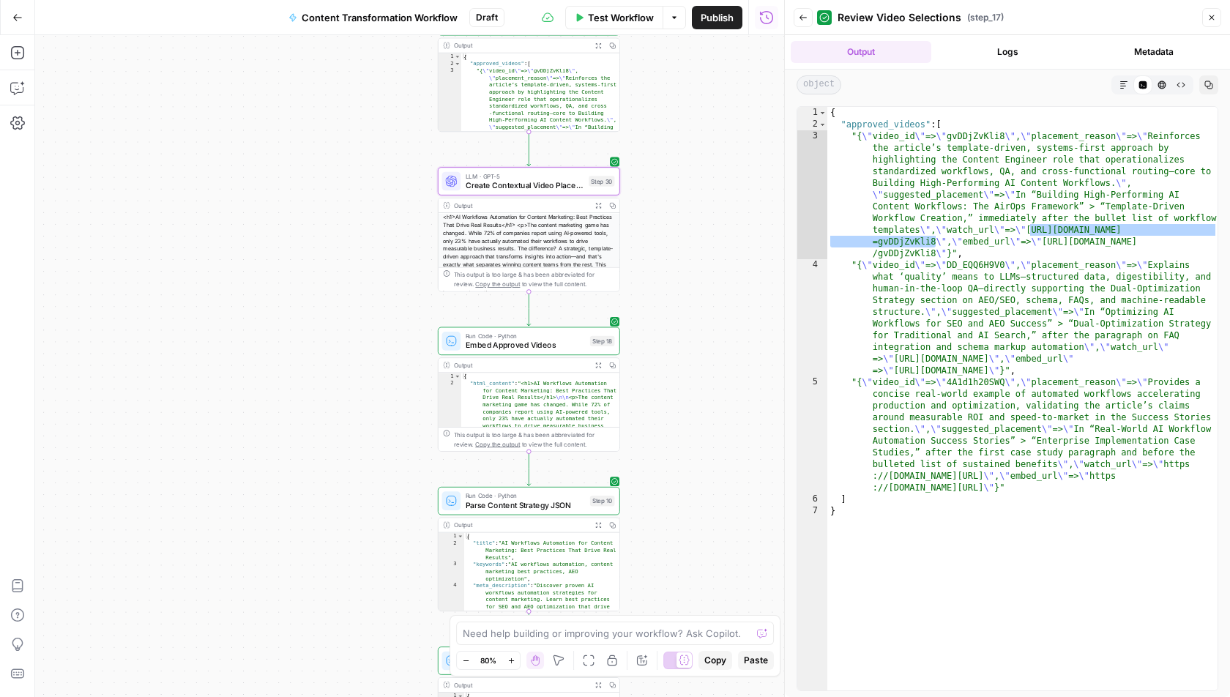
drag, startPoint x: 695, startPoint y: 305, endPoint x: 694, endPoint y: 226, distance: 79.8
click at [694, 226] on div "Workflow Set Inputs Inputs Run Code · Python Fetch YouTube Channel Videos Step …" at bounding box center [409, 366] width 749 height 662
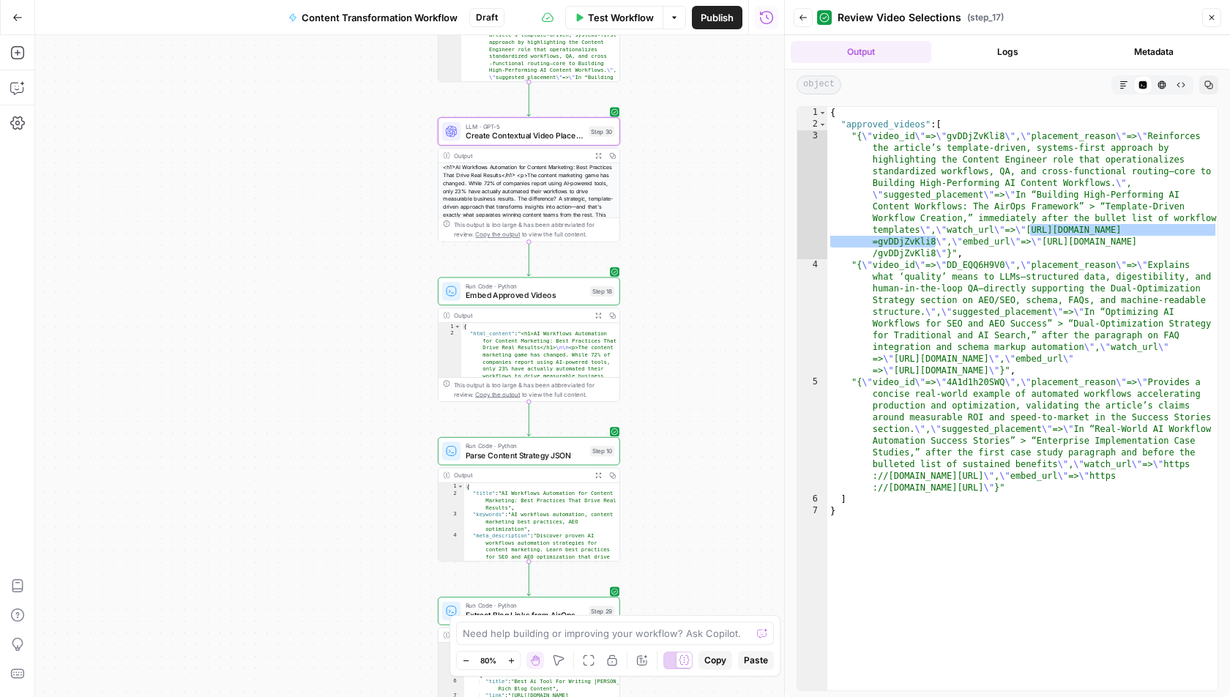
drag, startPoint x: 698, startPoint y: 307, endPoint x: 698, endPoint y: 228, distance: 79.1
click at [698, 228] on div "Workflow Set Inputs Inputs Run Code · Python Fetch YouTube Channel Videos Step …" at bounding box center [409, 366] width 749 height 662
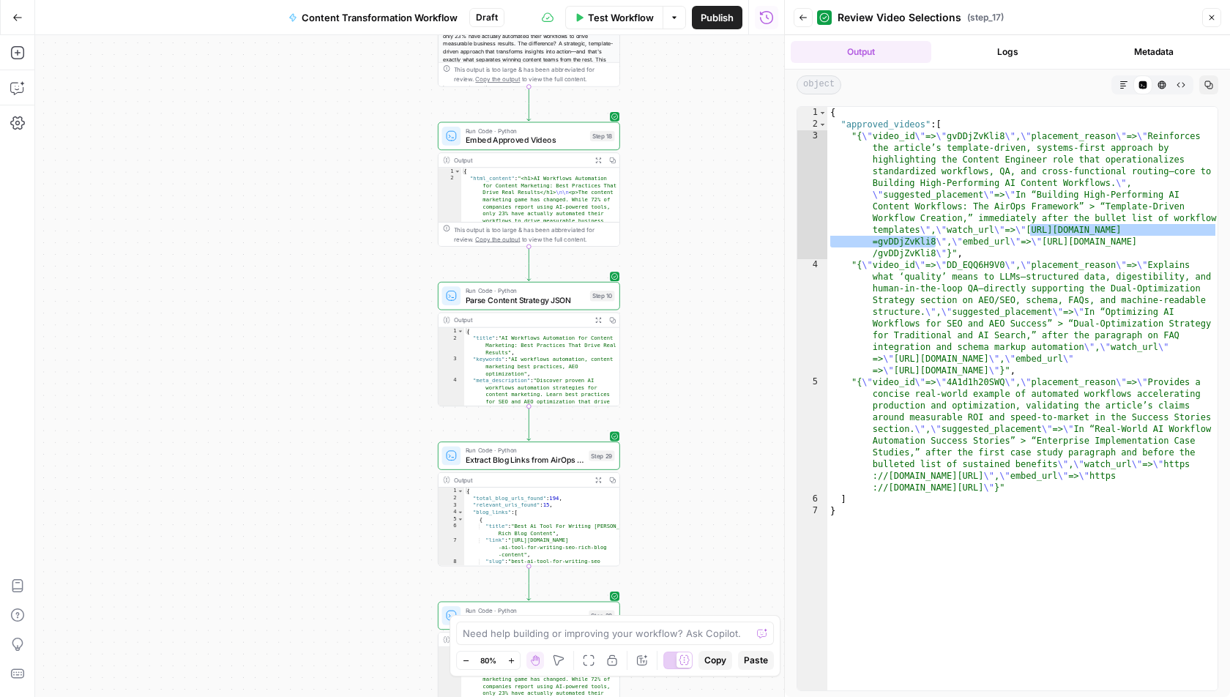
drag, startPoint x: 674, startPoint y: 316, endPoint x: 674, endPoint y: 218, distance: 97.4
click at [674, 218] on div "Workflow Set Inputs Inputs Run Code · Python Fetch YouTube Channel Videos Step …" at bounding box center [409, 366] width 749 height 662
click at [598, 163] on button "Expand Output" at bounding box center [598, 160] width 14 height 14
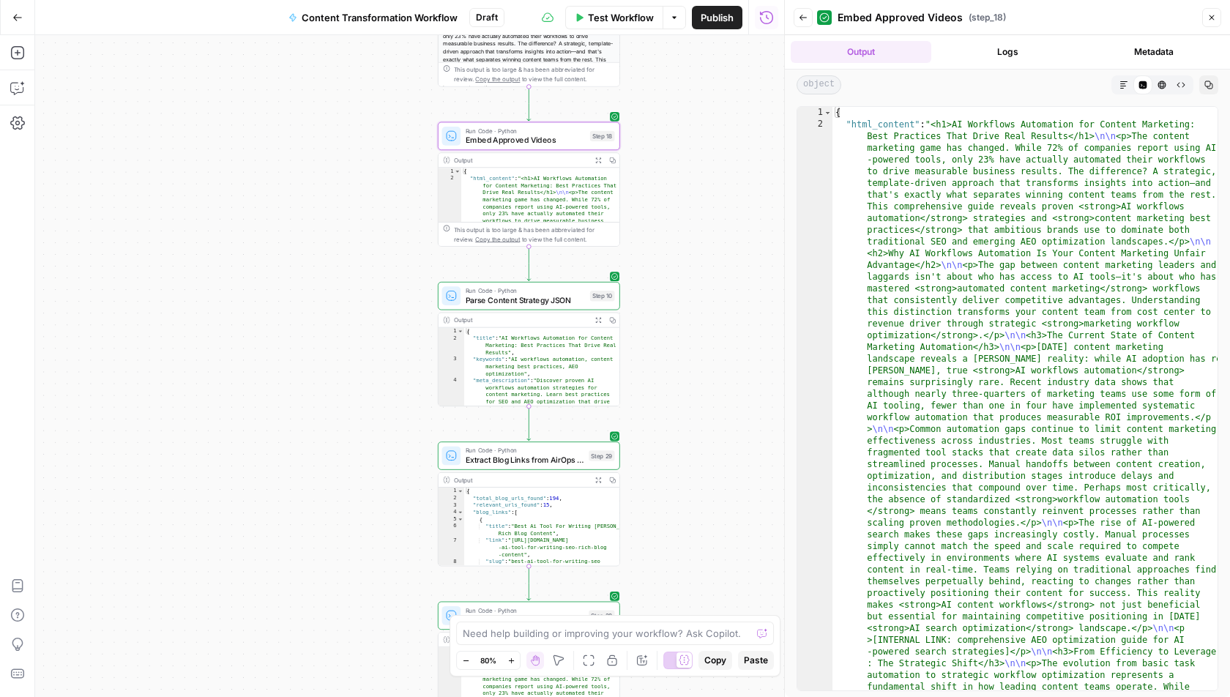
click at [1156, 80] on button "HTML Viewer" at bounding box center [1162, 84] width 19 height 19
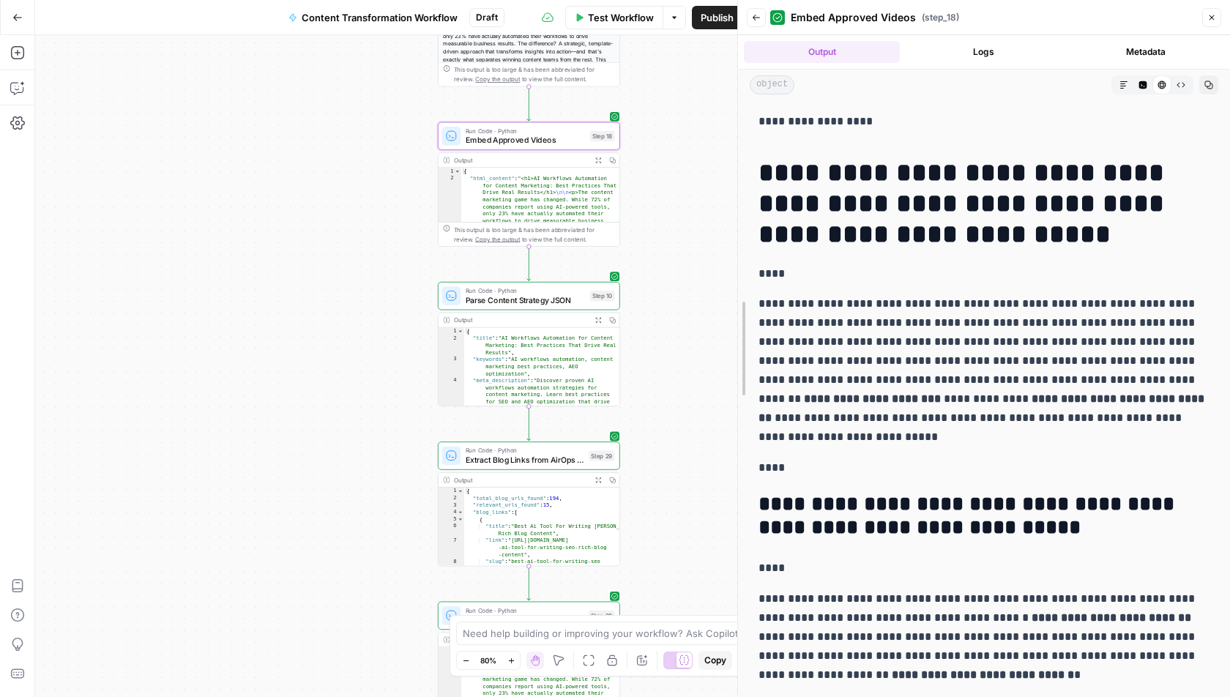
scroll to position [0, 0]
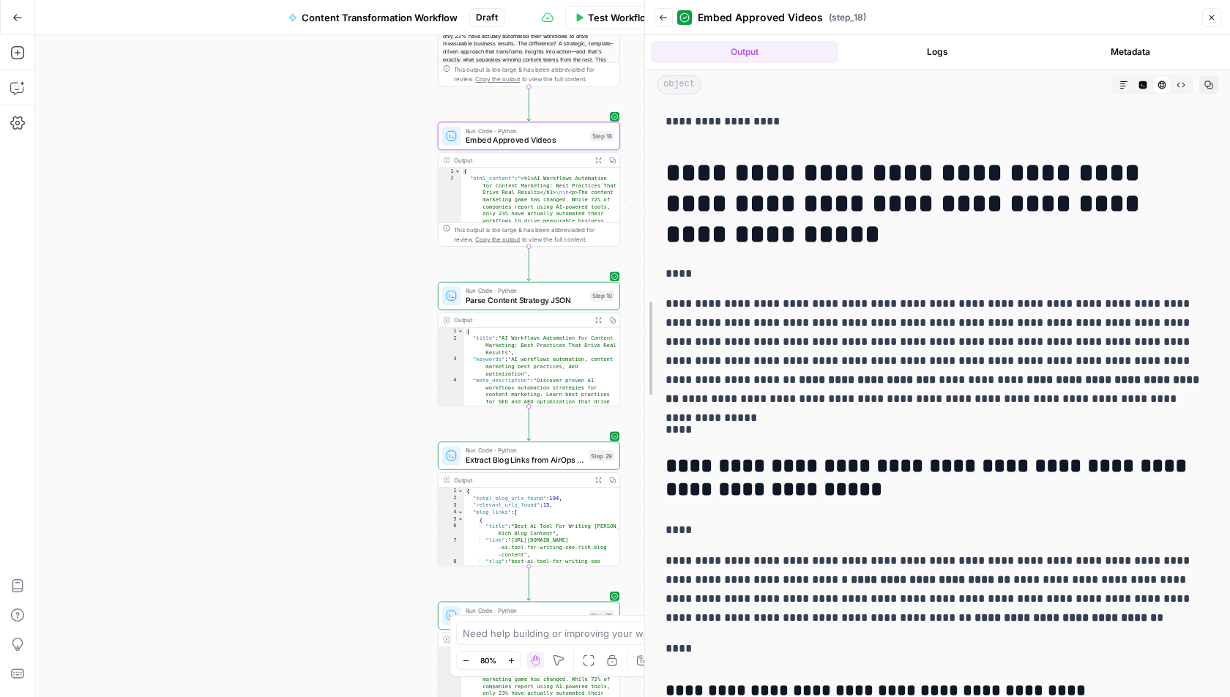
drag, startPoint x: 784, startPoint y: 150, endPoint x: 625, endPoint y: 172, distance: 160.4
click at [625, 172] on body "A AirOpsChallenge New Home Browse Insights Opportunities Your Data Recent Grids…" at bounding box center [615, 348] width 1230 height 697
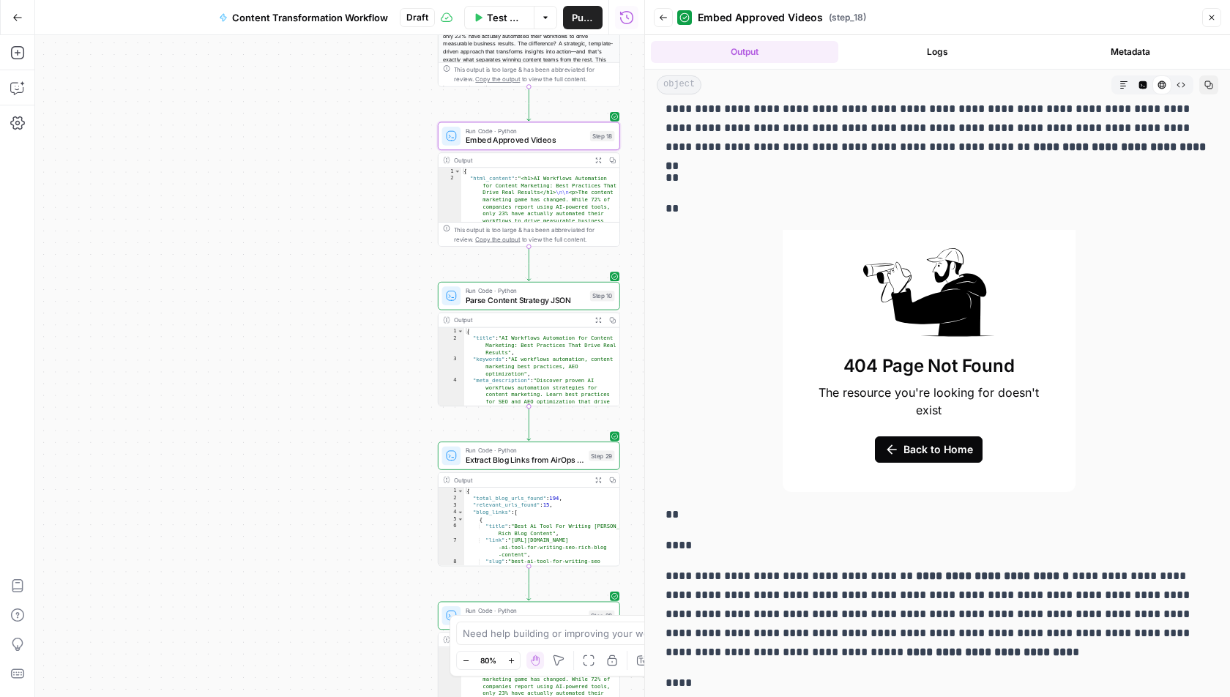
scroll to position [126, 0]
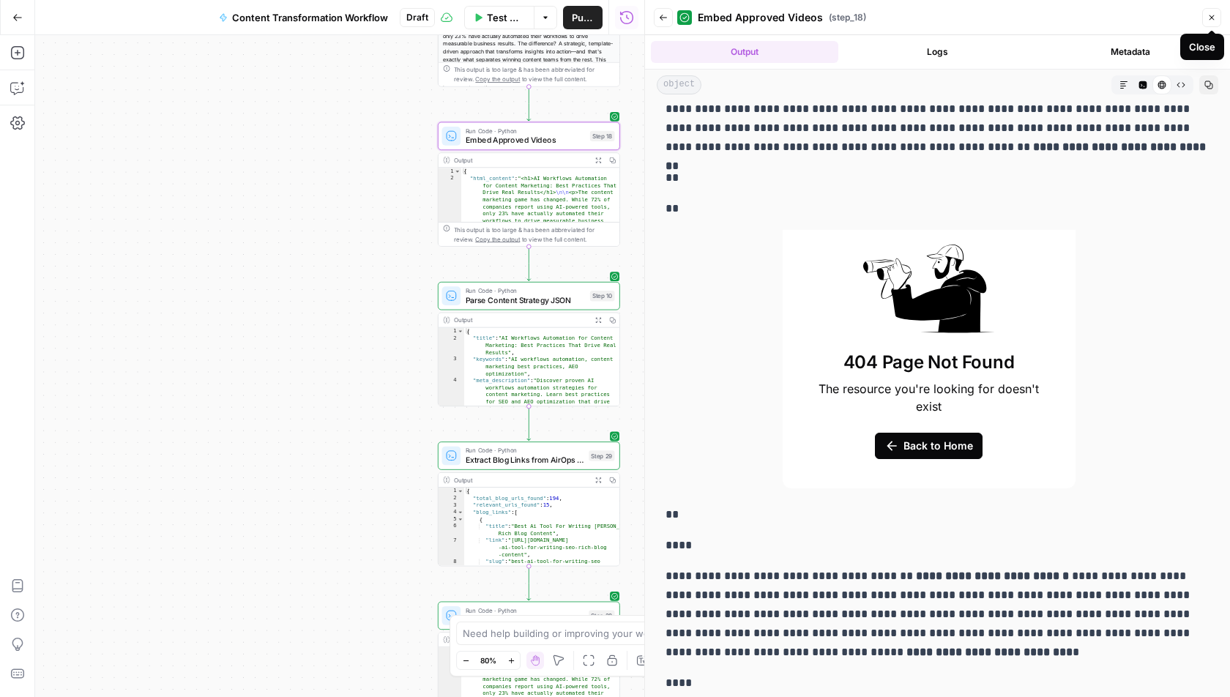
click at [1215, 15] on icon "button" at bounding box center [1212, 17] width 9 height 9
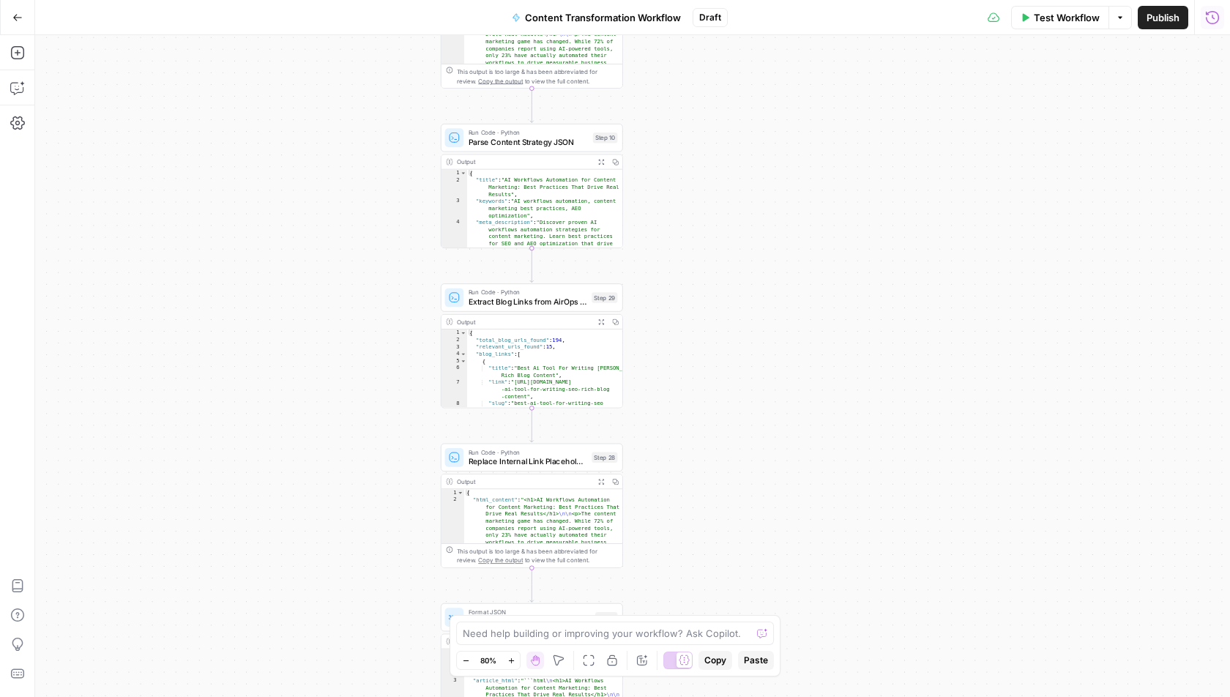
drag, startPoint x: 694, startPoint y: 442, endPoint x: 710, endPoint y: 236, distance: 206.4
click at [710, 236] on div "Workflow Set Inputs Inputs Run Code · Python Fetch YouTube Channel Videos Step …" at bounding box center [632, 366] width 1195 height 662
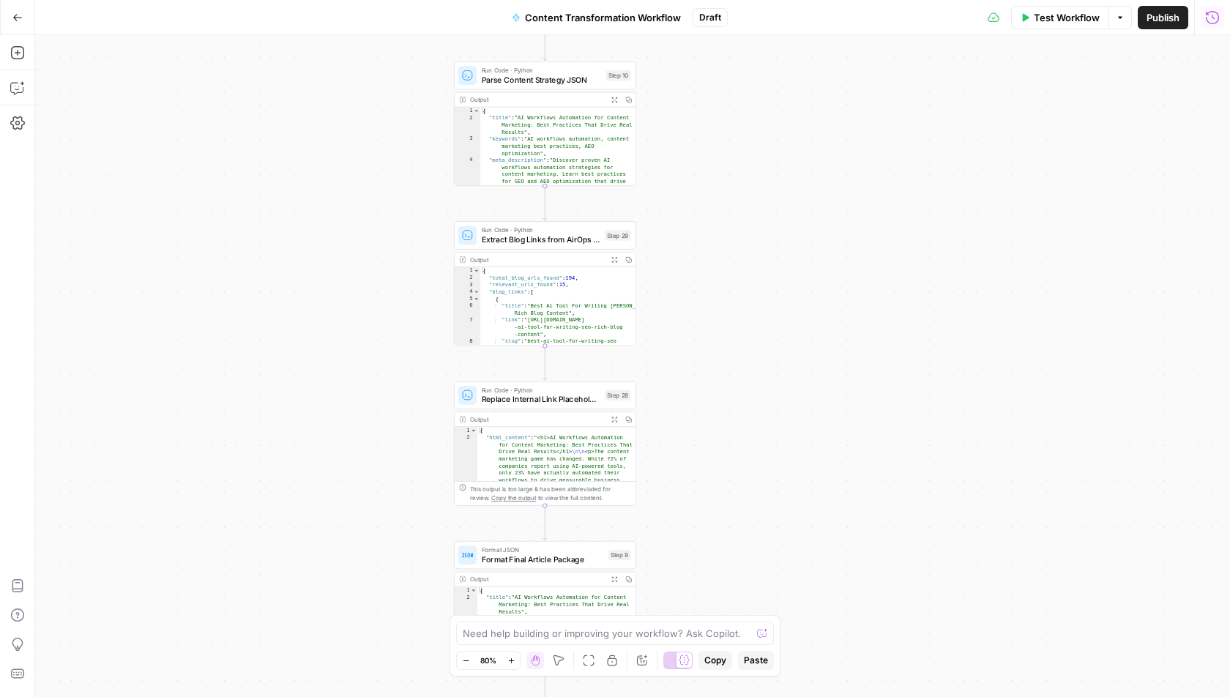
drag, startPoint x: 687, startPoint y: 349, endPoint x: 688, endPoint y: 327, distance: 21.2
click at [688, 327] on div "Workflow Set Inputs Inputs Run Code · Python Fetch YouTube Channel Videos Step …" at bounding box center [632, 366] width 1195 height 662
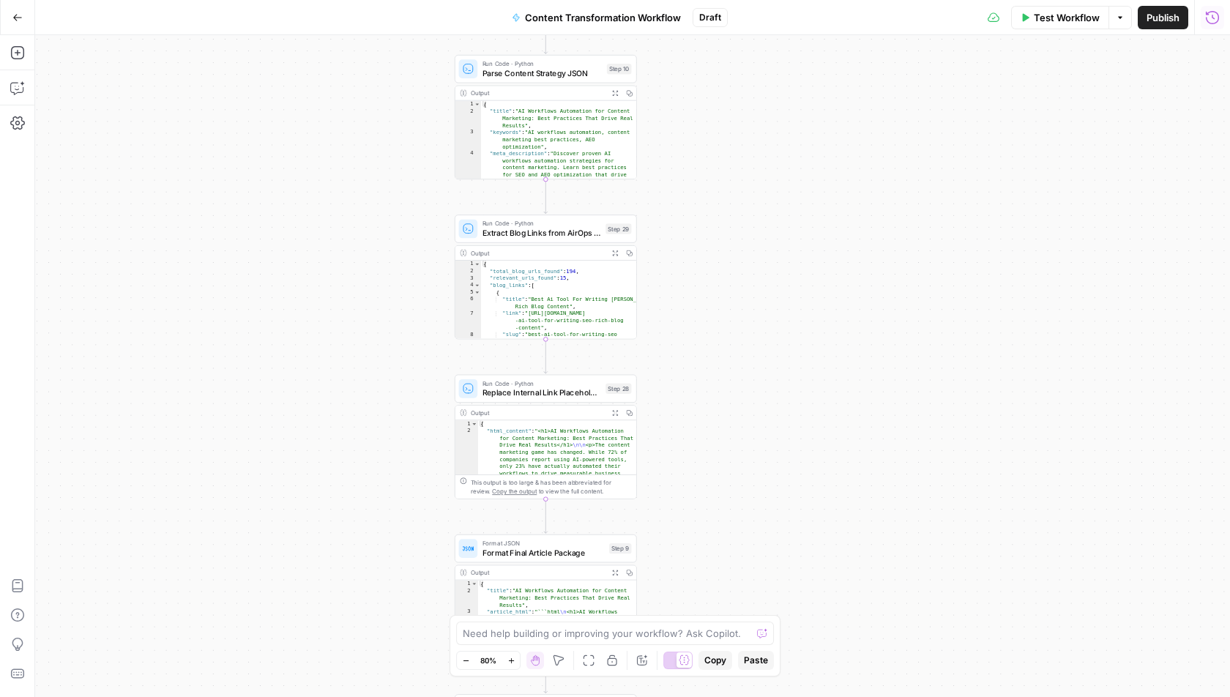
click at [613, 258] on button "Expand Output" at bounding box center [615, 253] width 14 height 14
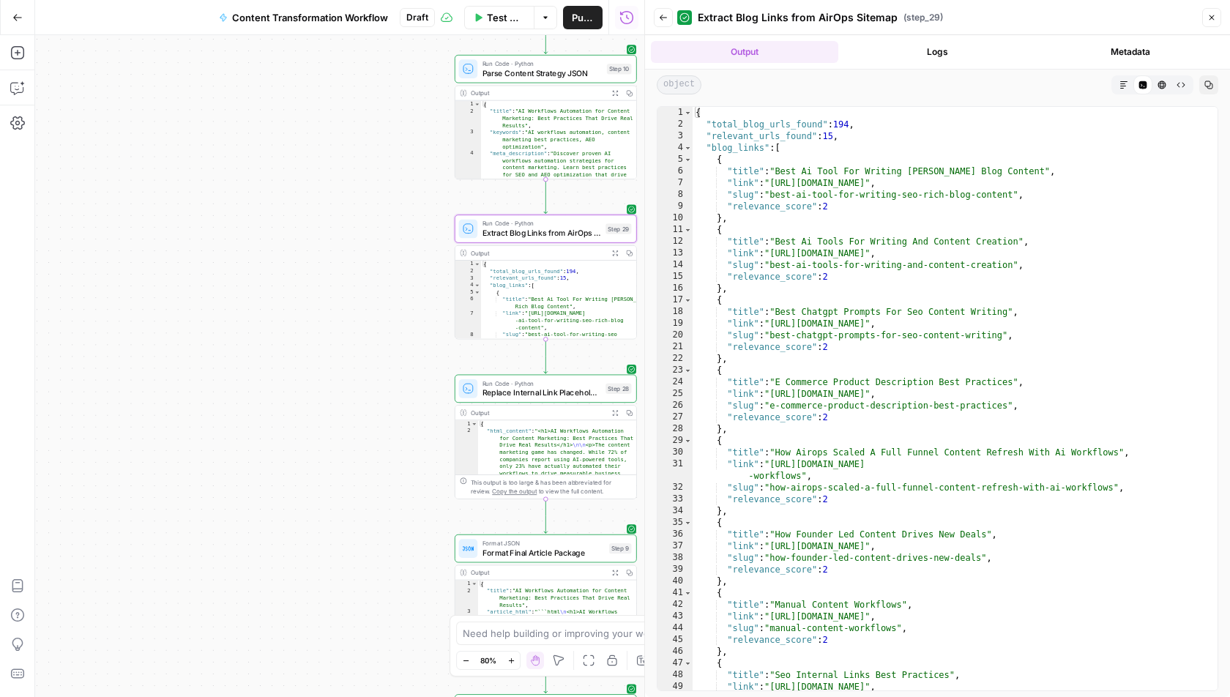
click at [1169, 88] on button "HTML Viewer" at bounding box center [1162, 84] width 19 height 19
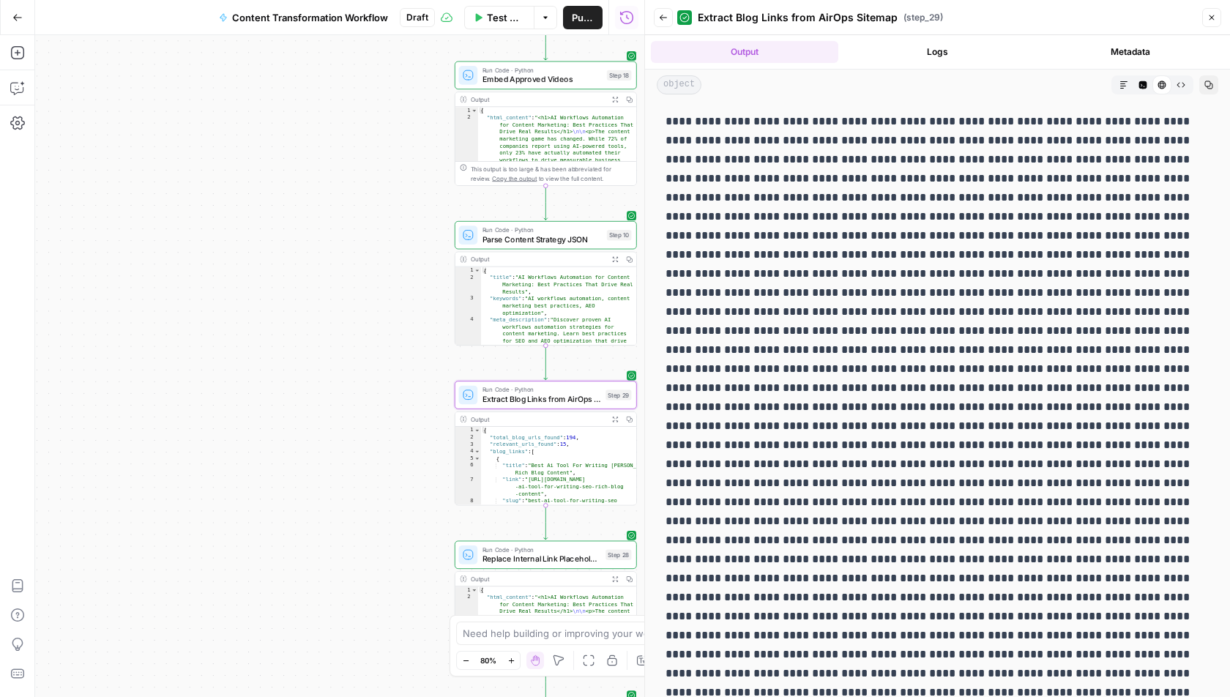
drag, startPoint x: 416, startPoint y: 228, endPoint x: 416, endPoint y: 406, distance: 178.7
click at [416, 406] on div "Workflow Set Inputs Inputs Run Code · Python Fetch YouTube Channel Videos Step …" at bounding box center [339, 366] width 609 height 662
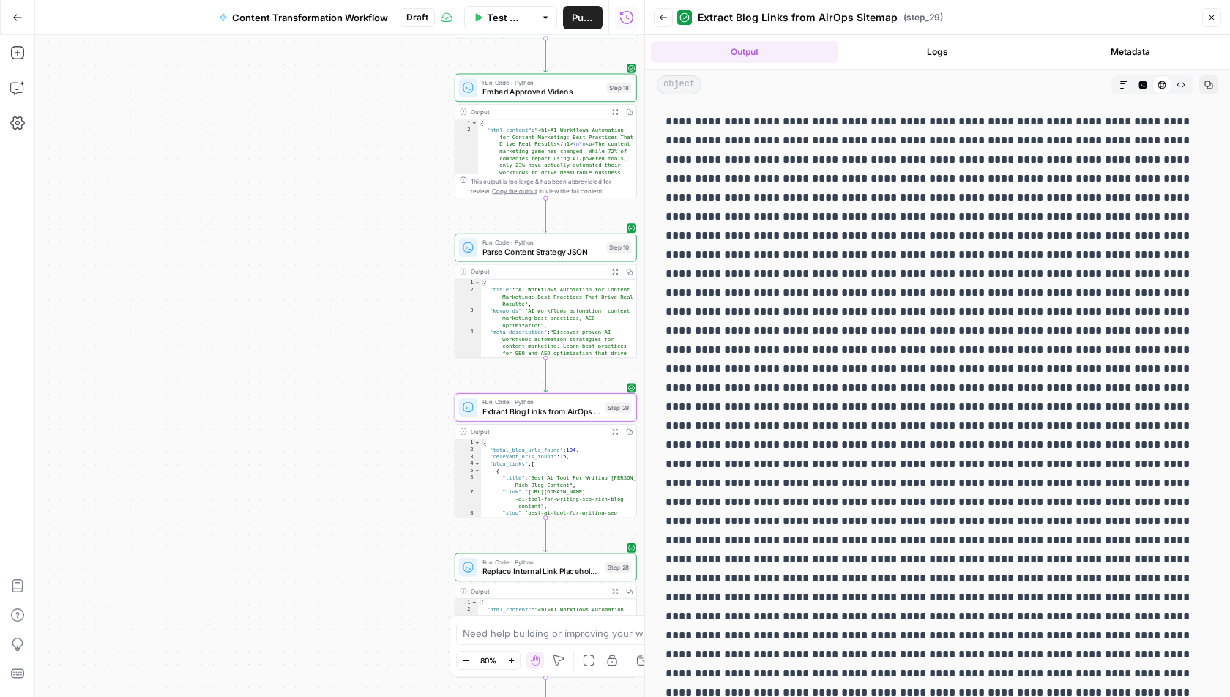
click at [612, 115] on button "Expand Output" at bounding box center [615, 112] width 14 height 14
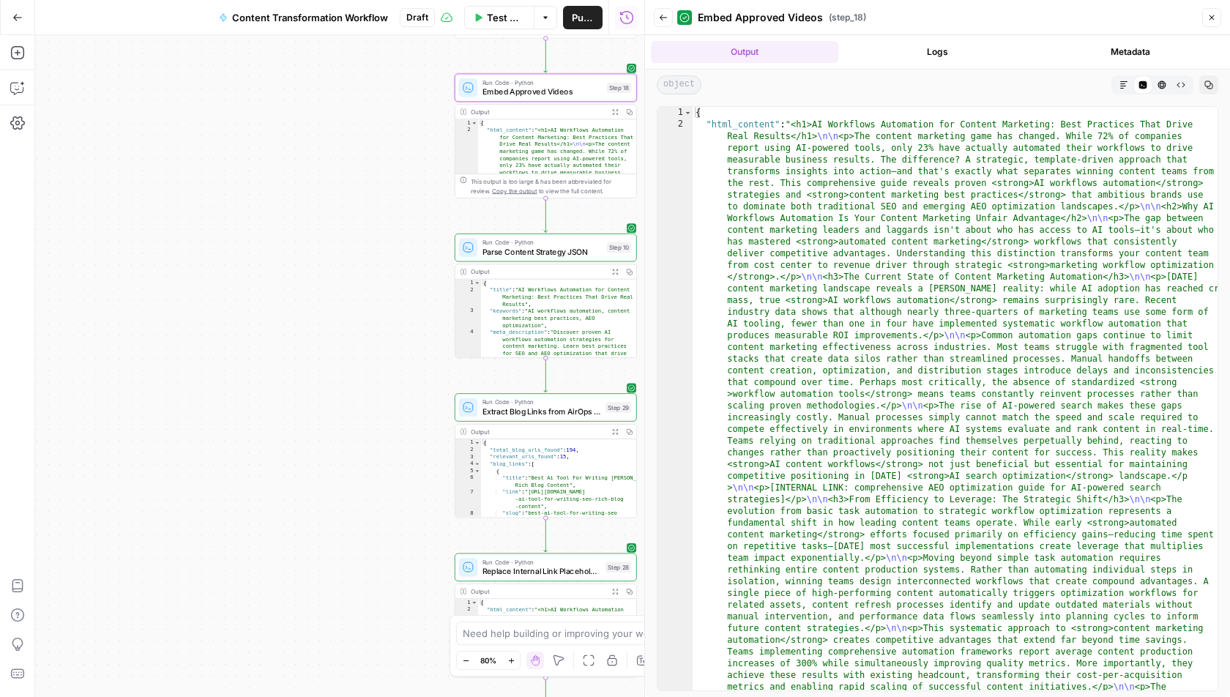
click at [1160, 81] on icon "button" at bounding box center [1162, 85] width 9 height 9
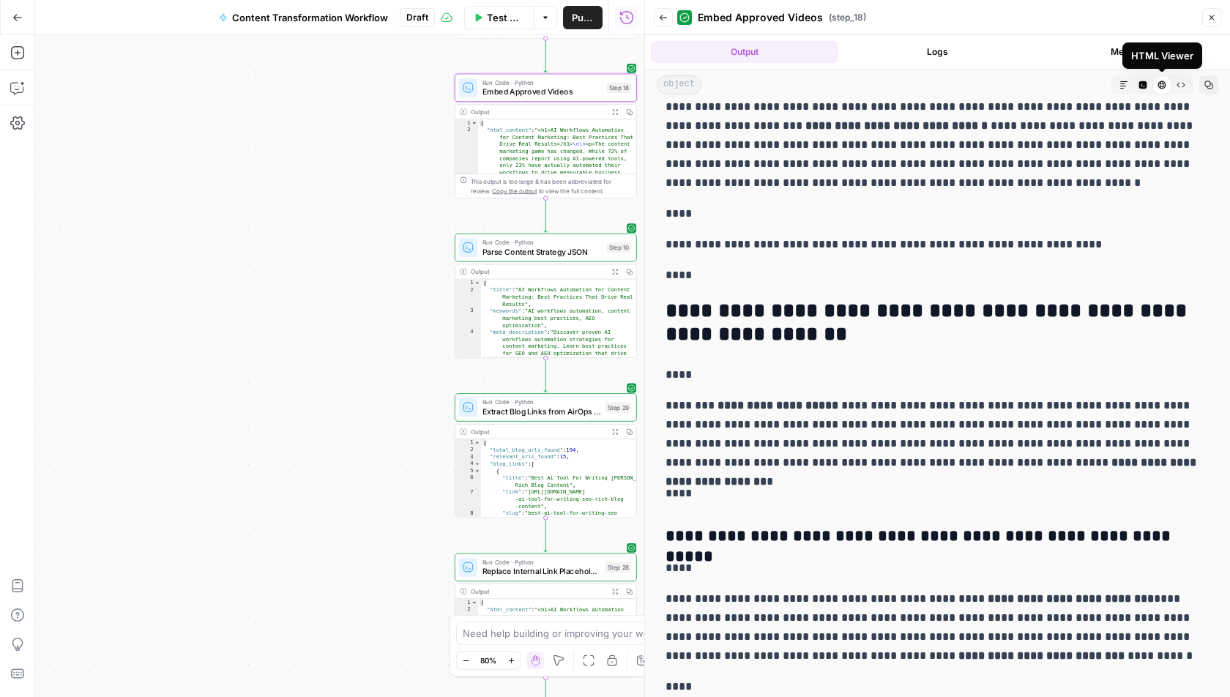
scroll to position [1632, 0]
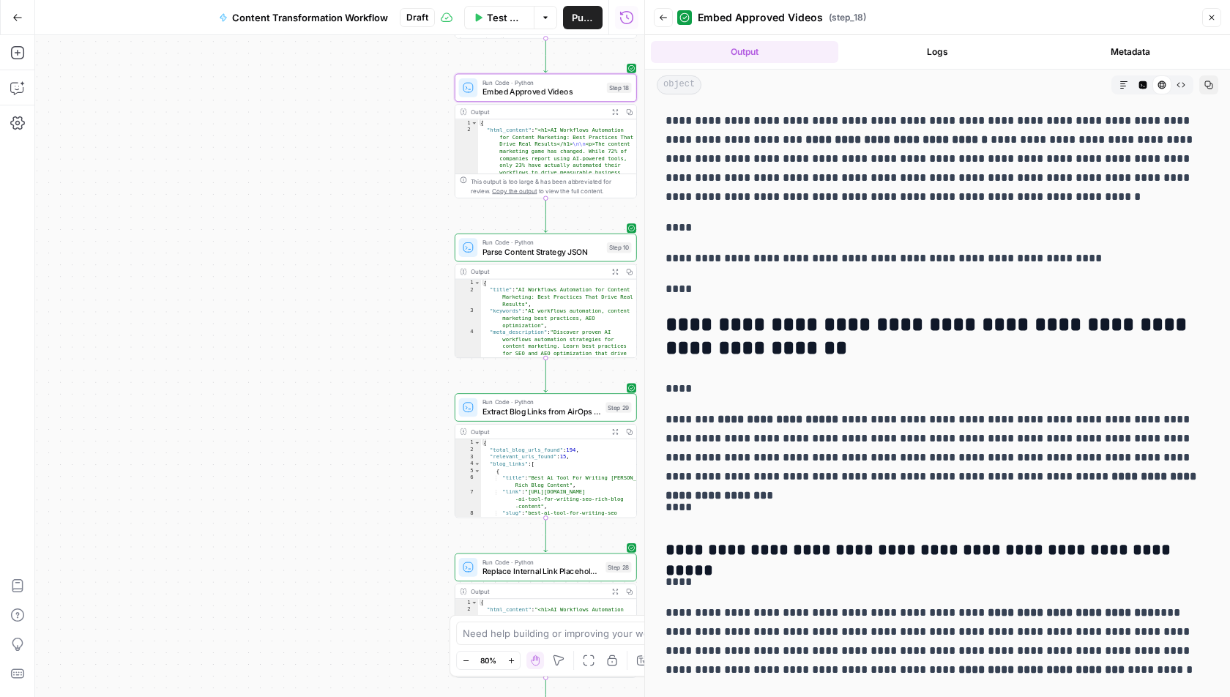
drag, startPoint x: 1099, startPoint y: 259, endPoint x: 665, endPoint y: 256, distance: 434.3
click at [666, 256] on p "**********" at bounding box center [938, 258] width 544 height 19
click at [755, 259] on p "**********" at bounding box center [938, 258] width 544 height 19
click at [756, 260] on p "**********" at bounding box center [938, 258] width 544 height 19
drag, startPoint x: 761, startPoint y: 260, endPoint x: 1015, endPoint y: 255, distance: 254.2
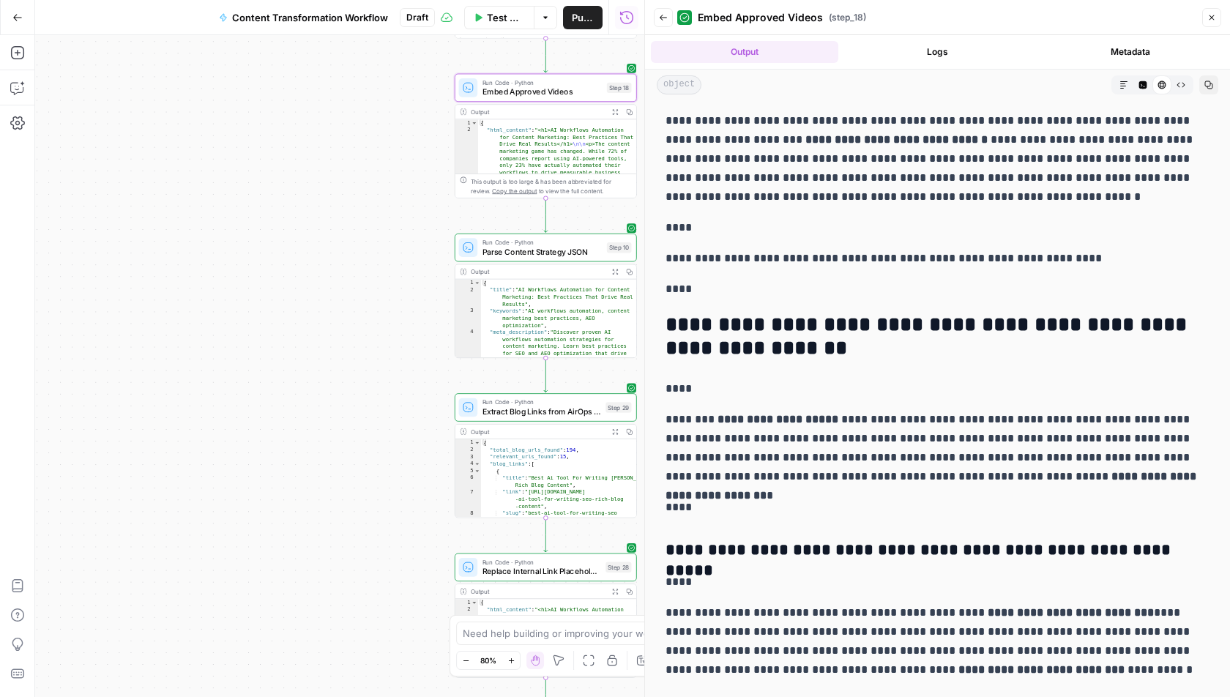
click at [1015, 255] on p "**********" at bounding box center [938, 258] width 544 height 19
click at [1082, 262] on p "**********" at bounding box center [938, 258] width 544 height 19
click at [1217, 13] on button "Close" at bounding box center [1211, 17] width 19 height 19
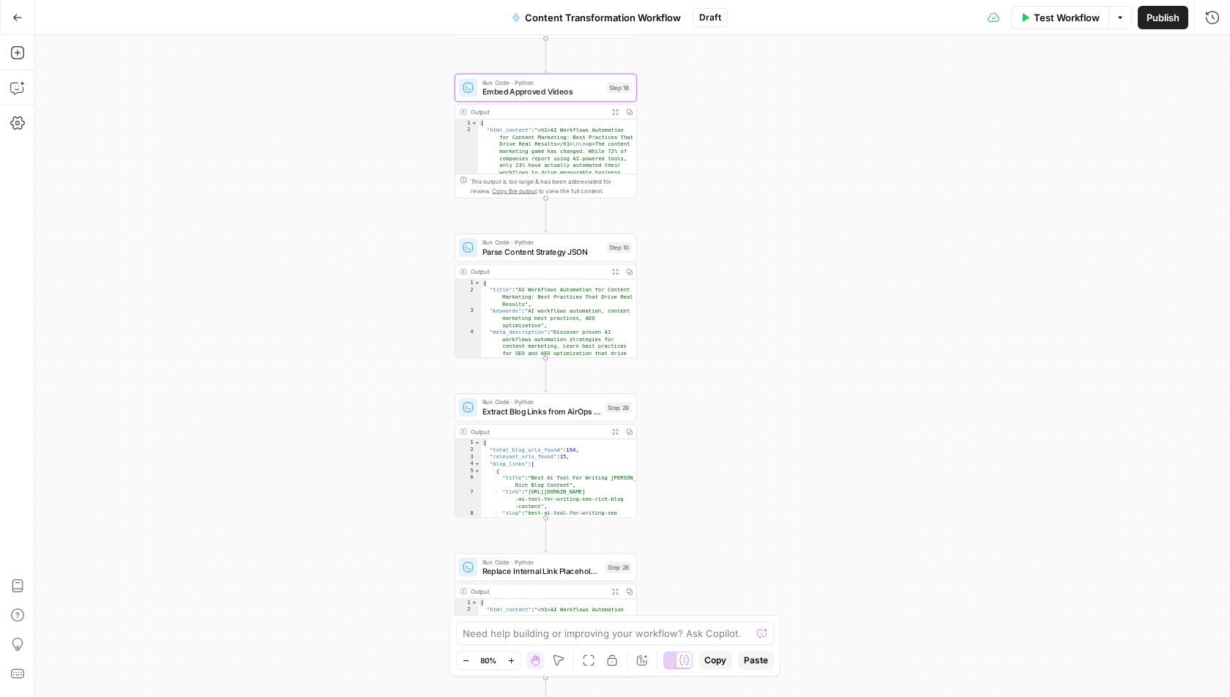
click at [563, 412] on span "Extract Blog Links from AirOps Sitemap" at bounding box center [542, 412] width 119 height 12
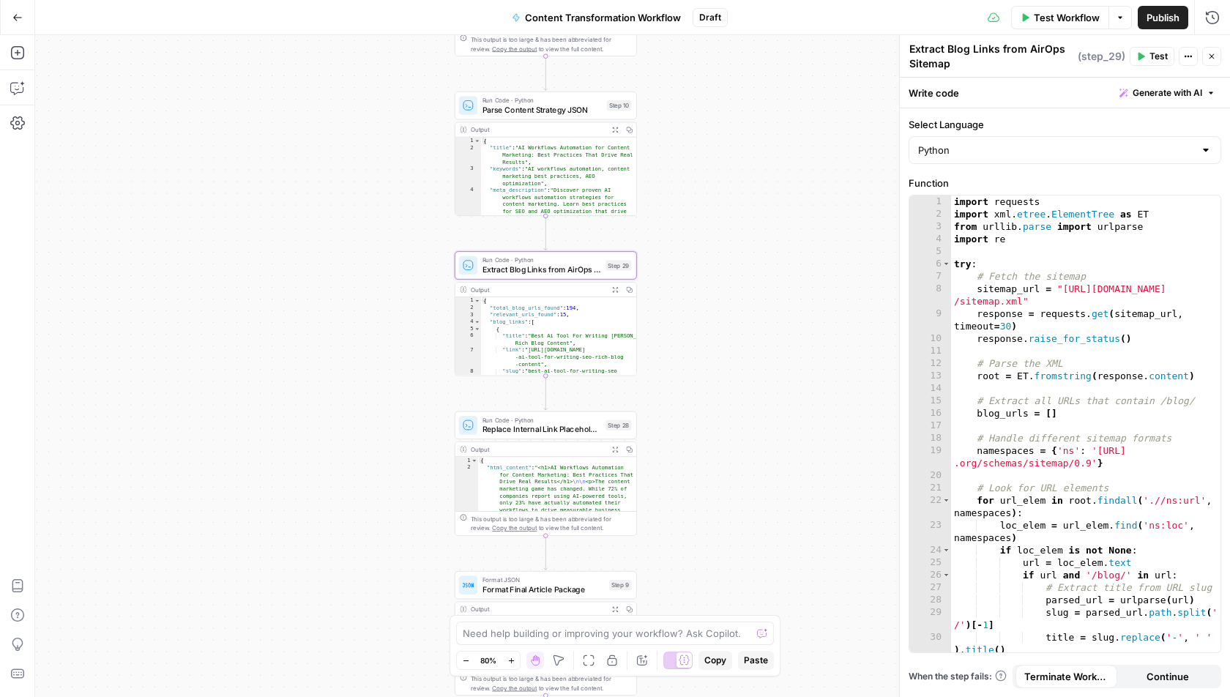
drag, startPoint x: 699, startPoint y: 420, endPoint x: 699, endPoint y: 278, distance: 142.1
click at [699, 278] on div "Workflow Set Inputs Inputs Run Code · Python Fetch YouTube Channel Videos Step …" at bounding box center [632, 366] width 1195 height 662
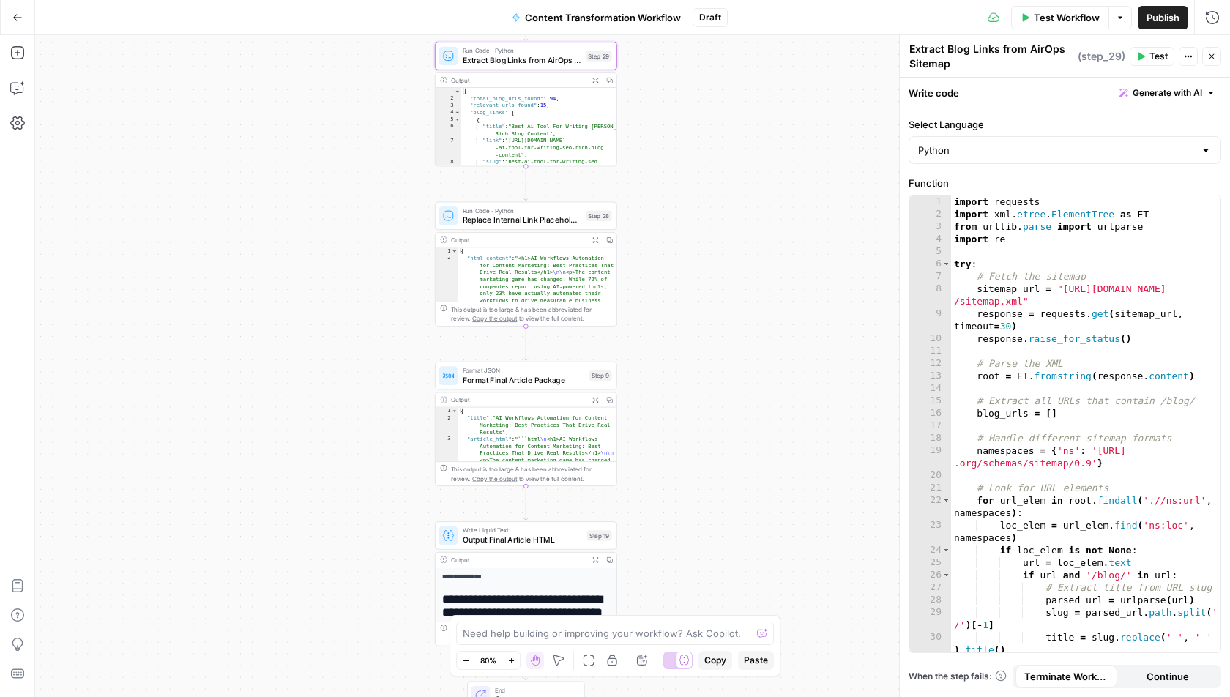
drag, startPoint x: 722, startPoint y: 475, endPoint x: 702, endPoint y: 261, distance: 214.1
click at [702, 261] on div "Workflow Set Inputs Inputs Run Code · Python Fetch YouTube Channel Videos Step …" at bounding box center [632, 366] width 1195 height 662
click at [539, 221] on div "Run Code · Python Replace Internal Link Placeholders Step 28 Copy step Delete s…" at bounding box center [525, 212] width 182 height 29
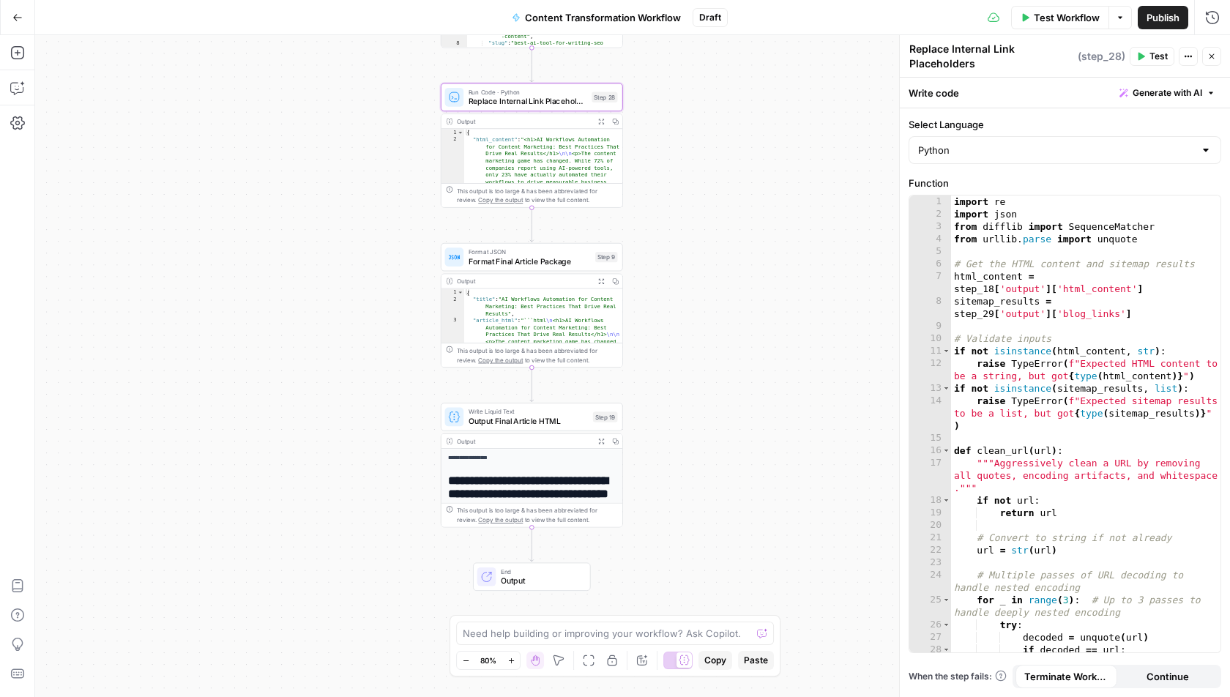
drag, startPoint x: 695, startPoint y: 406, endPoint x: 703, endPoint y: 283, distance: 122.6
click at [703, 283] on div "Workflow Set Inputs Inputs Run Code · Python Fetch YouTube Channel Videos Step …" at bounding box center [632, 366] width 1195 height 662
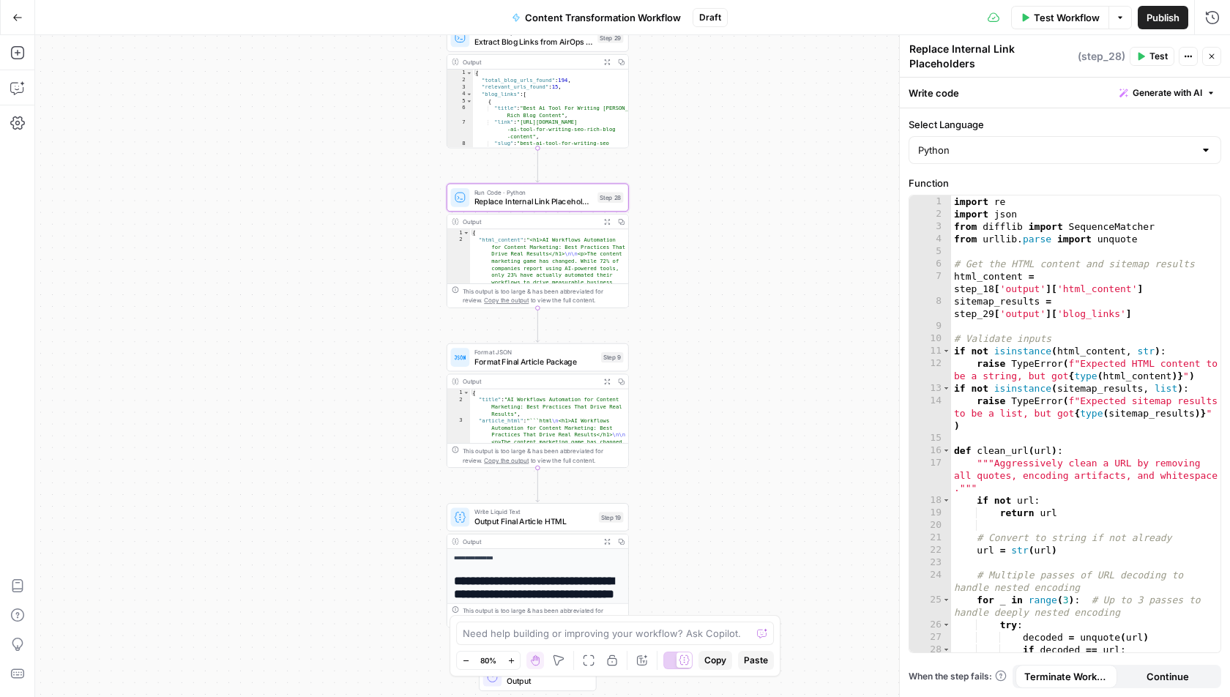
drag, startPoint x: 663, startPoint y: 164, endPoint x: 668, endPoint y: 272, distance: 107.7
click at [668, 272] on div "Workflow Set Inputs Inputs Run Code · Python Fetch YouTube Channel Videos Step …" at bounding box center [632, 366] width 1195 height 662
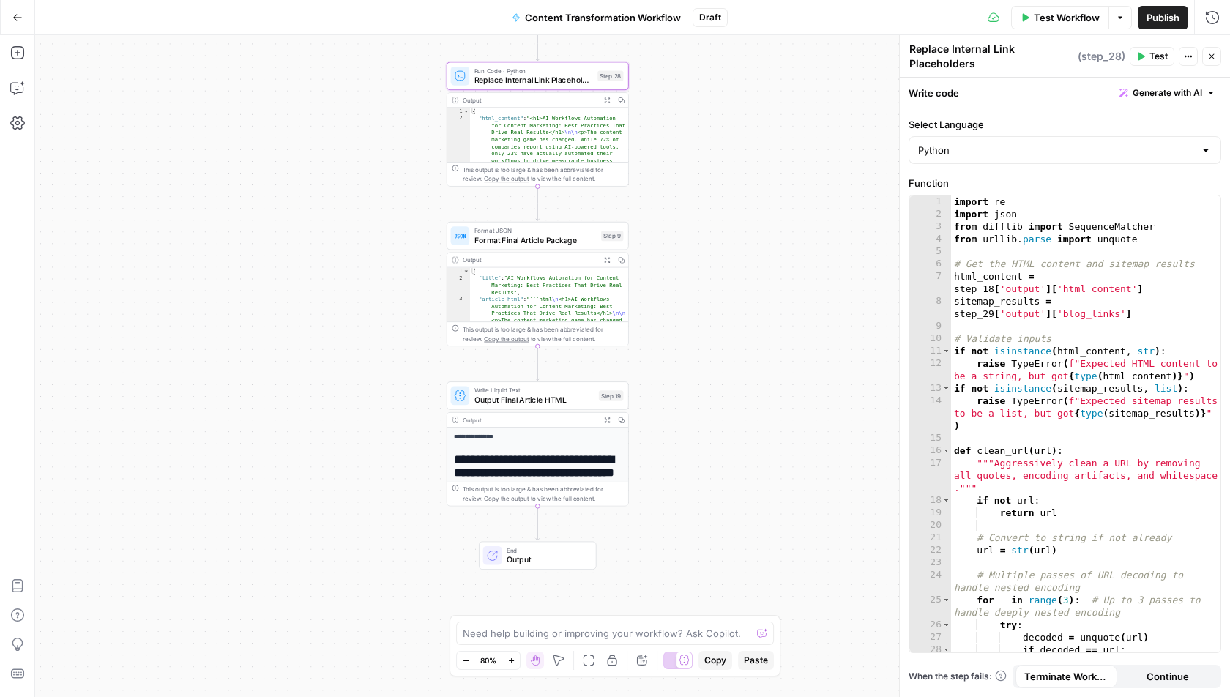
drag, startPoint x: 672, startPoint y: 356, endPoint x: 675, endPoint y: 204, distance: 151.6
click at [675, 204] on div "Workflow Set Inputs Inputs Run Code · Python Fetch YouTube Channel Videos Step …" at bounding box center [632, 366] width 1195 height 662
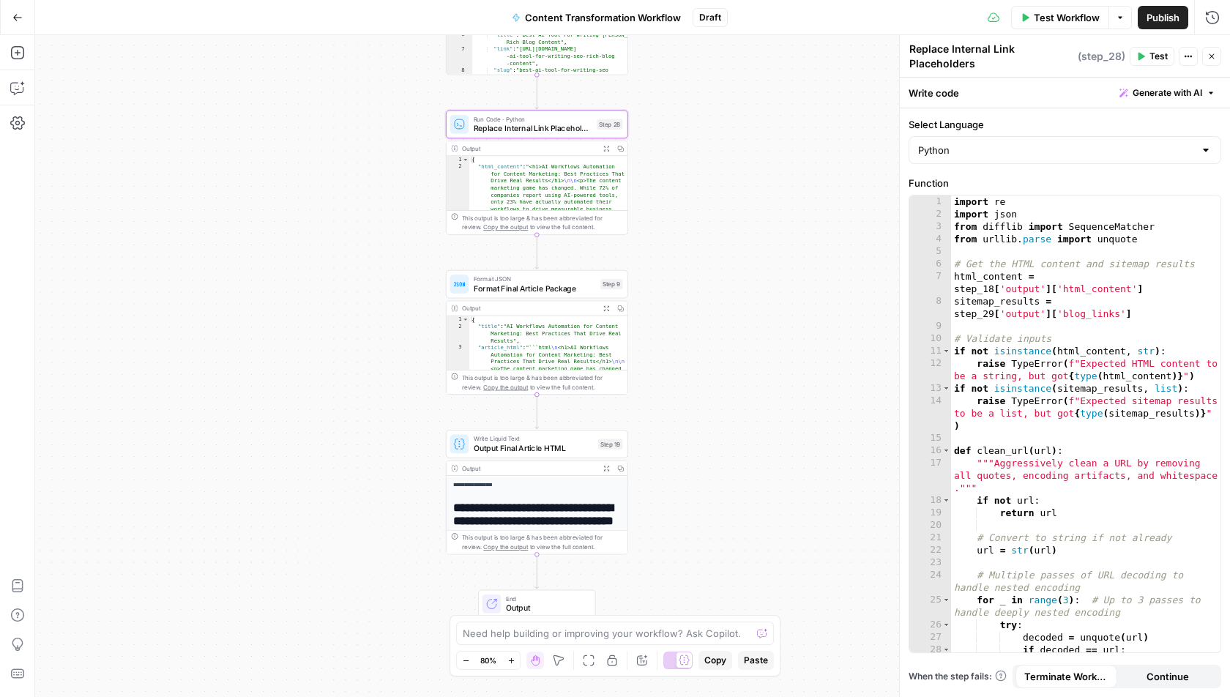
drag, startPoint x: 730, startPoint y: 160, endPoint x: 723, endPoint y: 249, distance: 88.9
click at [724, 250] on div "Workflow Set Inputs Inputs Run Code · Python Fetch YouTube Channel Videos Step …" at bounding box center [632, 366] width 1195 height 662
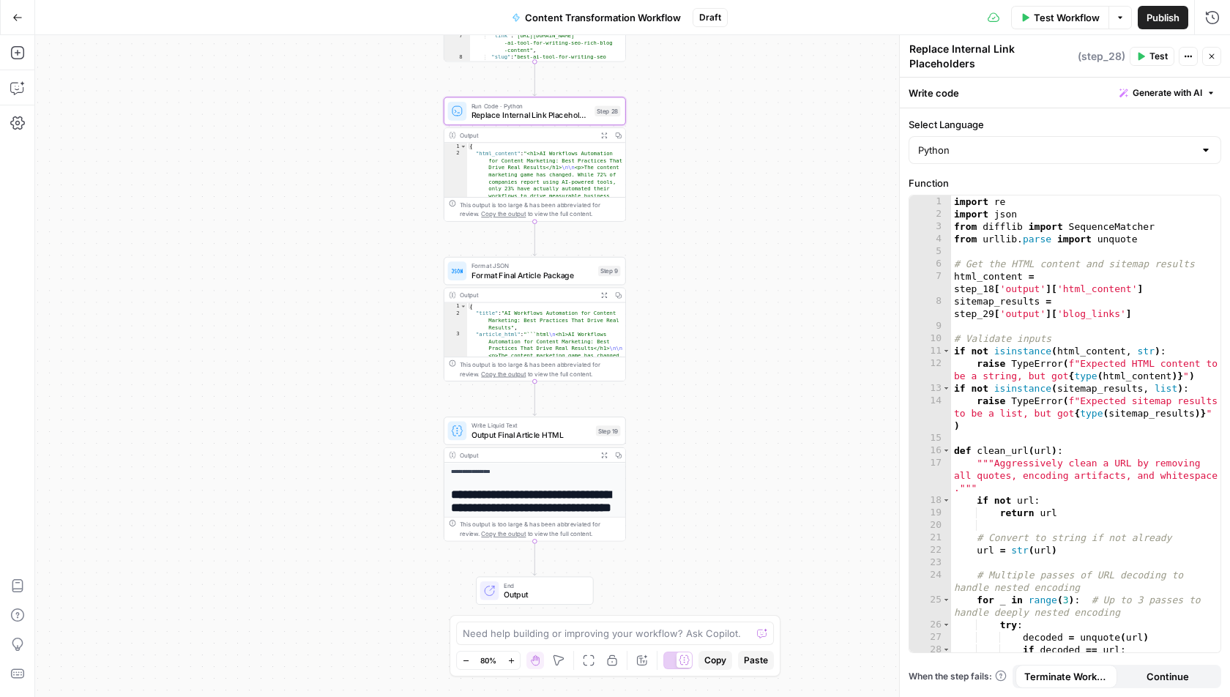
drag, startPoint x: 721, startPoint y: 271, endPoint x: 722, endPoint y: 226, distance: 45.4
click at [722, 226] on div "Workflow Set Inputs Inputs Run Code · Python Fetch YouTube Channel Videos Step …" at bounding box center [632, 366] width 1195 height 662
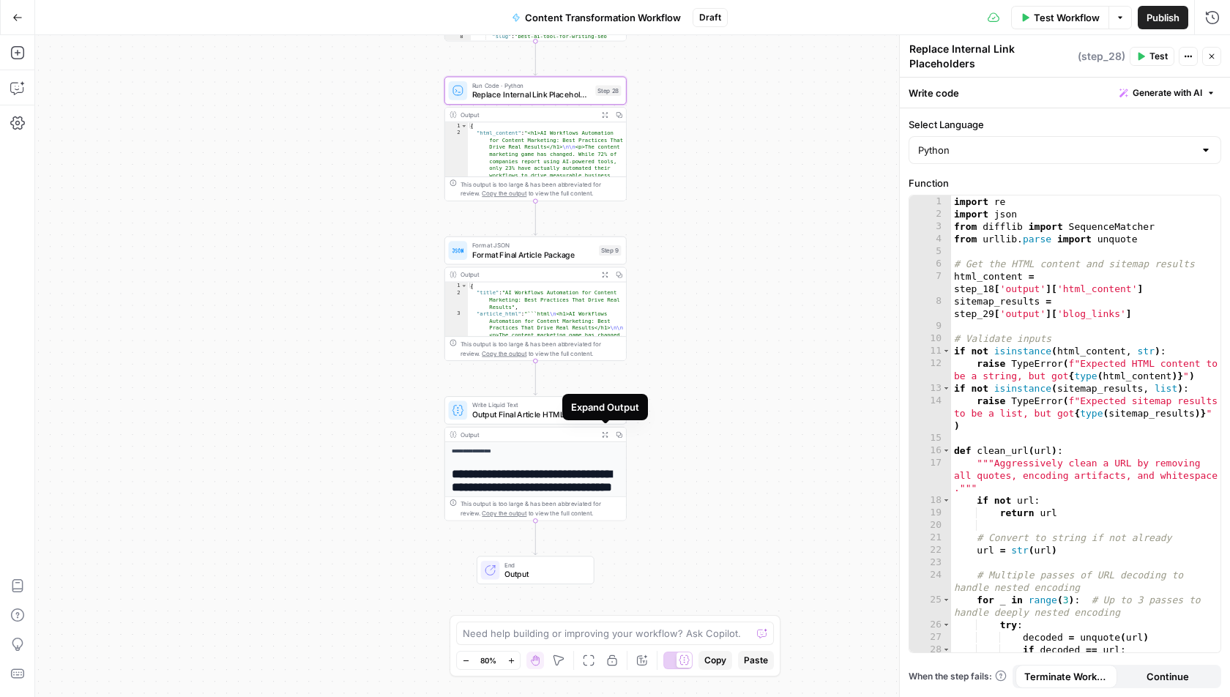
click at [609, 436] on button "Expand Output" at bounding box center [605, 435] width 14 height 14
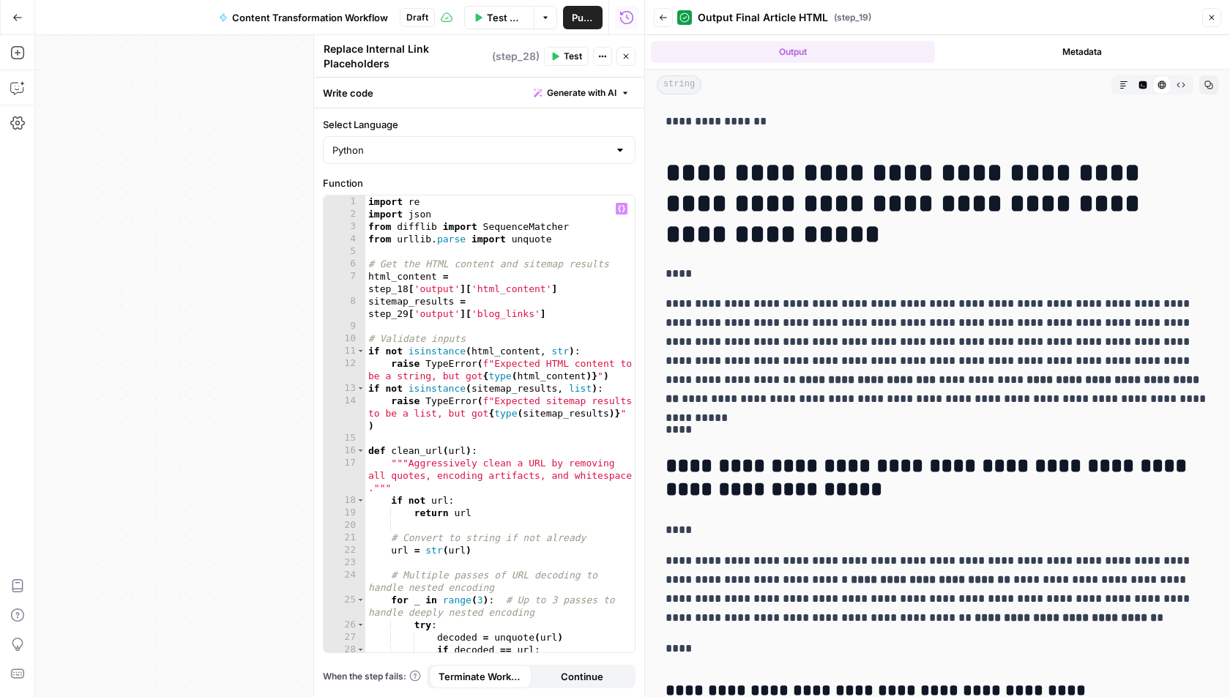
scroll to position [0, 0]
drag, startPoint x: 644, startPoint y: 230, endPoint x: 605, endPoint y: 234, distance: 39.1
click at [605, 234] on body "A AirOpsChallenge New Home Browse Insights Opportunities Your Data Recent Grids…" at bounding box center [615, 348] width 1230 height 697
drag, startPoint x: 647, startPoint y: 254, endPoint x: 636, endPoint y: 253, distance: 11.0
click at [636, 253] on body "A AirOpsChallenge New Home Browse Insights Opportunities Your Data Recent Grids…" at bounding box center [615, 348] width 1230 height 697
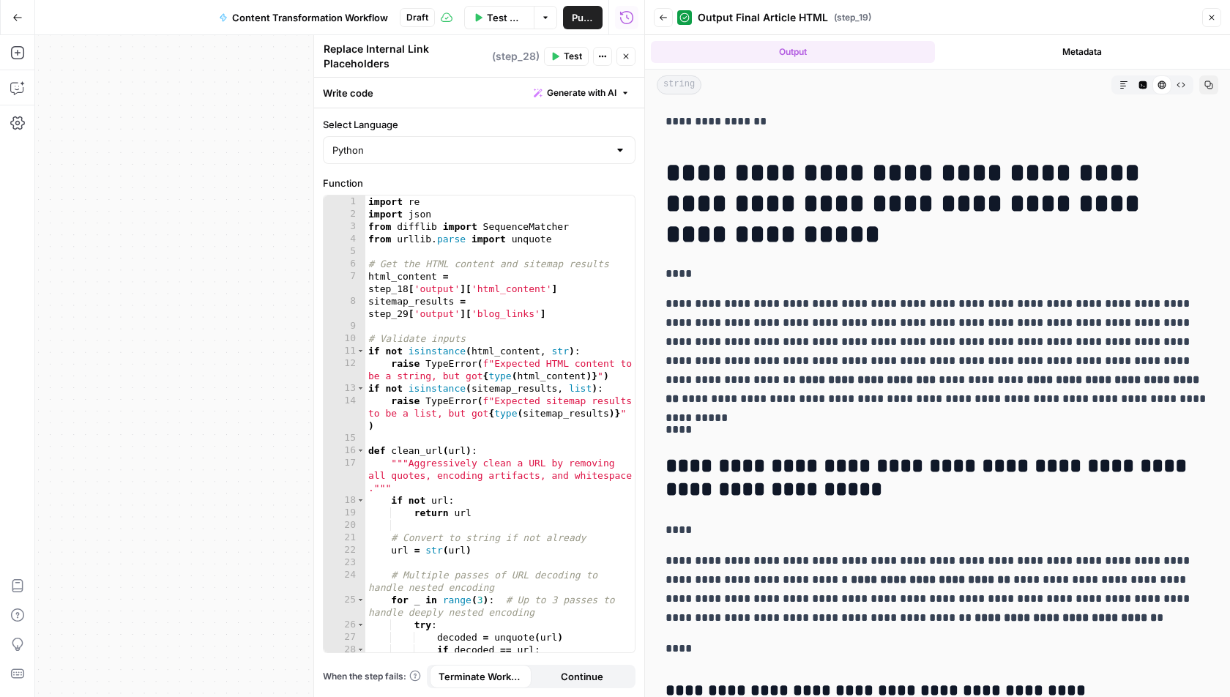
drag, startPoint x: 689, startPoint y: 268, endPoint x: 661, endPoint y: 270, distance: 28.6
drag, startPoint x: 671, startPoint y: 165, endPoint x: 908, endPoint y: 168, distance: 237.3
click at [910, 169] on h1 "**********" at bounding box center [938, 203] width 544 height 92
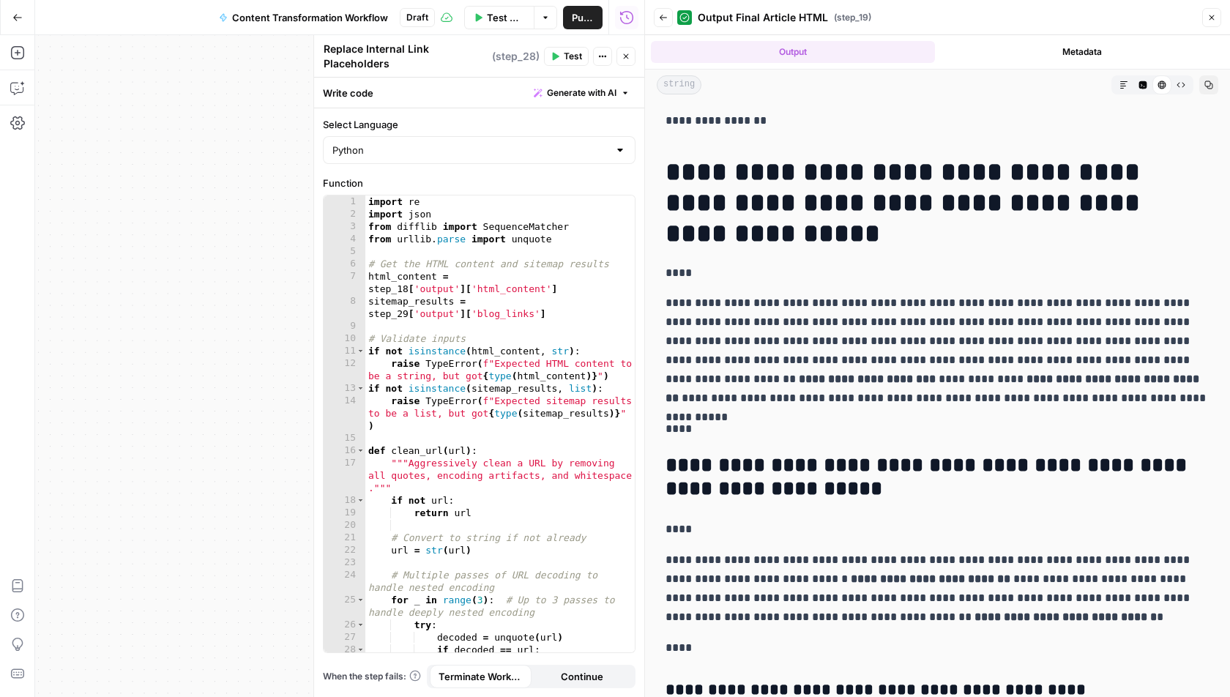
drag, startPoint x: 802, startPoint y: 204, endPoint x: 857, endPoint y: 233, distance: 62.2
click at [857, 233] on h1 "**********" at bounding box center [938, 203] width 544 height 92
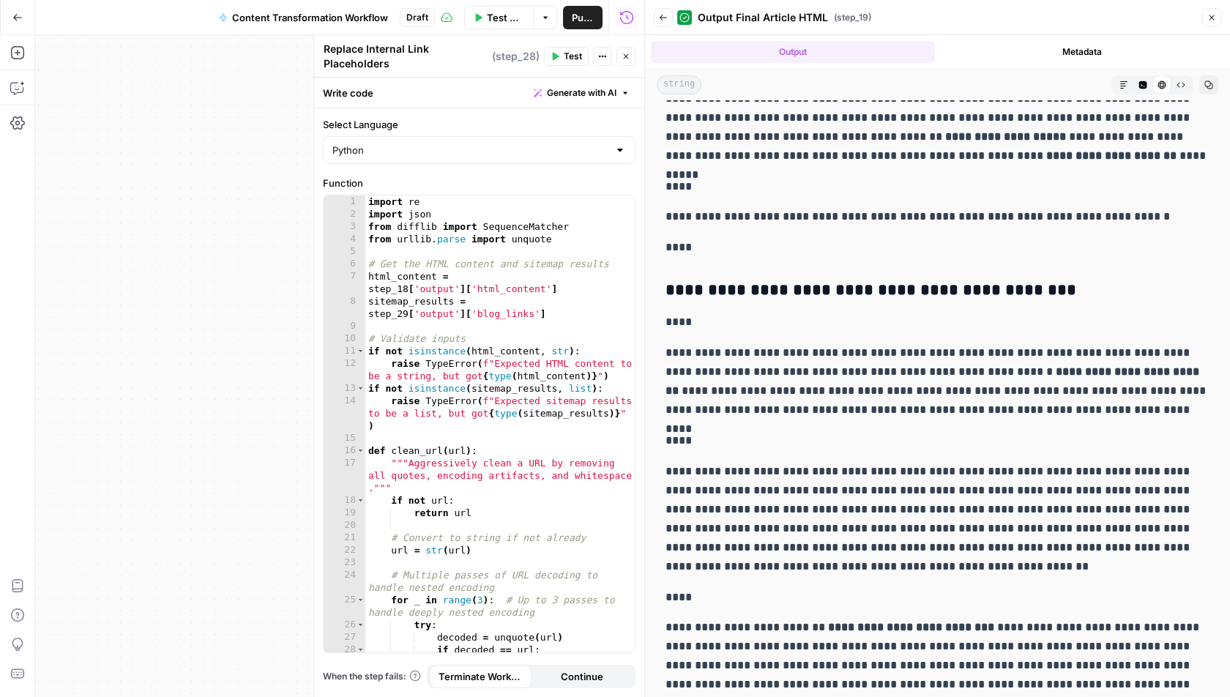
scroll to position [986, 0]
click at [622, 52] on icon "button" at bounding box center [626, 56] width 9 height 9
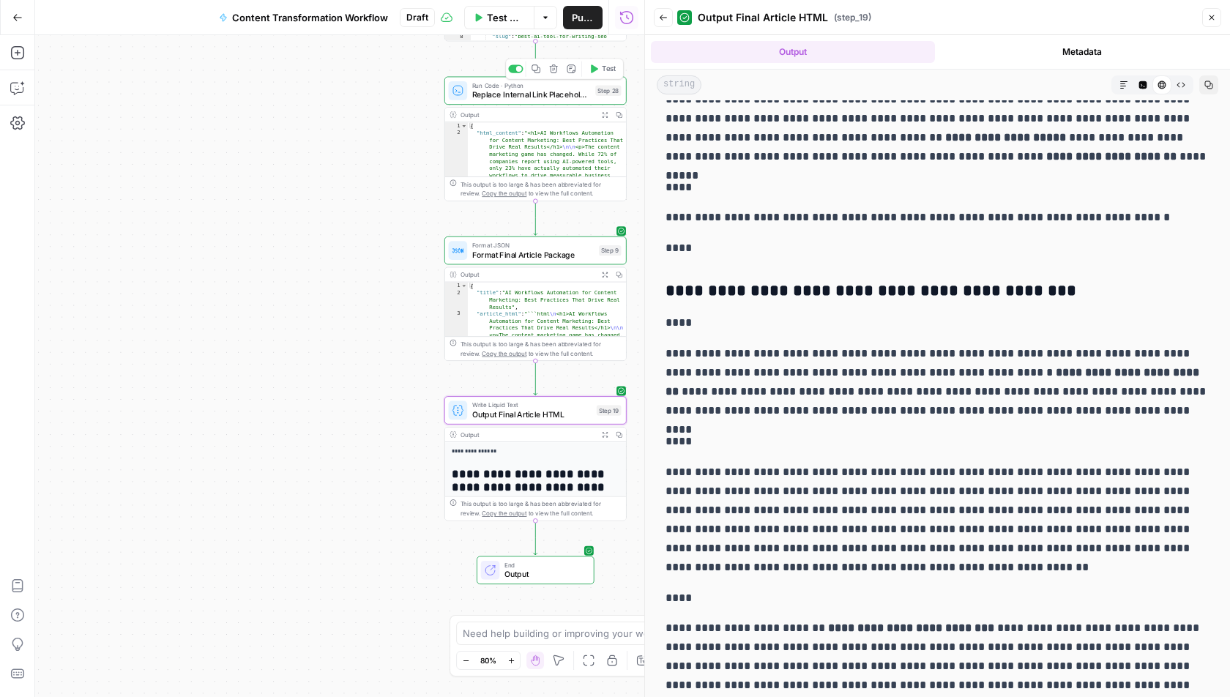
click at [604, 112] on icon "button" at bounding box center [605, 114] width 7 height 7
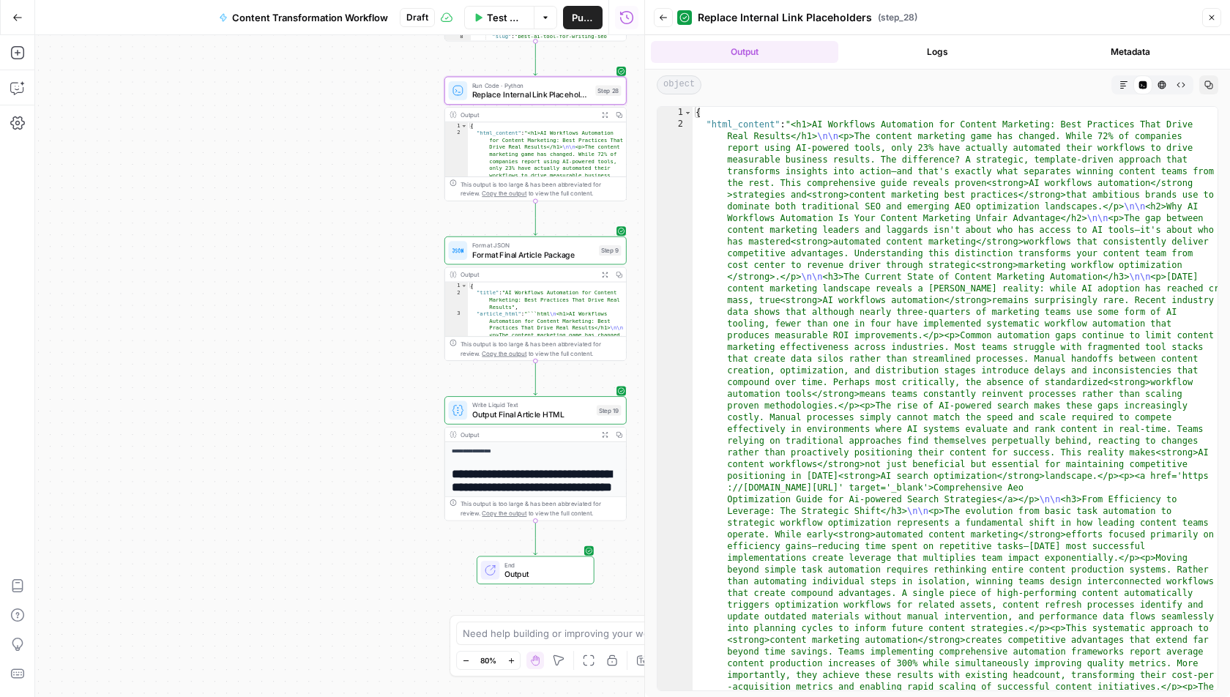
click at [1162, 81] on icon "button" at bounding box center [1162, 85] width 9 height 9
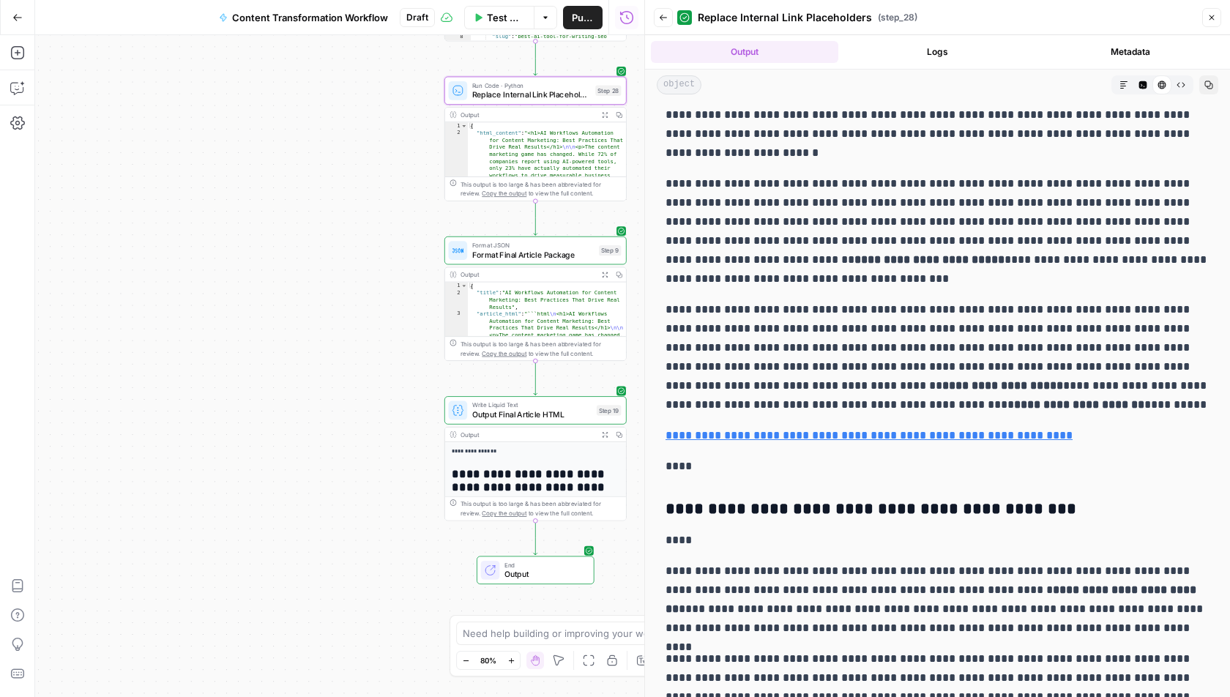
scroll to position [698, 0]
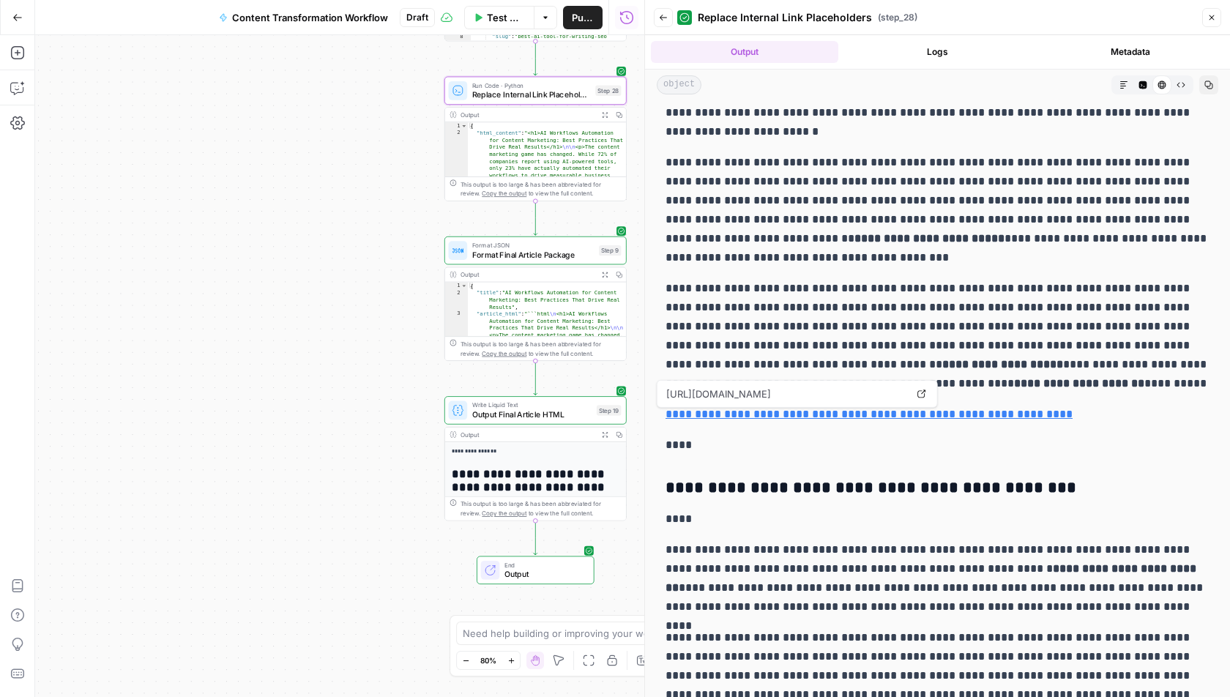
click at [755, 415] on link "**********" at bounding box center [869, 414] width 407 height 11
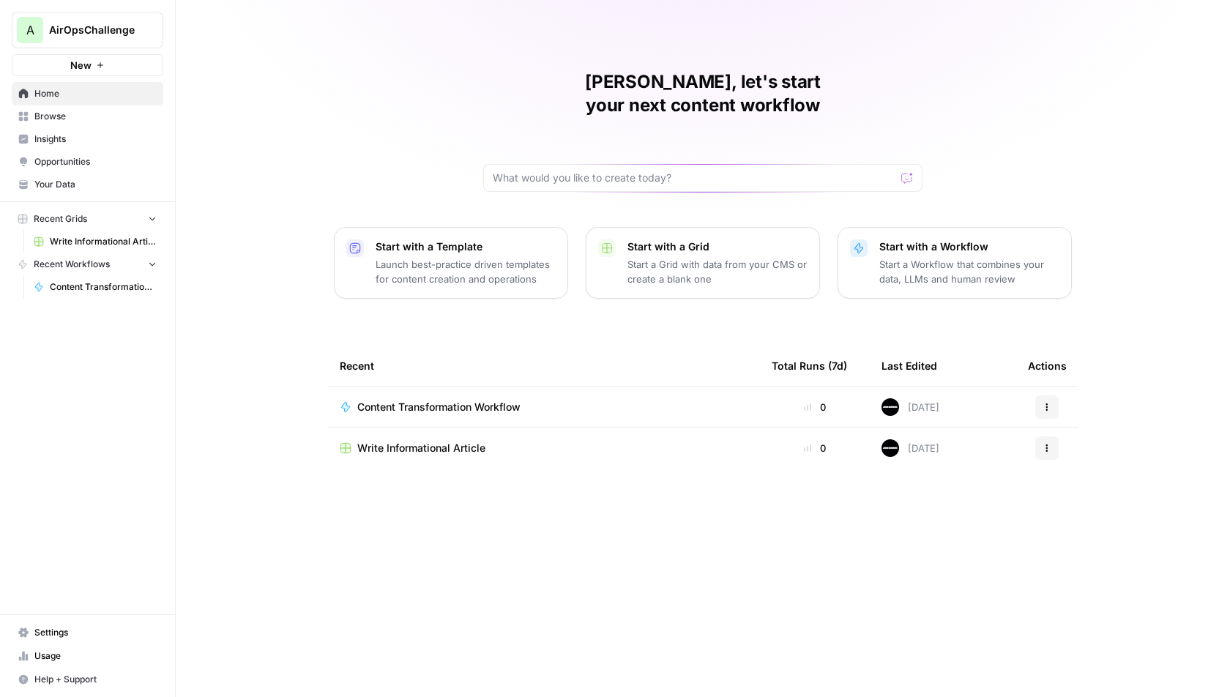
click at [76, 178] on span "Your Data" at bounding box center [95, 184] width 122 height 13
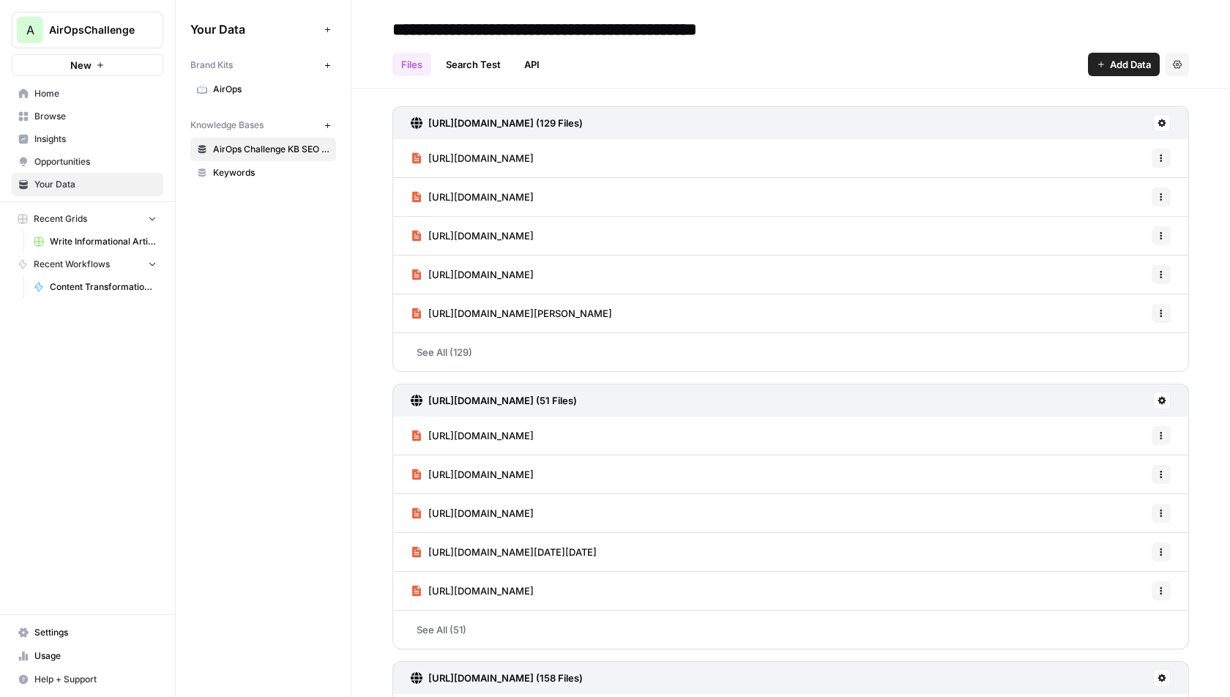
click at [482, 56] on link "Search Test" at bounding box center [473, 64] width 72 height 23
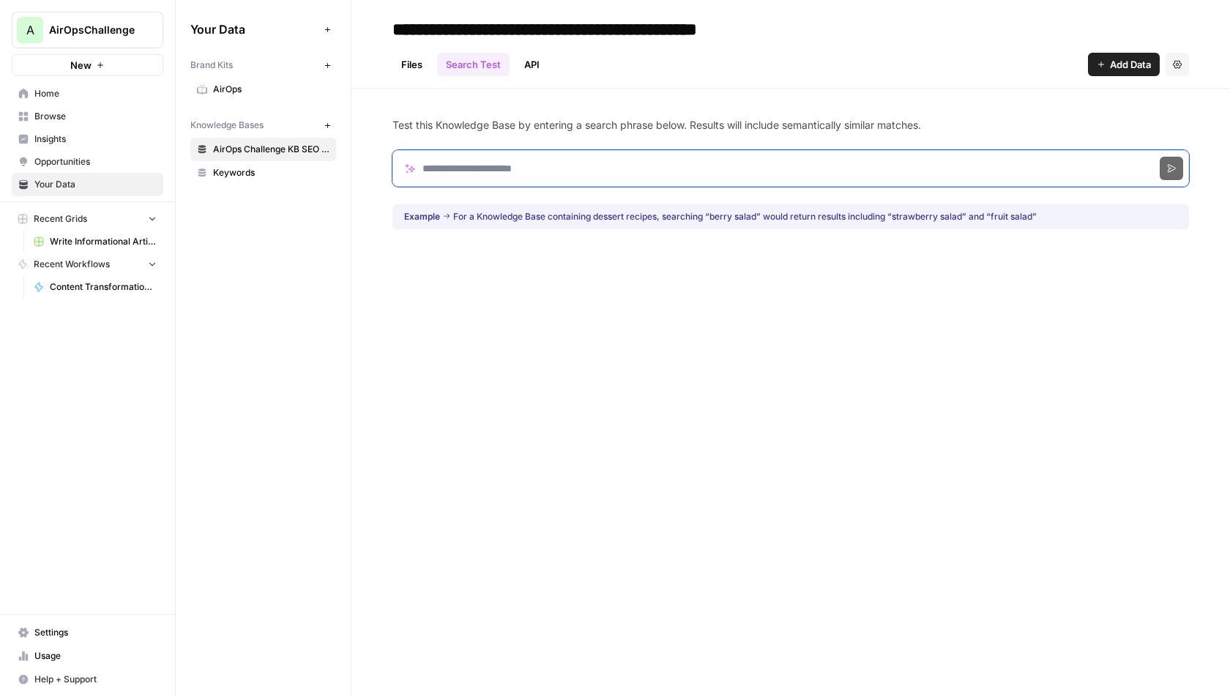
click at [559, 171] on input "Search phrase" at bounding box center [791, 168] width 797 height 37
paste input "**********"
type input "**********"
paste input "**********"
type input "**********"
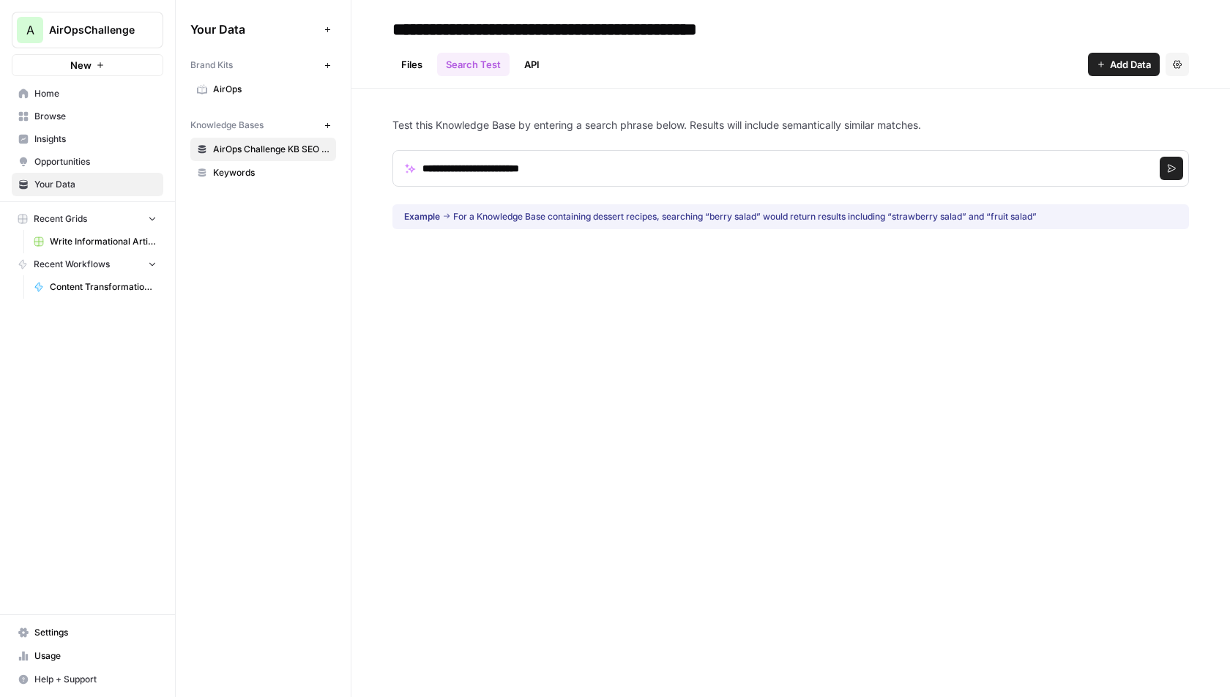
click at [1170, 161] on button "Search" at bounding box center [1171, 168] width 23 height 23
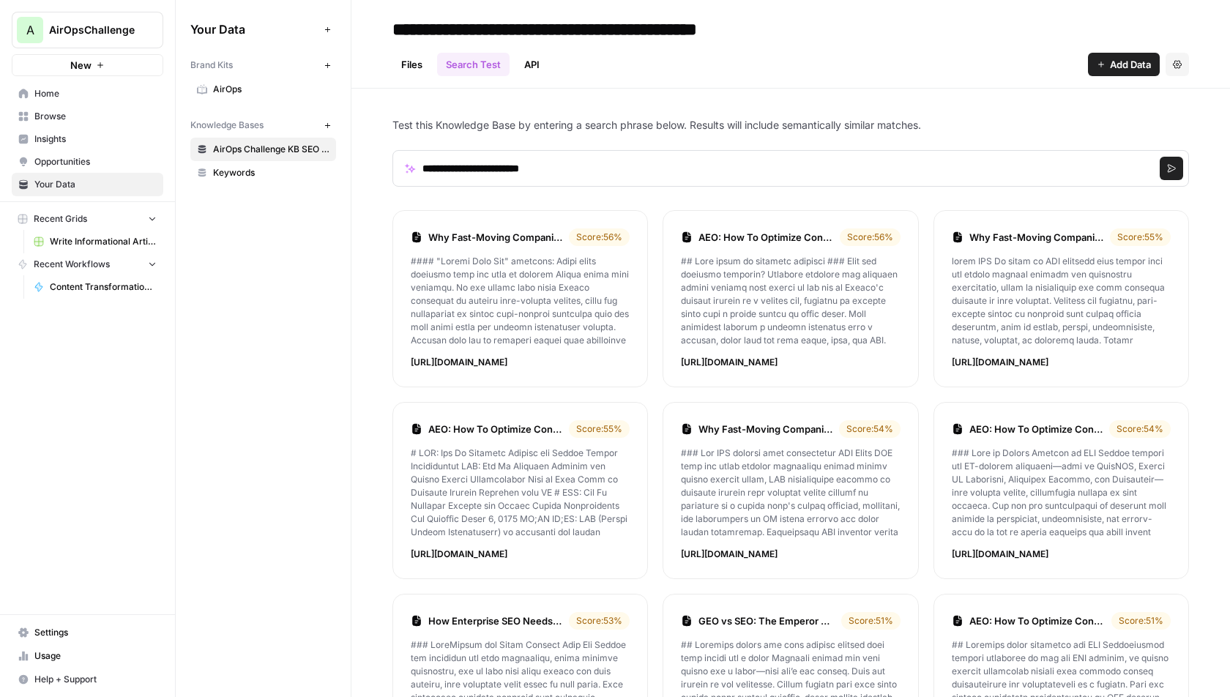
drag, startPoint x: 570, startPoint y: 230, endPoint x: 684, endPoint y: 230, distance: 114.2
click at [684, 230] on ol "Why Fast-Moving Companies Are Betting Big on AI-First SEO Score: 56 % [URL][DOM…" at bounding box center [791, 586] width 797 height 753
click at [683, 231] on icon at bounding box center [687, 237] width 12 height 12
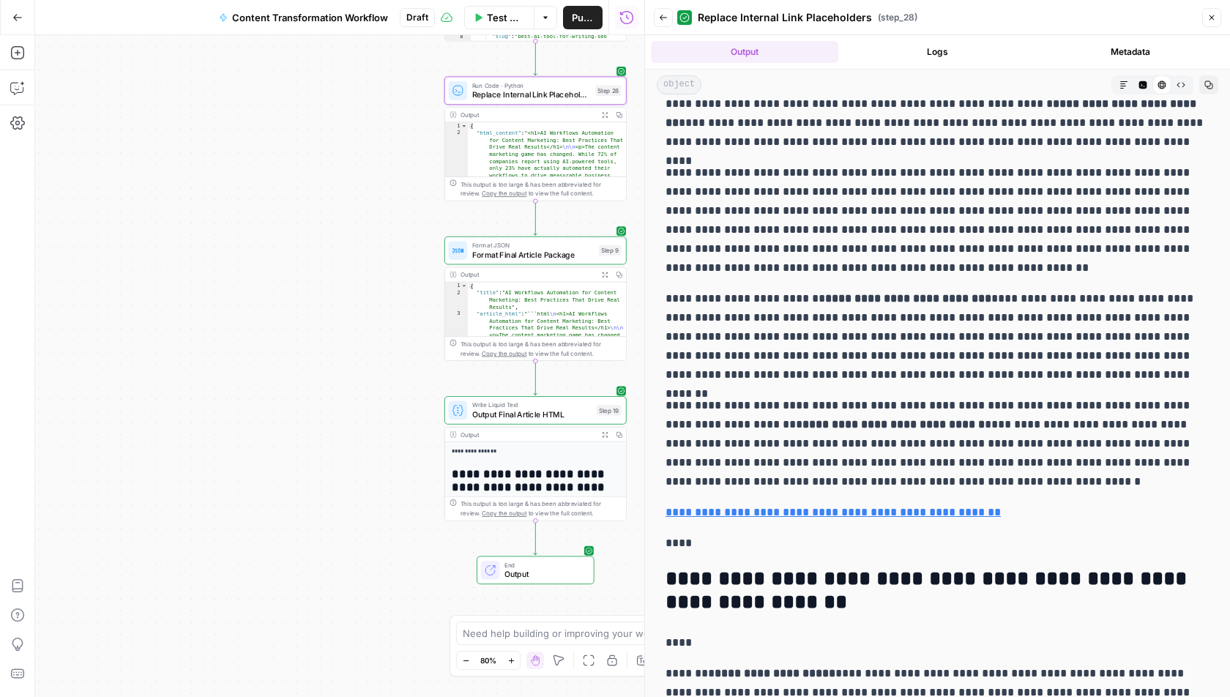
scroll to position [1194, 0]
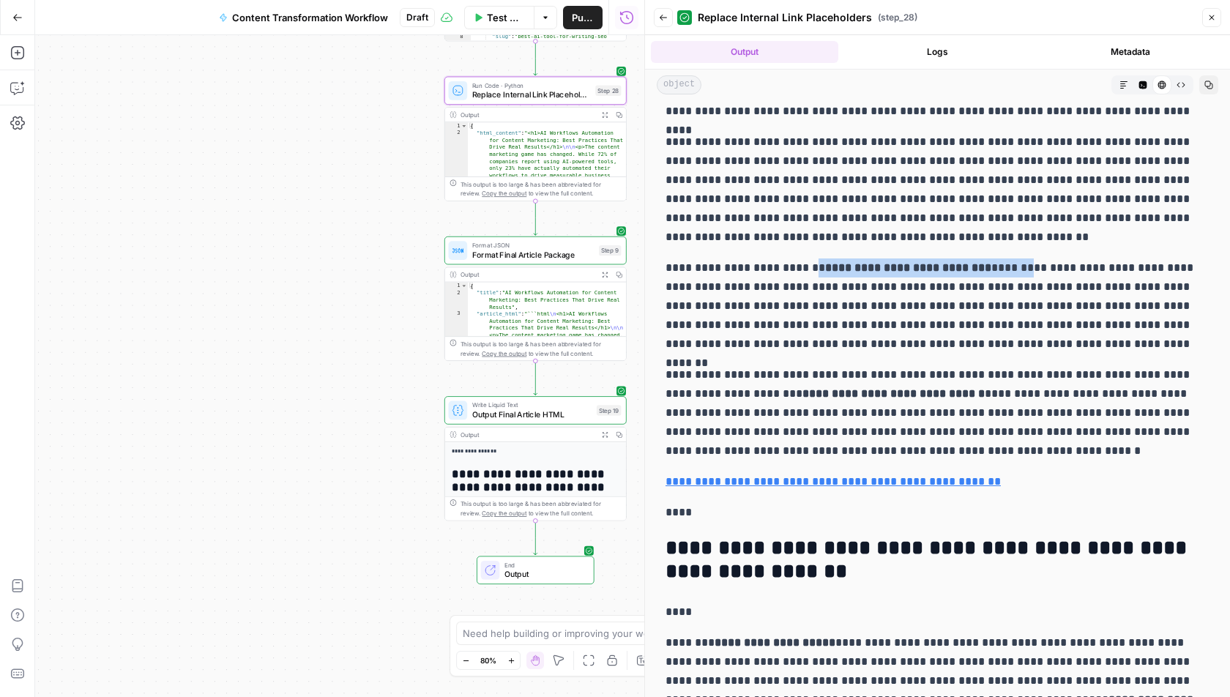
drag, startPoint x: 808, startPoint y: 269, endPoint x: 1020, endPoint y: 270, distance: 212.4
click at [1020, 270] on p "**********" at bounding box center [938, 306] width 544 height 95
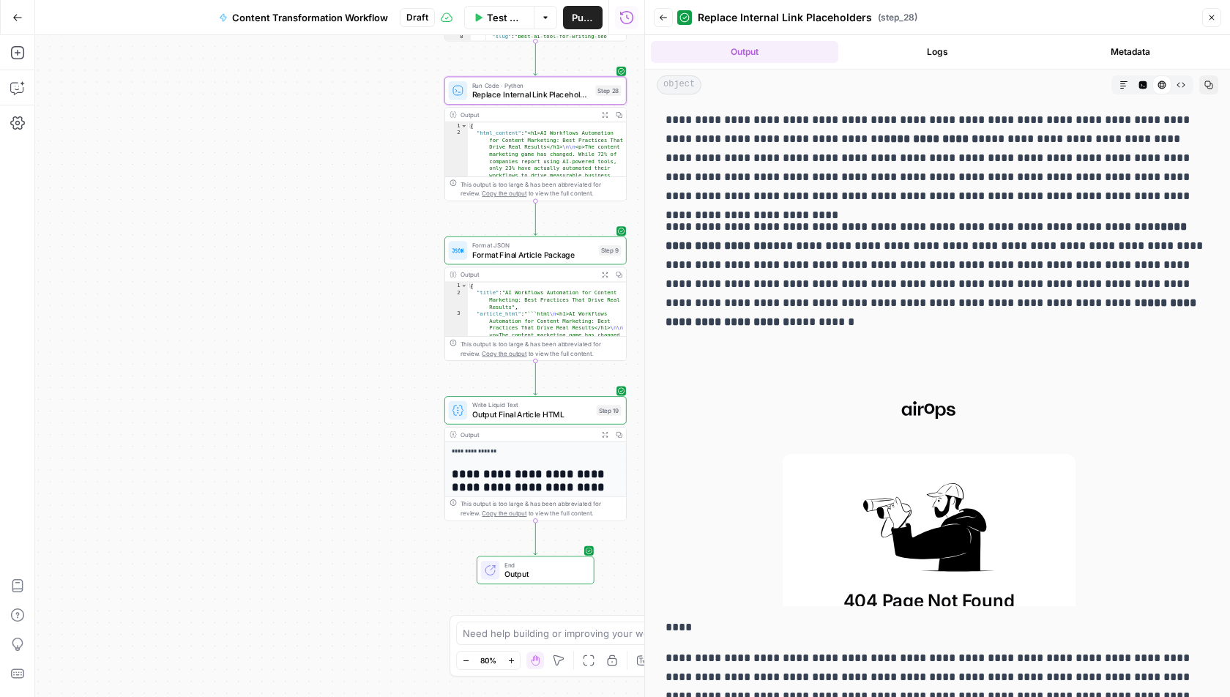
scroll to position [4018, 0]
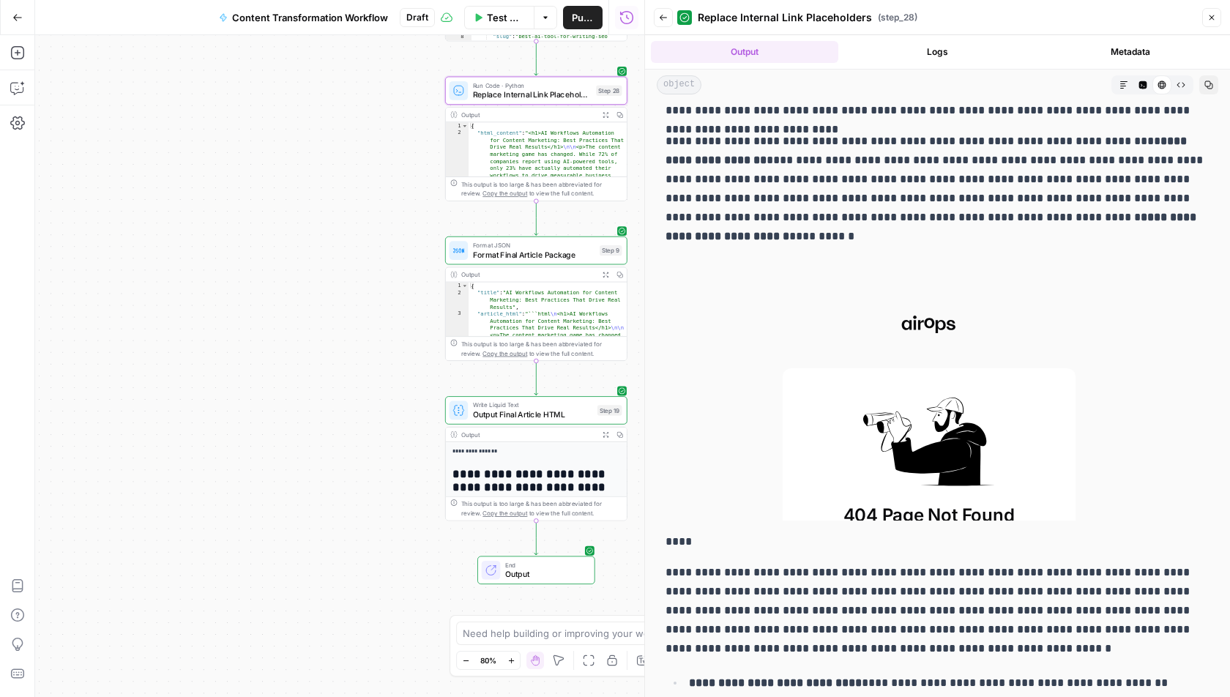
click at [207, 138] on div "Workflow Set Inputs Inputs Run Code · Python Fetch YouTube Channel Videos Step …" at bounding box center [339, 366] width 609 height 662
click at [927, 57] on button "Logs" at bounding box center [937, 52] width 187 height 22
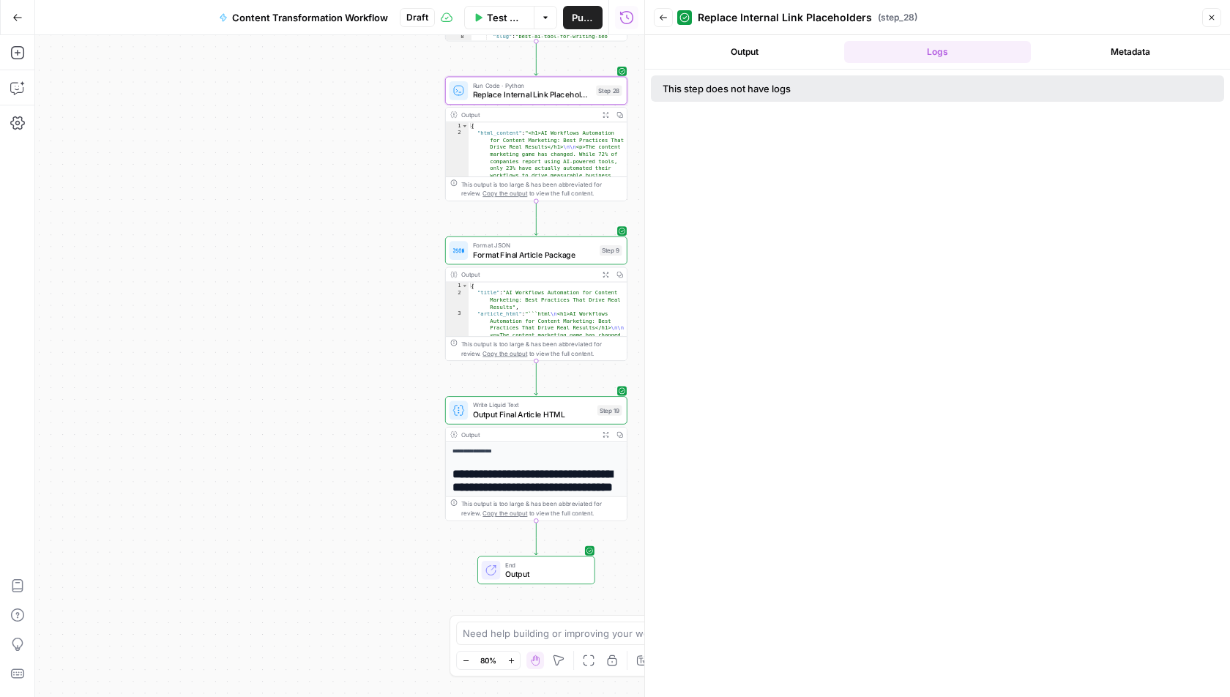
scroll to position [0, 0]
click at [1230, 3] on header "Back Replace Internal Link Placeholders ( step_28 ) Close" at bounding box center [937, 17] width 585 height 35
click at [1209, 20] on icon "button" at bounding box center [1212, 17] width 9 height 9
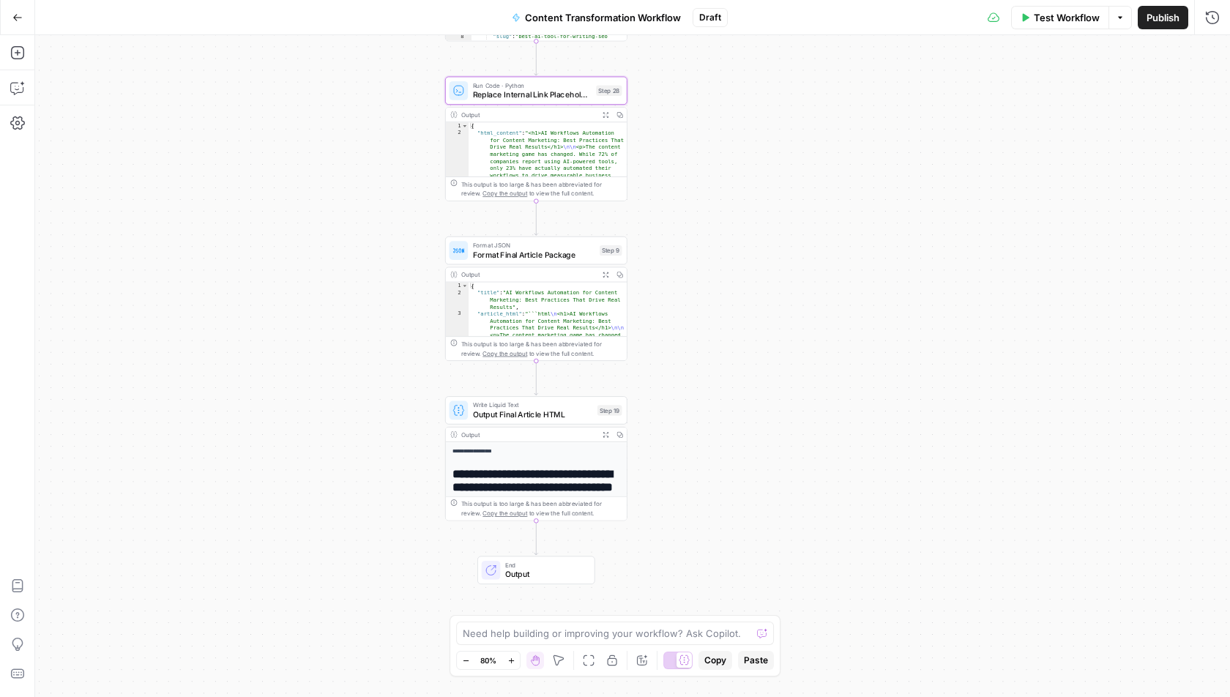
click at [512, 406] on span "Write Liquid Text" at bounding box center [533, 406] width 120 height 10
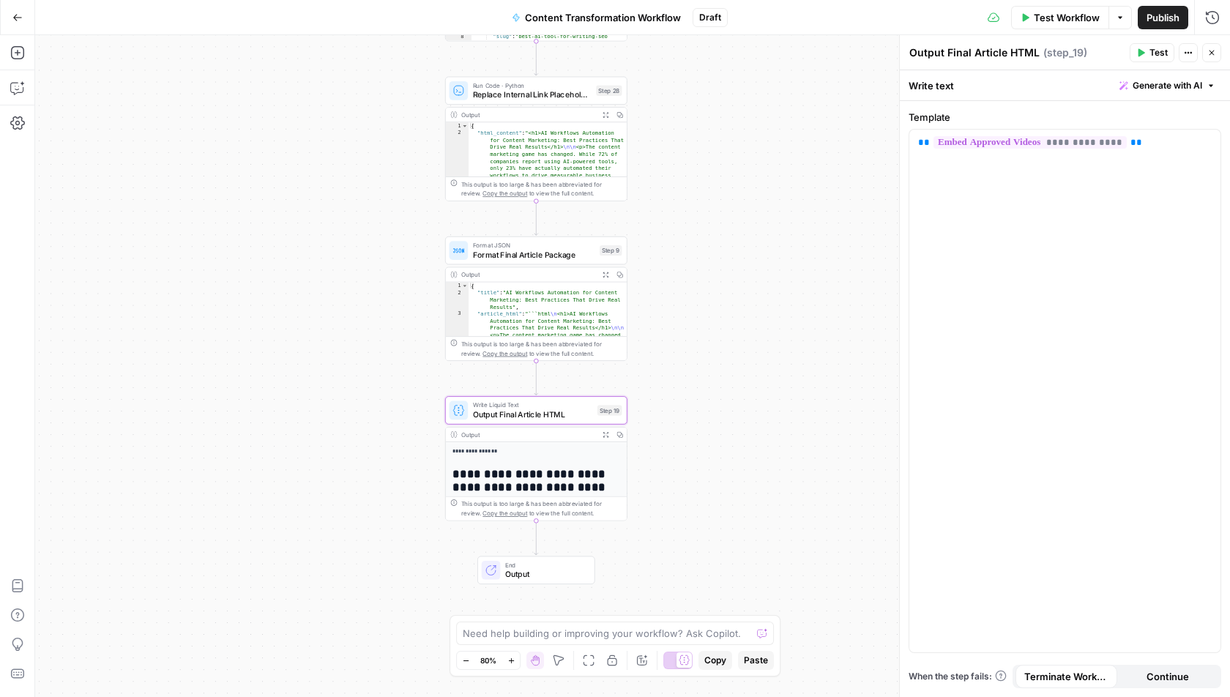
click at [529, 92] on span "Replace Internal Link Placeholders" at bounding box center [532, 95] width 119 height 12
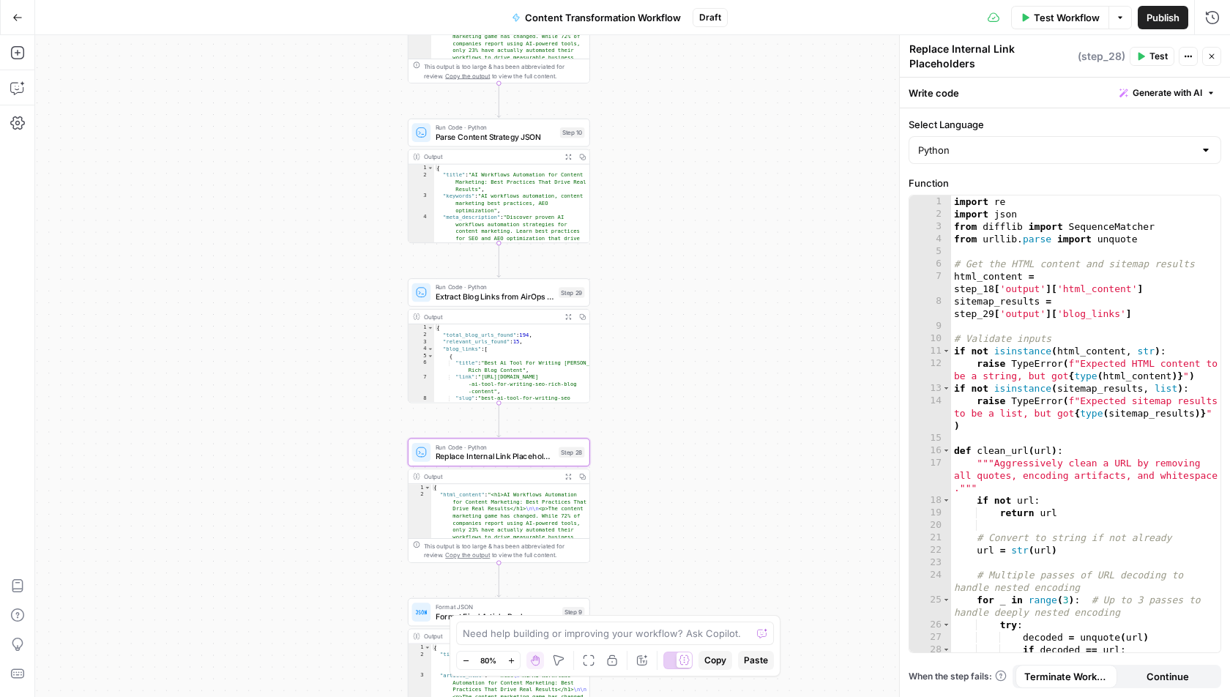
drag, startPoint x: 710, startPoint y: 157, endPoint x: 667, endPoint y: 539, distance: 384.0
click at [667, 540] on div "Workflow Set Inputs Inputs Run Code · Python Fetch YouTube Channel Videos Step …" at bounding box center [632, 366] width 1195 height 662
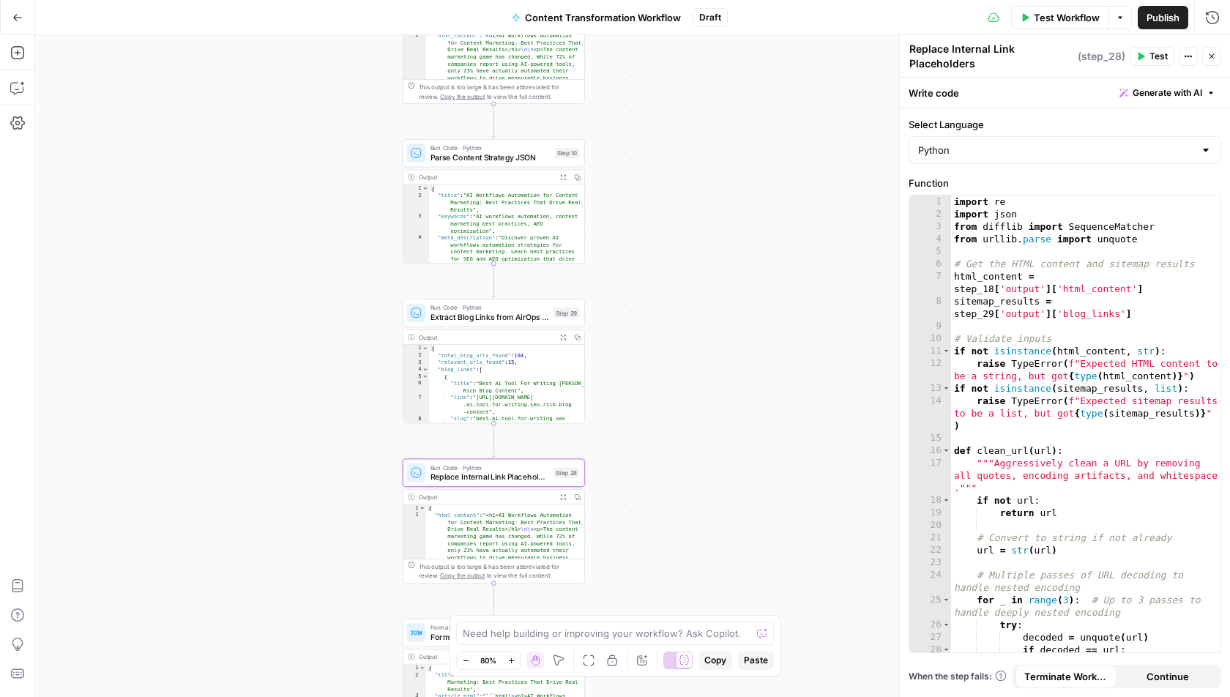
drag, startPoint x: 699, startPoint y: 313, endPoint x: 699, endPoint y: 499, distance: 186.0
click at [699, 499] on div "Workflow Set Inputs Inputs Run Code · Python Fetch YouTube Channel Videos Step …" at bounding box center [632, 366] width 1195 height 662
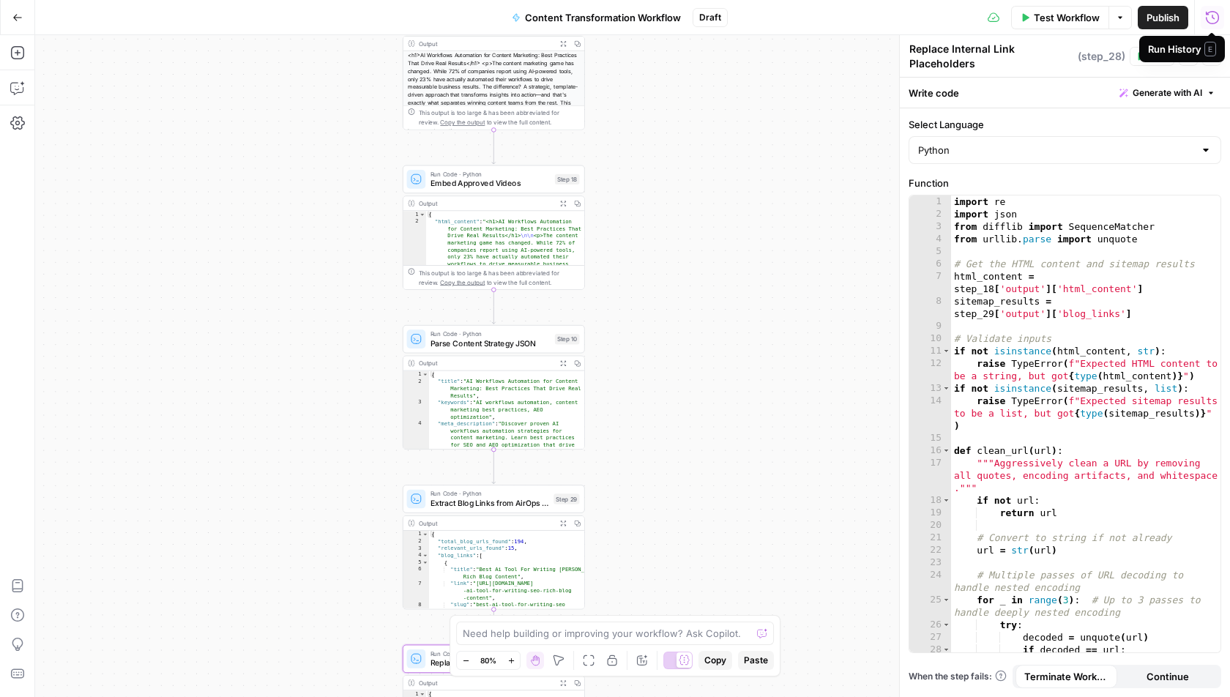
click at [1218, 19] on icon "button" at bounding box center [1212, 16] width 13 height 13
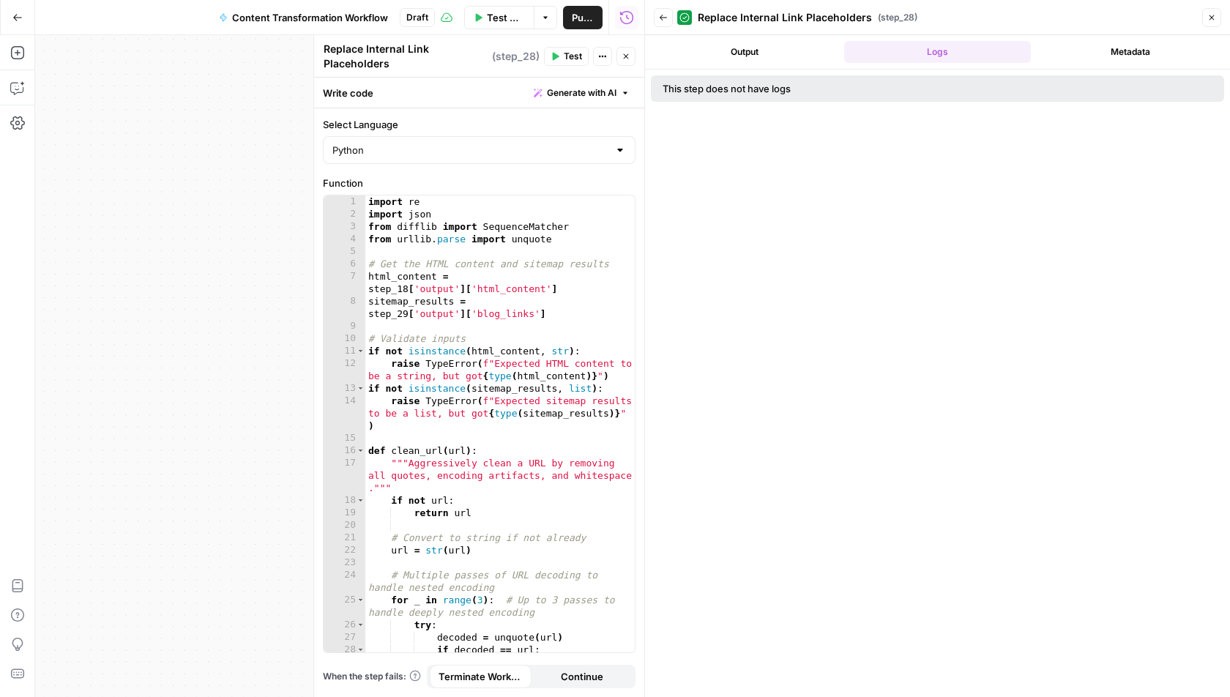
click at [673, 16] on div "Back Replace Internal Link Placeholders ( step_28 ) Close" at bounding box center [938, 17] width 568 height 23
click at [660, 16] on icon "button" at bounding box center [663, 17] width 9 height 9
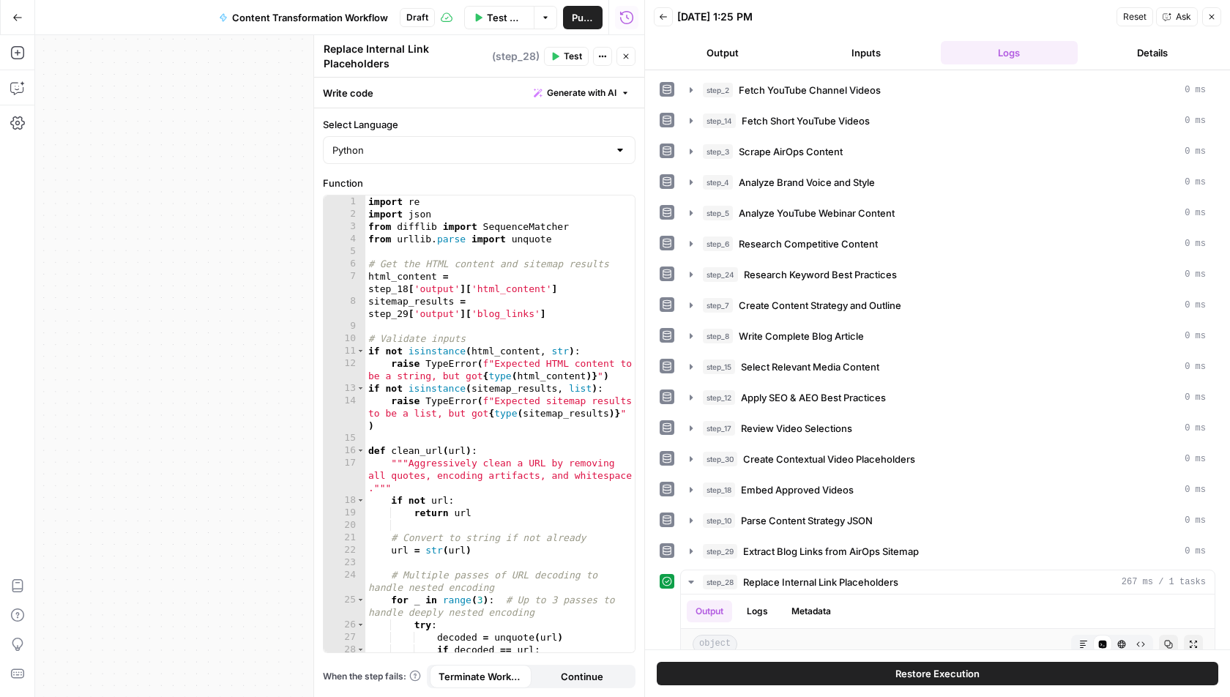
scroll to position [306, 0]
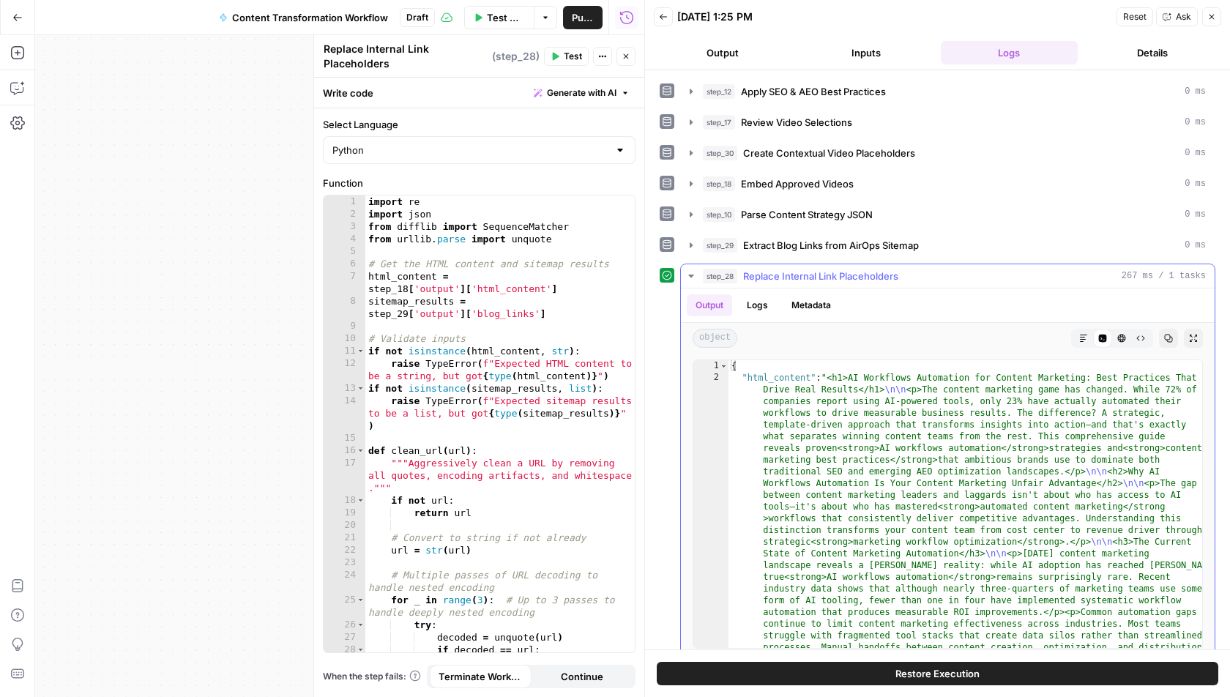
click at [693, 270] on icon "button" at bounding box center [691, 276] width 12 height 12
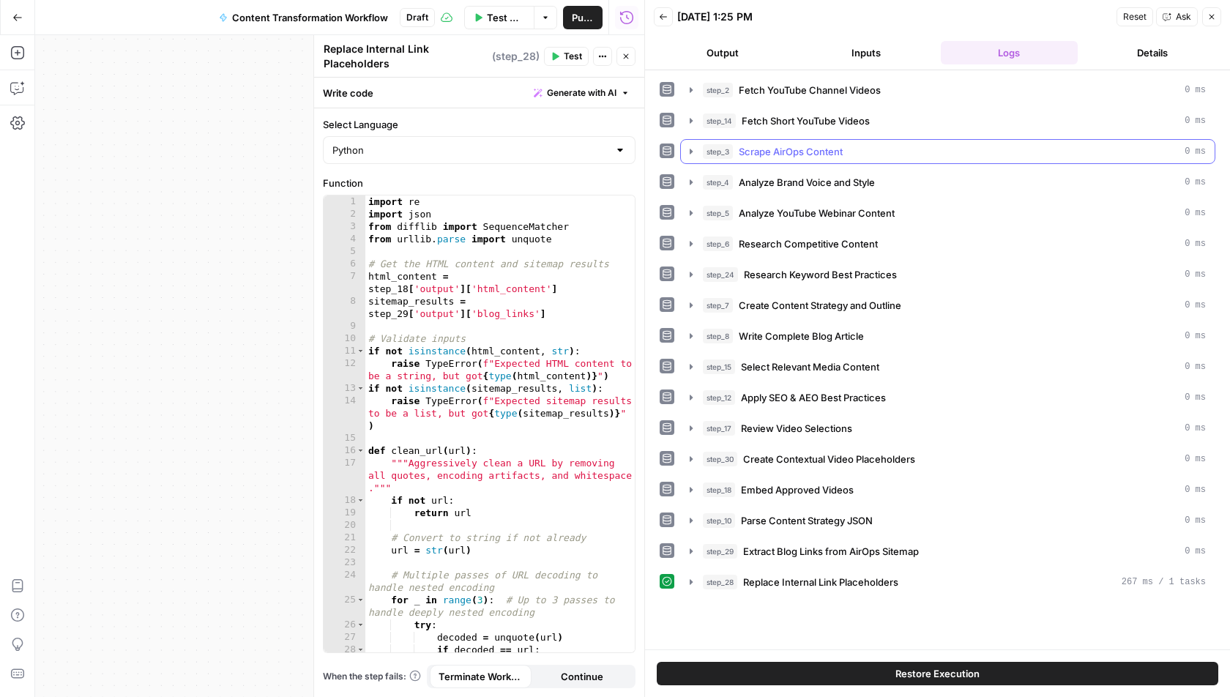
click at [776, 152] on span "Scrape AirOps Content" at bounding box center [791, 151] width 104 height 15
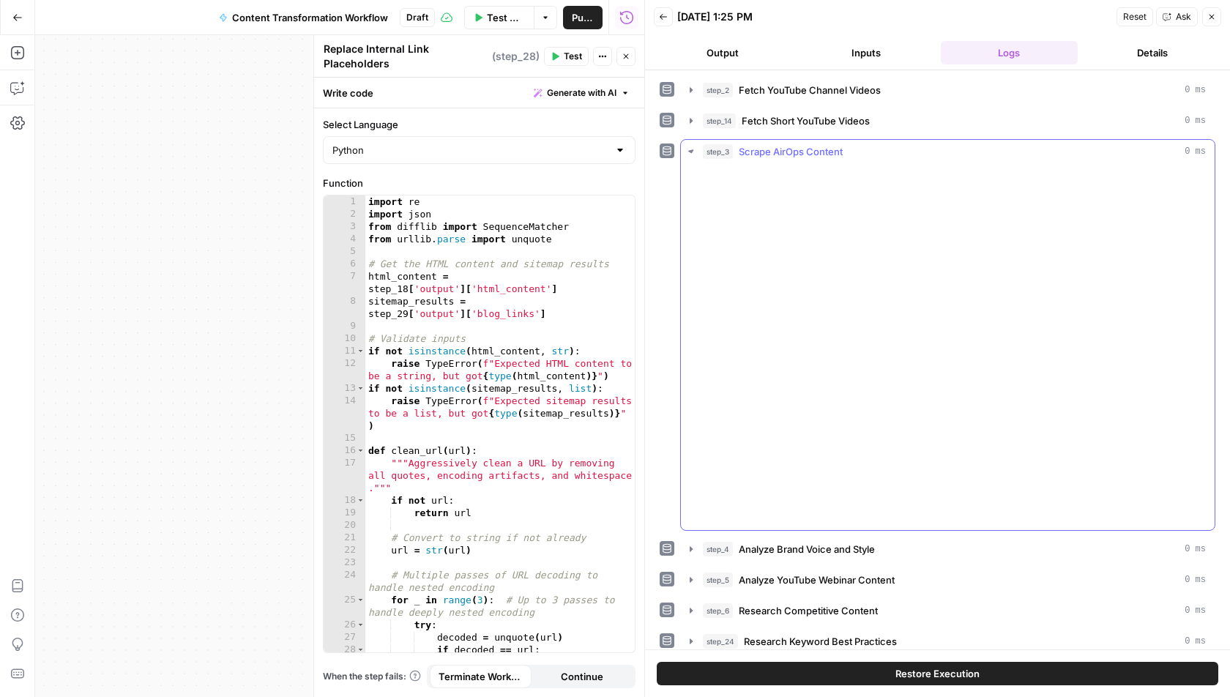
click at [776, 152] on span "Scrape AirOps Content" at bounding box center [791, 151] width 104 height 15
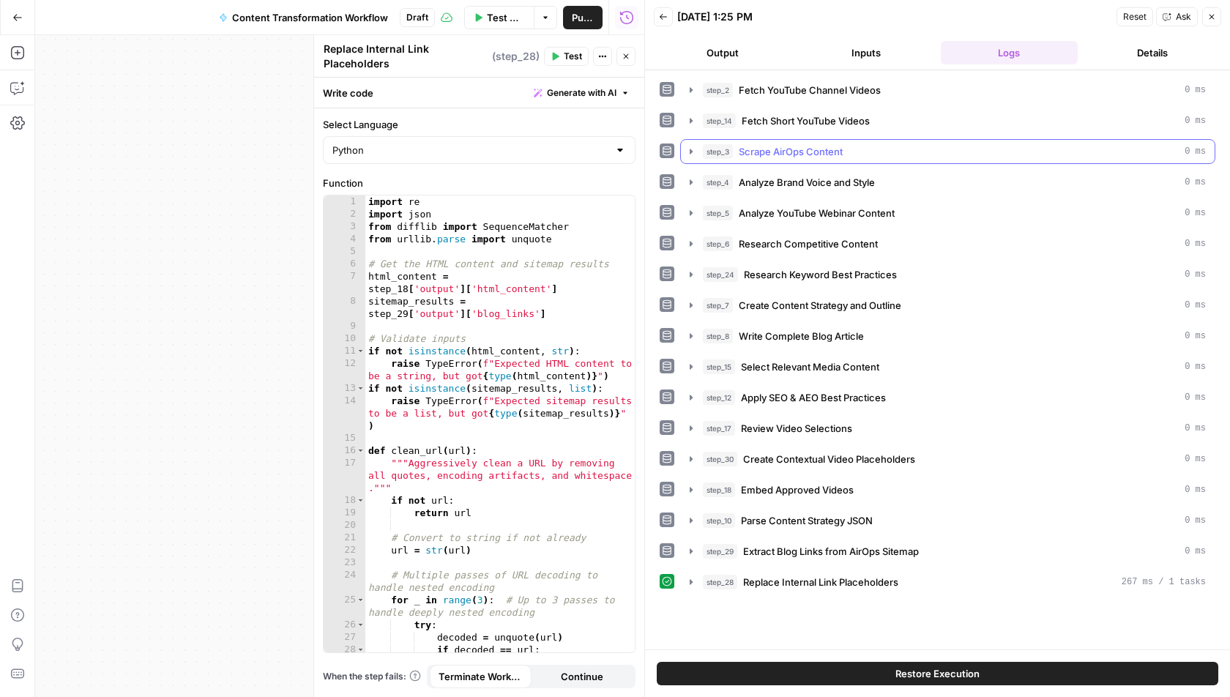
click at [776, 152] on span "Scrape AirOps Content" at bounding box center [791, 151] width 104 height 15
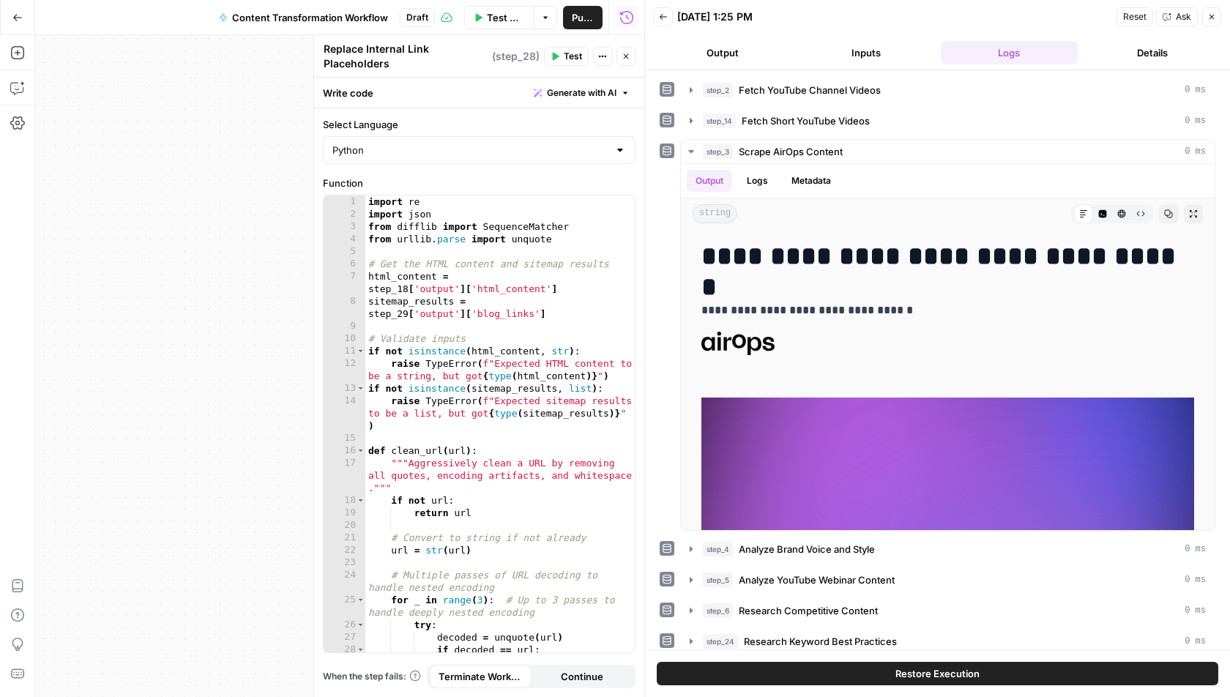
click at [275, 177] on div "Workflow Set Inputs Inputs Run Code · Python Fetch YouTube Channel Videos Step …" at bounding box center [339, 366] width 609 height 662
click at [631, 55] on button "Close" at bounding box center [626, 56] width 19 height 19
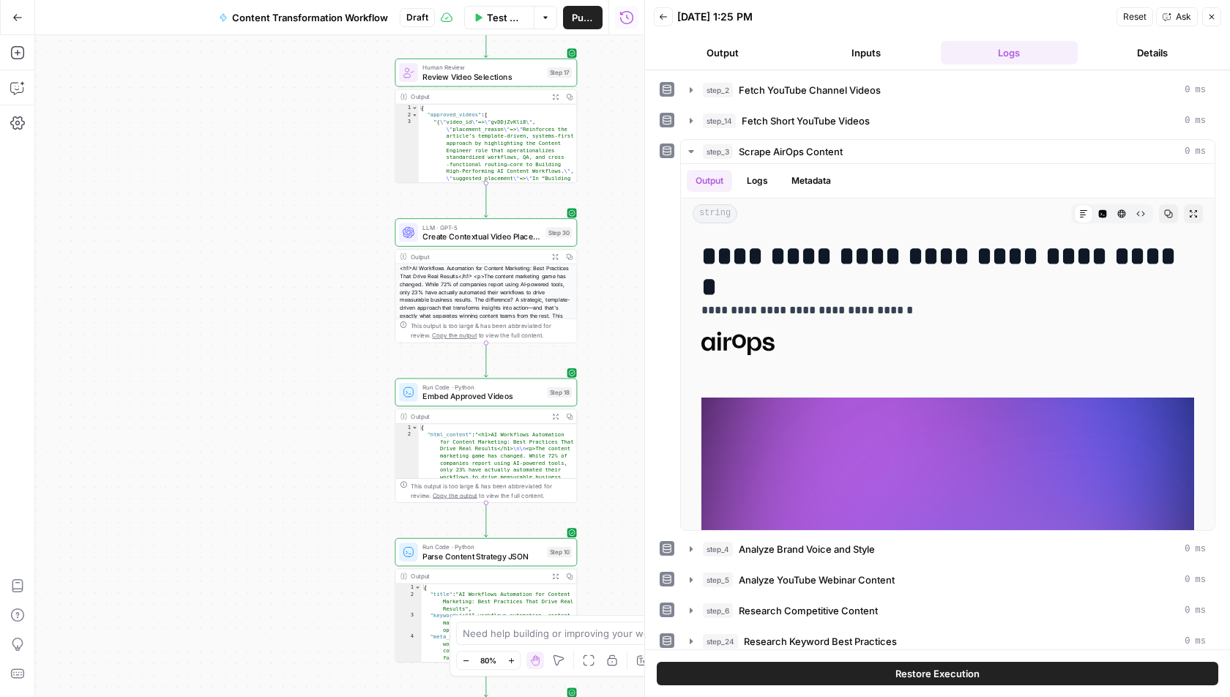
drag, startPoint x: 429, startPoint y: 182, endPoint x: 420, endPoint y: 460, distance: 277.7
click at [420, 440] on div "Workflow Set Inputs Inputs Run Code · Python Fetch YouTube Channel Videos Step …" at bounding box center [339, 366] width 609 height 662
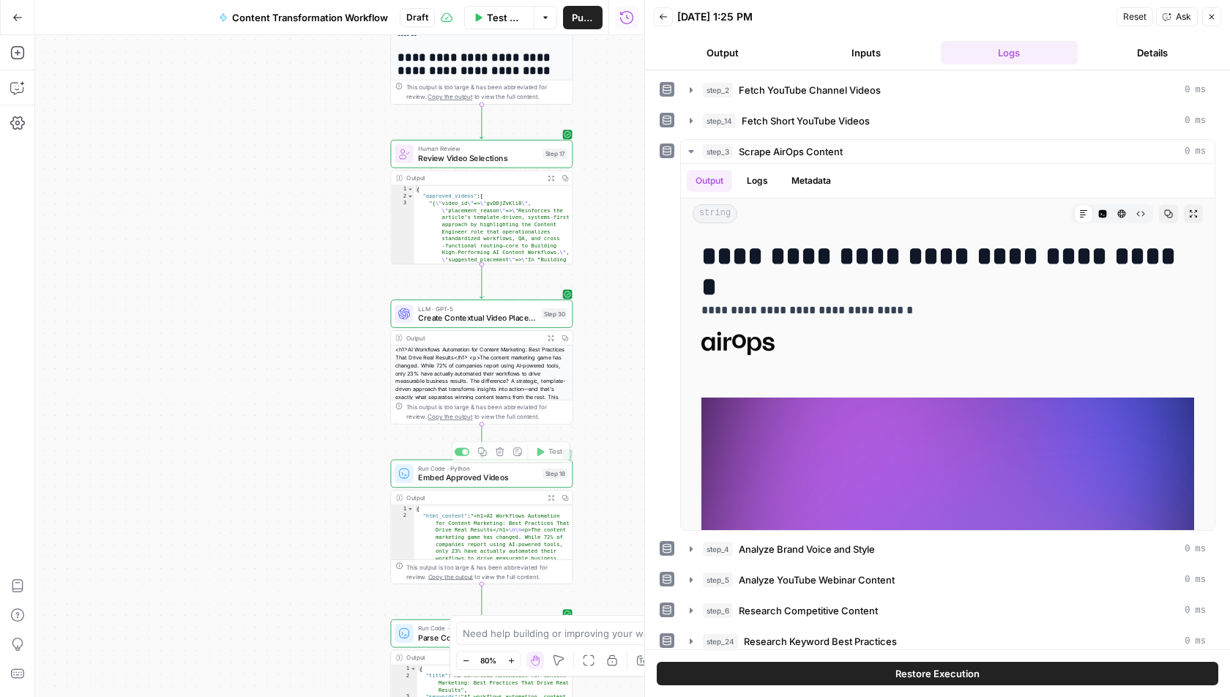
click at [349, 696] on div "Workflow Set Inputs Inputs Run Code · Python Fetch YouTube Channel Videos Step …" at bounding box center [339, 366] width 609 height 662
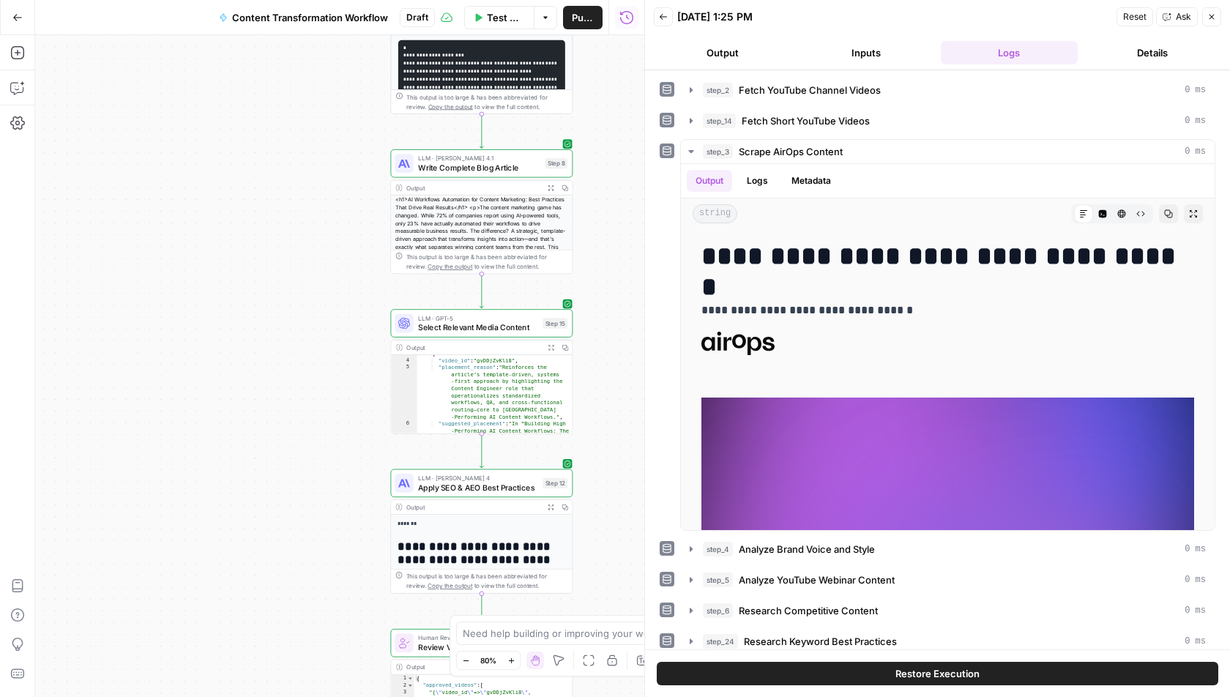
drag, startPoint x: 340, startPoint y: 181, endPoint x: 340, endPoint y: 396, distance: 215.3
click at [340, 396] on div "Workflow Set Inputs Inputs Run Code · Python Fetch YouTube Channel Videos Step …" at bounding box center [339, 366] width 609 height 662
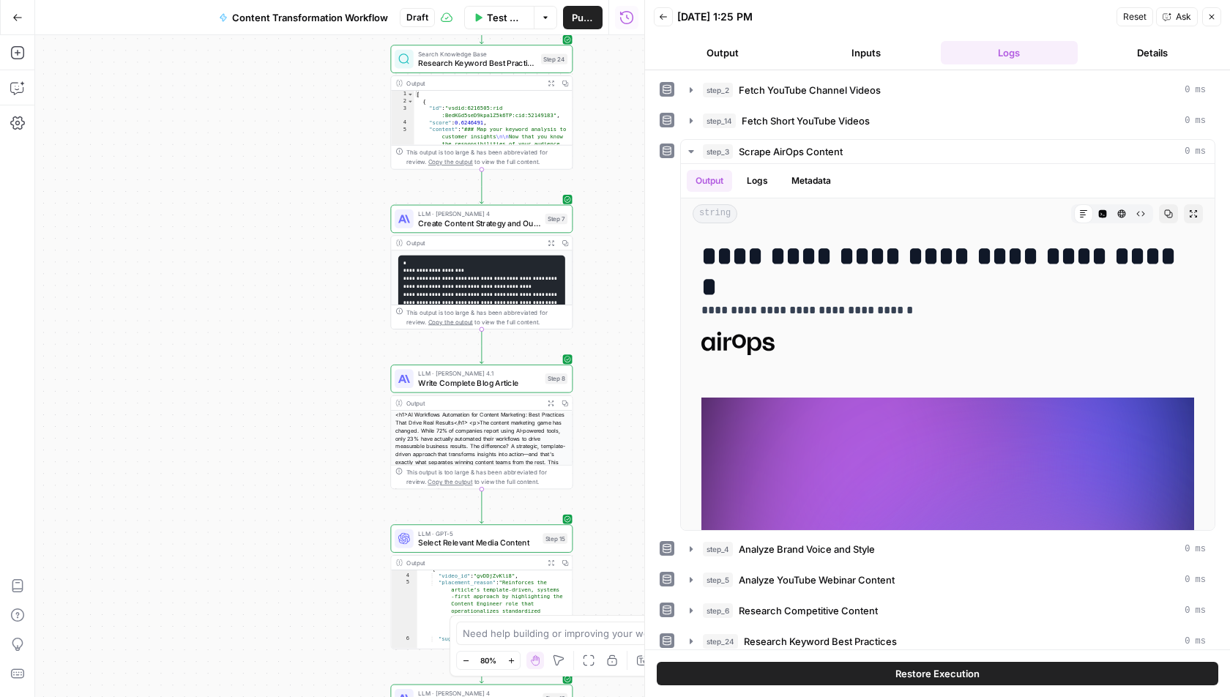
drag, startPoint x: 382, startPoint y: 158, endPoint x: 382, endPoint y: 697, distance: 539.0
click at [382, 696] on div "Workflow Set Inputs Inputs Run Code · Python Fetch YouTube Channel Videos Step …" at bounding box center [339, 366] width 609 height 662
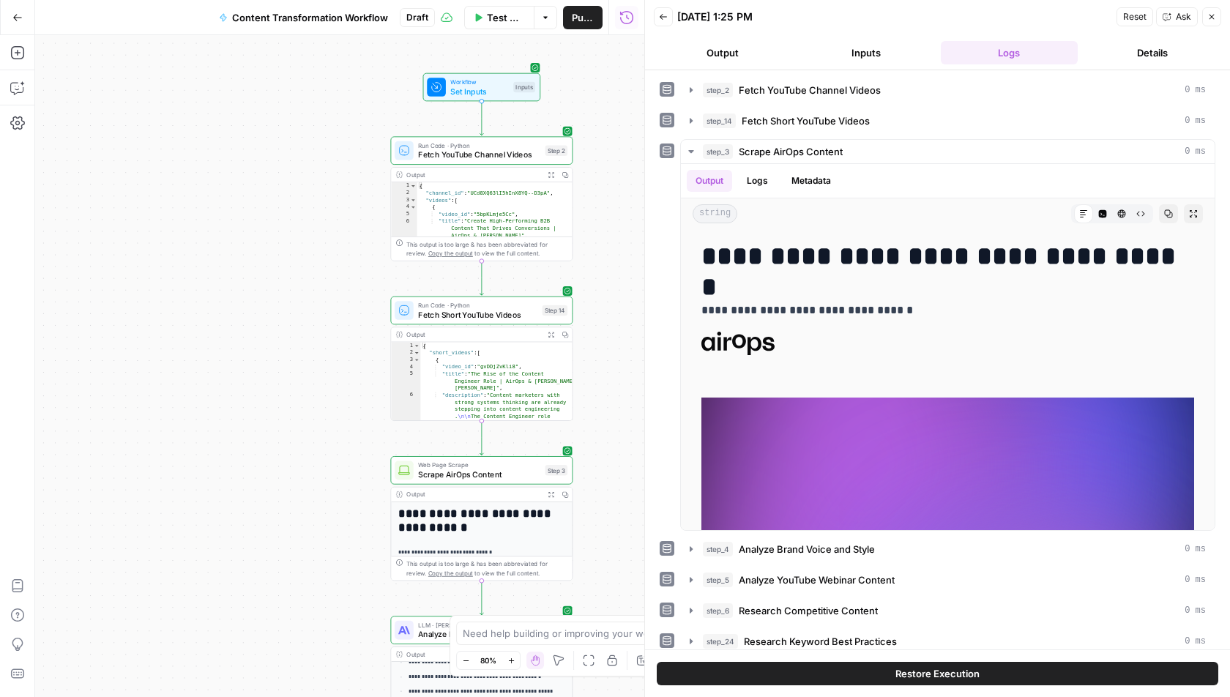
drag, startPoint x: 339, startPoint y: 217, endPoint x: 339, endPoint y: 697, distance: 480.4
click at [339, 696] on div "Workflow Set Inputs Inputs Run Code · Python Fetch YouTube Channel Videos Step …" at bounding box center [339, 366] width 609 height 662
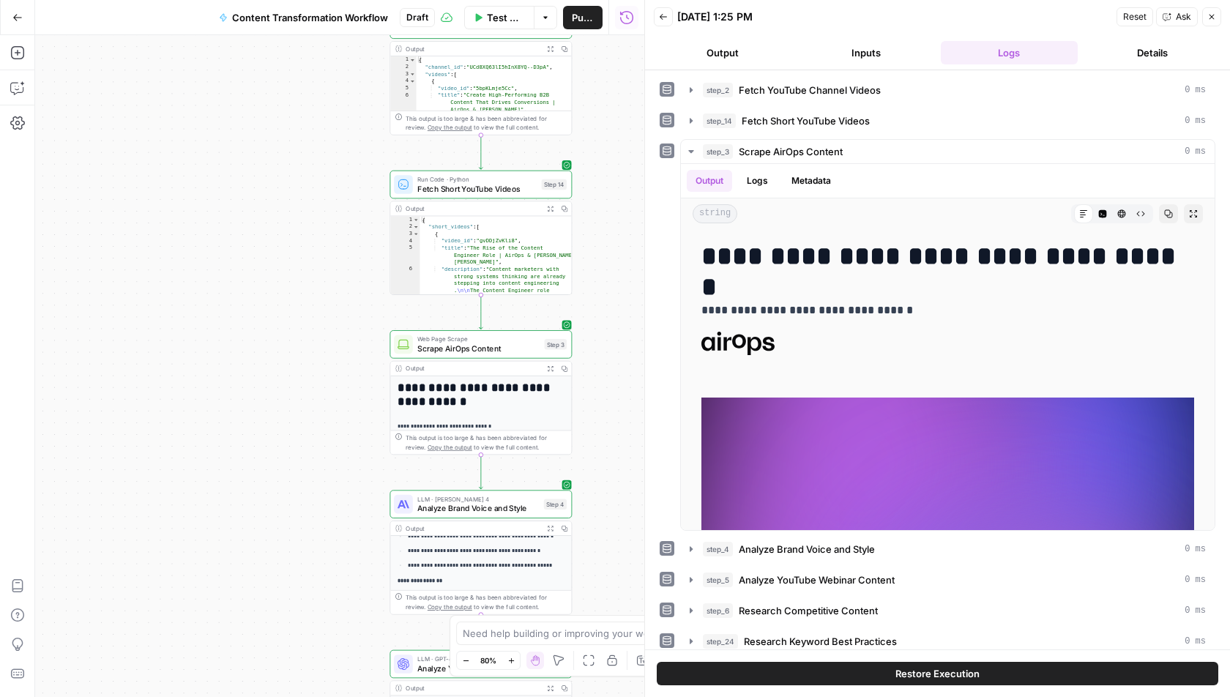
drag, startPoint x: 302, startPoint y: 436, endPoint x: 301, endPoint y: 310, distance: 126.7
click at [301, 310] on div "Workflow Set Inputs Inputs Run Code · Python Fetch YouTube Channel Videos Step …" at bounding box center [339, 366] width 609 height 662
click at [477, 348] on span "Scrape AirOps Content" at bounding box center [478, 349] width 122 height 12
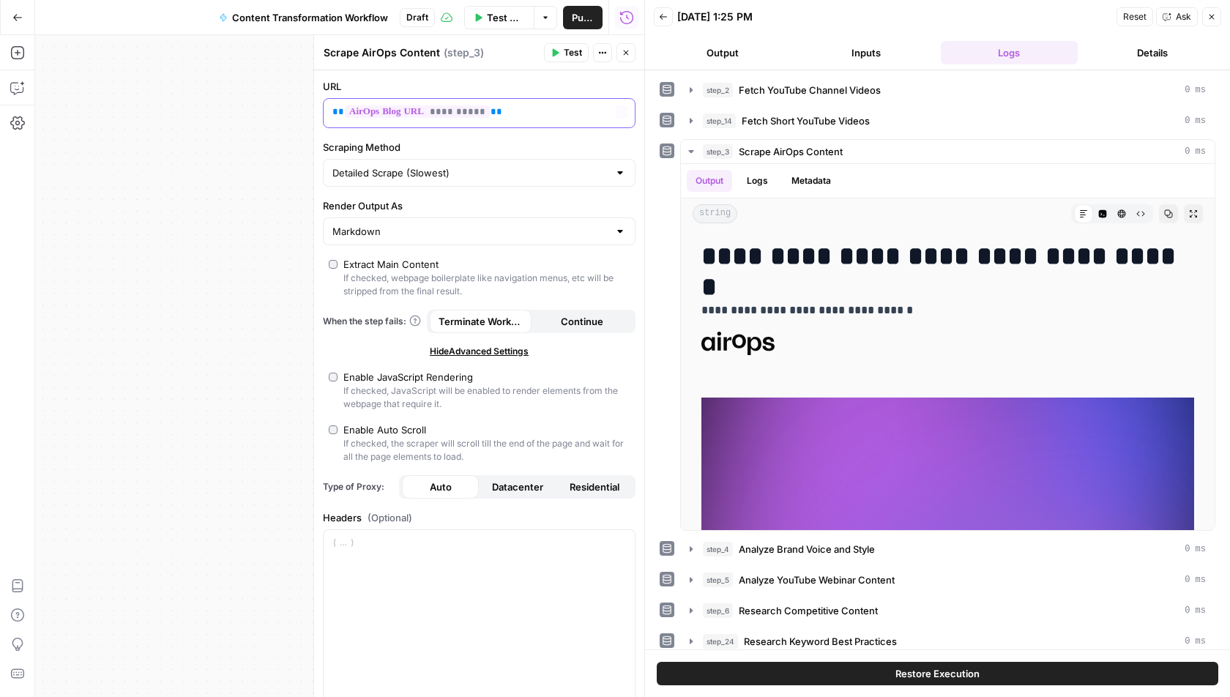
click at [418, 105] on span "**********" at bounding box center [417, 111] width 145 height 12
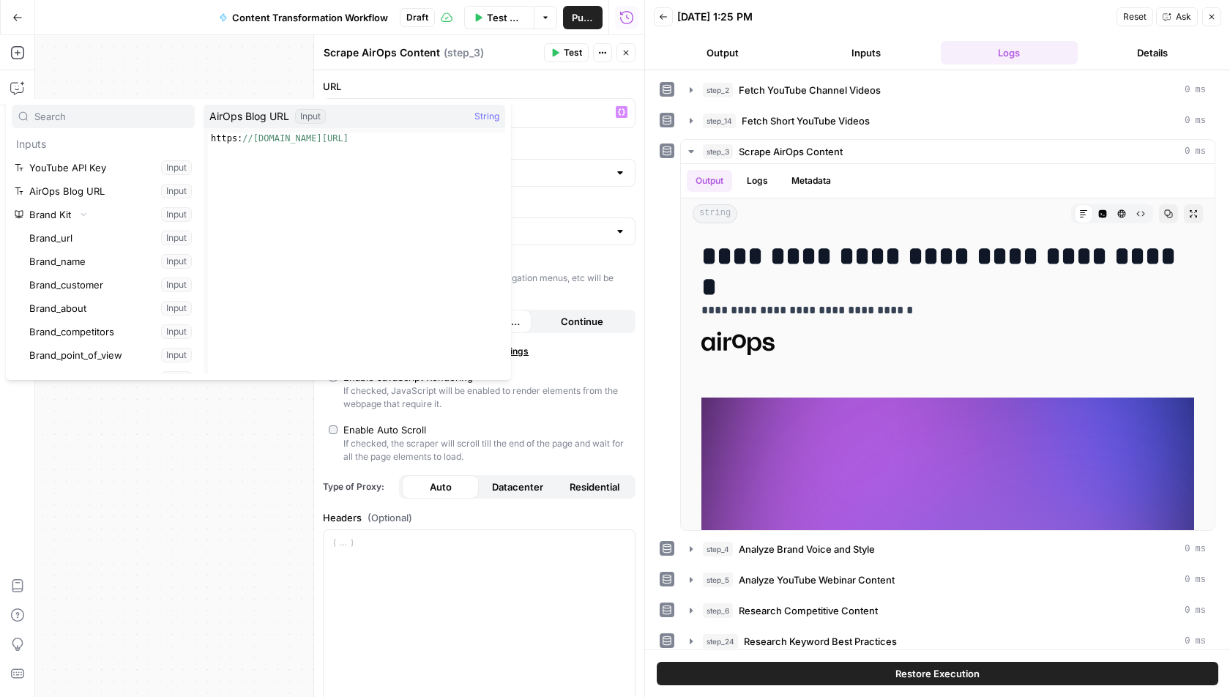
type textarea "**********"
drag, startPoint x: 348, startPoint y: 139, endPoint x: 230, endPoint y: 137, distance: 117.9
click at [229, 137] on div "https: //www.airops.com/" at bounding box center [356, 265] width 297 height 265
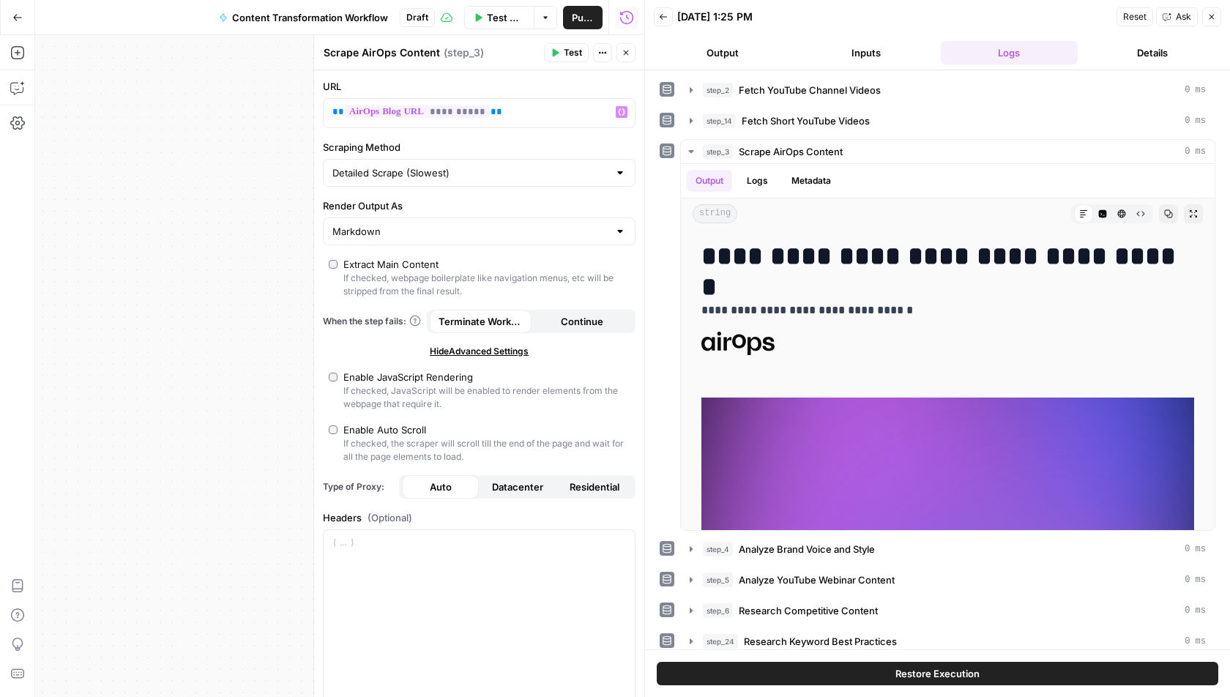
click at [630, 49] on icon "button" at bounding box center [626, 52] width 9 height 9
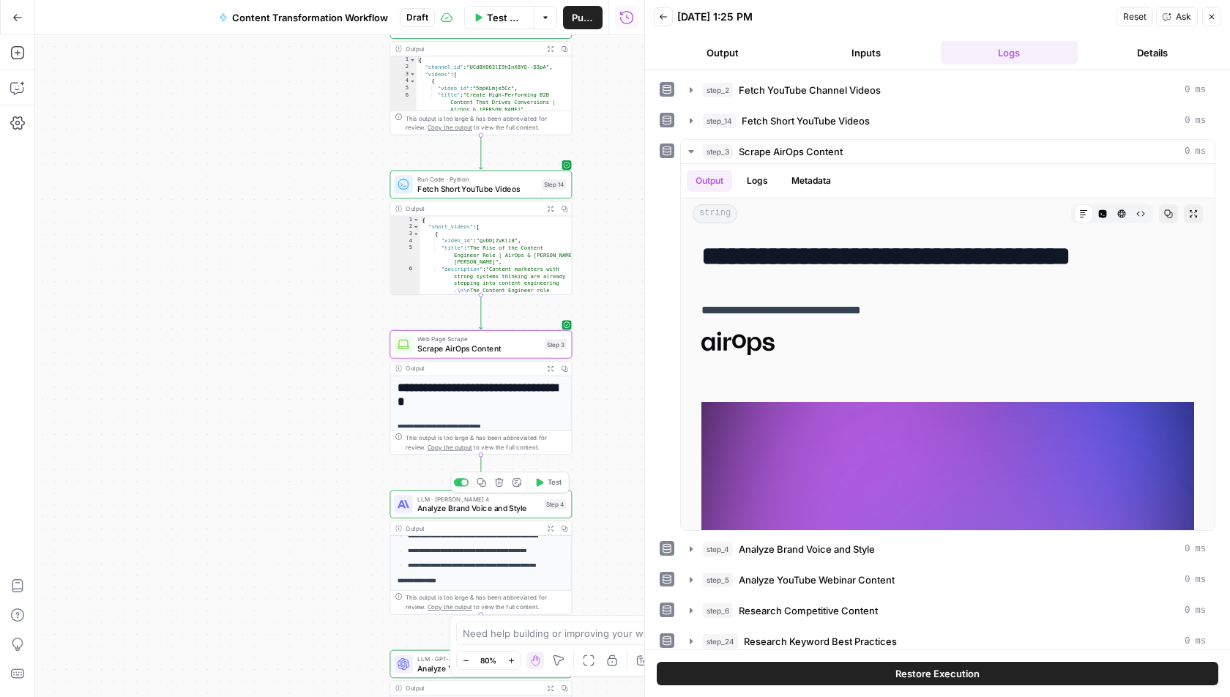
click at [464, 505] on span "Analyze Brand Voice and Style" at bounding box center [478, 508] width 122 height 12
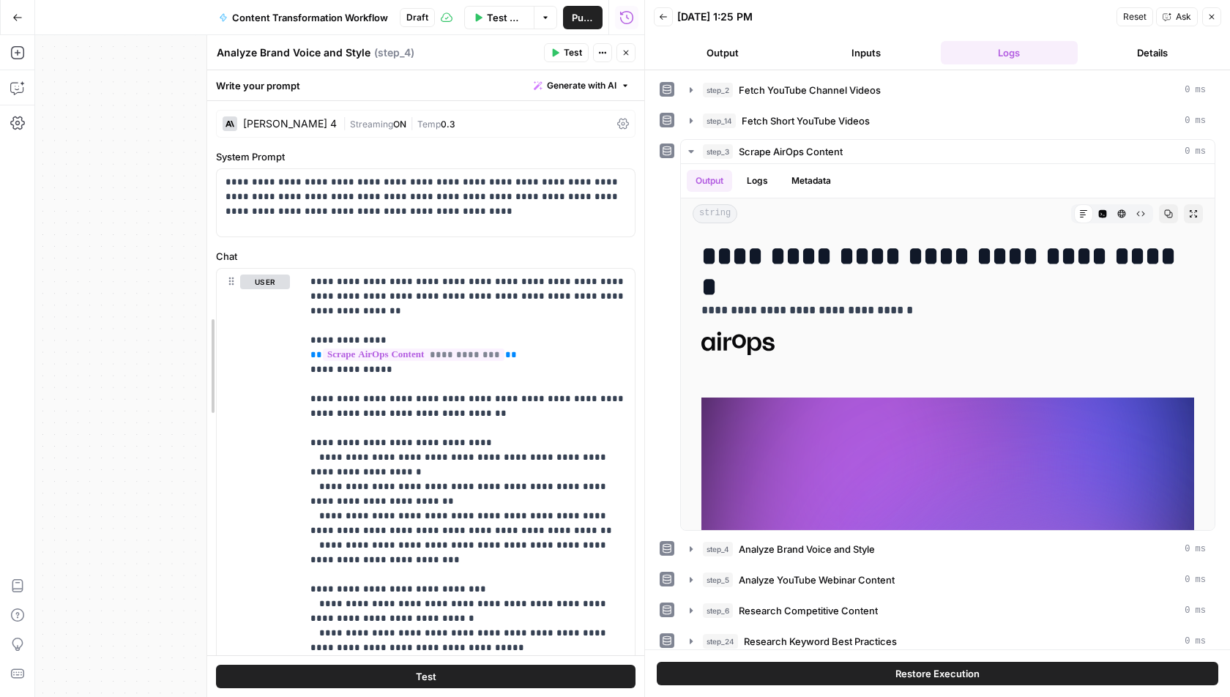
drag, startPoint x: 314, startPoint y: 242, endPoint x: 207, endPoint y: 242, distance: 106.9
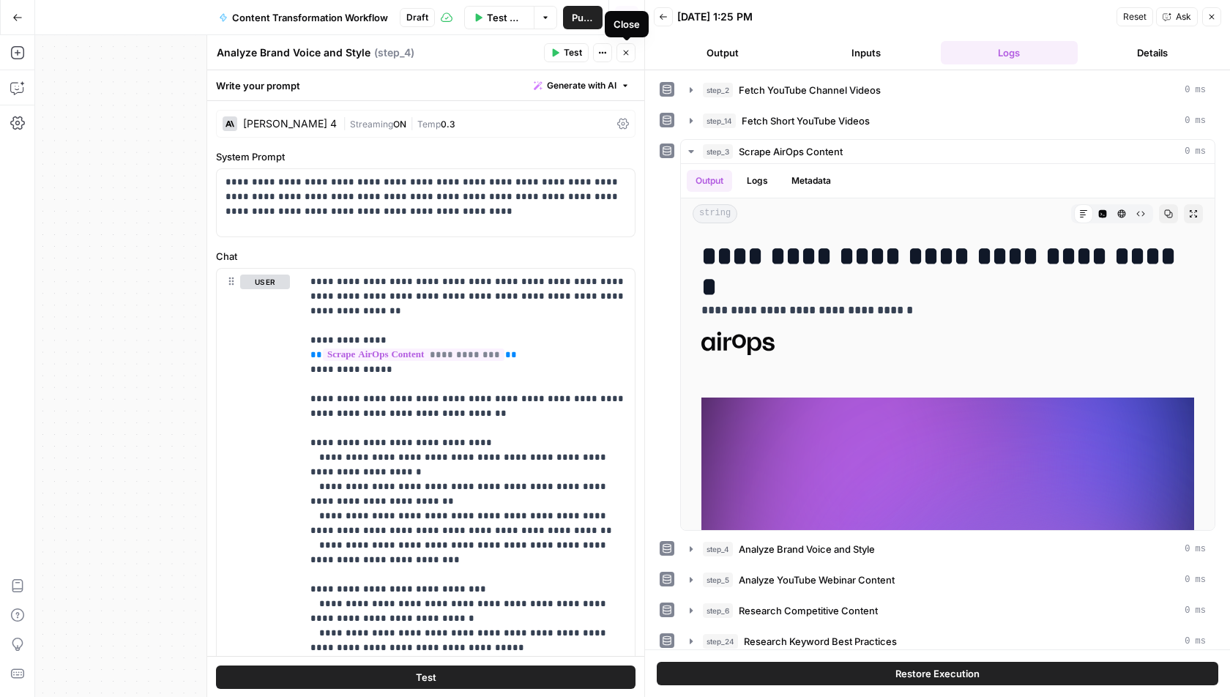
click at [623, 49] on icon "button" at bounding box center [626, 52] width 9 height 9
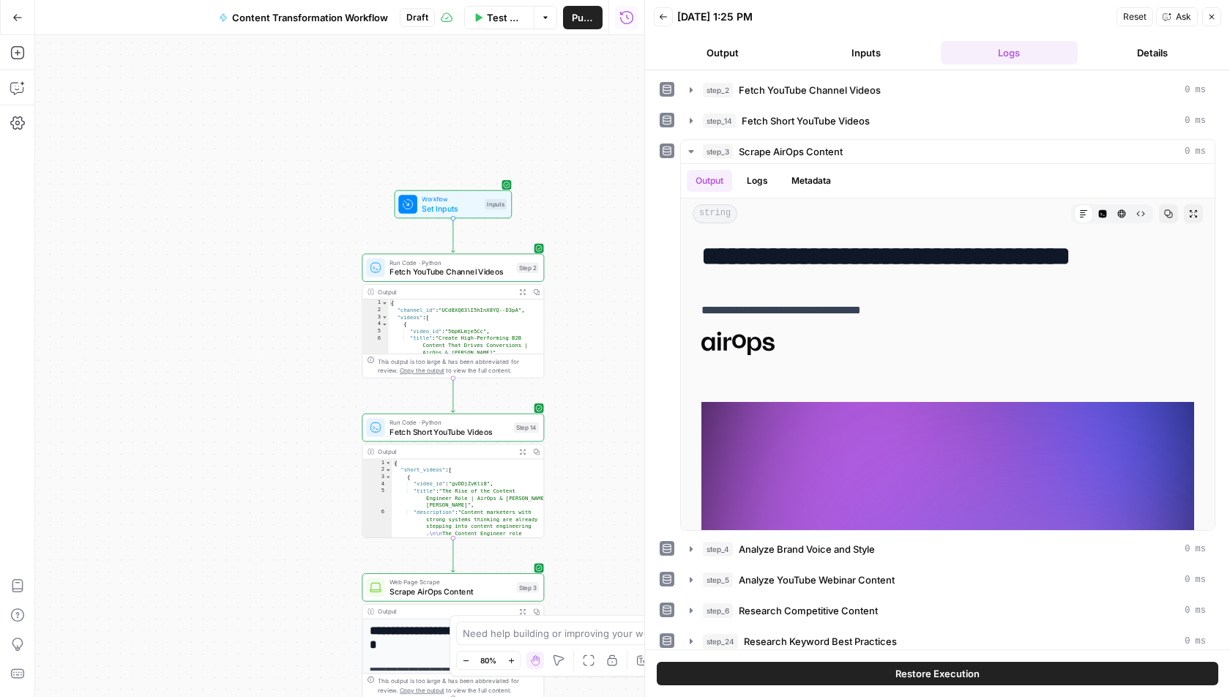
drag, startPoint x: 308, startPoint y: 212, endPoint x: 278, endPoint y: 380, distance: 171.0
click at [278, 380] on div "Workflow Set Inputs Inputs Run Code · Python Fetch YouTube Channel Videos Step …" at bounding box center [339, 366] width 609 height 662
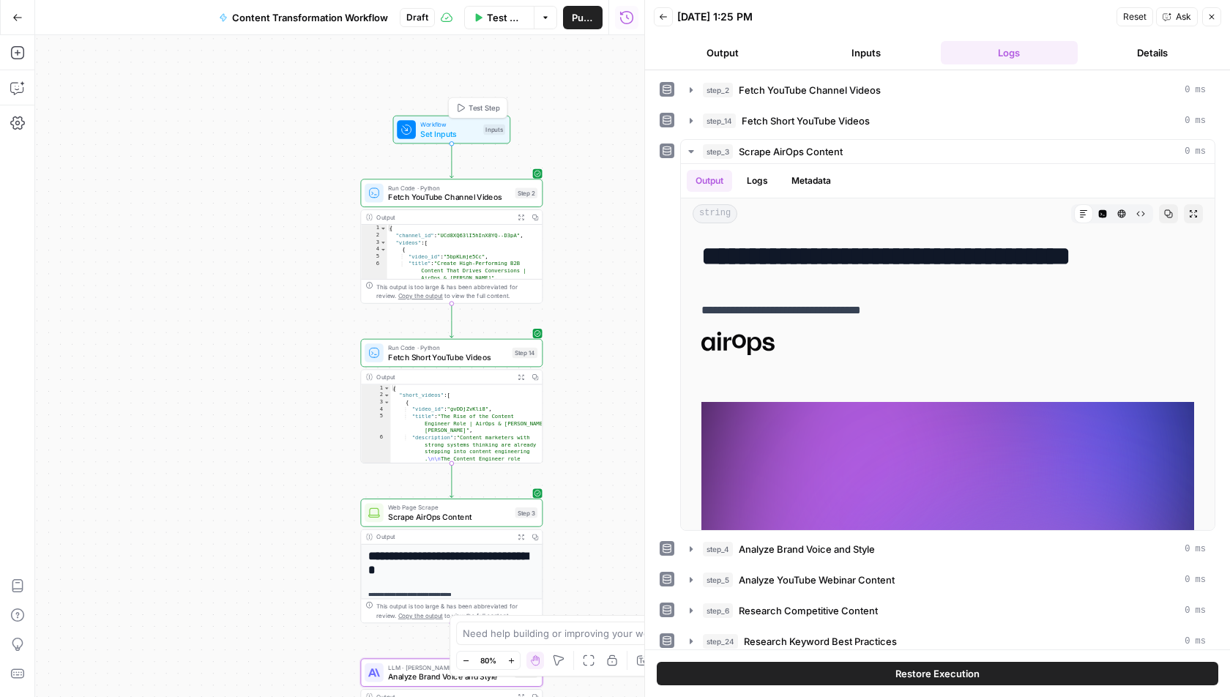
click at [431, 130] on span "Set Inputs" at bounding box center [449, 134] width 58 height 12
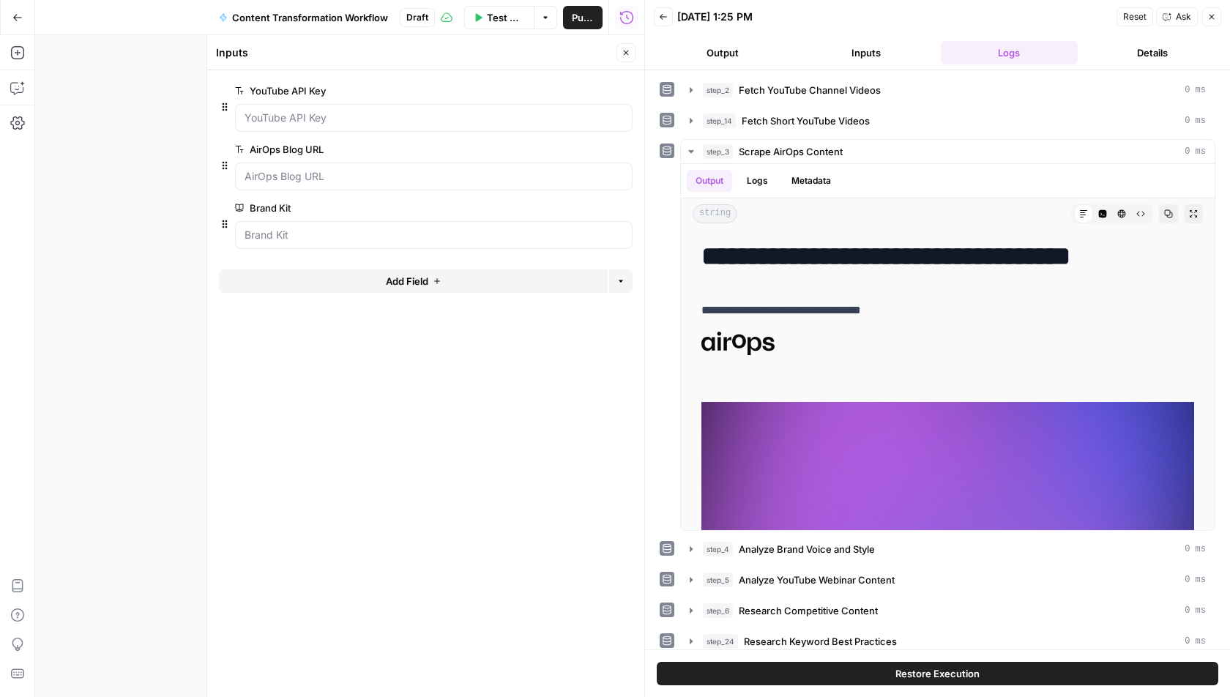
click at [621, 56] on button "Close" at bounding box center [626, 52] width 19 height 19
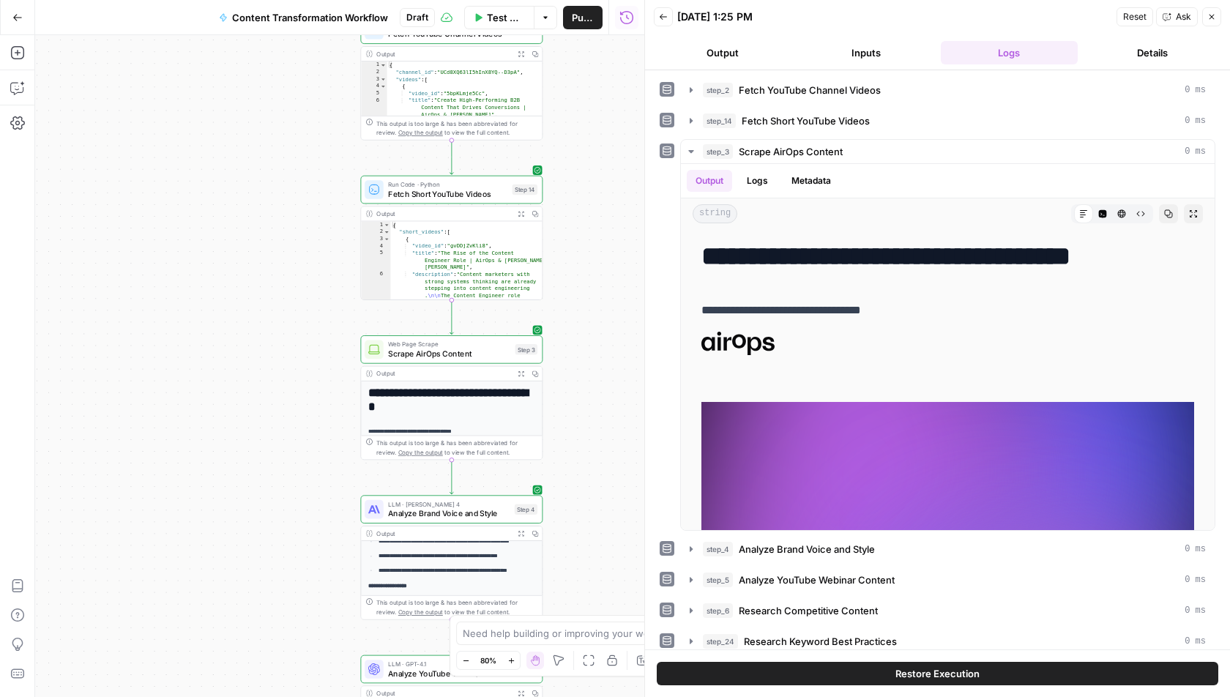
drag, startPoint x: 589, startPoint y: 348, endPoint x: 580, endPoint y: 184, distance: 164.3
click at [585, 184] on div "Workflow Set Inputs Inputs Run Code · Python Fetch YouTube Channel Videos Step …" at bounding box center [339, 366] width 609 height 662
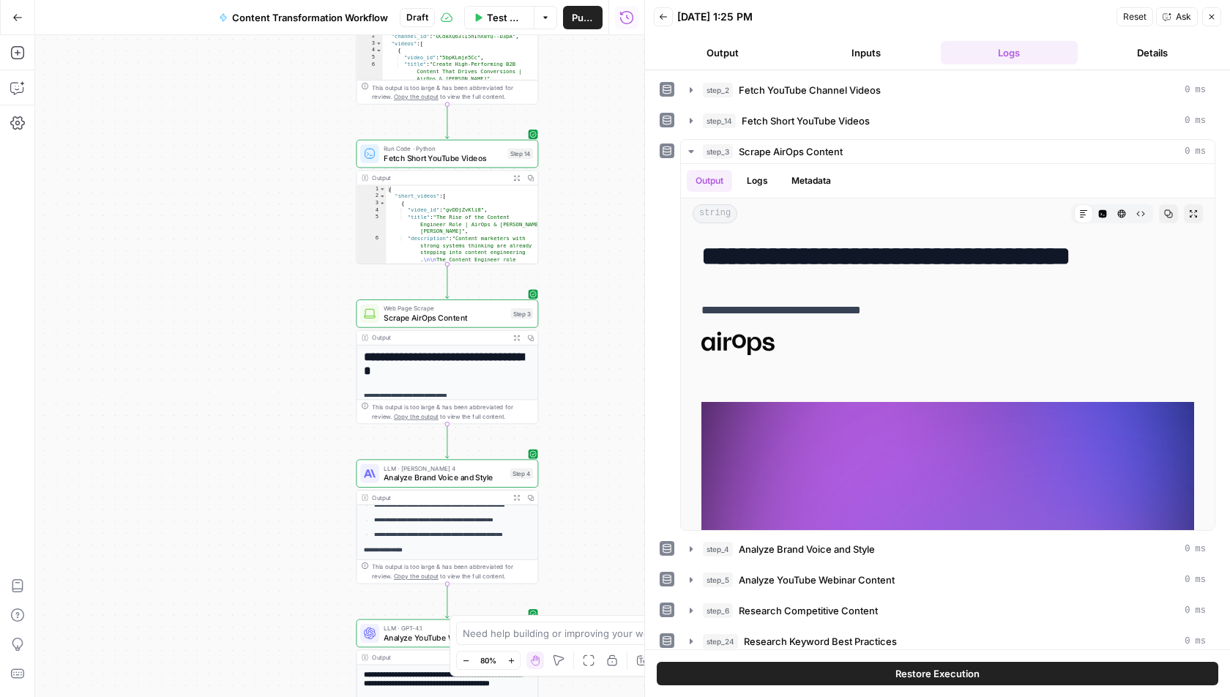
drag, startPoint x: 581, startPoint y: 390, endPoint x: 580, endPoint y: 355, distance: 35.2
click at [580, 355] on div "Workflow Set Inputs Inputs Run Code · Python Fetch YouTube Channel Videos Step …" at bounding box center [339, 366] width 609 height 662
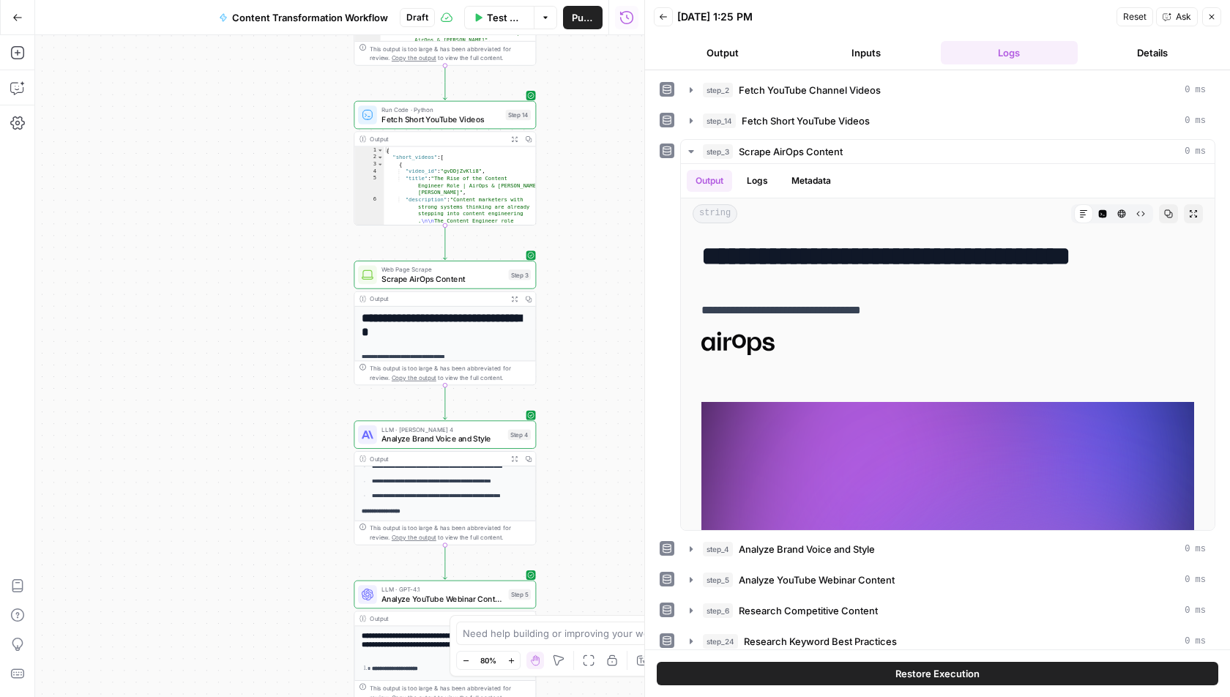
drag, startPoint x: 580, startPoint y: 355, endPoint x: 578, endPoint y: 312, distance: 43.3
click at [578, 312] on div "Workflow Set Inputs Inputs Run Code · Python Fetch YouTube Channel Videos Step …" at bounding box center [339, 366] width 609 height 662
